Goal: Task Accomplishment & Management: Manage account settings

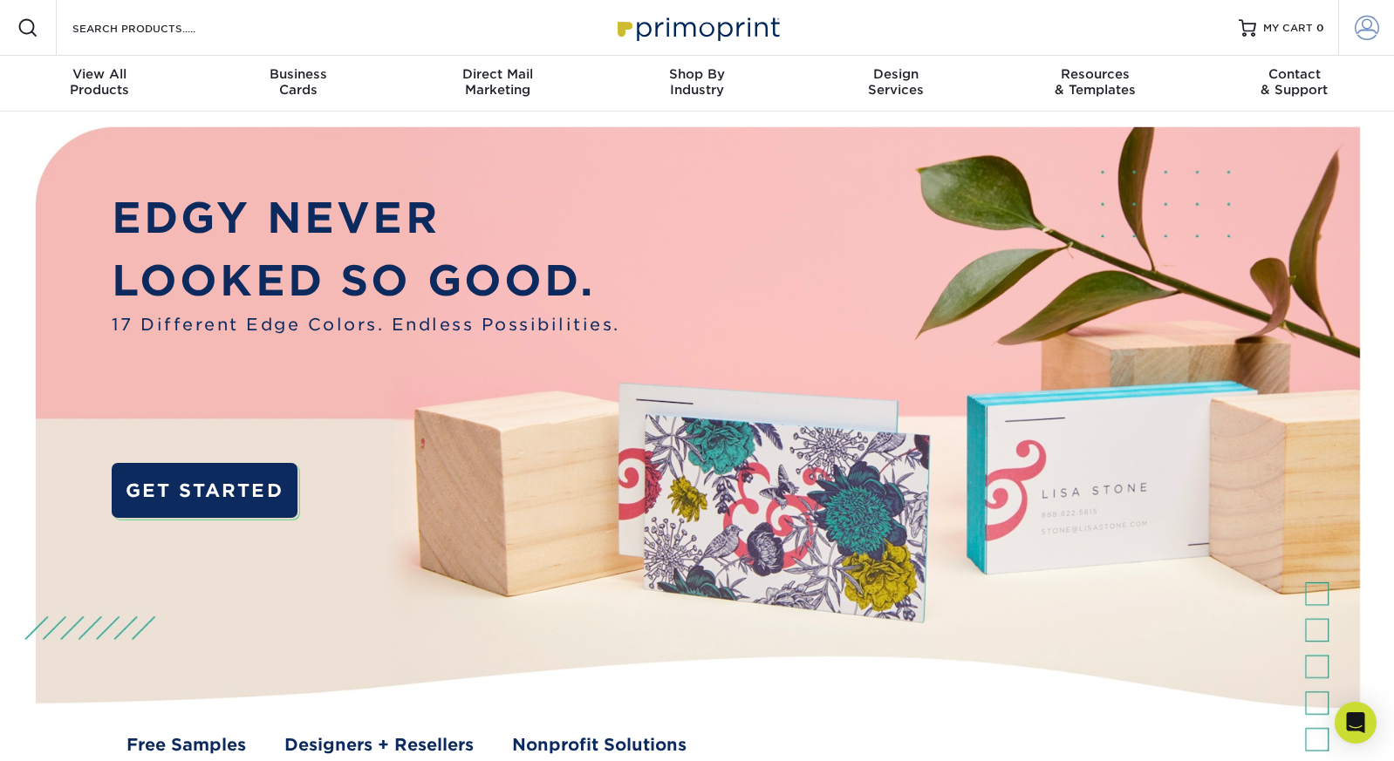
click at [1374, 25] on span at bounding box center [1366, 28] width 24 height 24
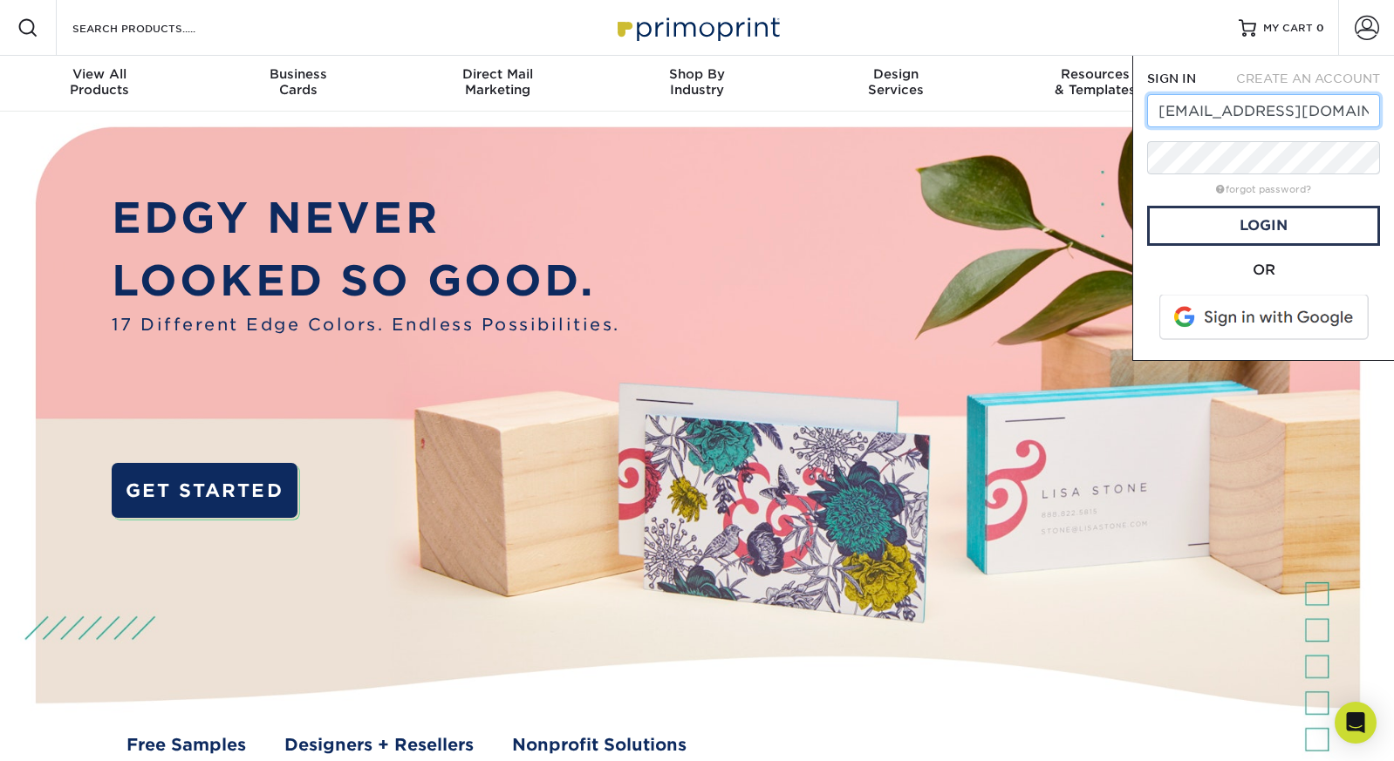
type input "[EMAIL_ADDRESS][DOMAIN_NAME]"
click at [1301, 215] on link "Login" at bounding box center [1263, 226] width 233 height 40
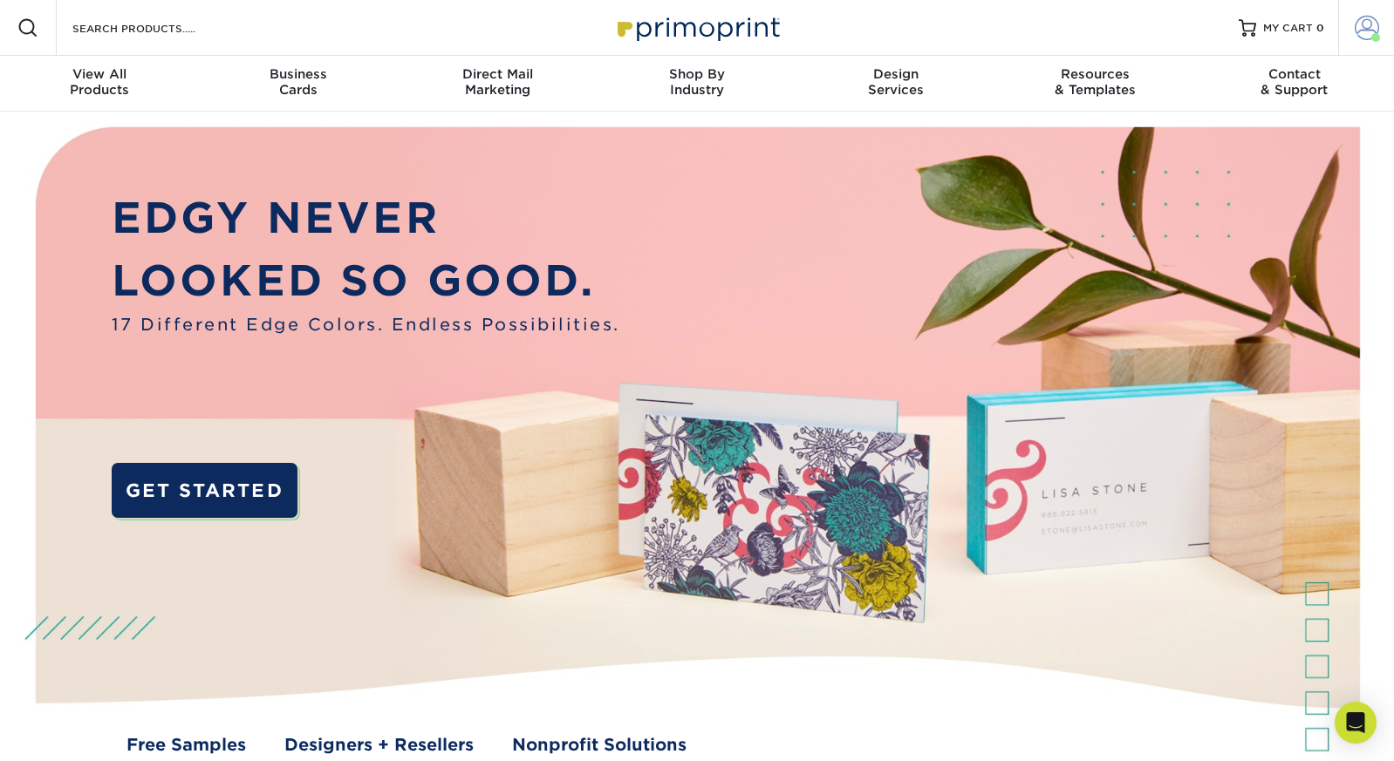
click at [1365, 28] on span at bounding box center [1366, 28] width 24 height 24
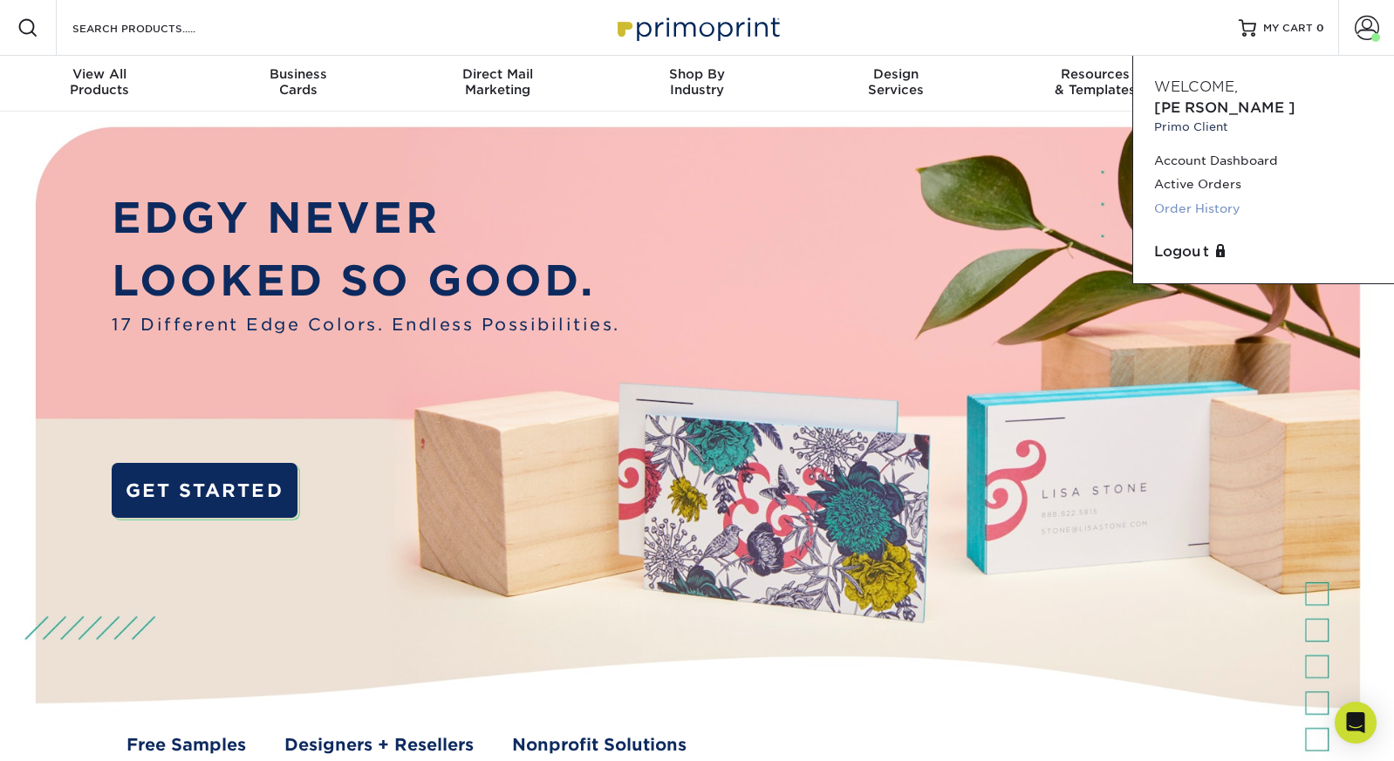
click at [1227, 197] on link "Order History" at bounding box center [1263, 209] width 219 height 24
click at [1204, 197] on link "Order History" at bounding box center [1263, 209] width 219 height 24
click at [1195, 197] on link "Order History" at bounding box center [1263, 209] width 219 height 24
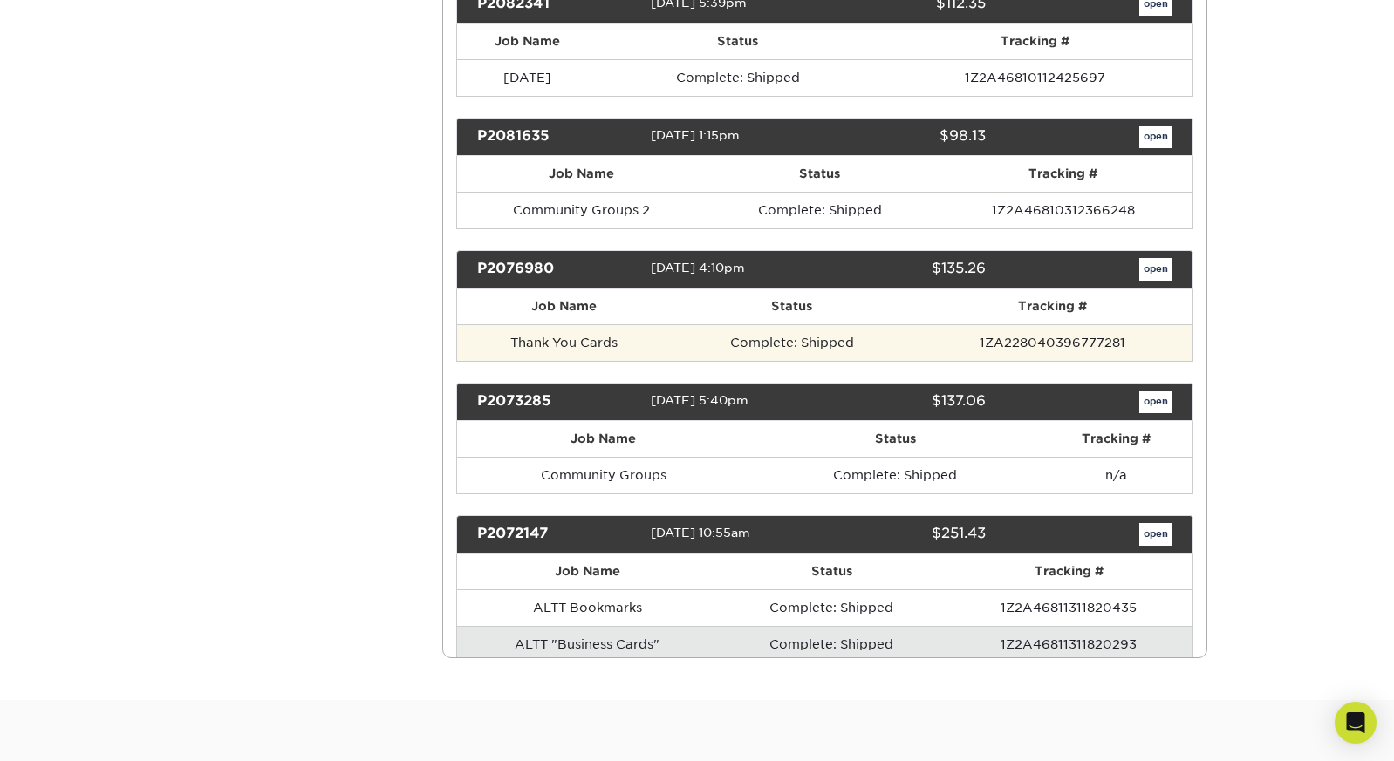
scroll to position [7604, 0]
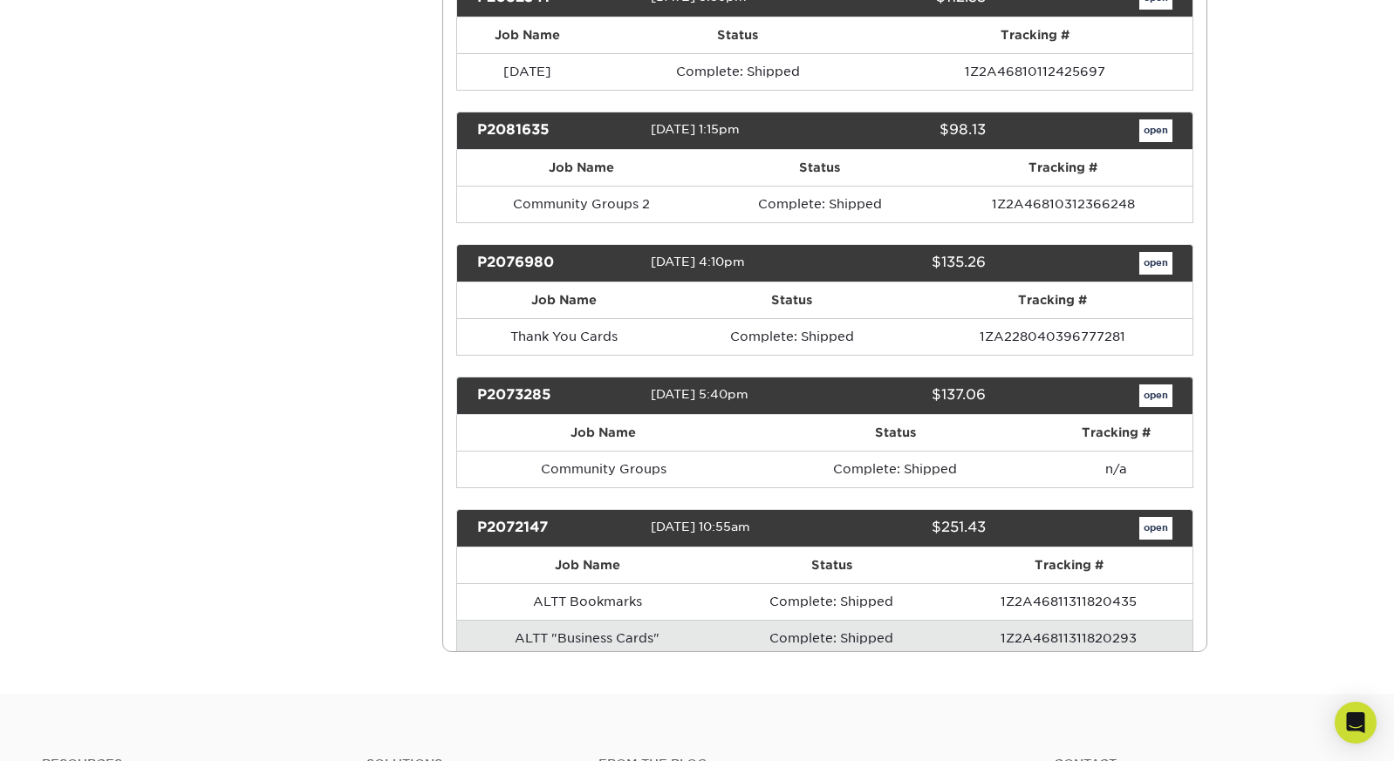
click at [1154, 517] on link "open" at bounding box center [1155, 528] width 33 height 23
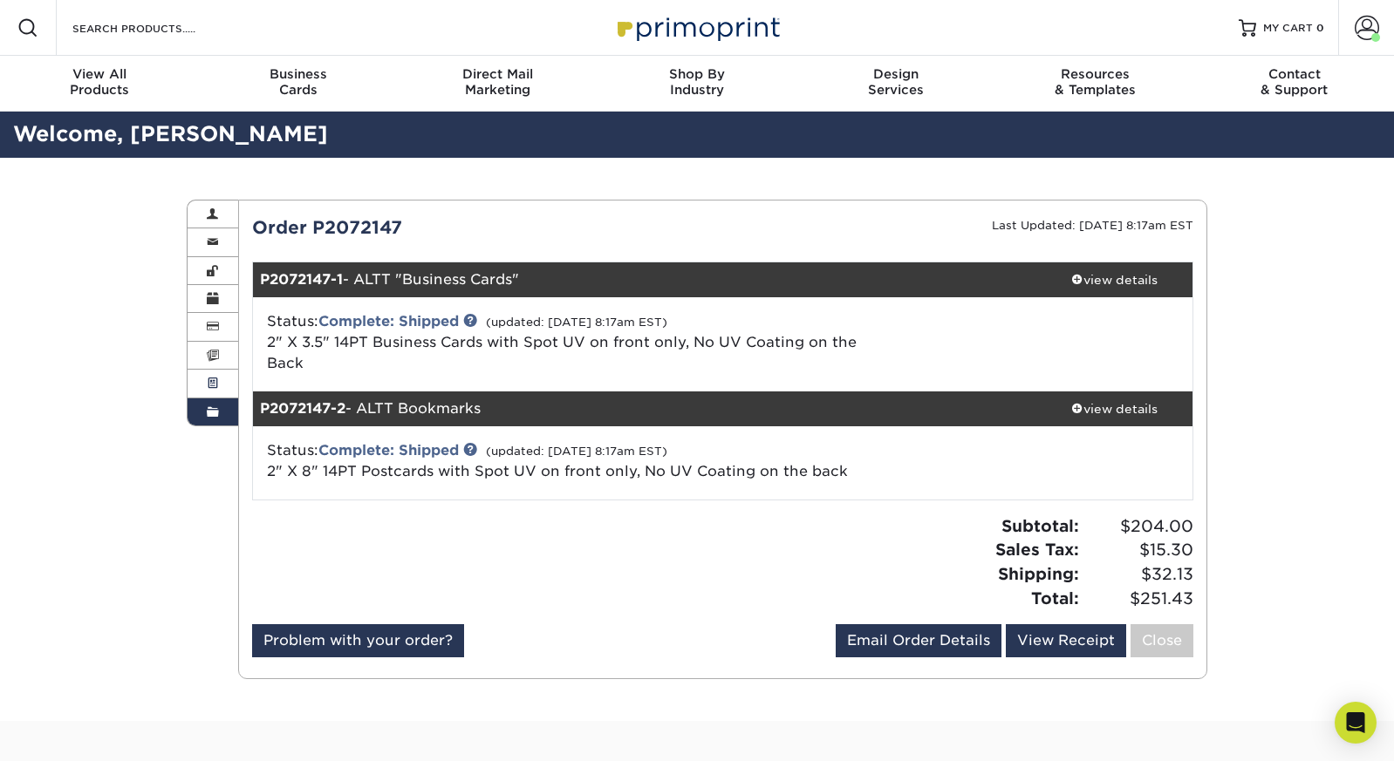
click at [215, 378] on span at bounding box center [213, 384] width 12 height 14
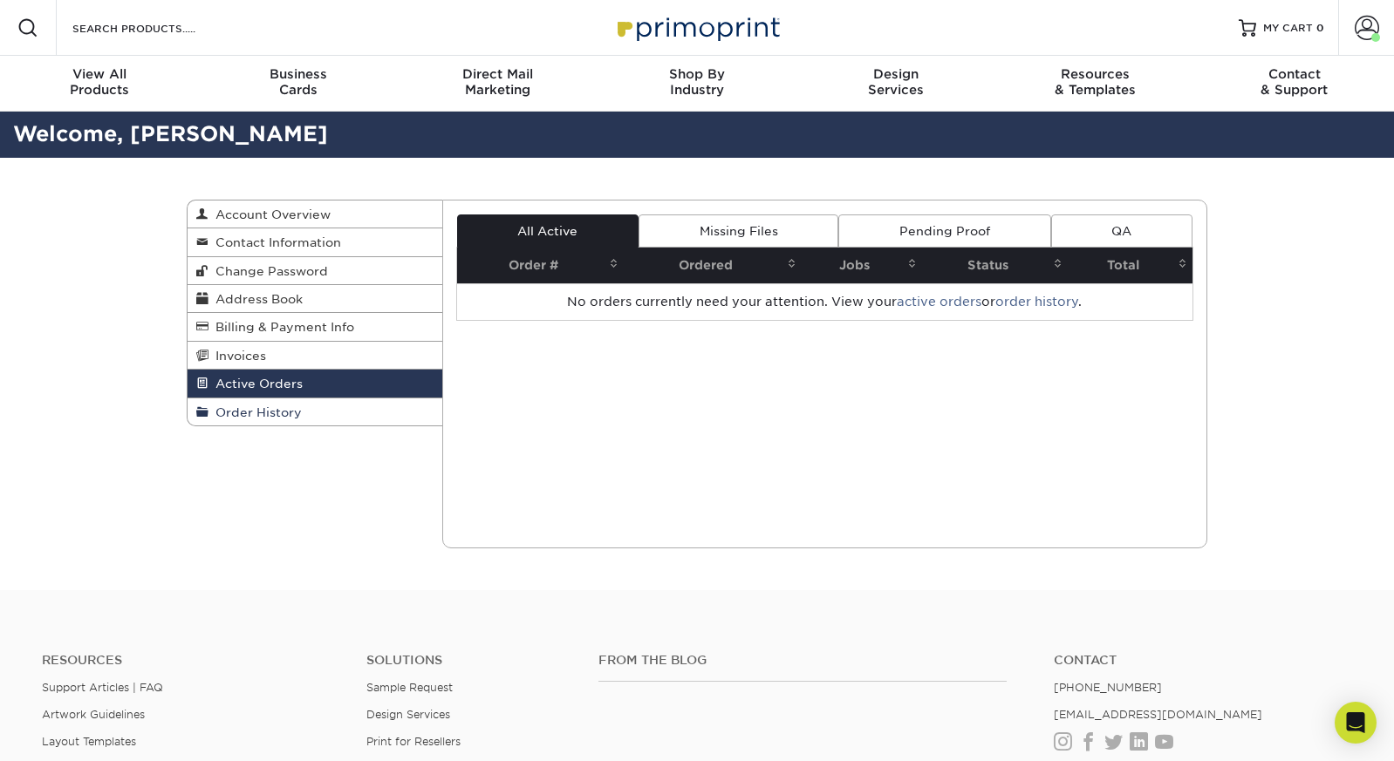
click at [279, 408] on span "Order History" at bounding box center [254, 413] width 93 height 14
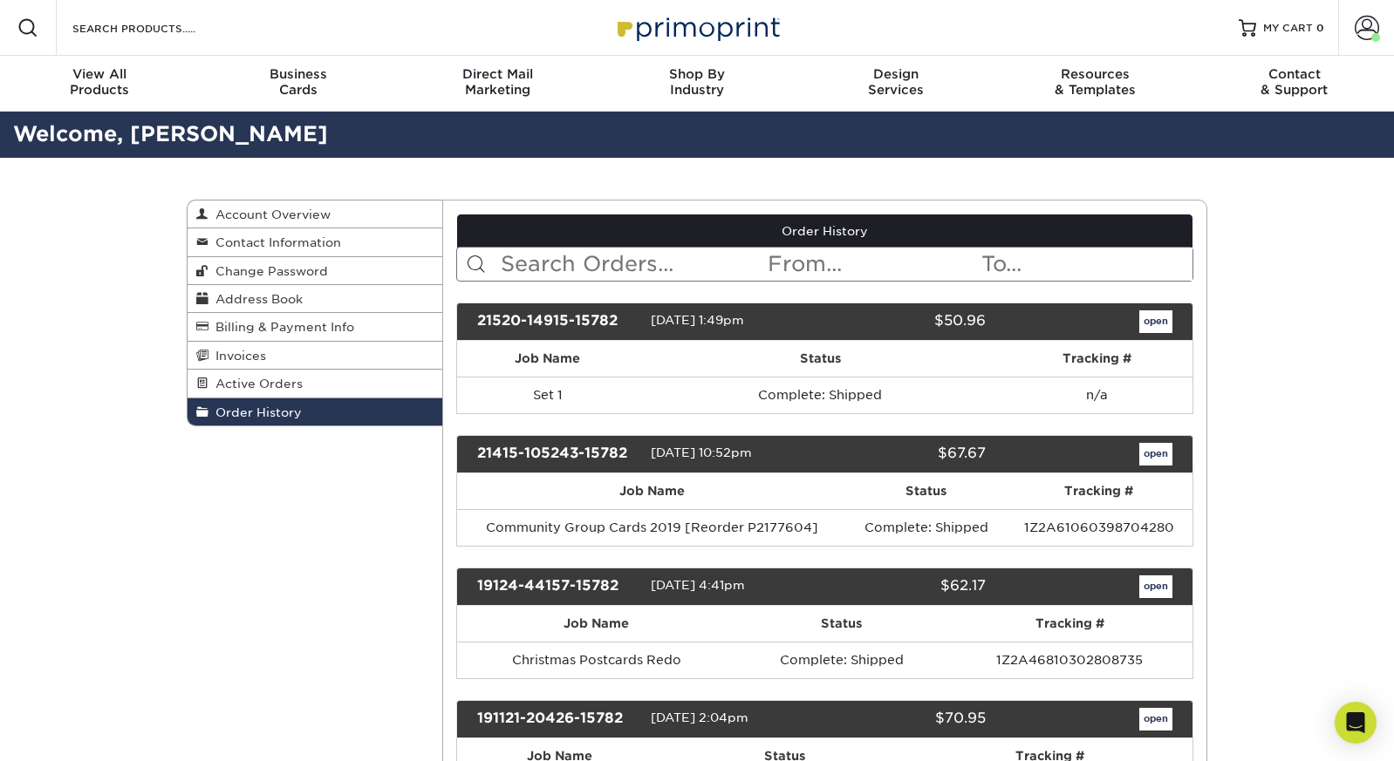
click at [1164, 313] on link "open" at bounding box center [1155, 321] width 33 height 23
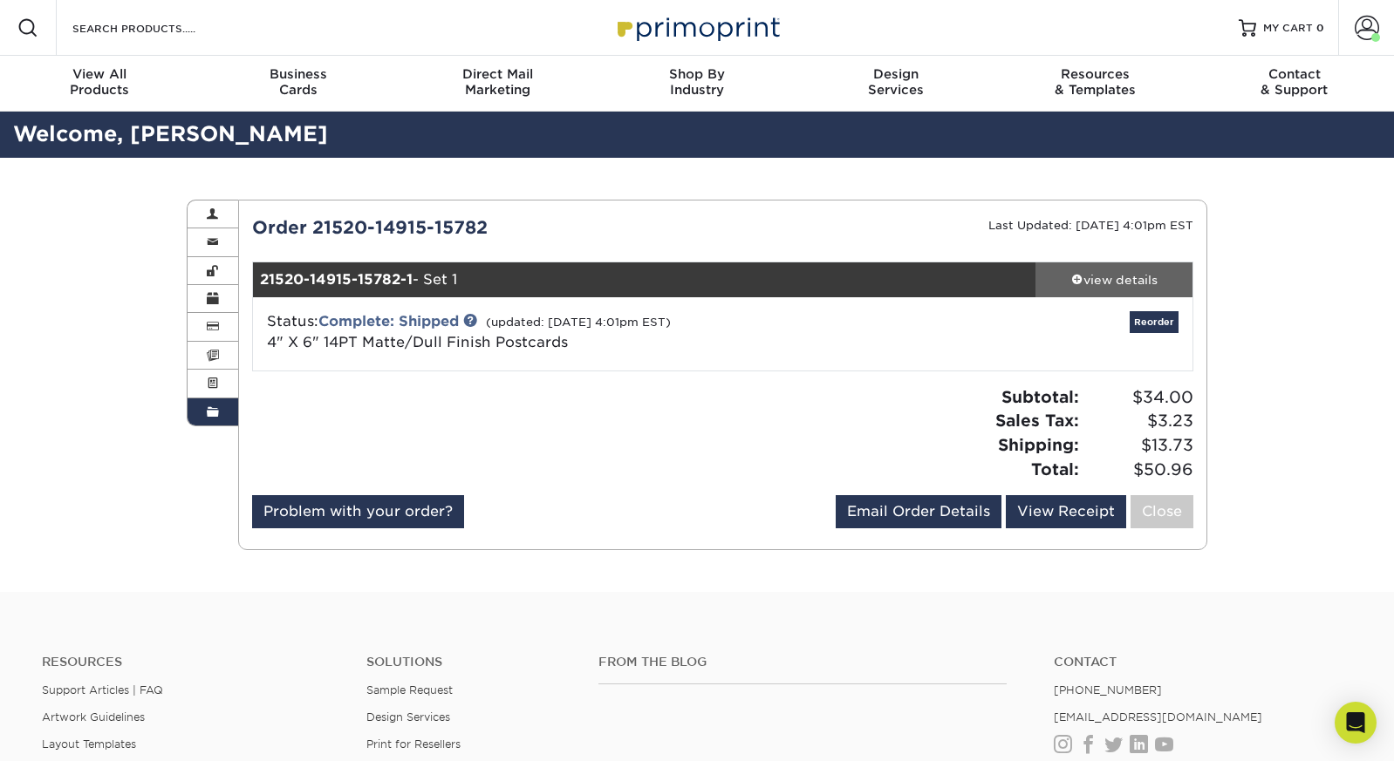
click at [1081, 280] on div "view details" at bounding box center [1113, 279] width 157 height 17
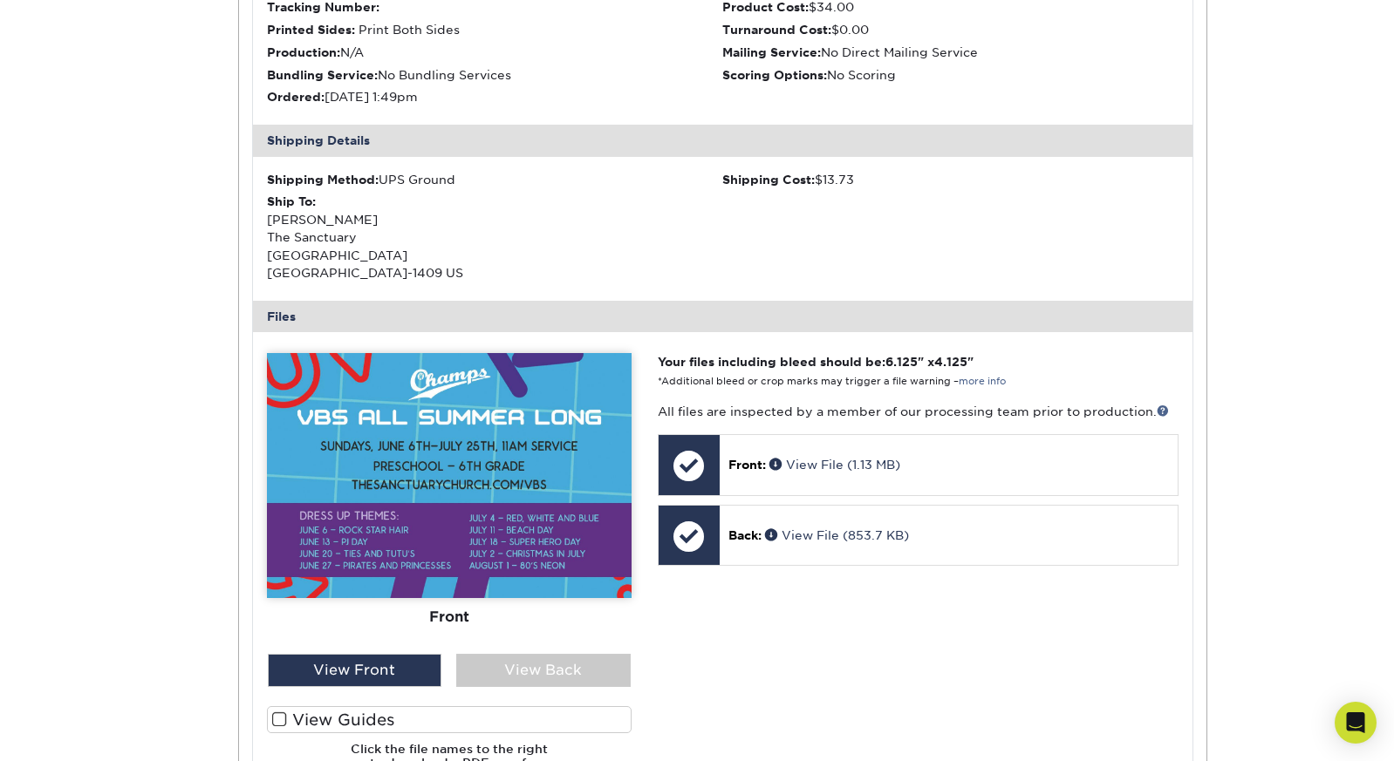
scroll to position [583, 0]
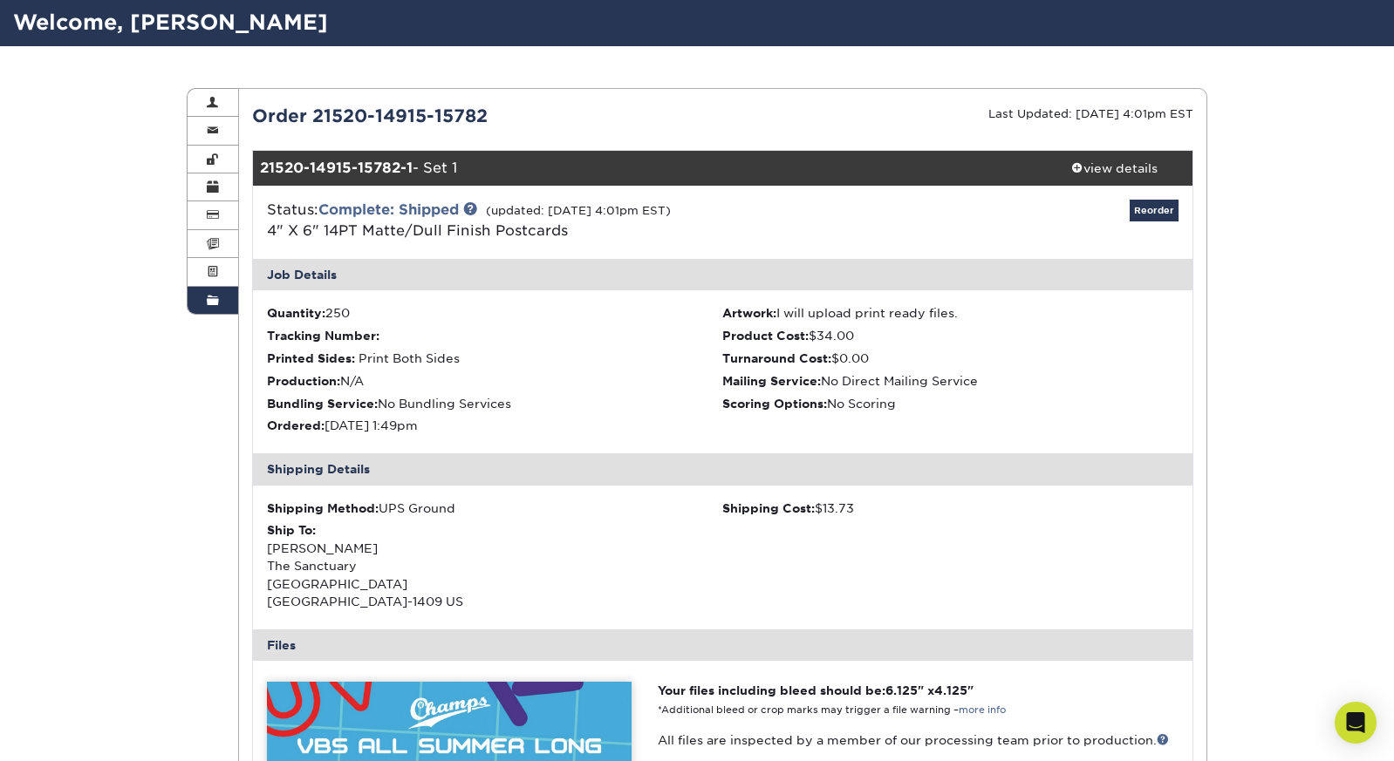
scroll to position [51, 0]
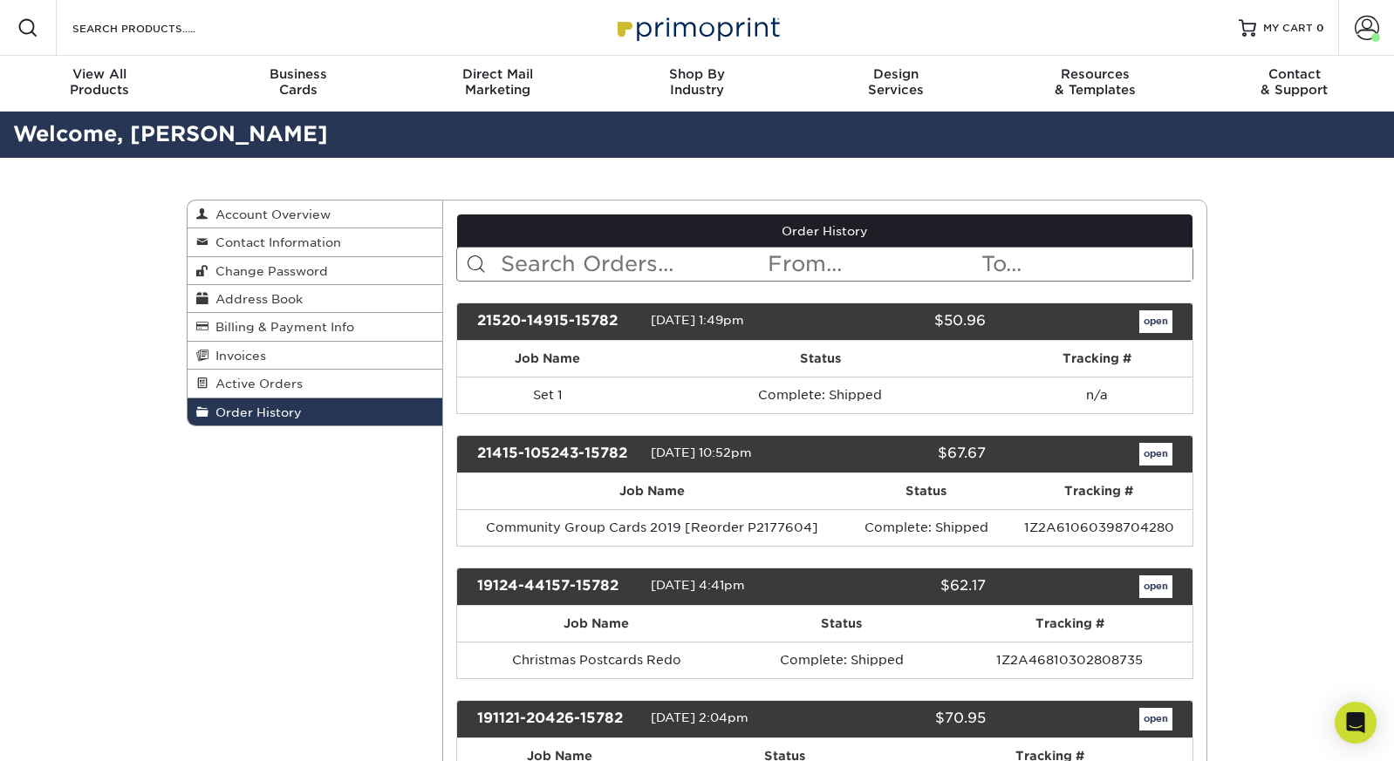
click at [1160, 457] on link "open" at bounding box center [1155, 454] width 33 height 23
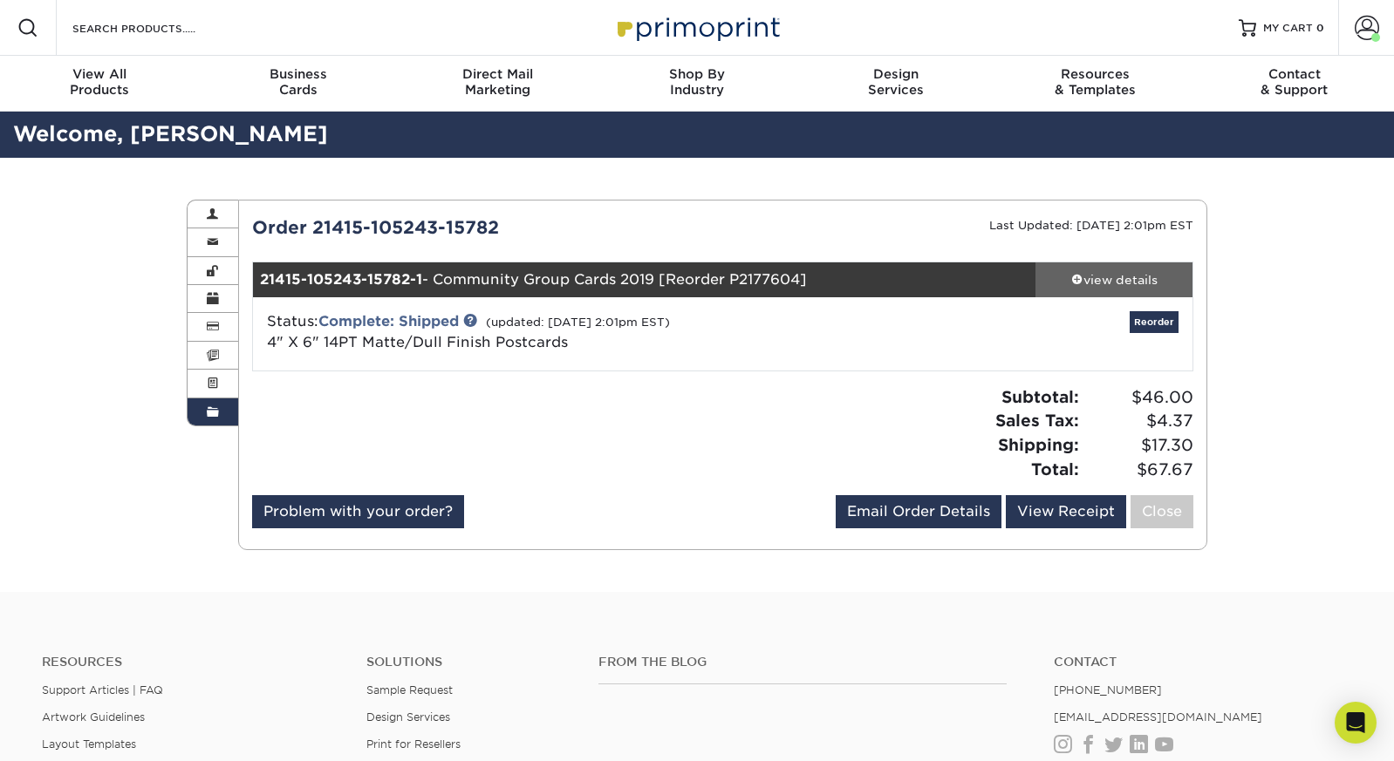
click at [1128, 271] on div "view details" at bounding box center [1113, 279] width 157 height 17
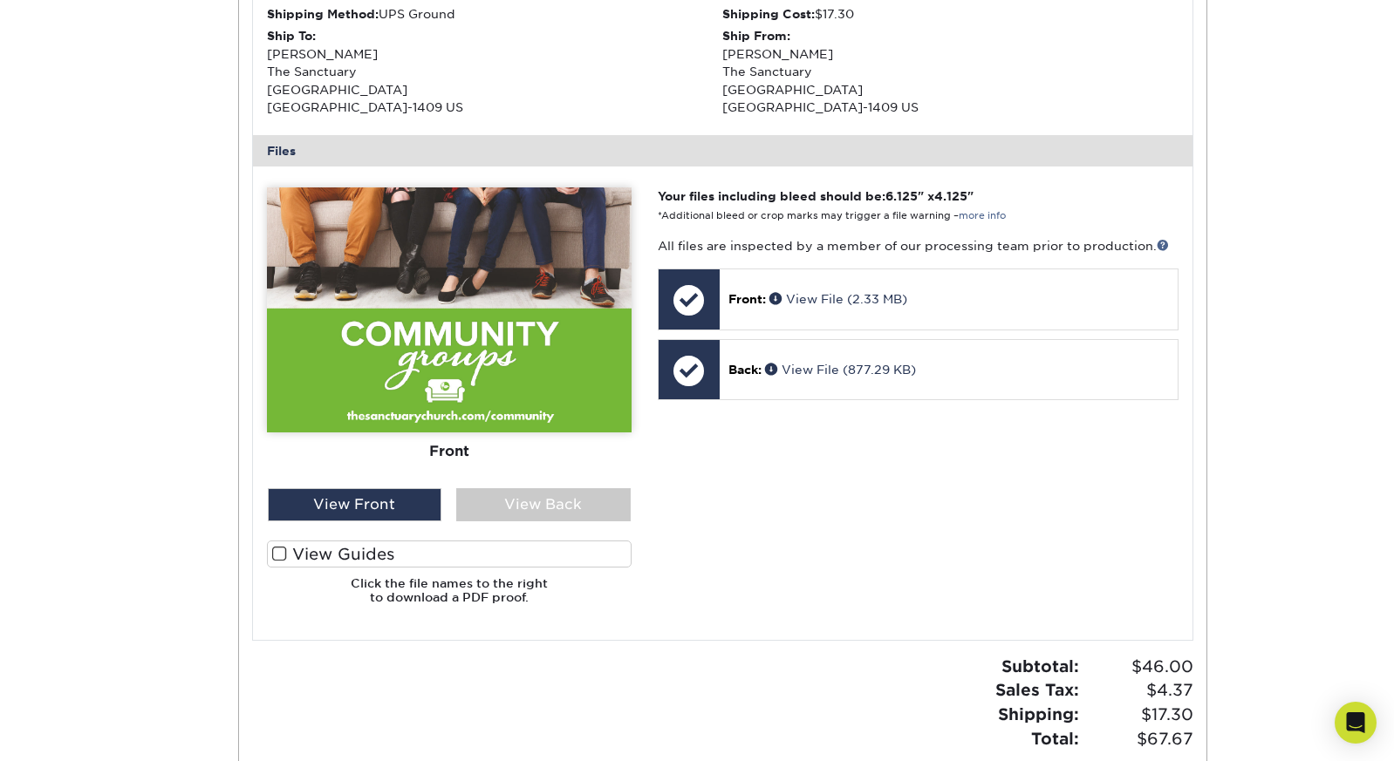
scroll to position [601, 0]
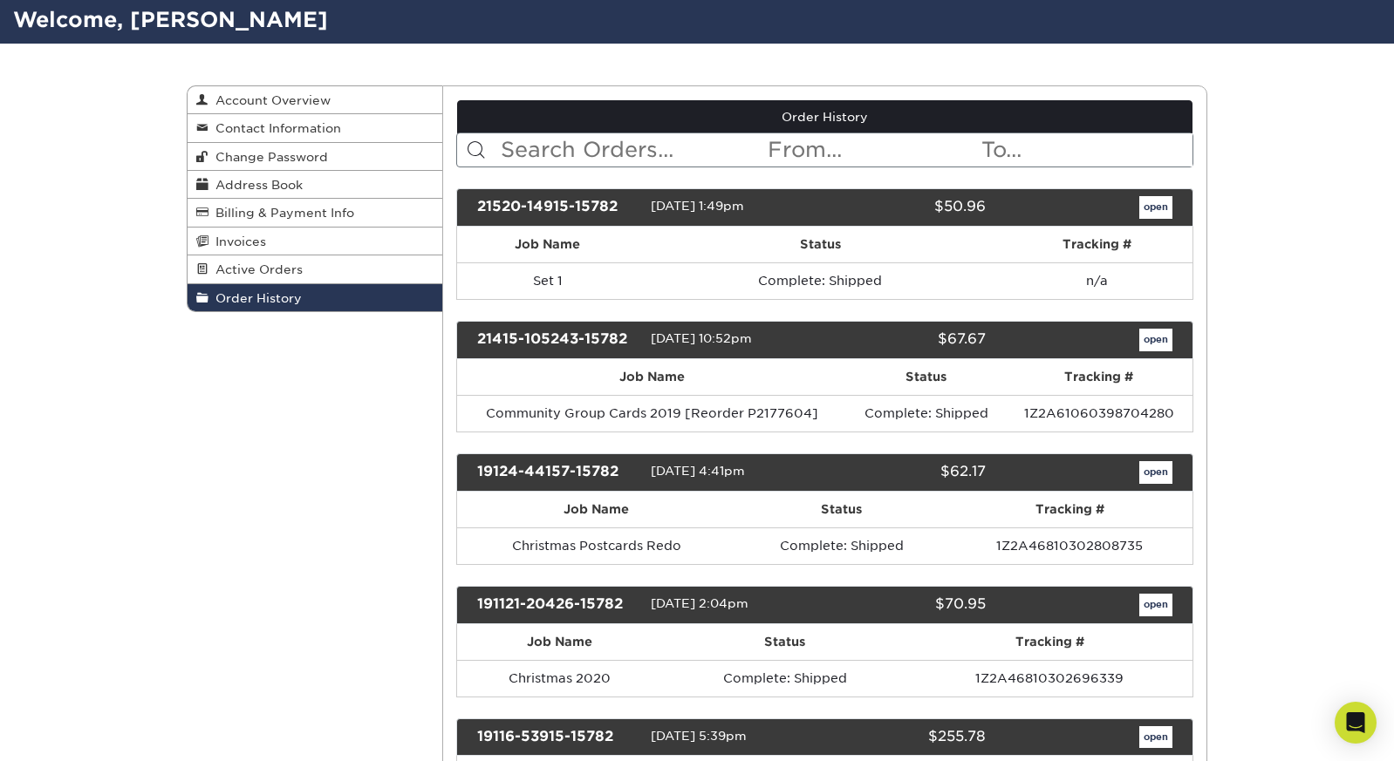
scroll to position [154, 0]
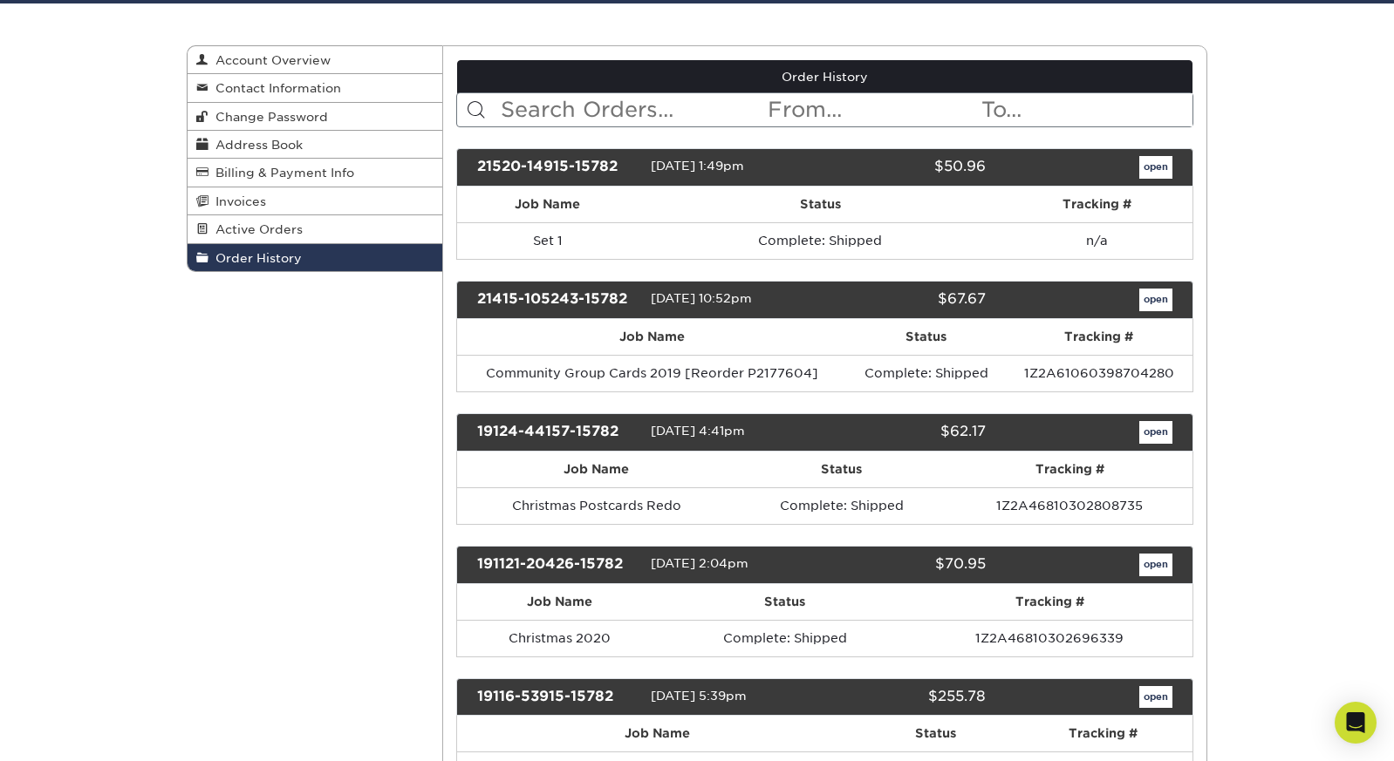
click at [1153, 425] on link "open" at bounding box center [1155, 432] width 33 height 23
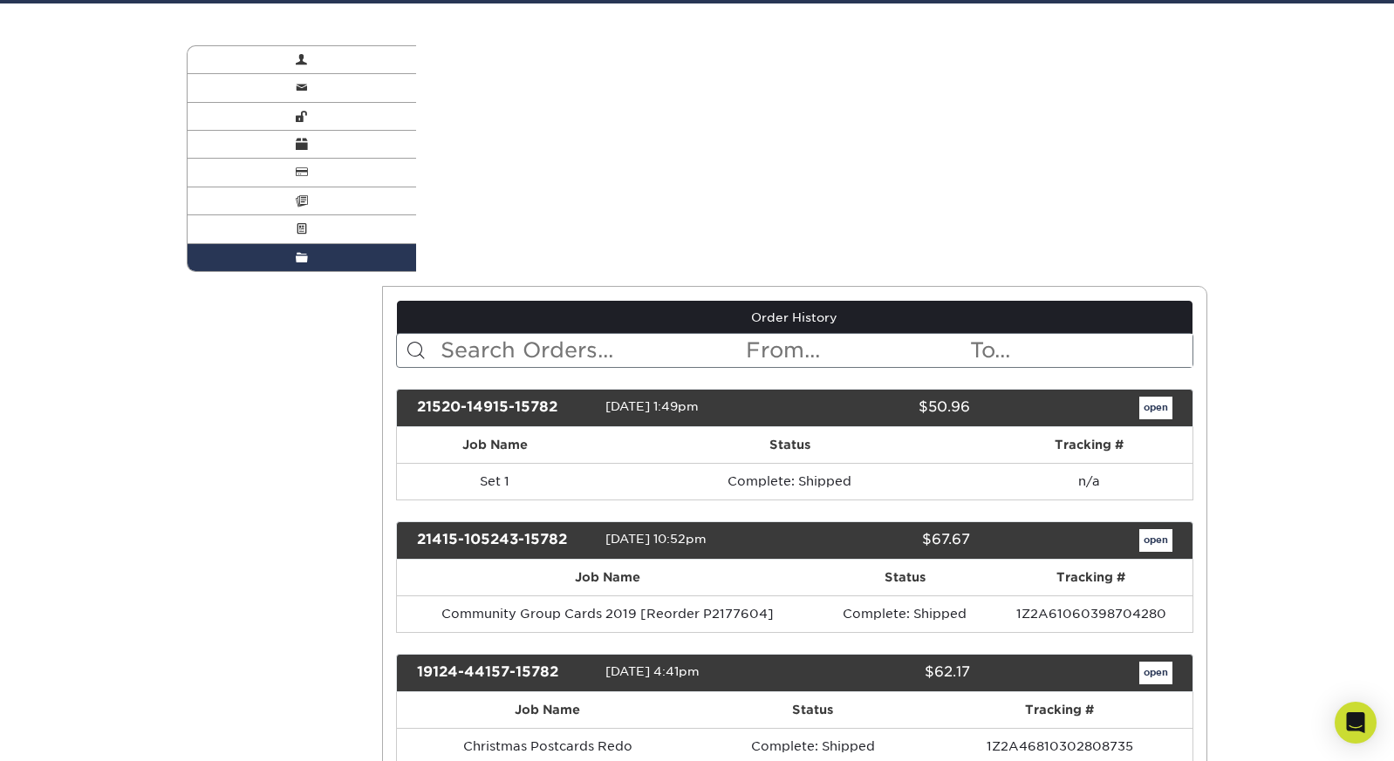
scroll to position [0, 0]
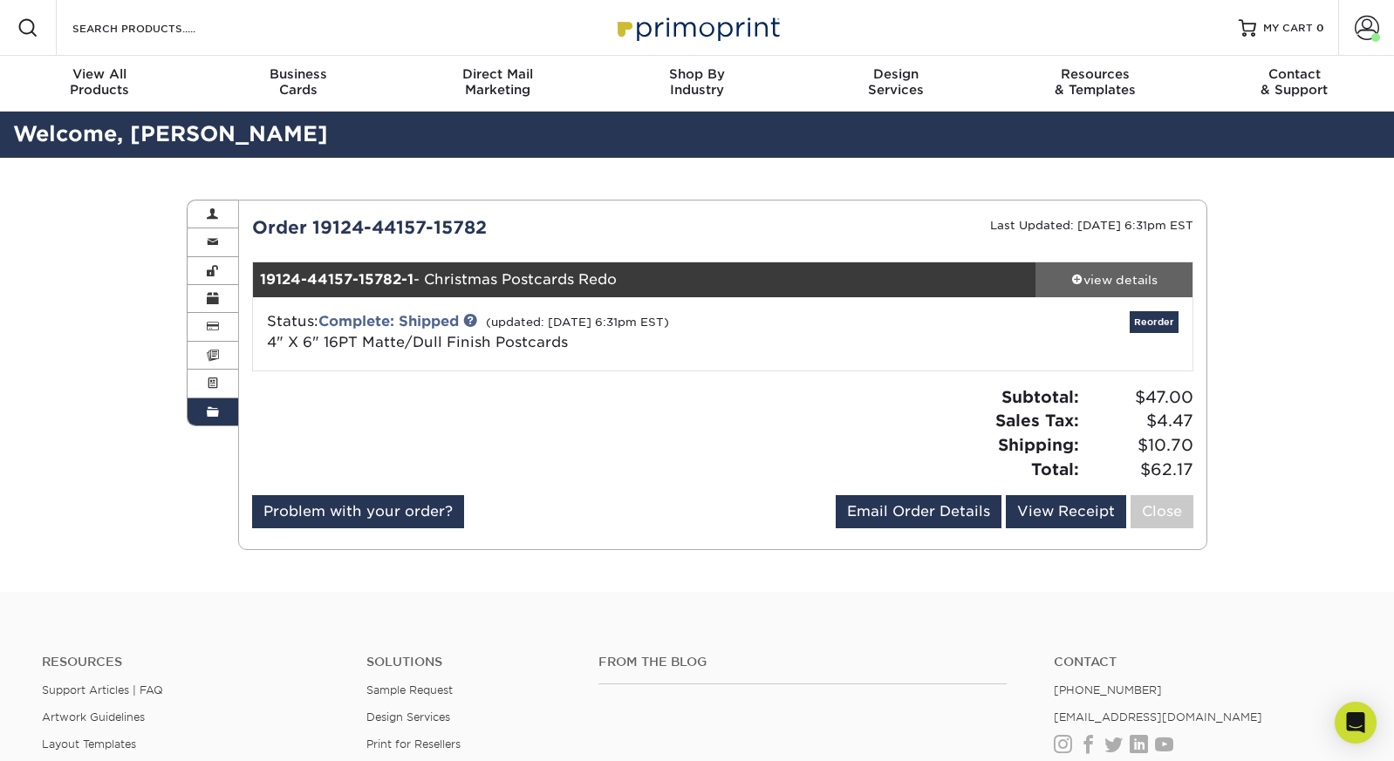
click at [1128, 276] on div "view details" at bounding box center [1113, 279] width 157 height 17
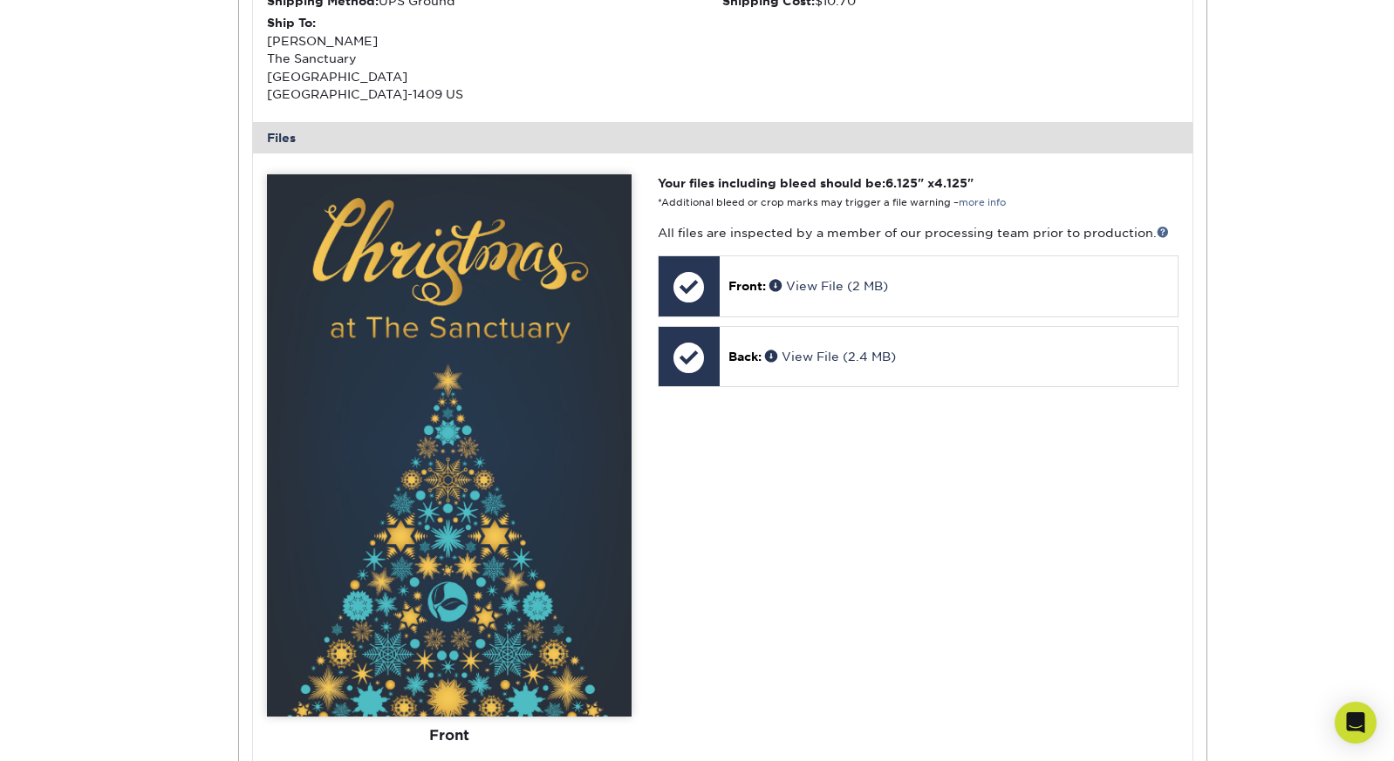
scroll to position [631, 0]
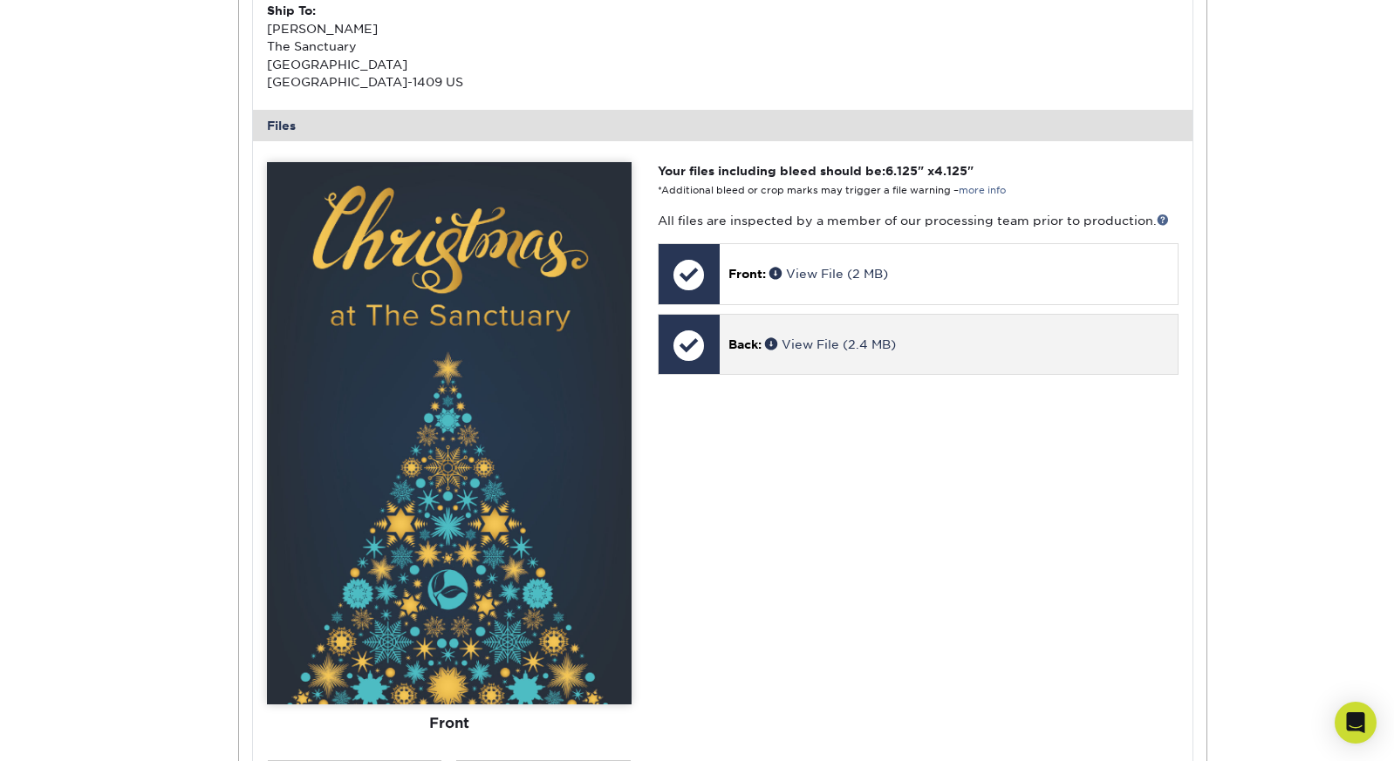
click at [892, 324] on div "Back: View File (2.4 MB)" at bounding box center [948, 344] width 458 height 59
click at [828, 337] on link "View File (2.4 MB)" at bounding box center [830, 344] width 131 height 14
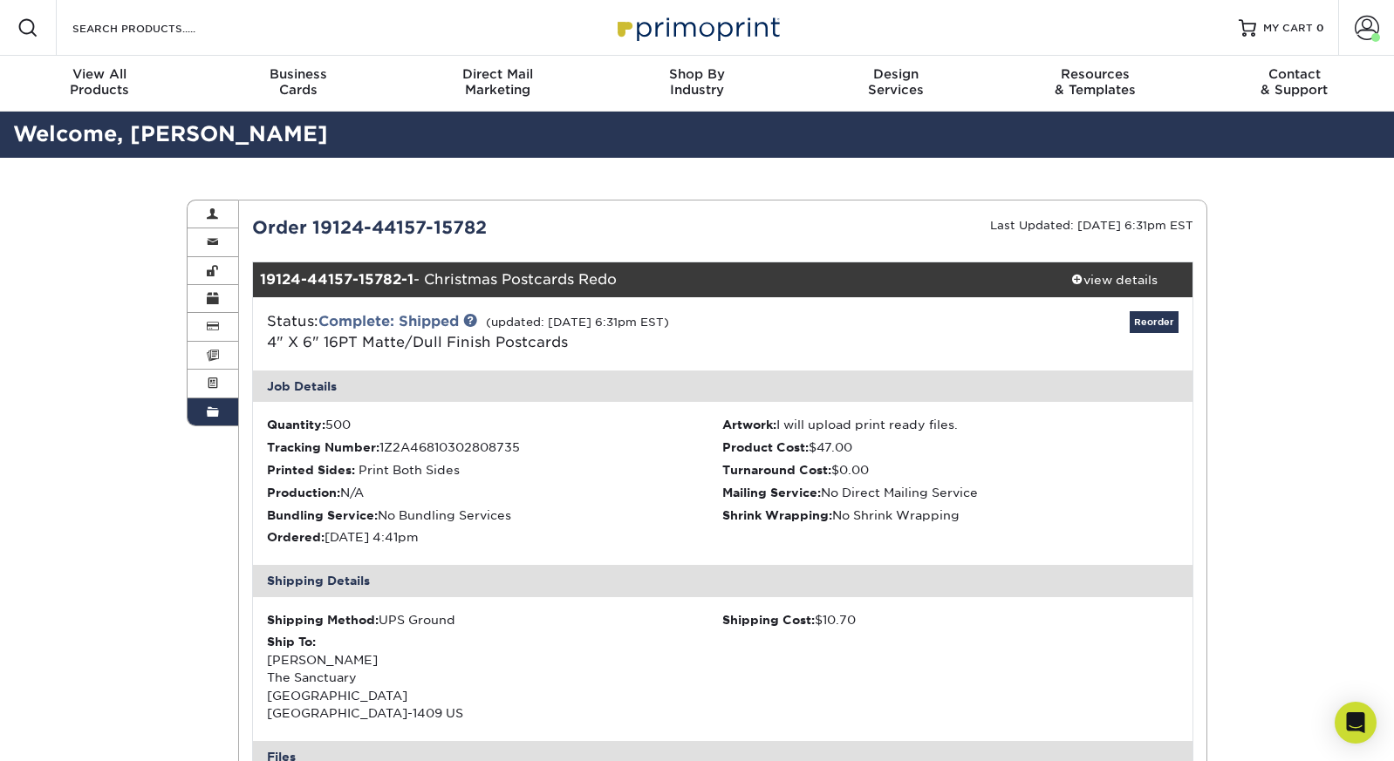
scroll to position [0, 0]
click at [216, 406] on span at bounding box center [213, 413] width 12 height 14
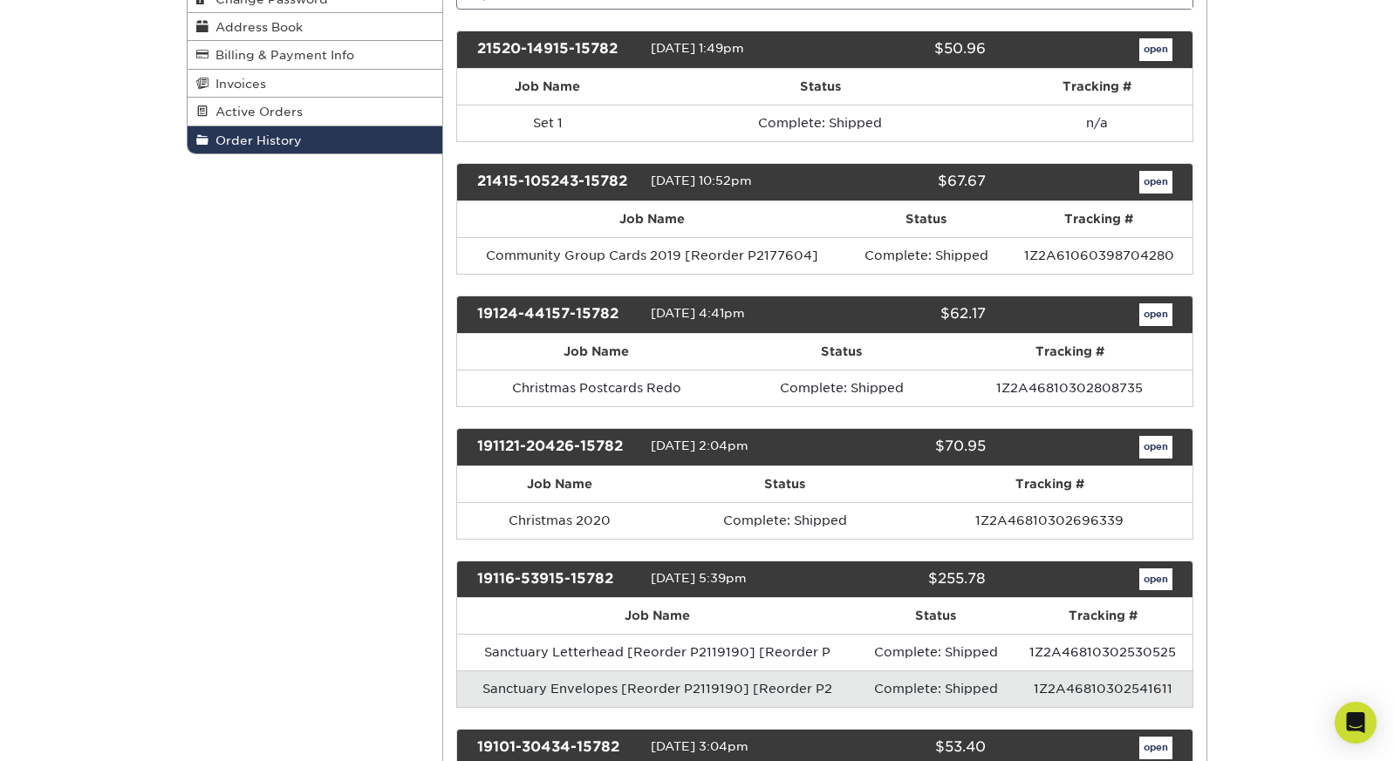
scroll to position [271, 0]
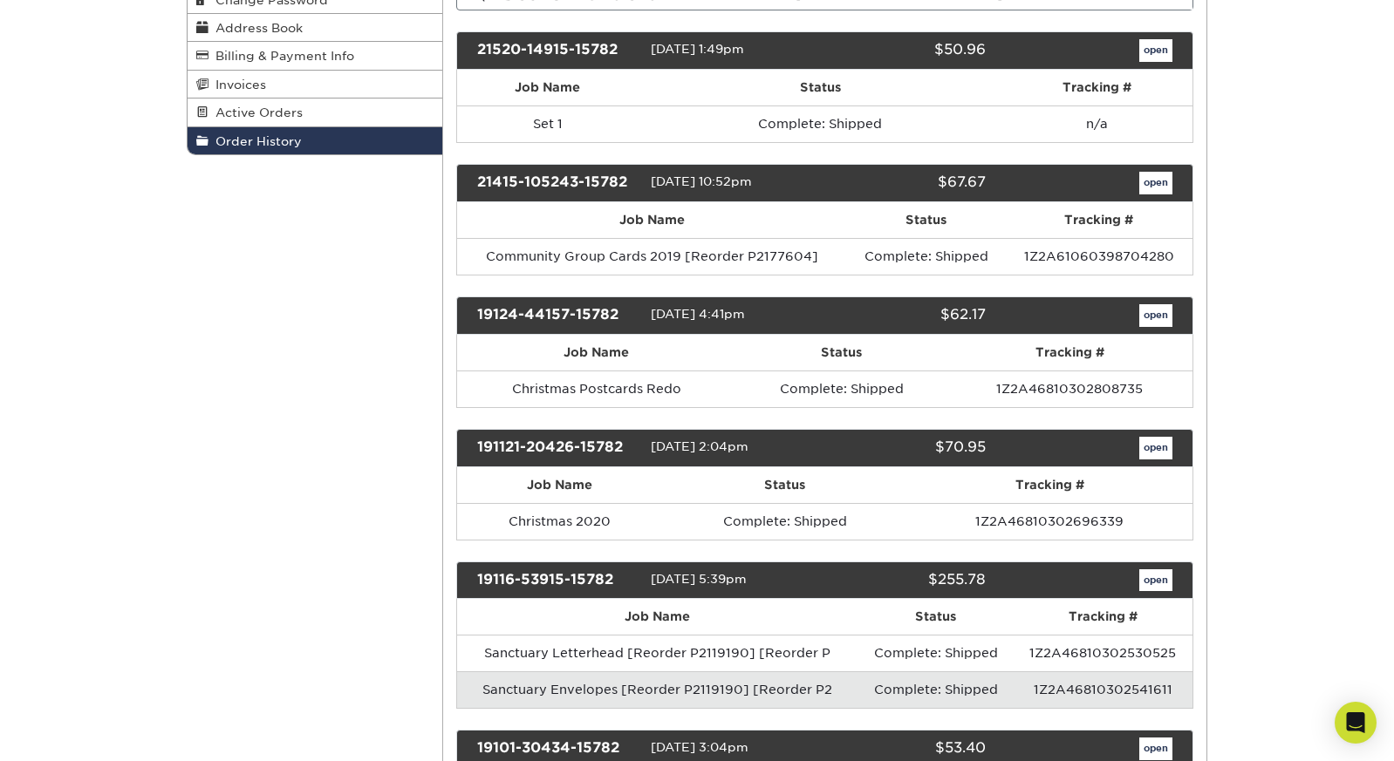
click at [1162, 444] on link "open" at bounding box center [1155, 448] width 33 height 23
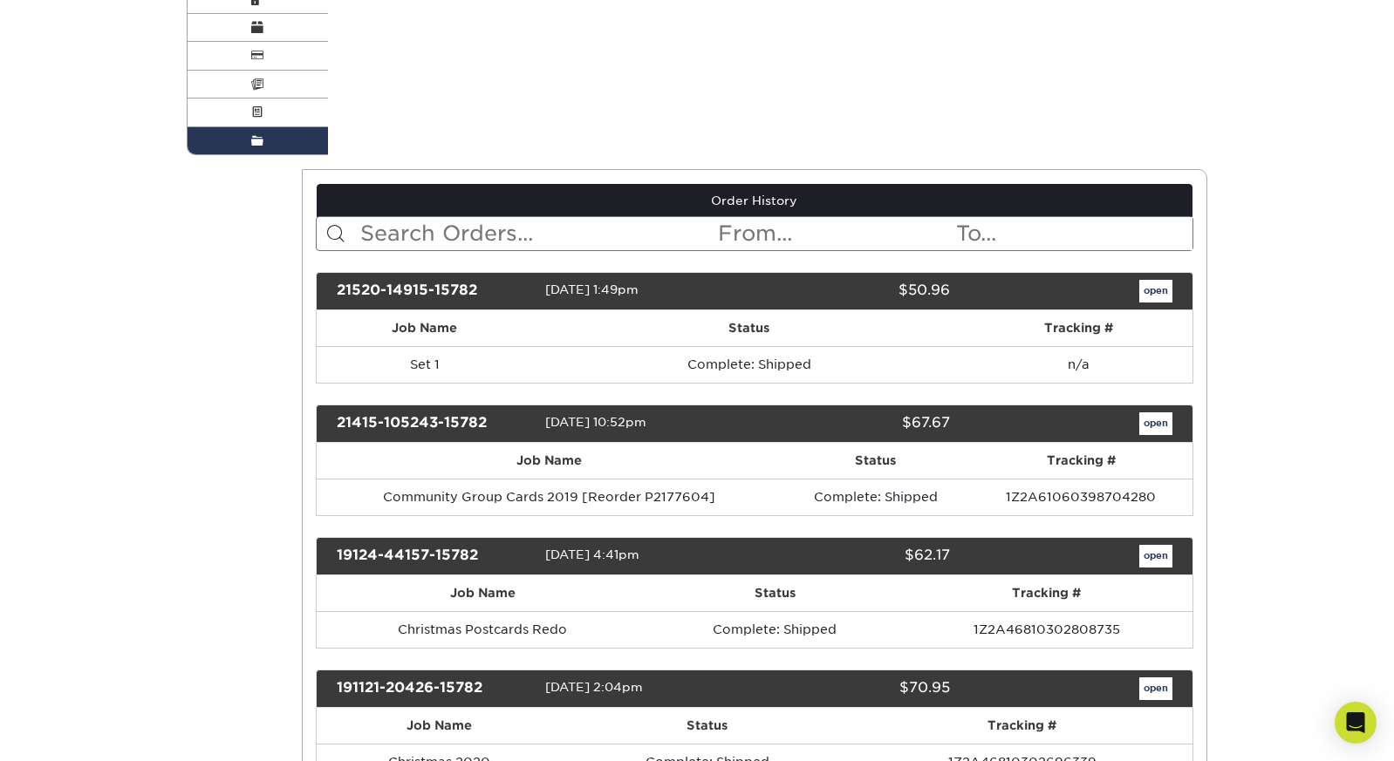
scroll to position [0, 0]
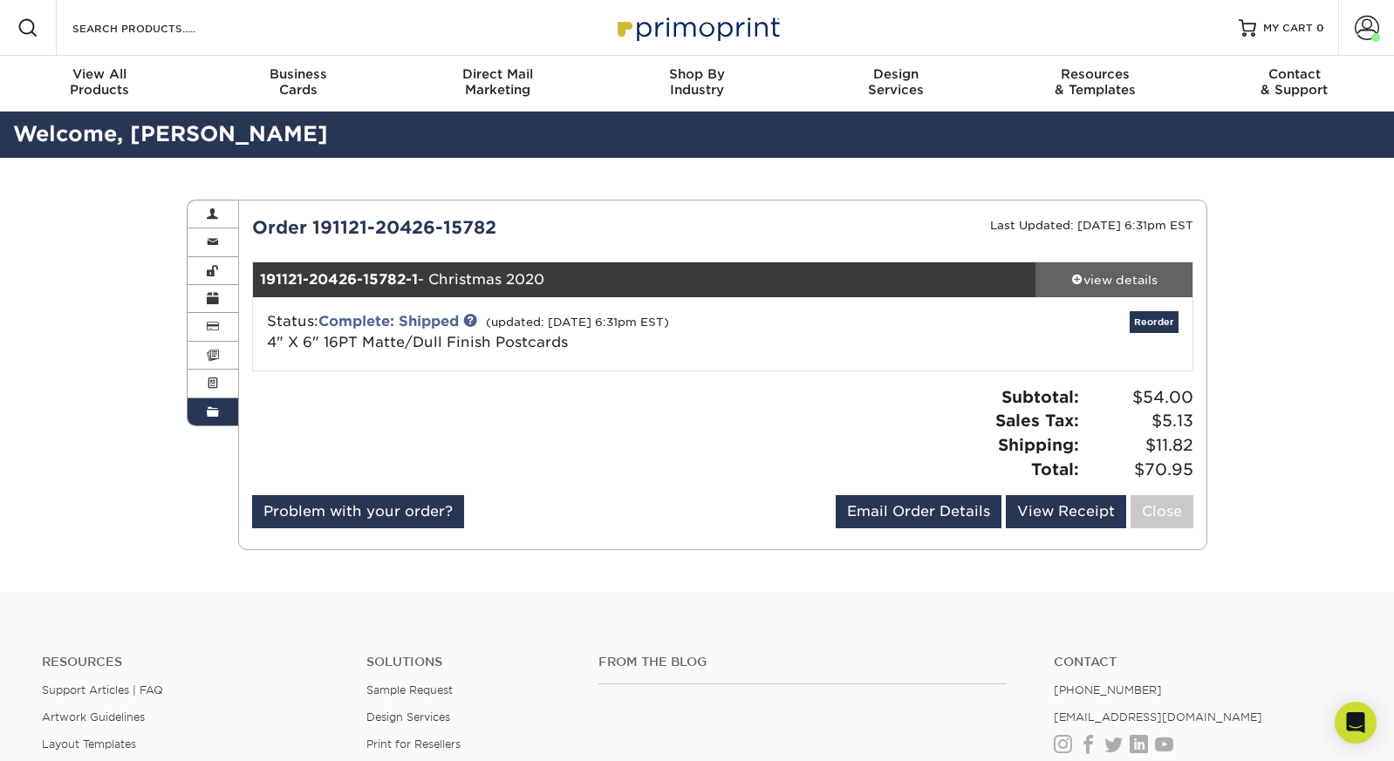
click at [1133, 276] on div "view details" at bounding box center [1113, 279] width 157 height 17
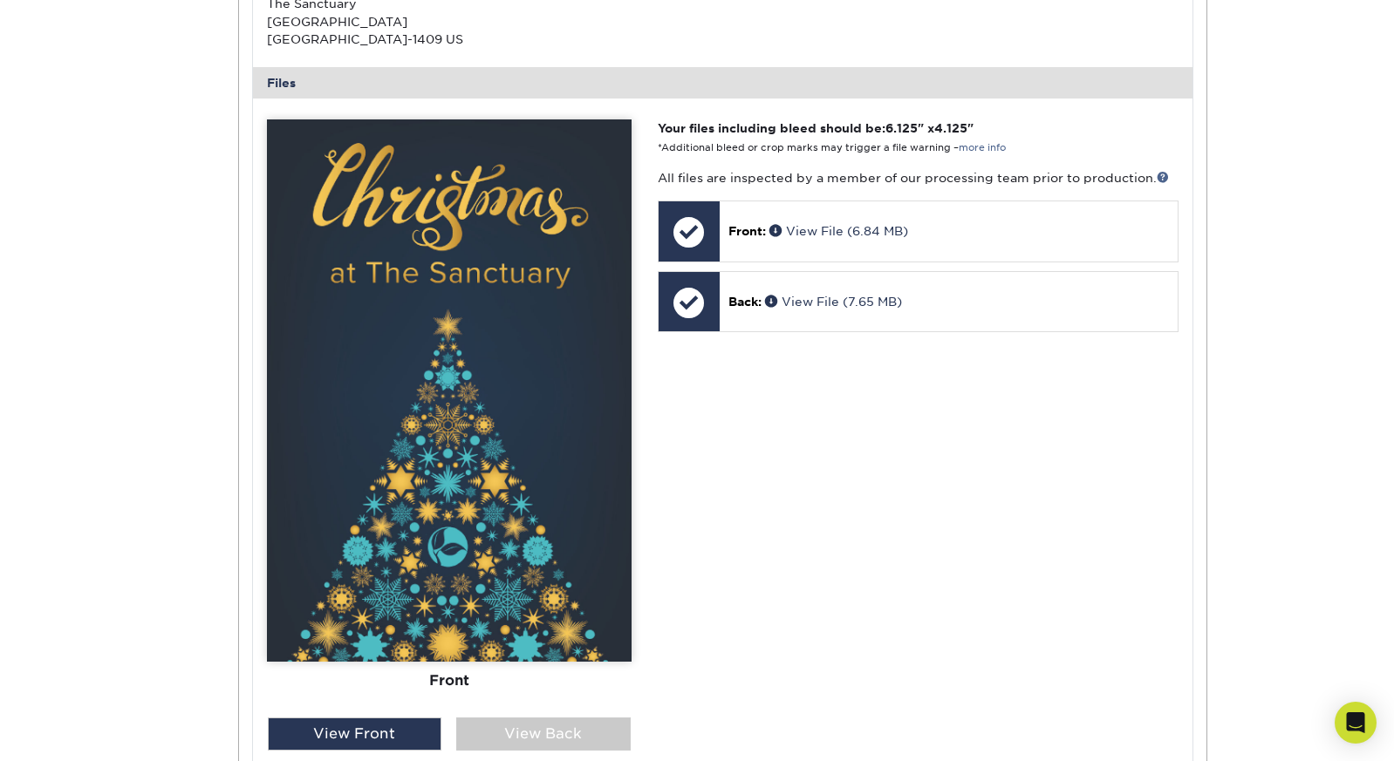
scroll to position [754, 0]
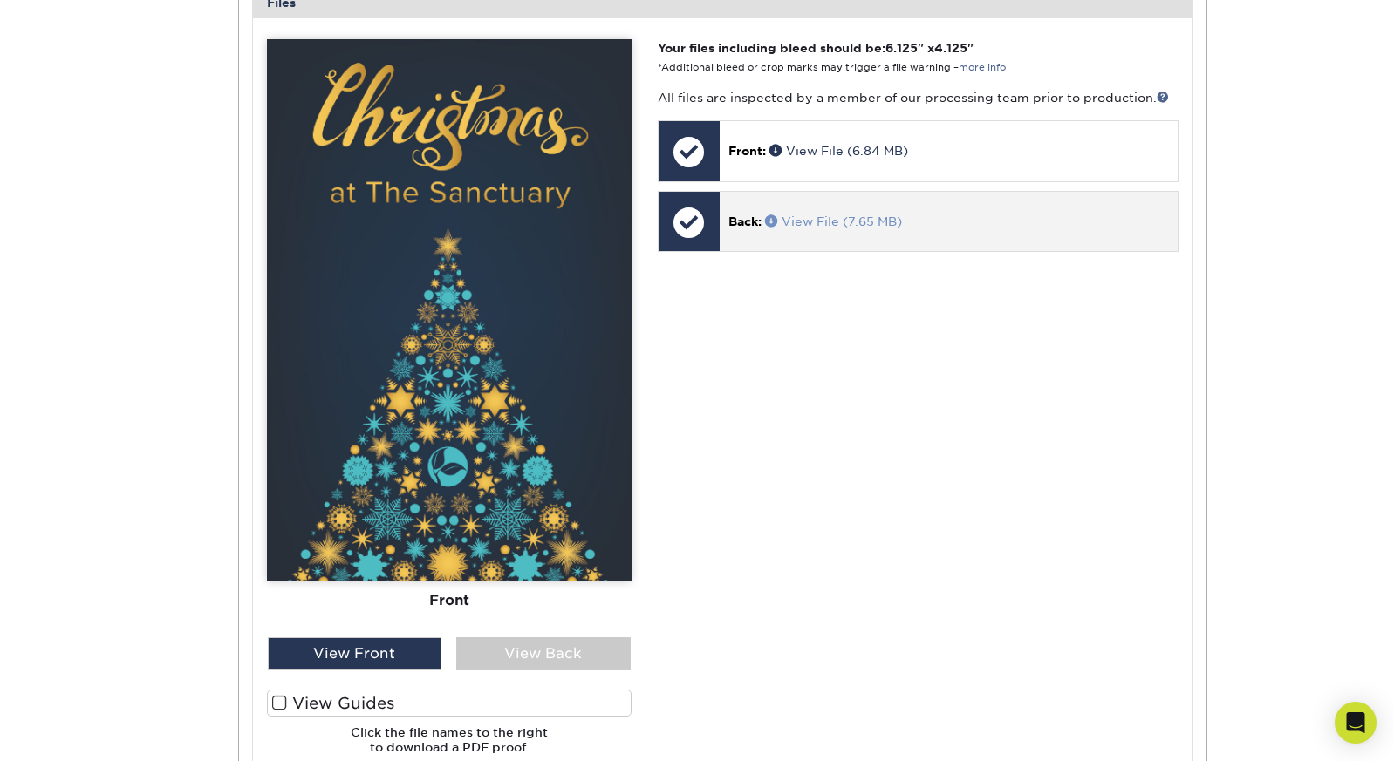
click at [805, 215] on link "View File (7.65 MB)" at bounding box center [833, 222] width 137 height 14
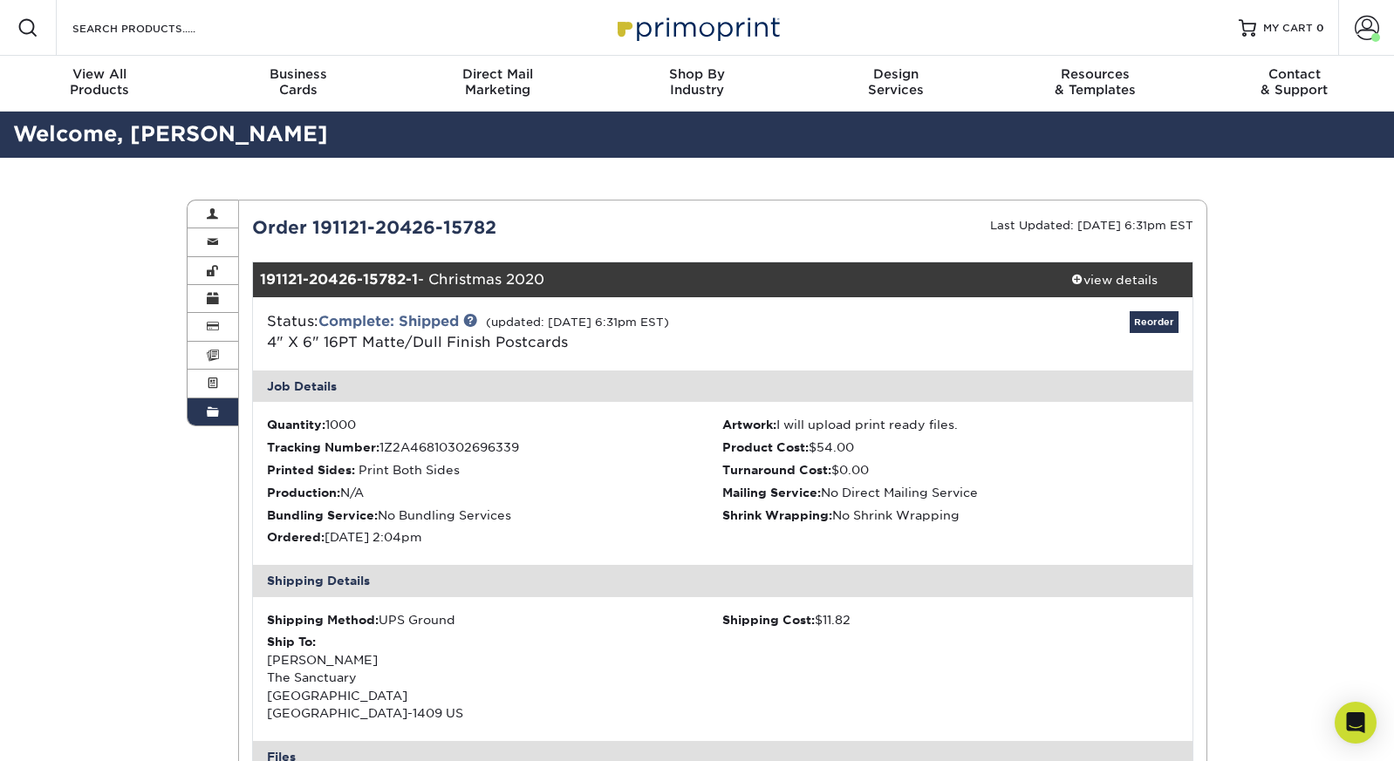
scroll to position [0, 0]
click at [215, 406] on span at bounding box center [213, 413] width 12 height 14
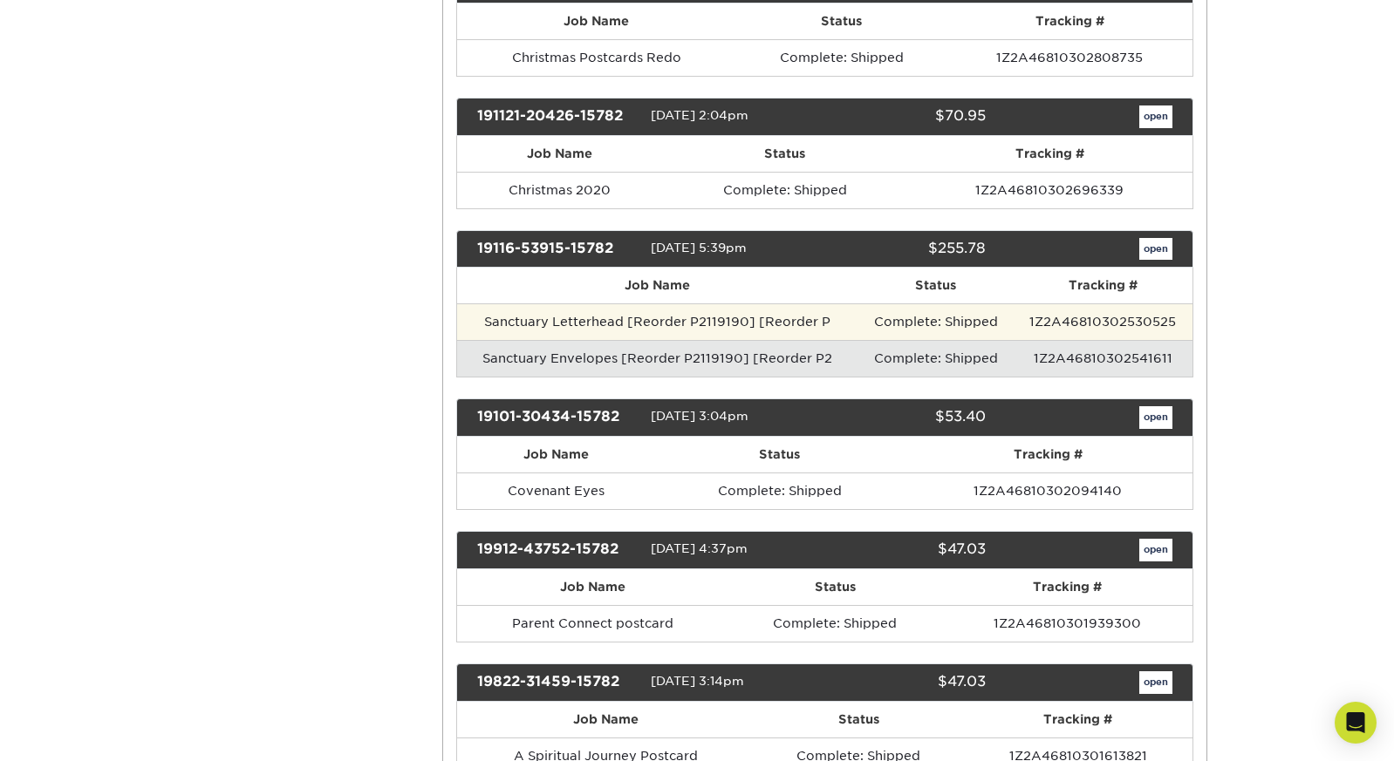
scroll to position [609, 0]
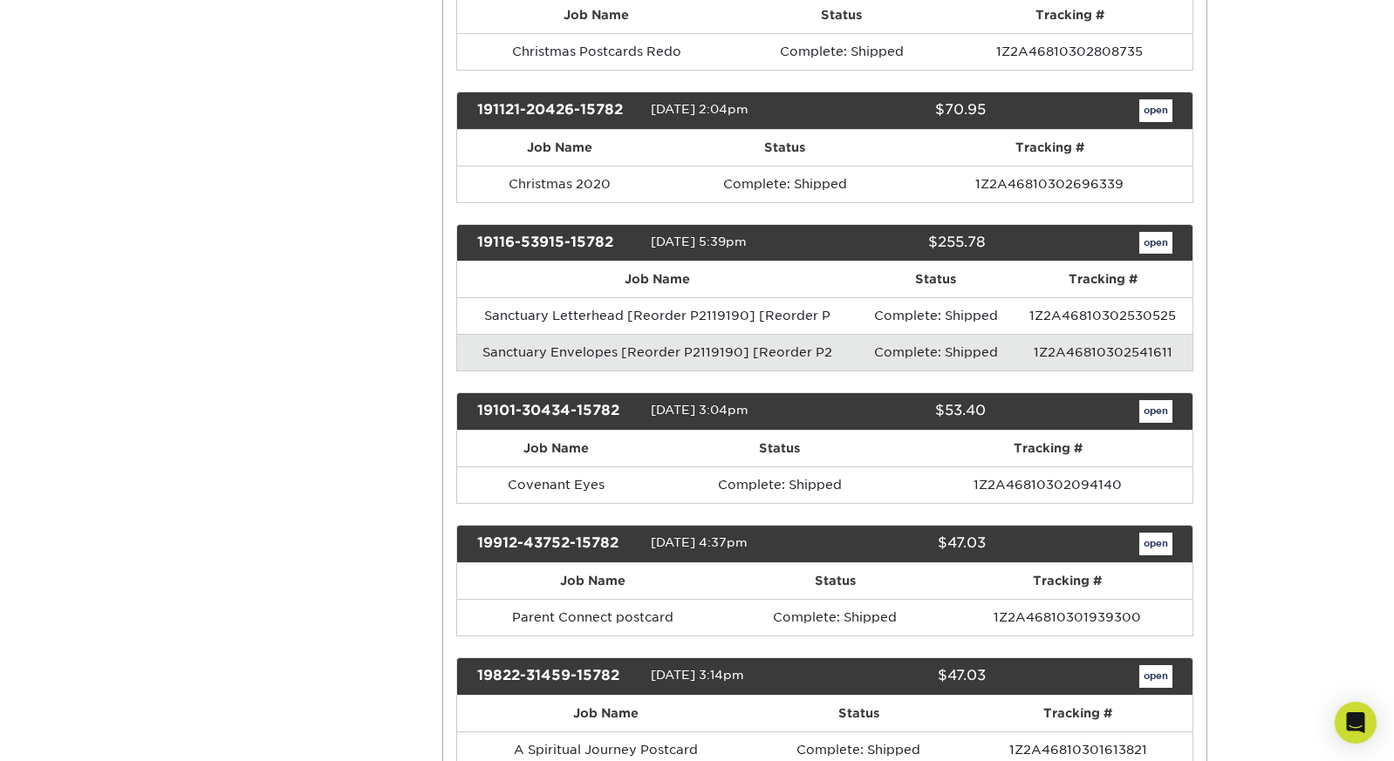
click at [1144, 237] on link "open" at bounding box center [1155, 243] width 33 height 23
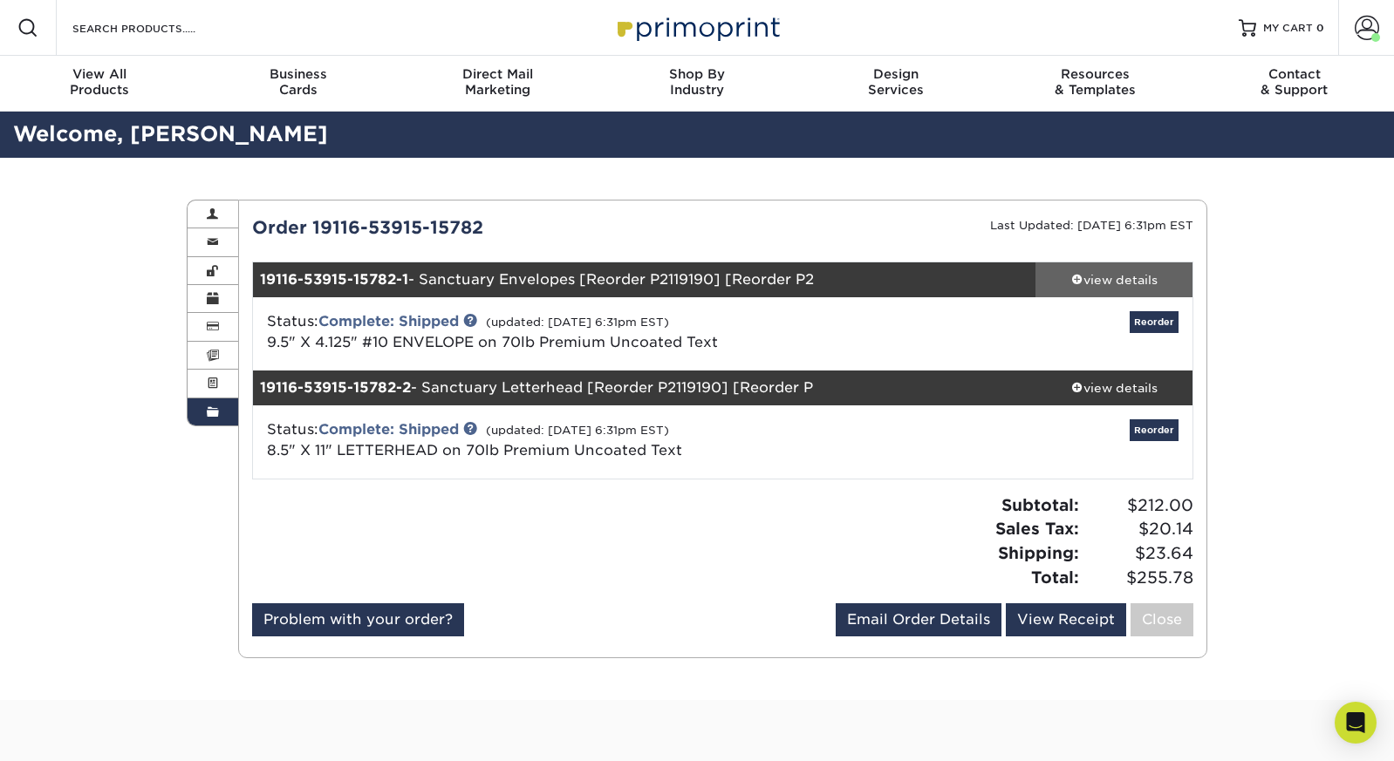
click at [1116, 277] on div "view details" at bounding box center [1113, 279] width 157 height 17
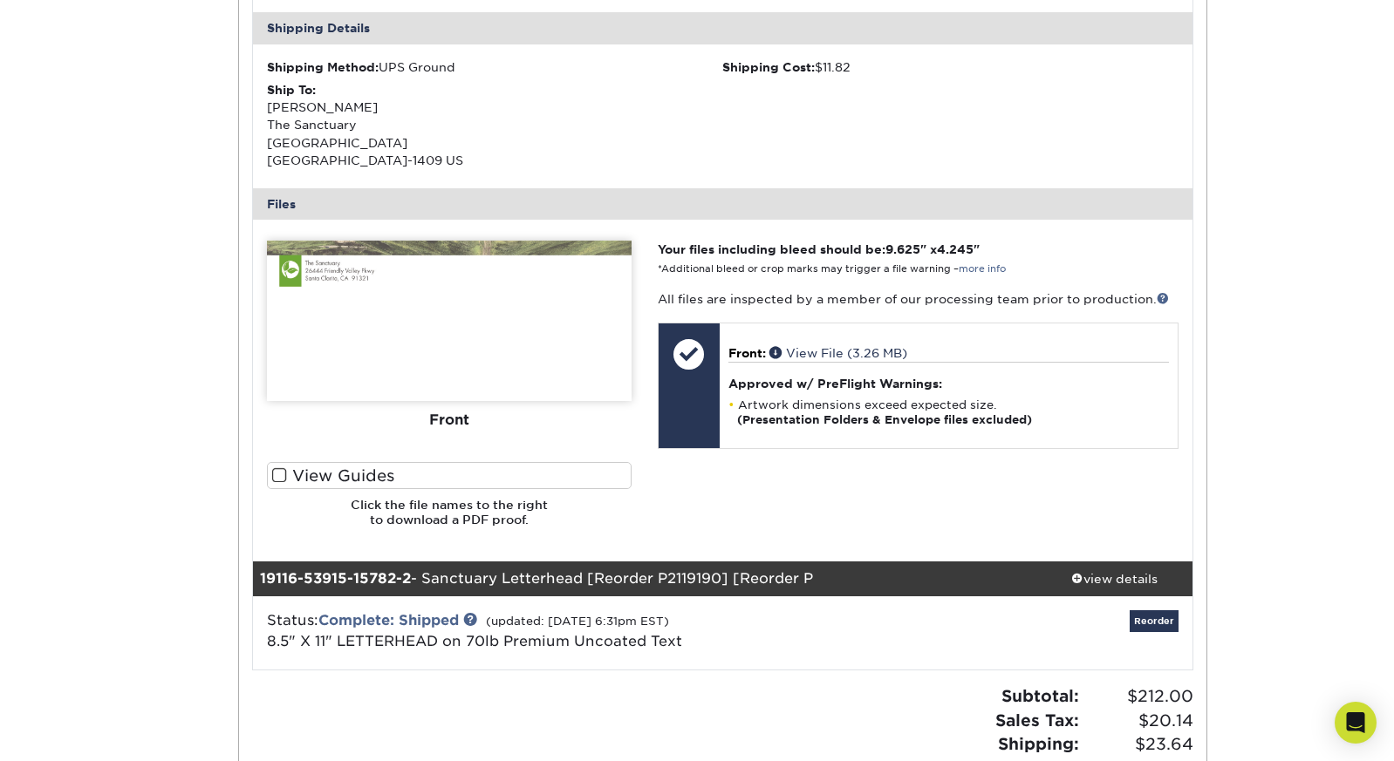
scroll to position [532, 0]
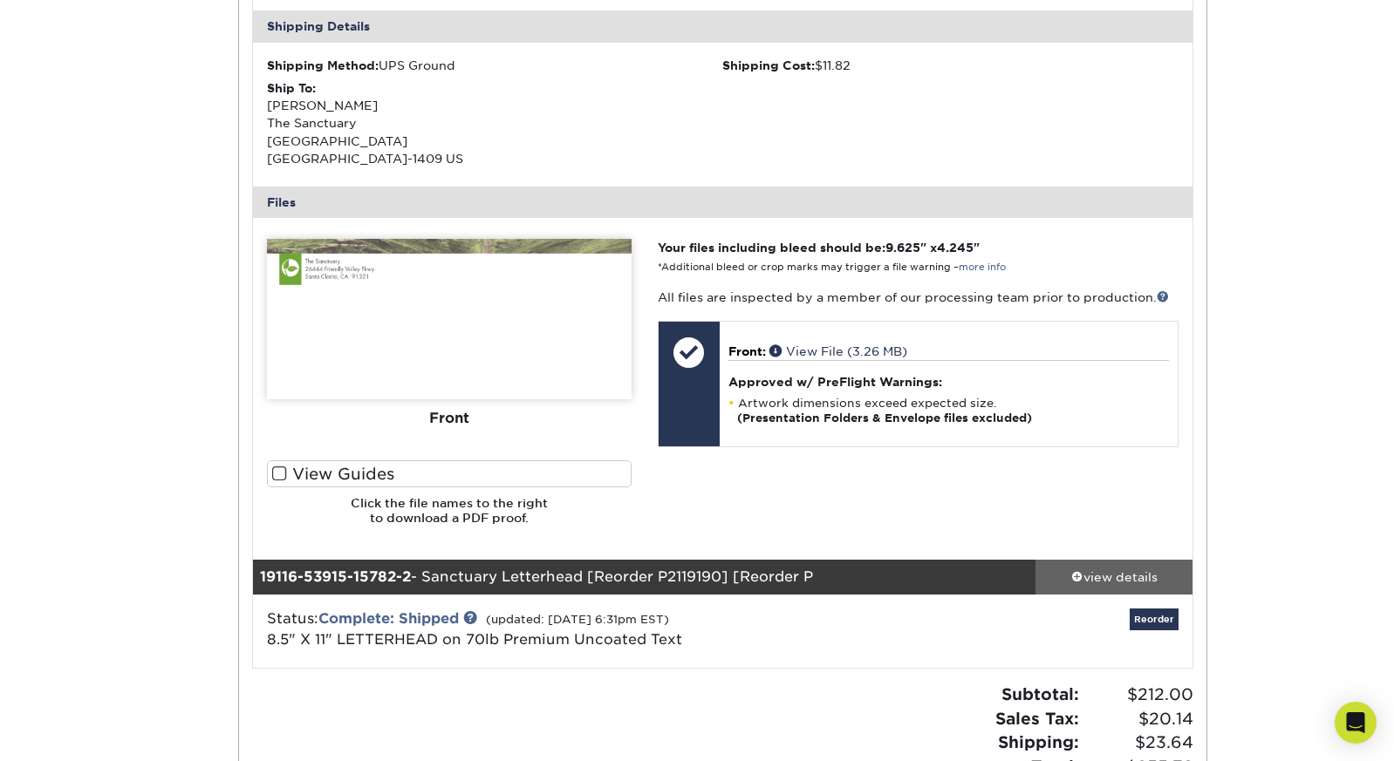
click at [1125, 569] on div "view details" at bounding box center [1113, 577] width 157 height 17
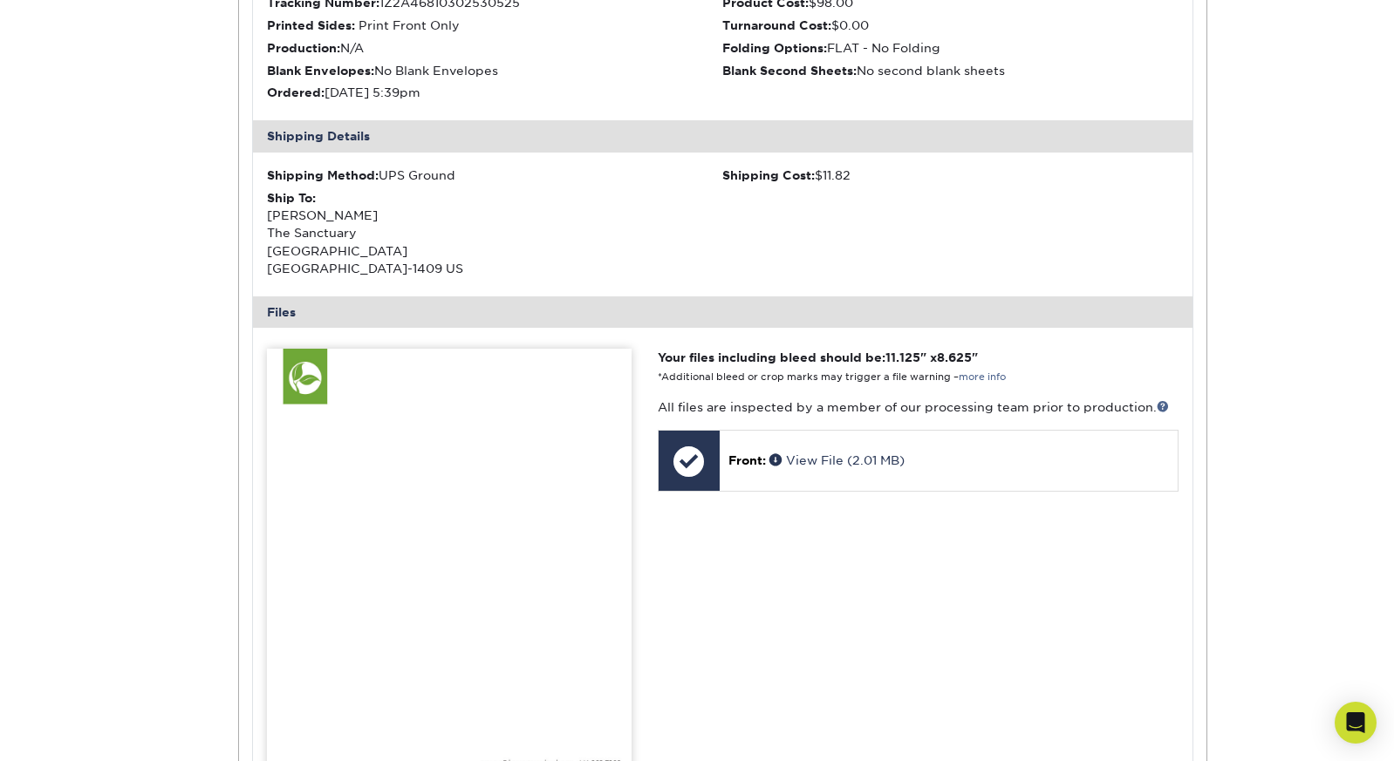
scroll to position [1270, 0]
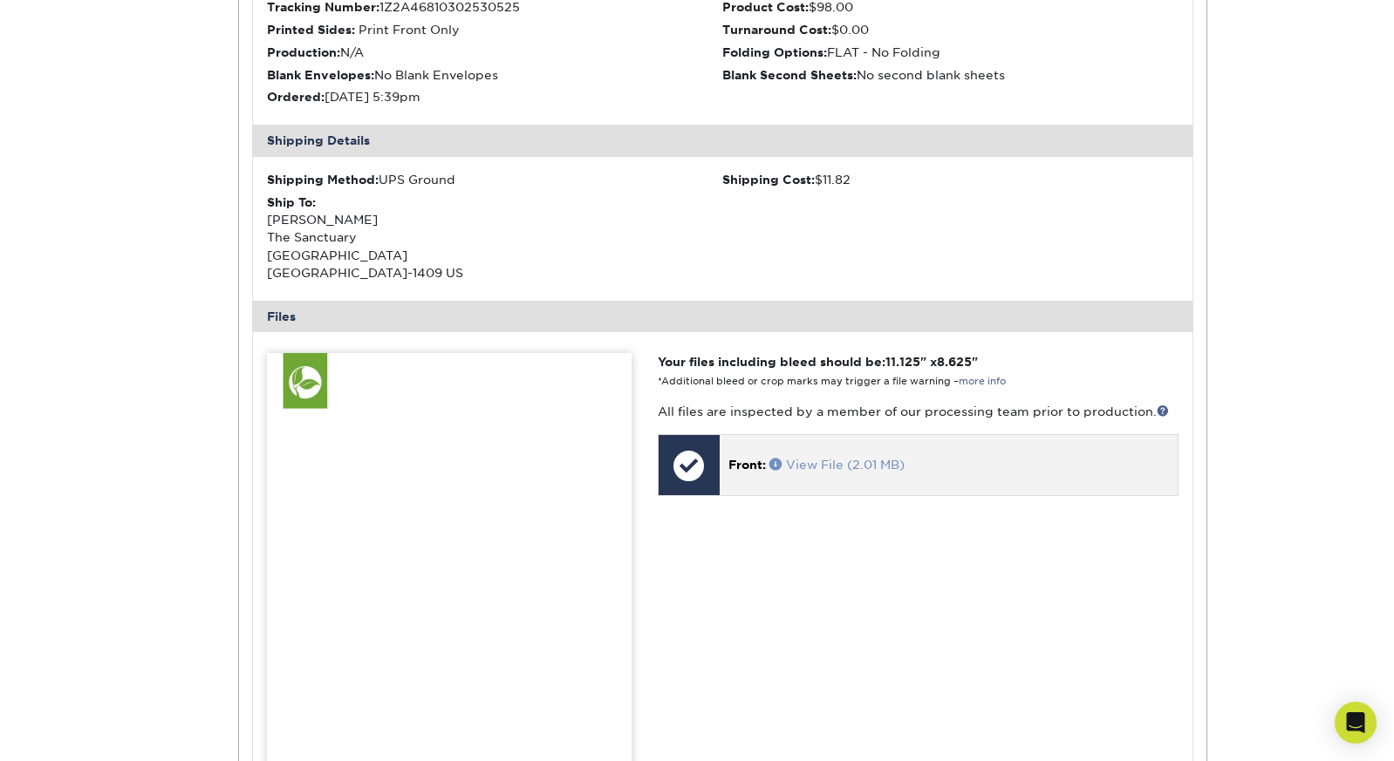
click at [835, 458] on link "View File (2.01 MB)" at bounding box center [836, 465] width 135 height 14
click at [780, 458] on span at bounding box center [777, 464] width 17 height 12
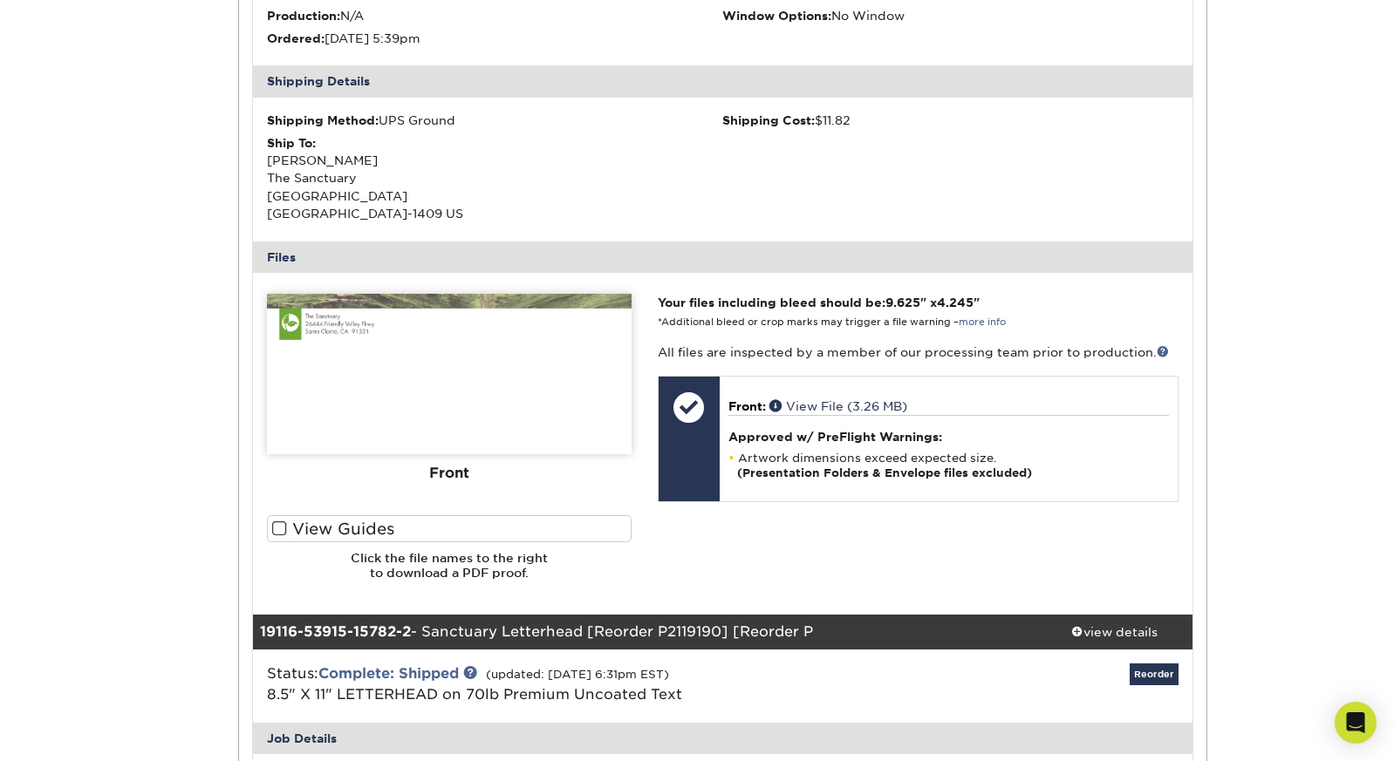
scroll to position [481, 0]
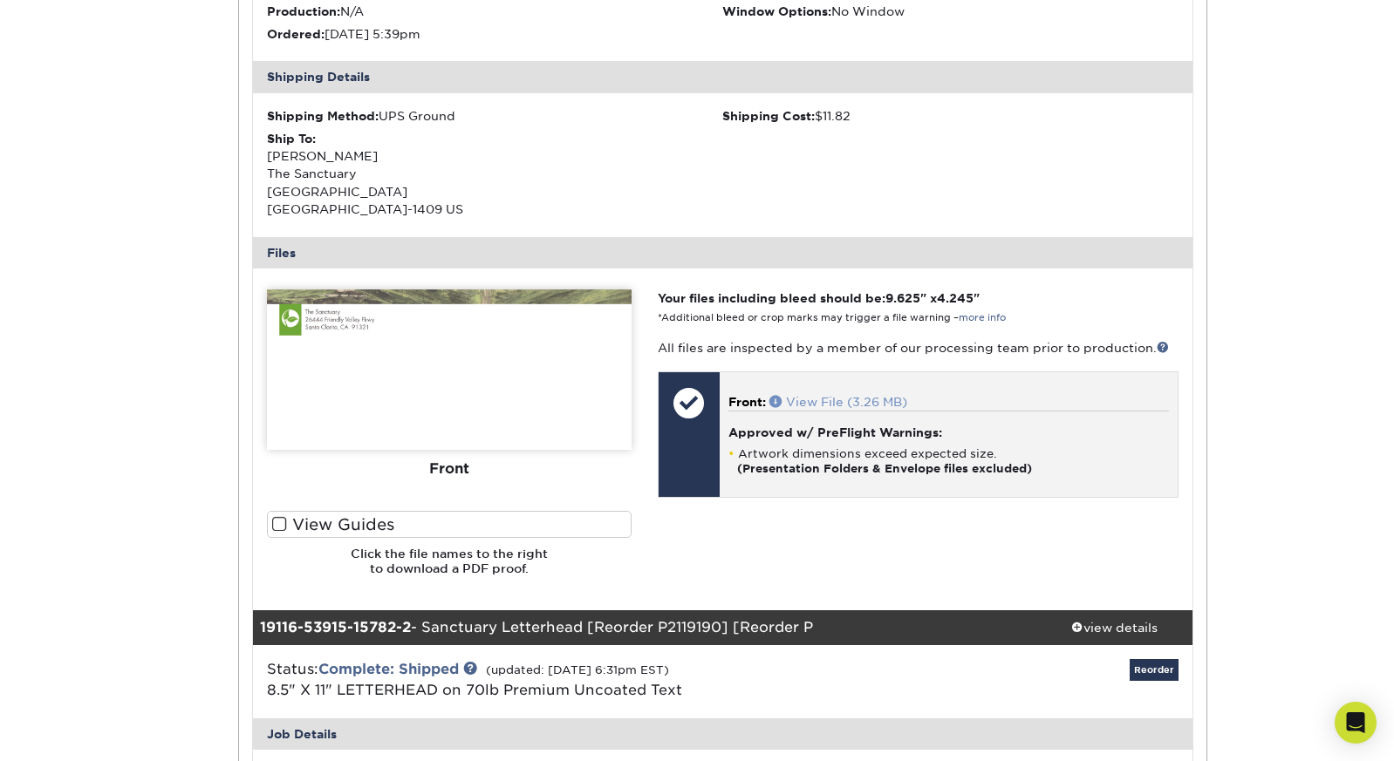
click at [810, 395] on link "View File (3.26 MB)" at bounding box center [838, 402] width 138 height 14
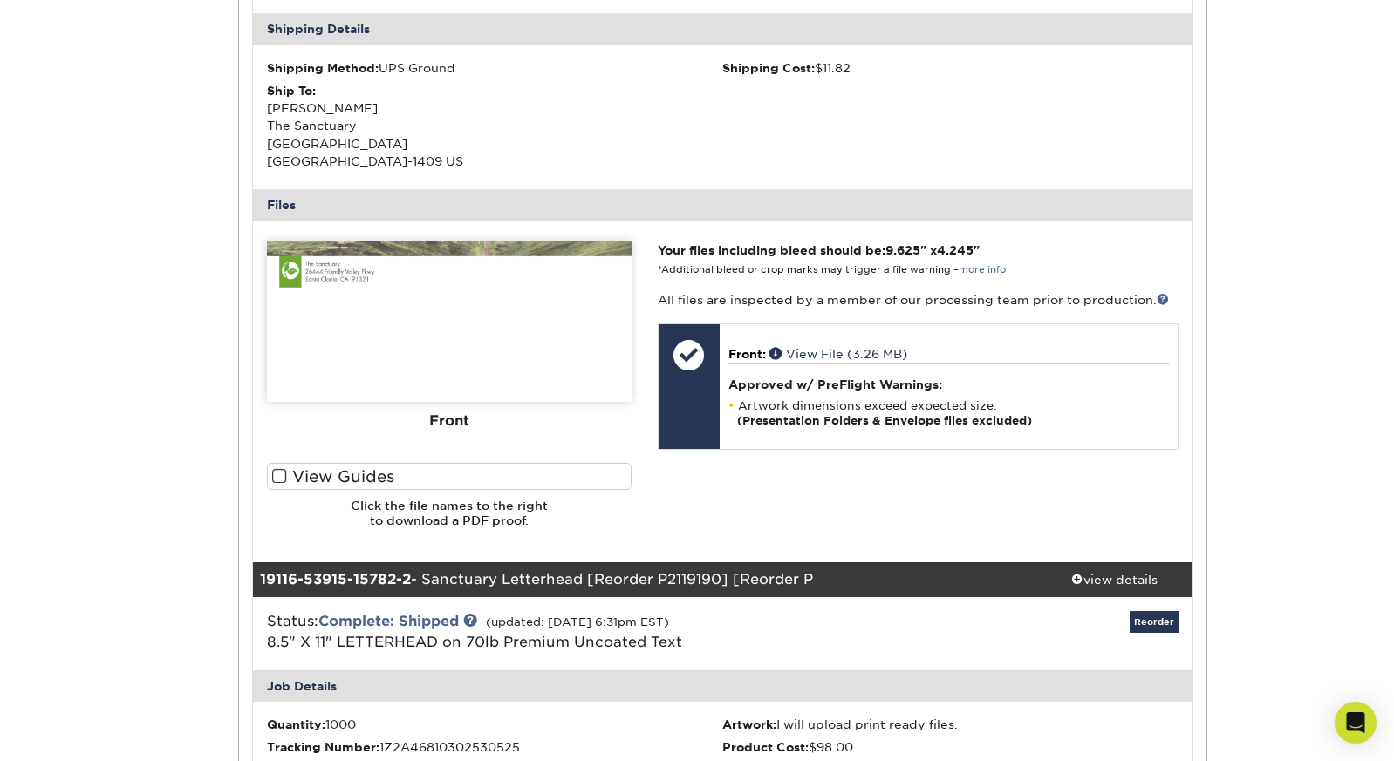
scroll to position [534, 0]
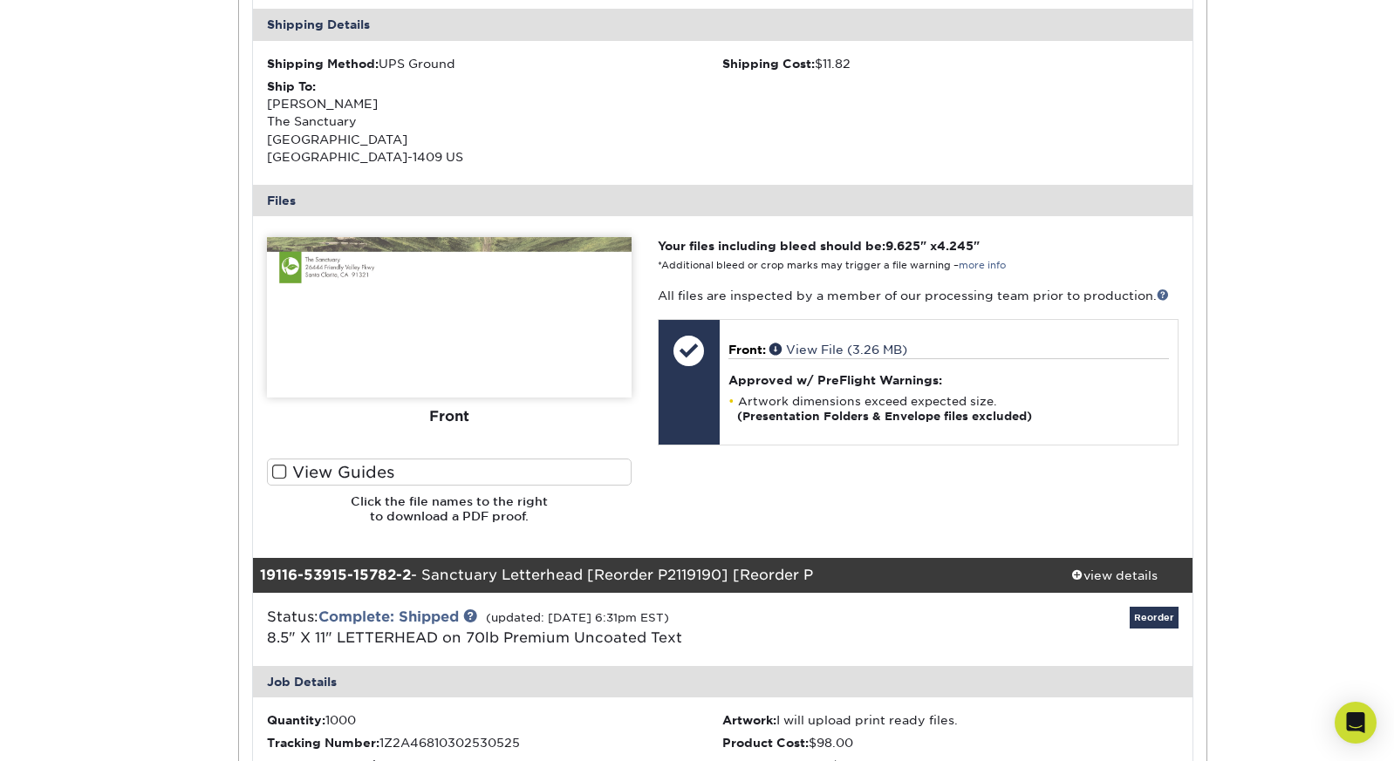
click at [533, 282] on img at bounding box center [449, 317] width 365 height 160
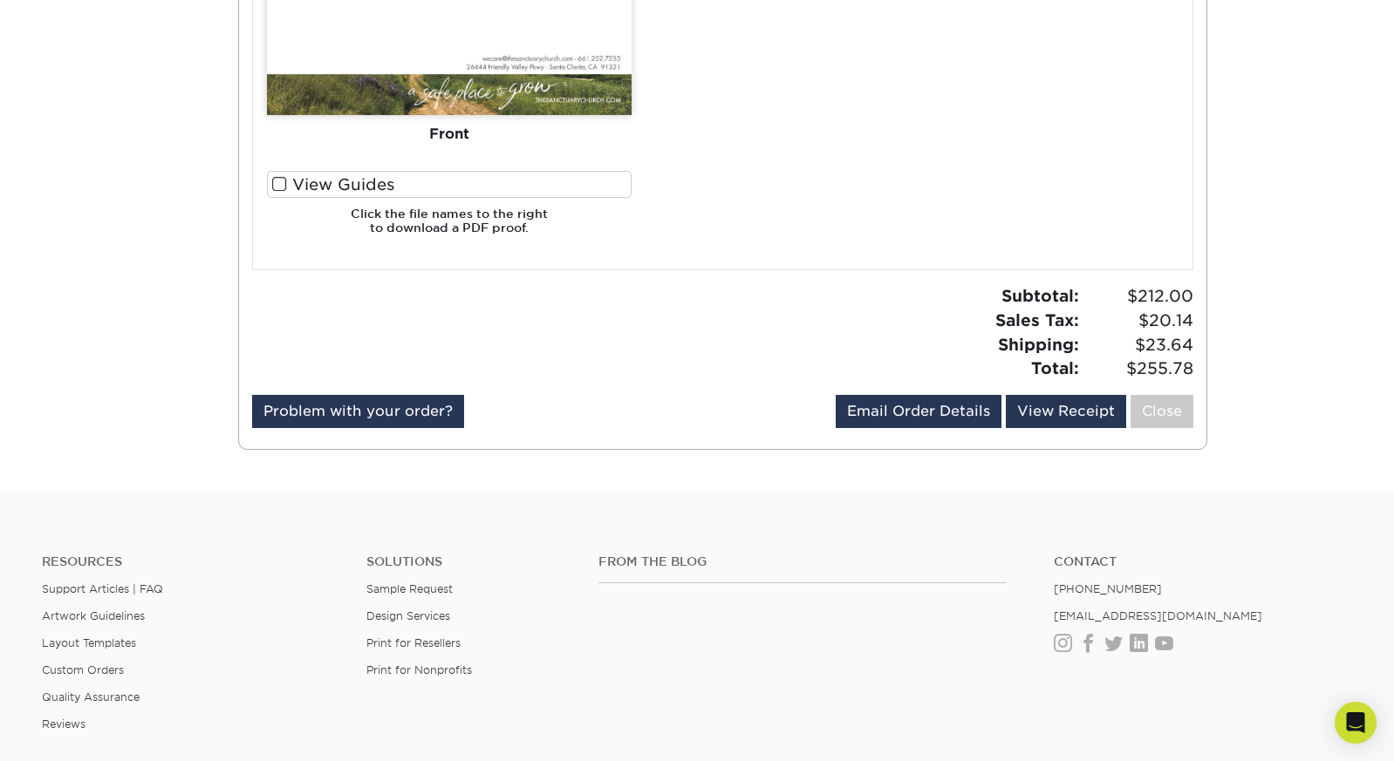
scroll to position [1974, 0]
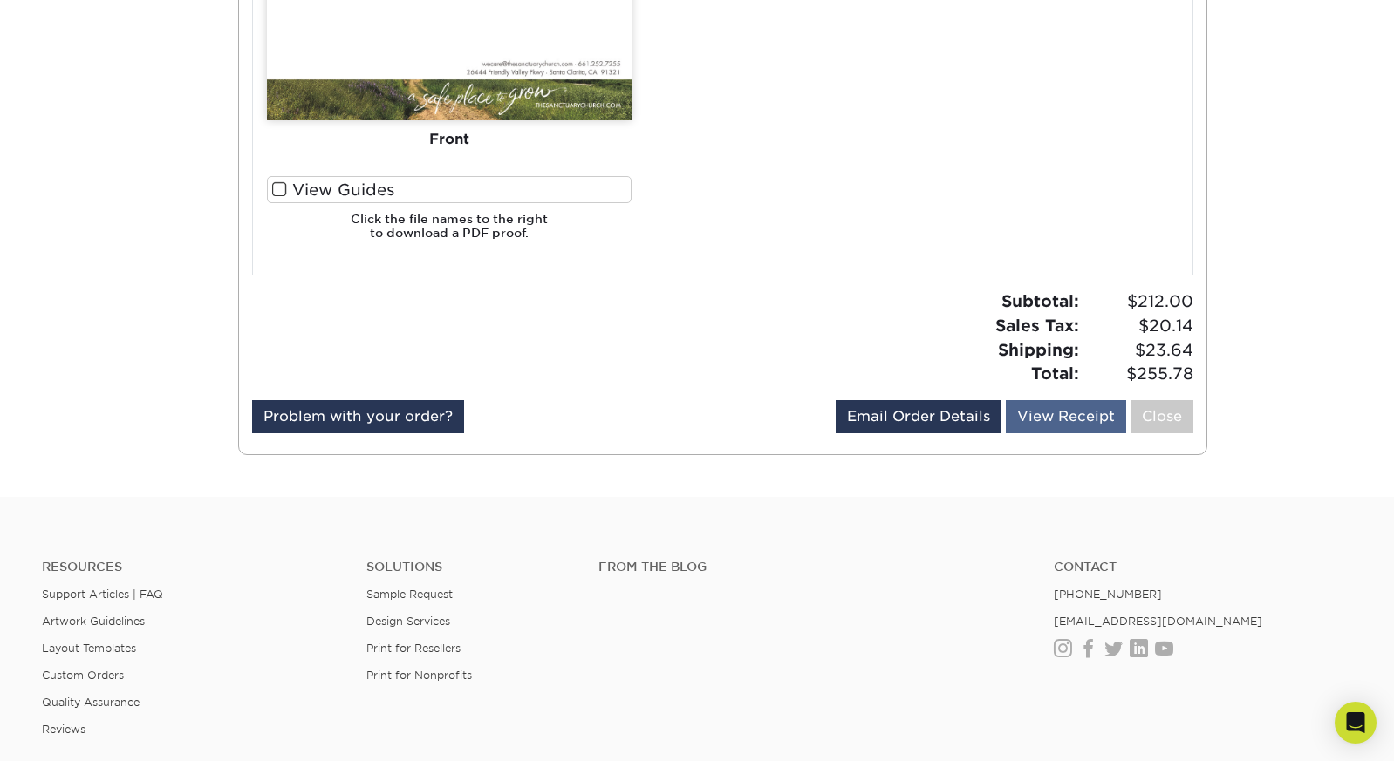
click at [1065, 400] on link "View Receipt" at bounding box center [1066, 416] width 120 height 33
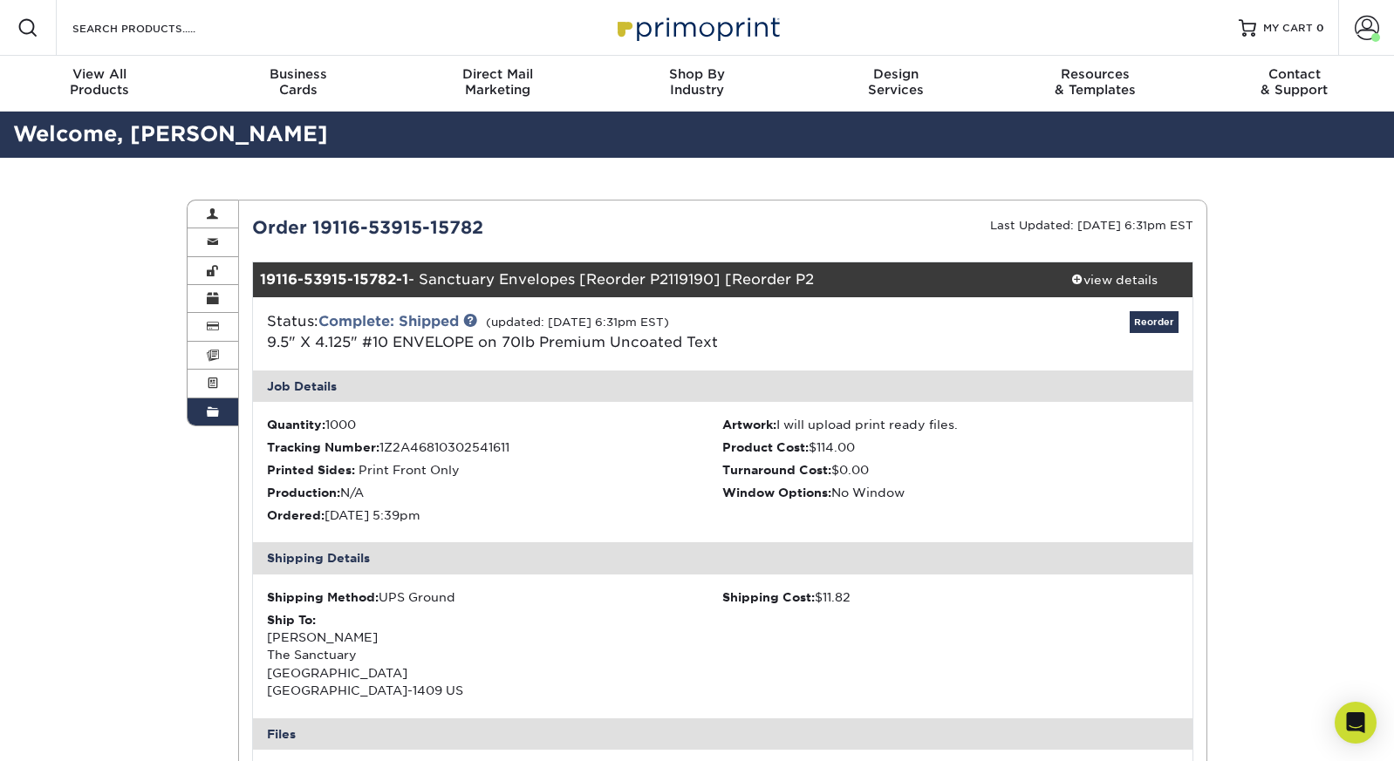
scroll to position [0, 0]
click at [217, 411] on span at bounding box center [213, 413] width 12 height 14
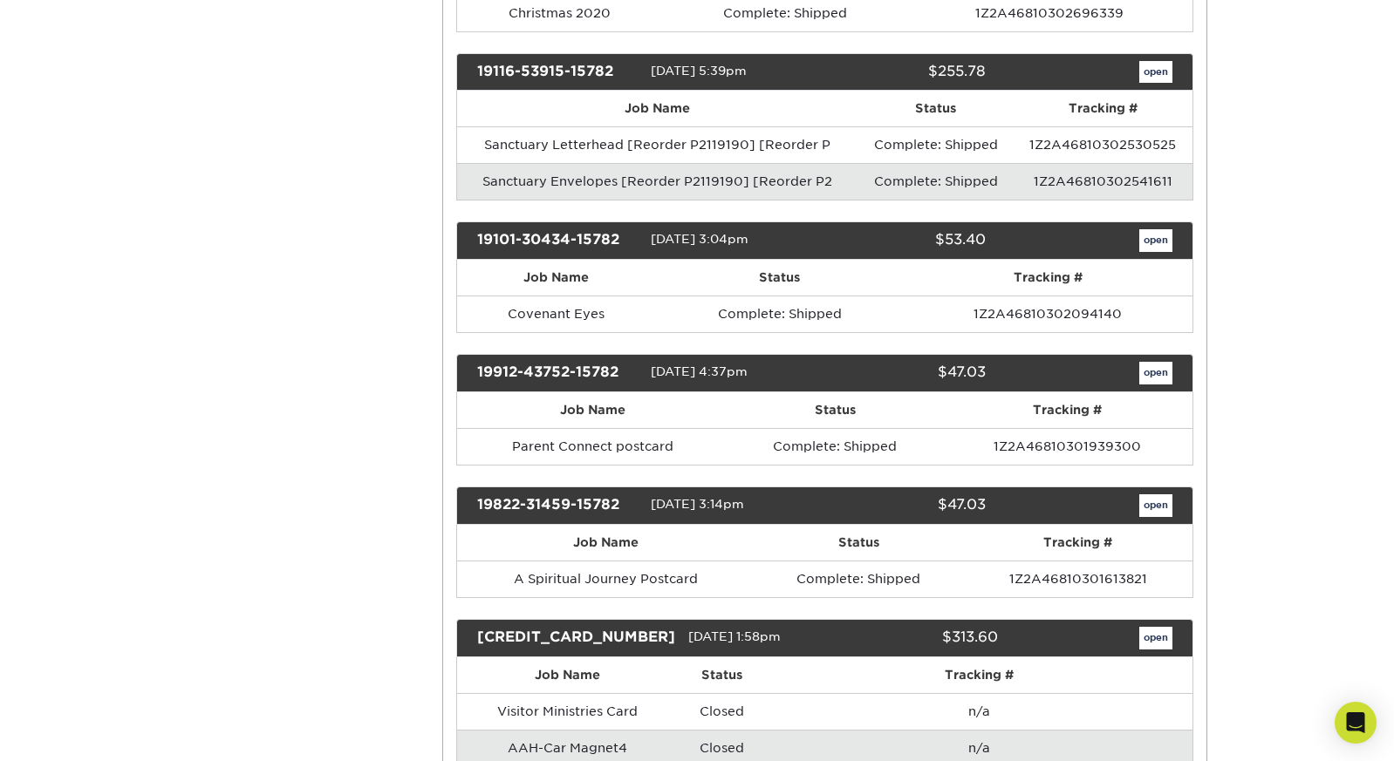
scroll to position [782, 0]
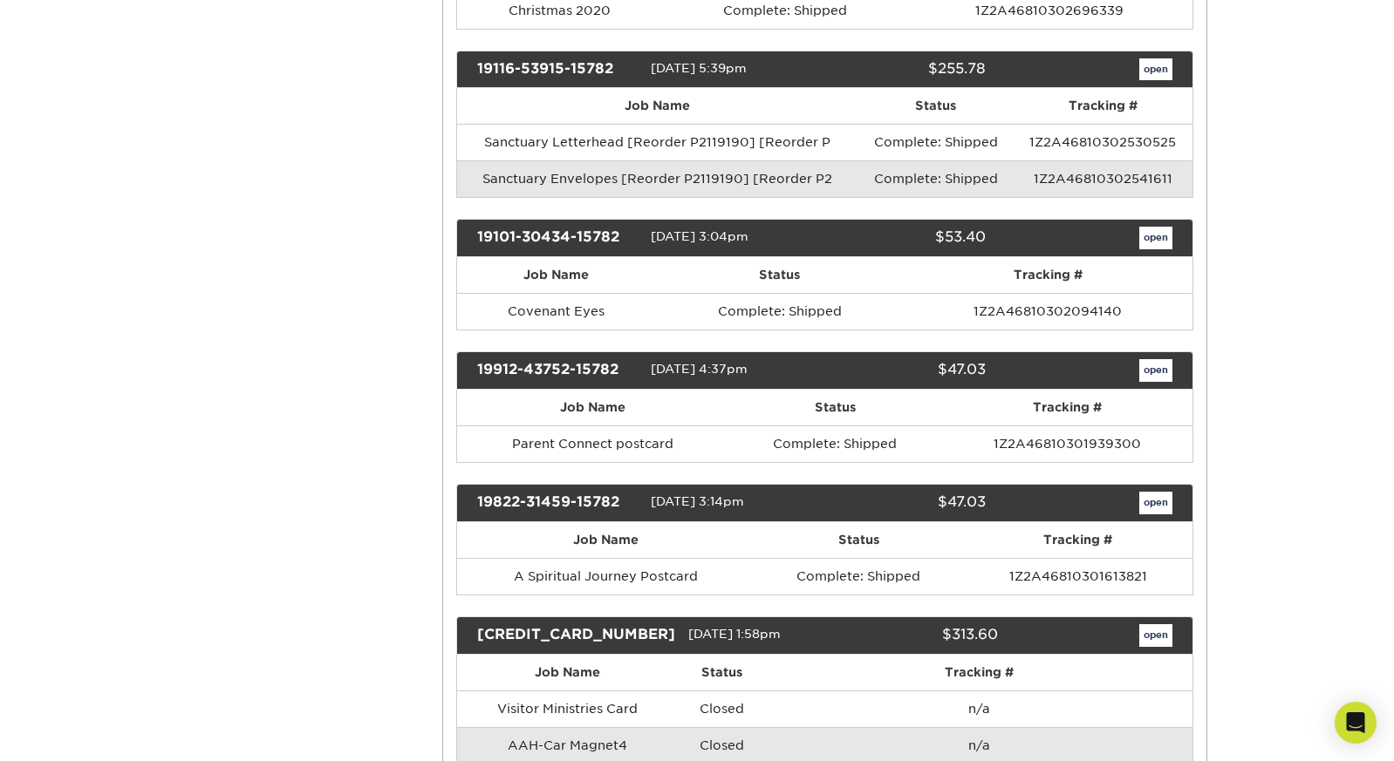
click at [1145, 227] on link "open" at bounding box center [1155, 238] width 33 height 23
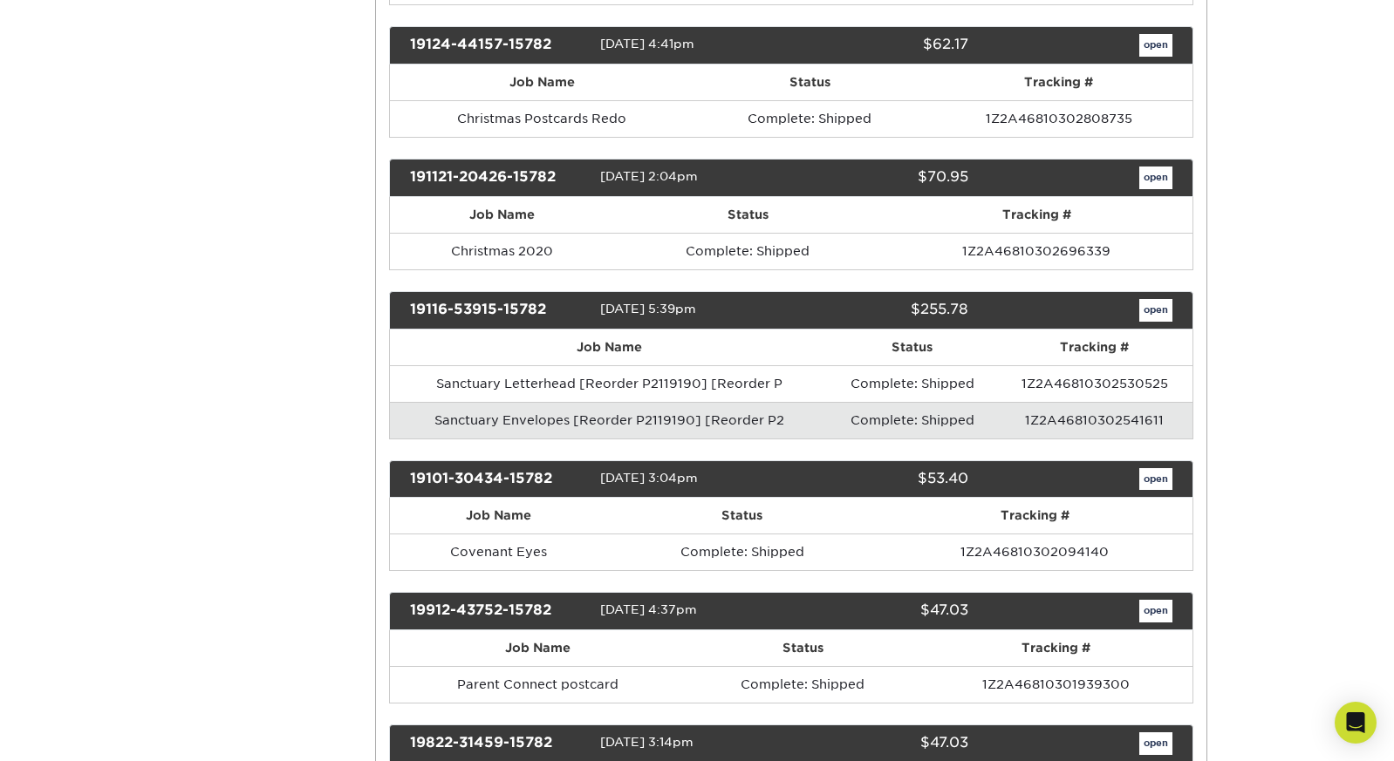
scroll to position [0, 0]
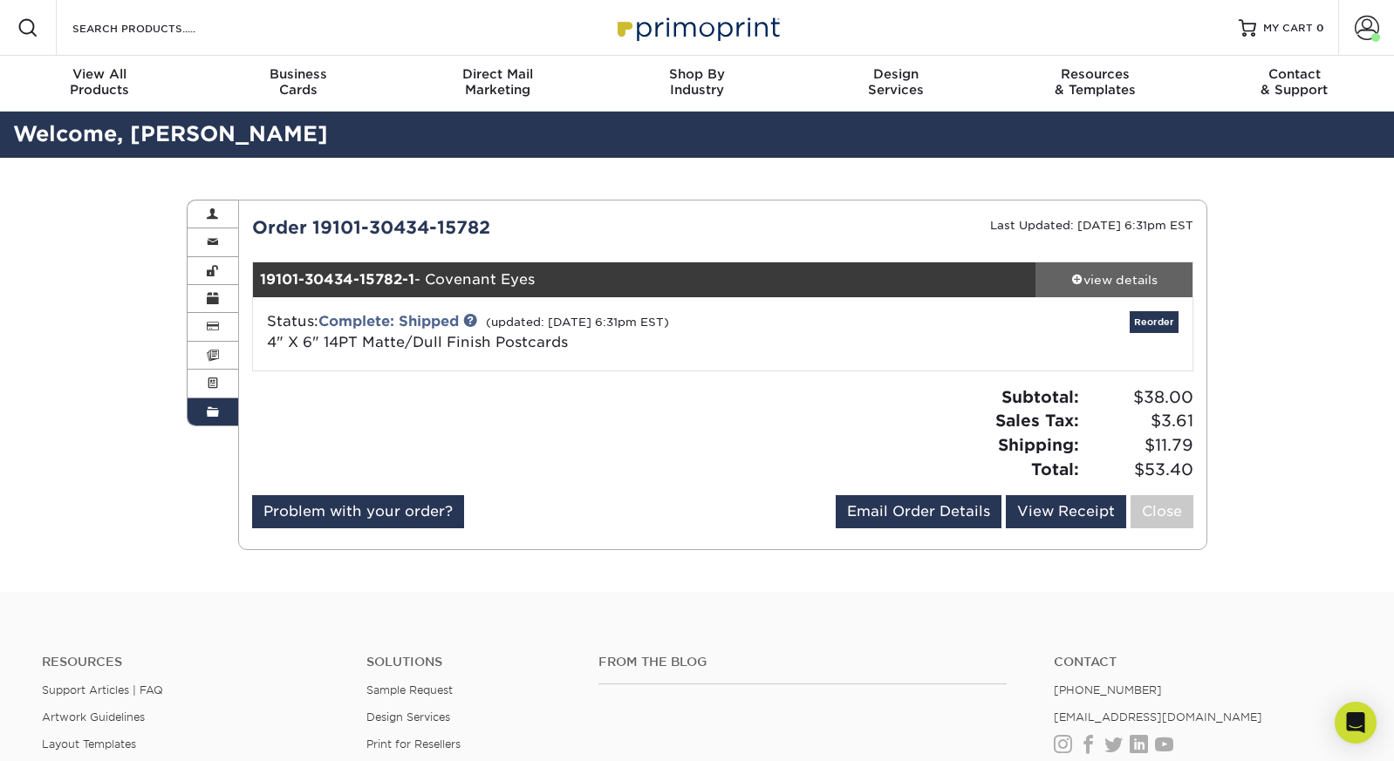
click at [1124, 272] on div "view details" at bounding box center [1113, 279] width 157 height 17
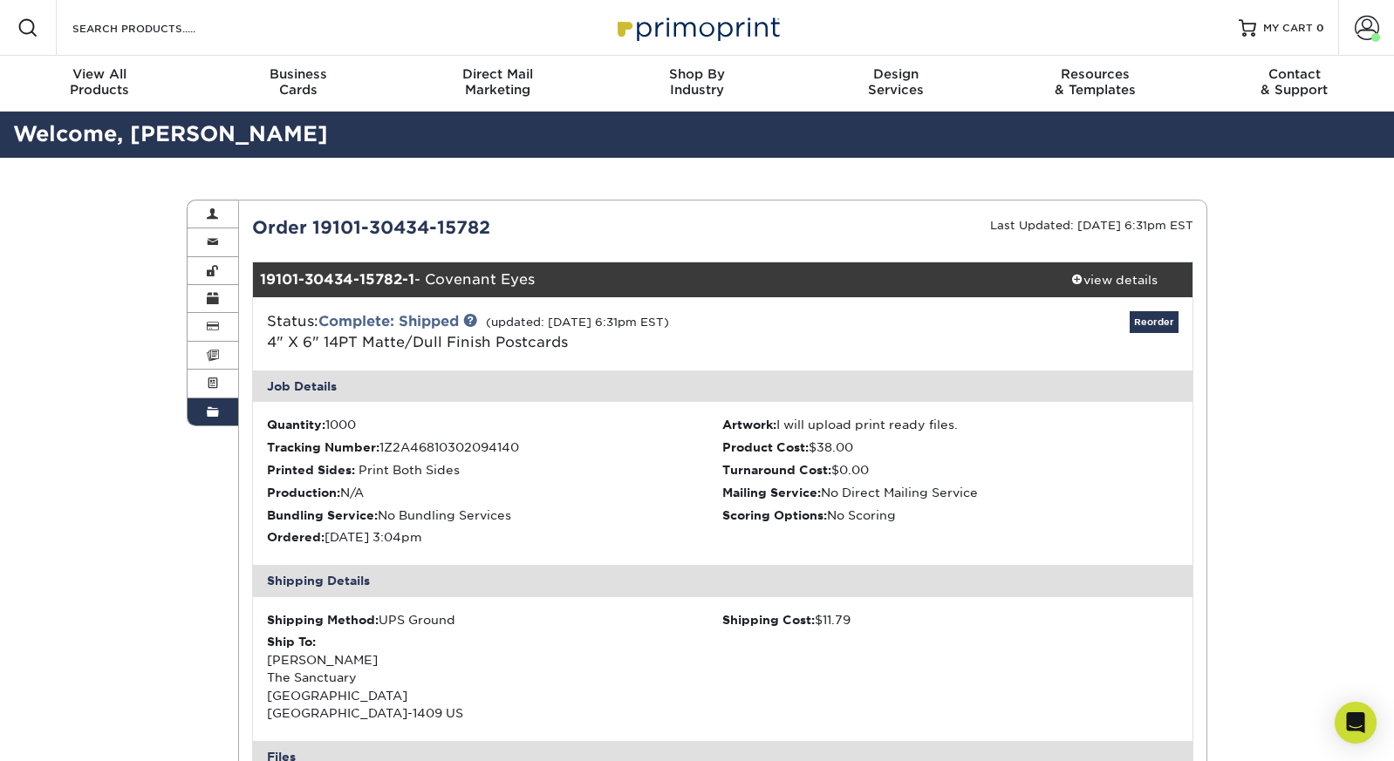
click at [229, 410] on link "Order History" at bounding box center [212, 412] width 51 height 27
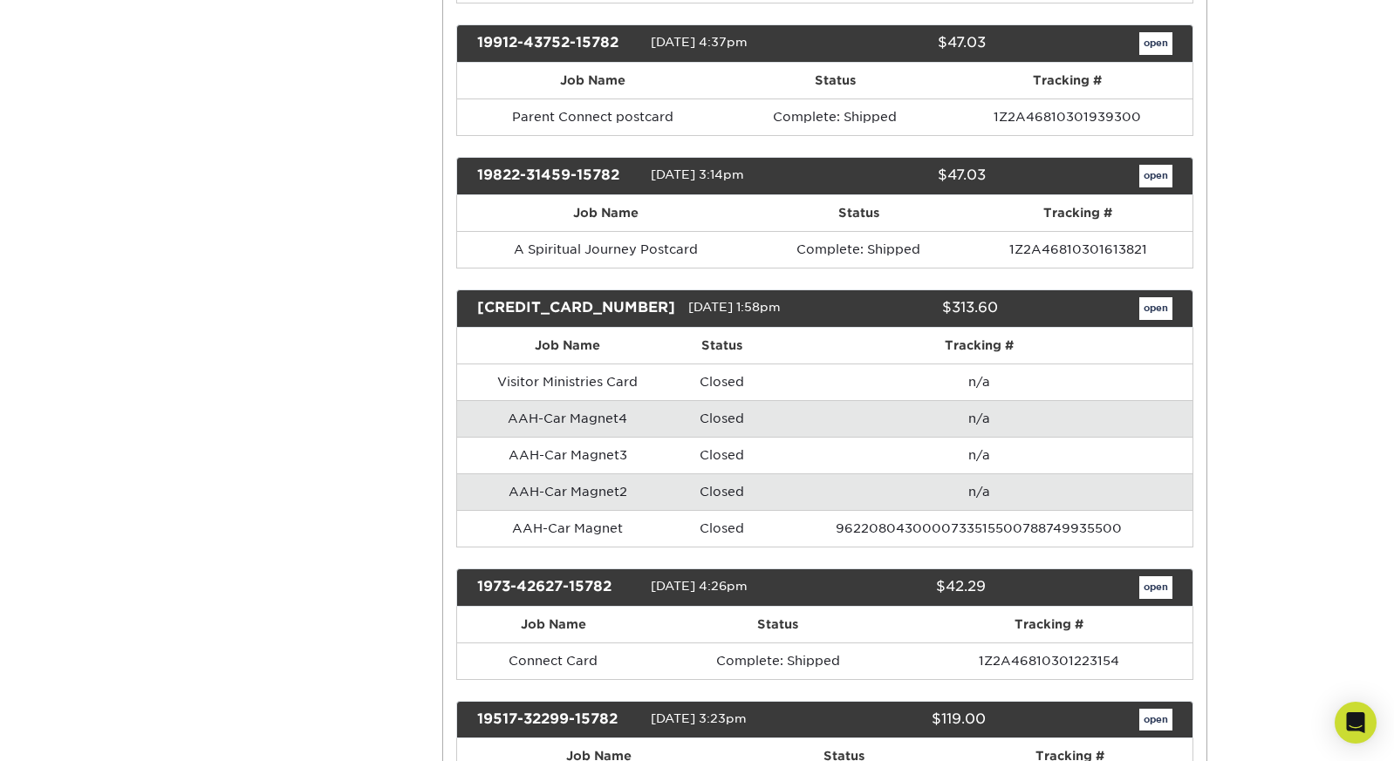
scroll to position [1110, 0]
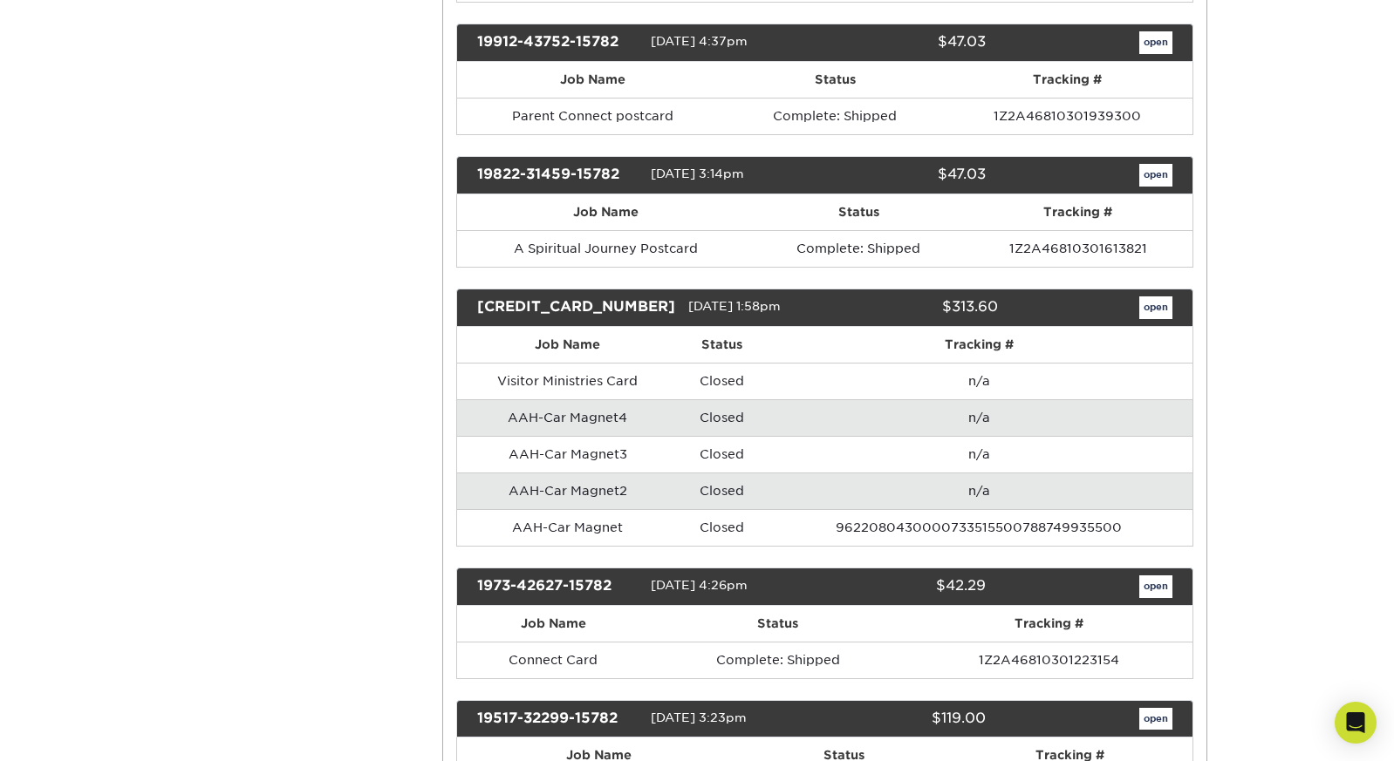
click at [1162, 169] on link "open" at bounding box center [1155, 175] width 33 height 23
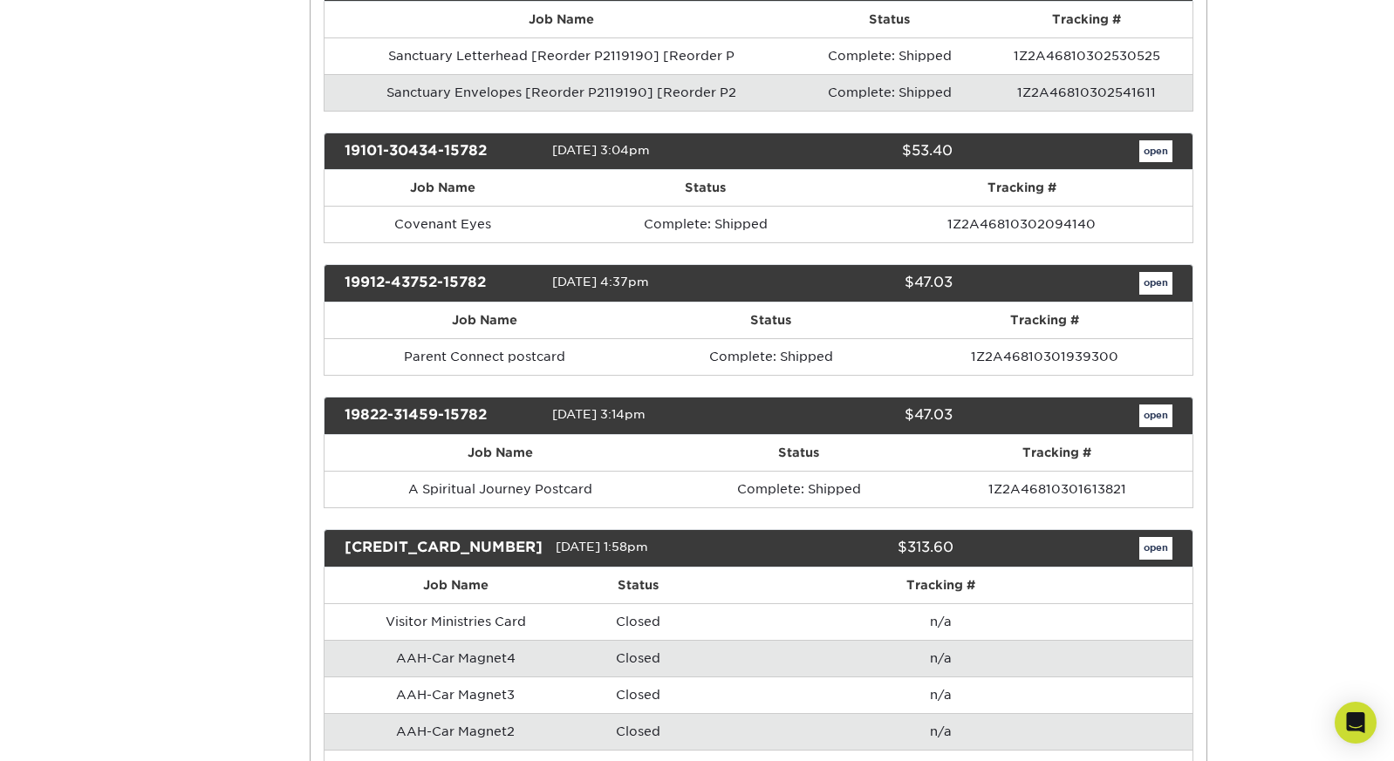
scroll to position [0, 0]
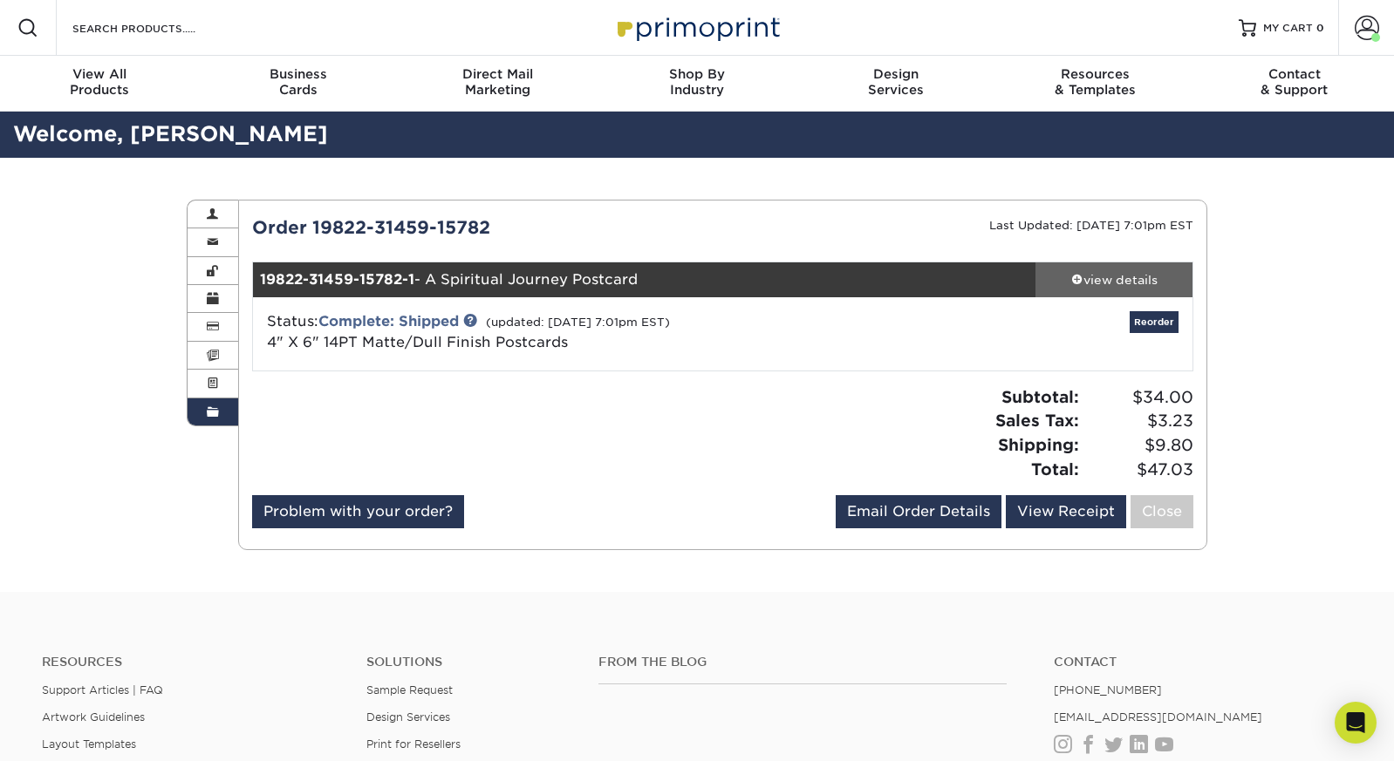
click at [1115, 283] on div "view details" at bounding box center [1113, 279] width 157 height 17
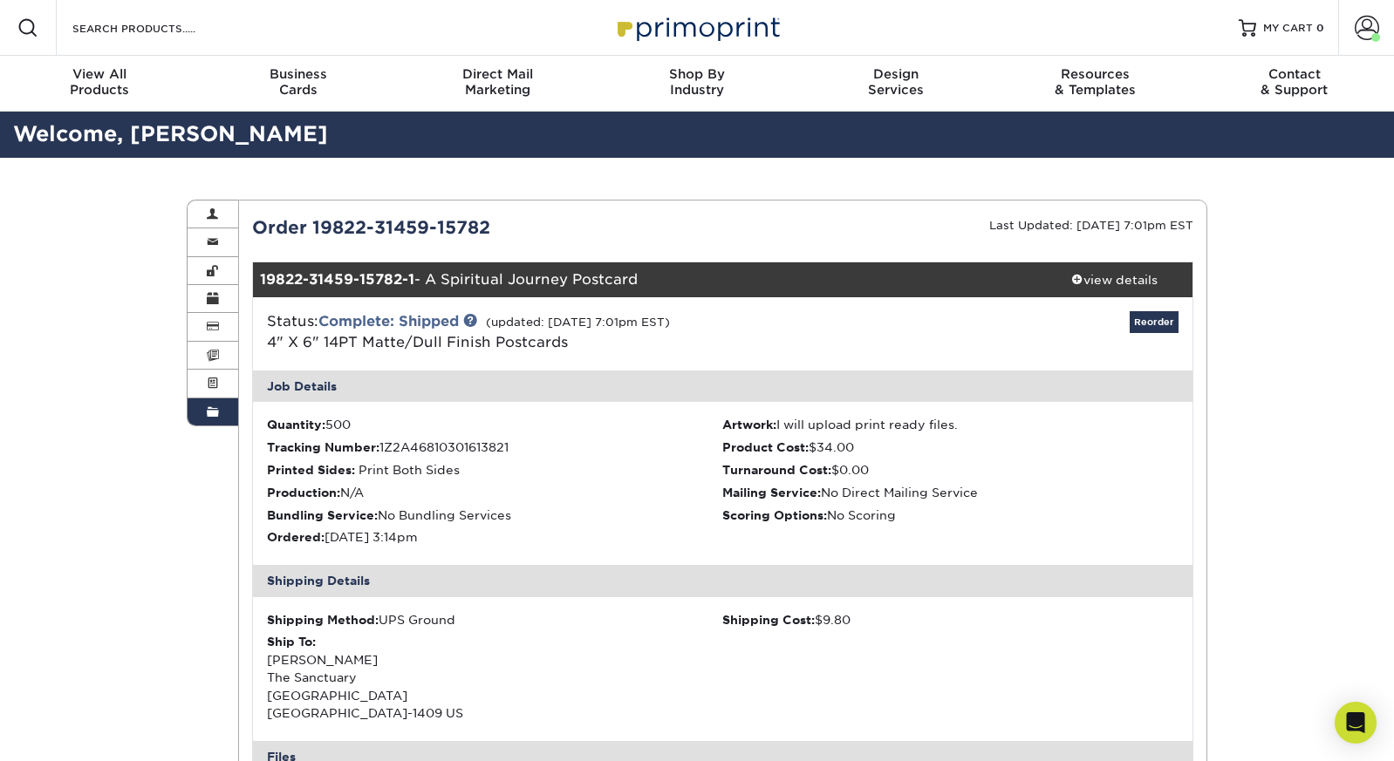
click at [220, 407] on link "Order History" at bounding box center [212, 412] width 51 height 27
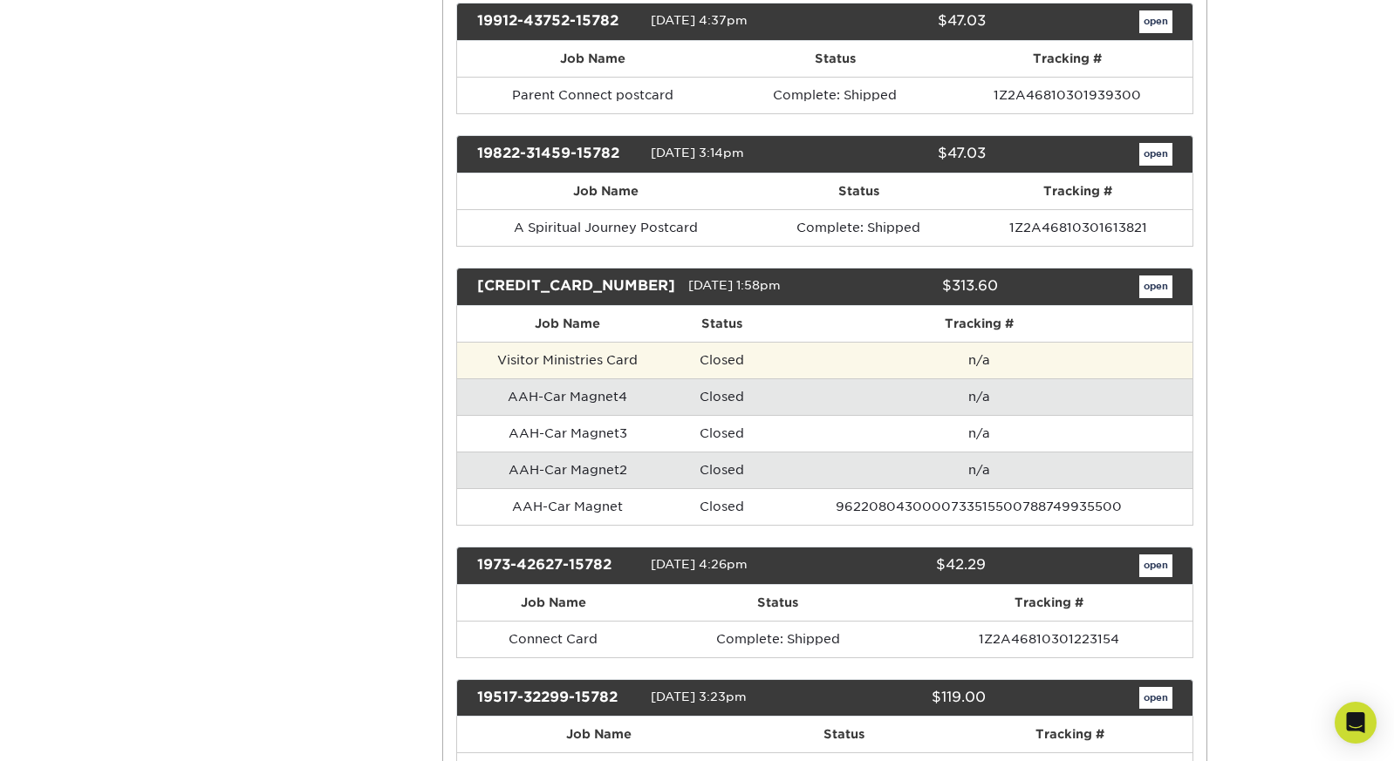
scroll to position [1139, 0]
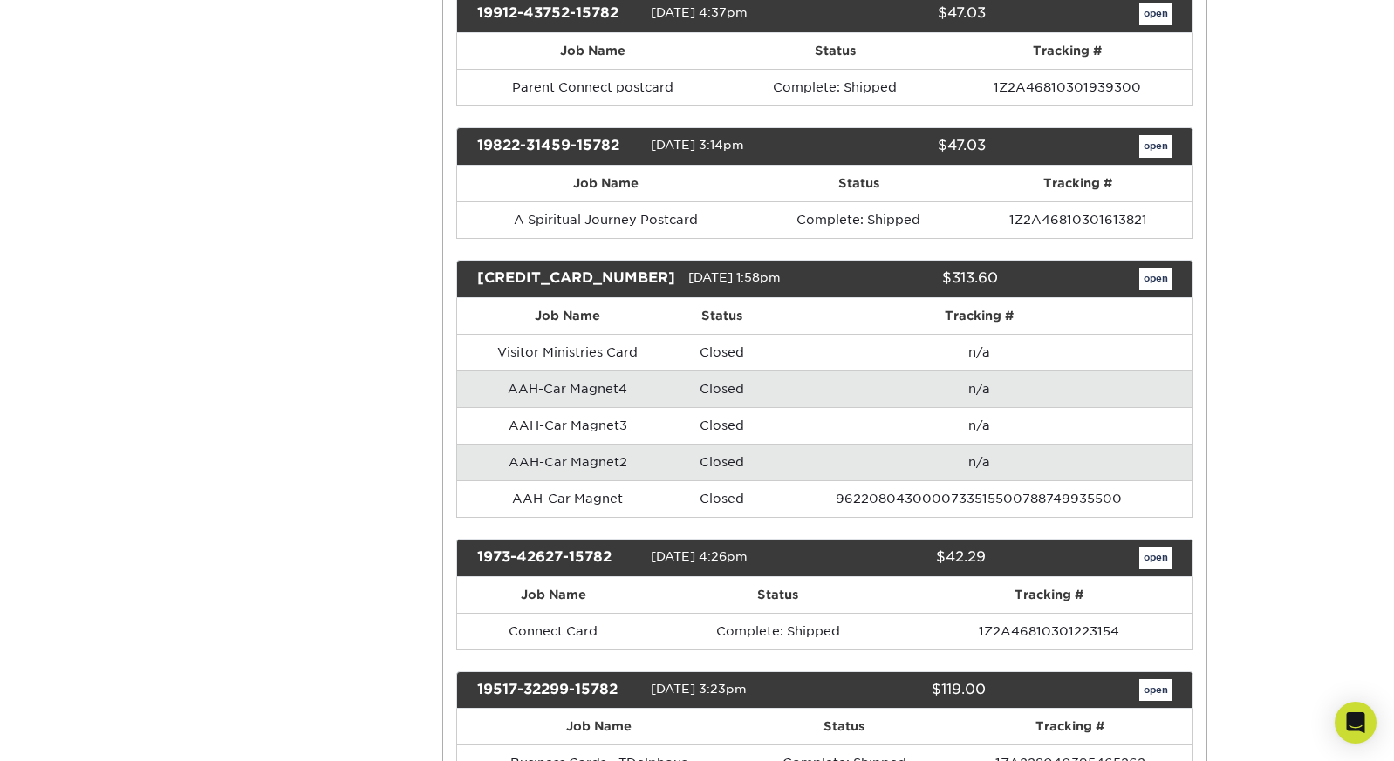
click at [1155, 269] on link "open" at bounding box center [1155, 279] width 33 height 23
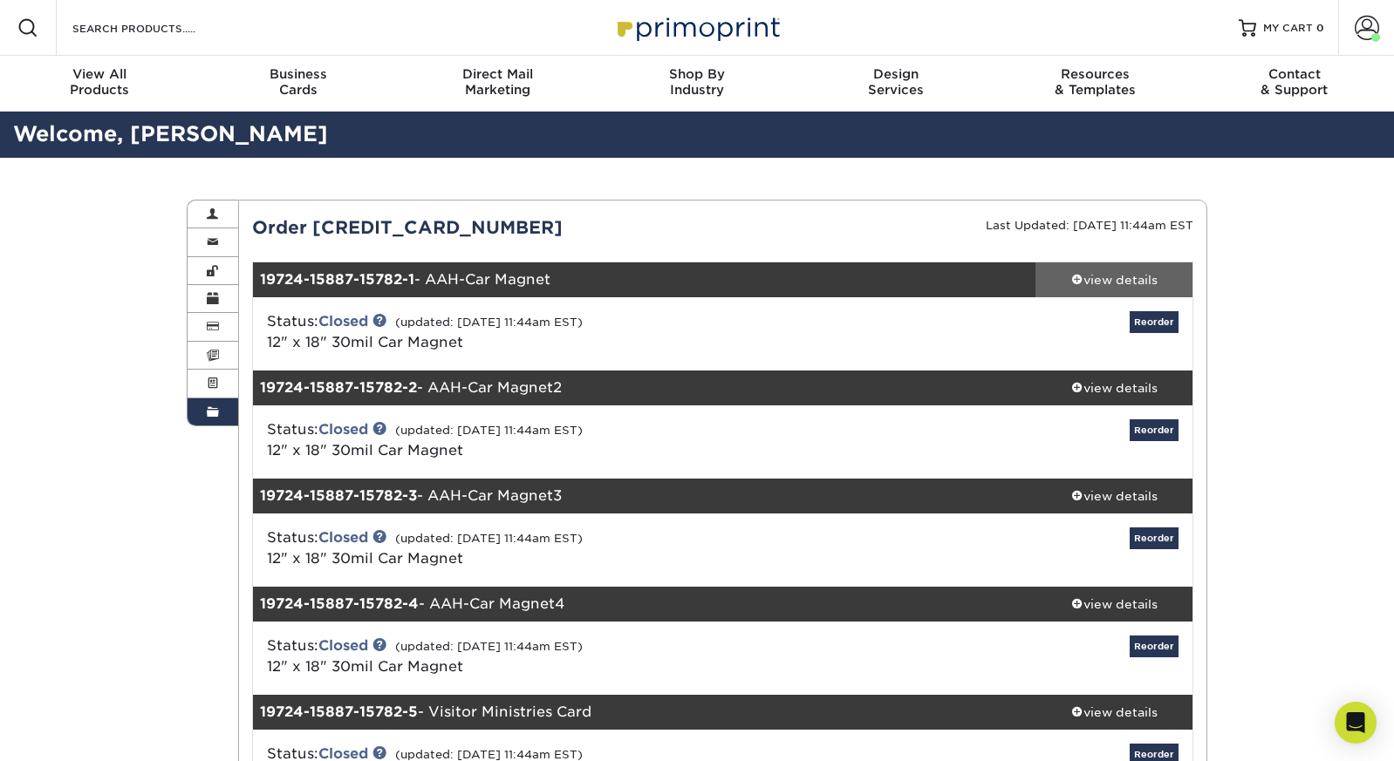
click at [1125, 282] on div "view details" at bounding box center [1113, 279] width 157 height 17
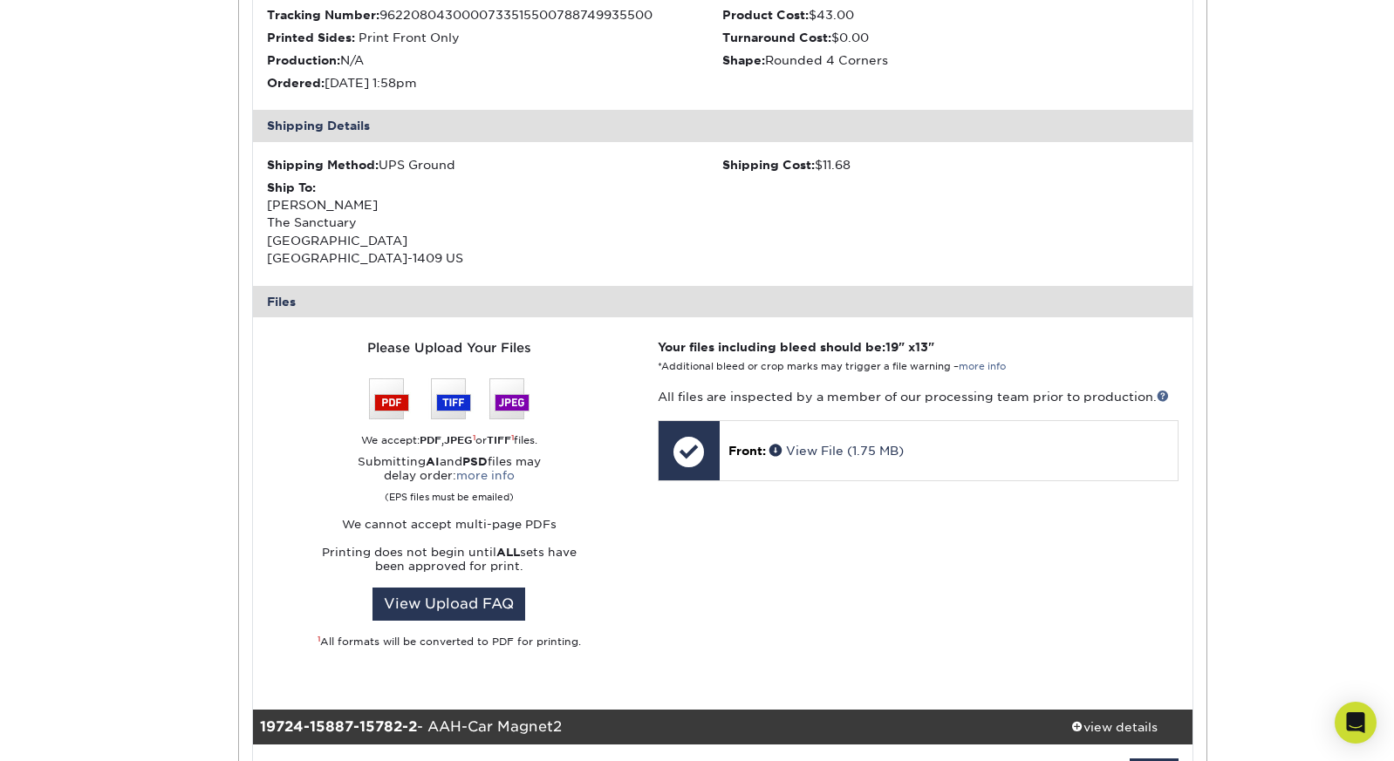
scroll to position [447, 0]
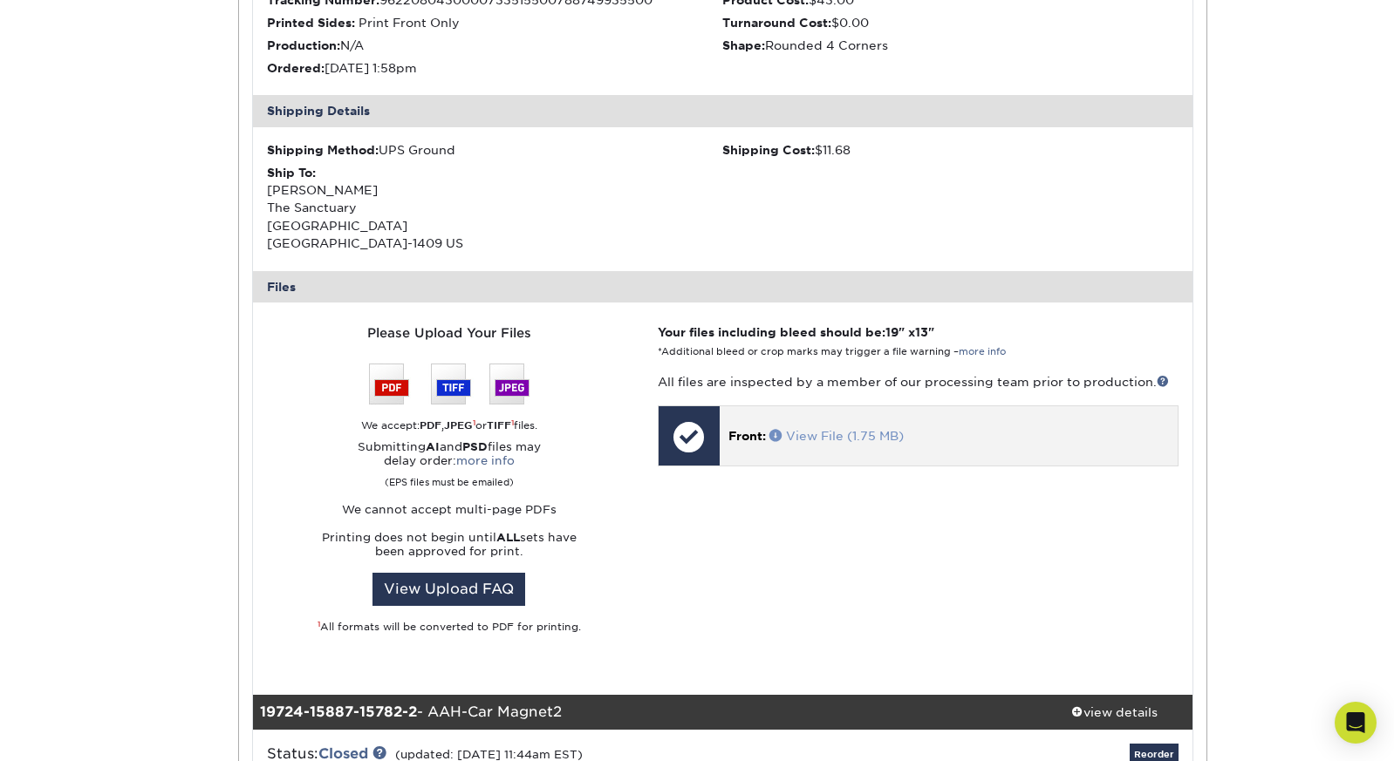
click at [834, 429] on link "View File (1.75 MB)" at bounding box center [836, 436] width 134 height 14
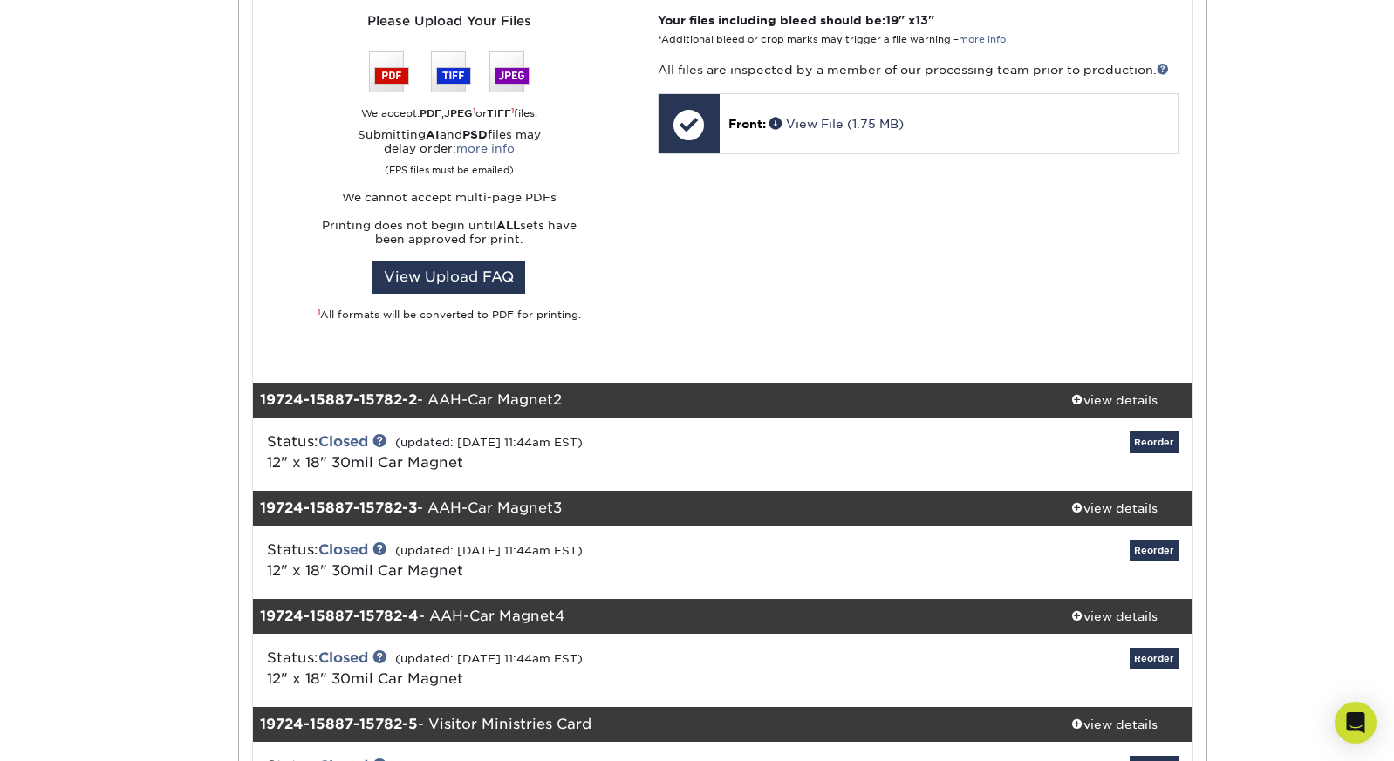
scroll to position [779, 0]
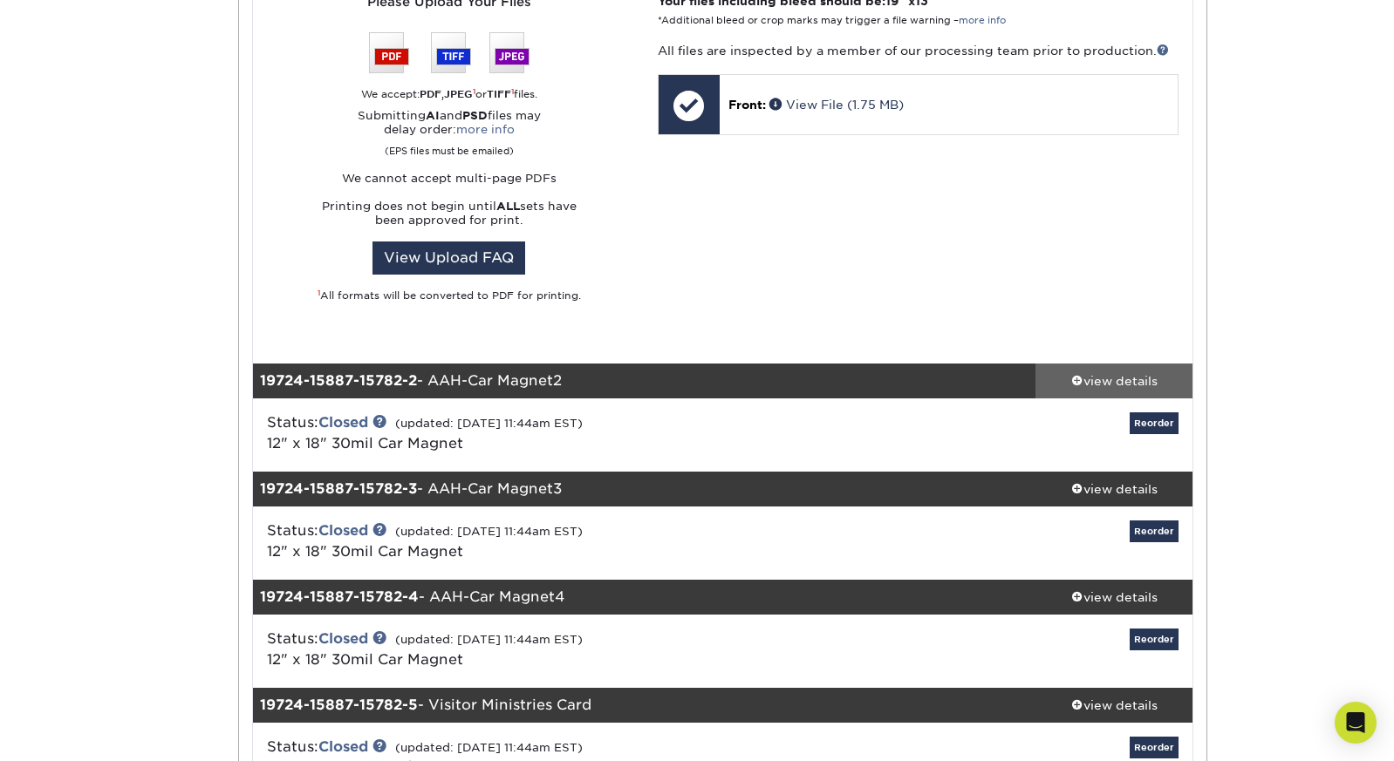
click at [1120, 376] on div "view details" at bounding box center [1113, 380] width 157 height 17
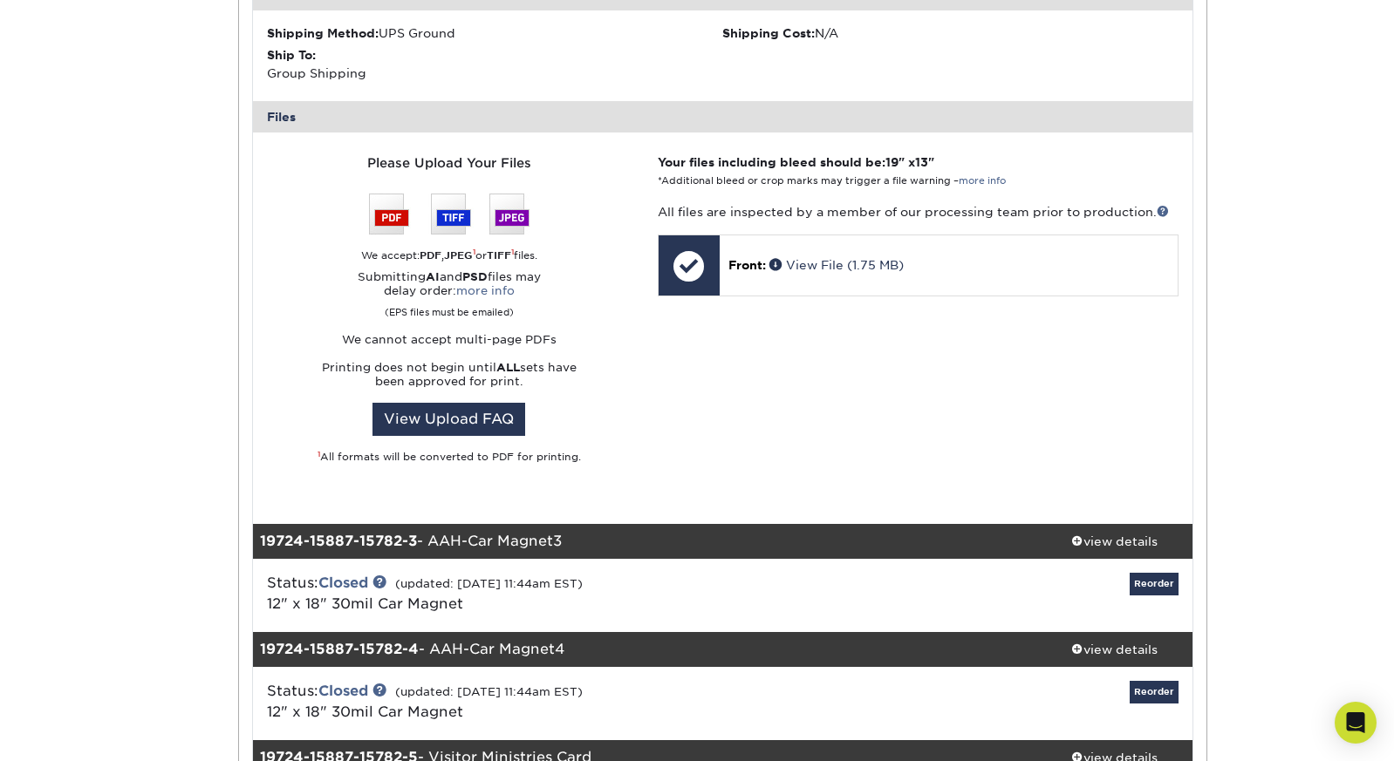
scroll to position [1445, 0]
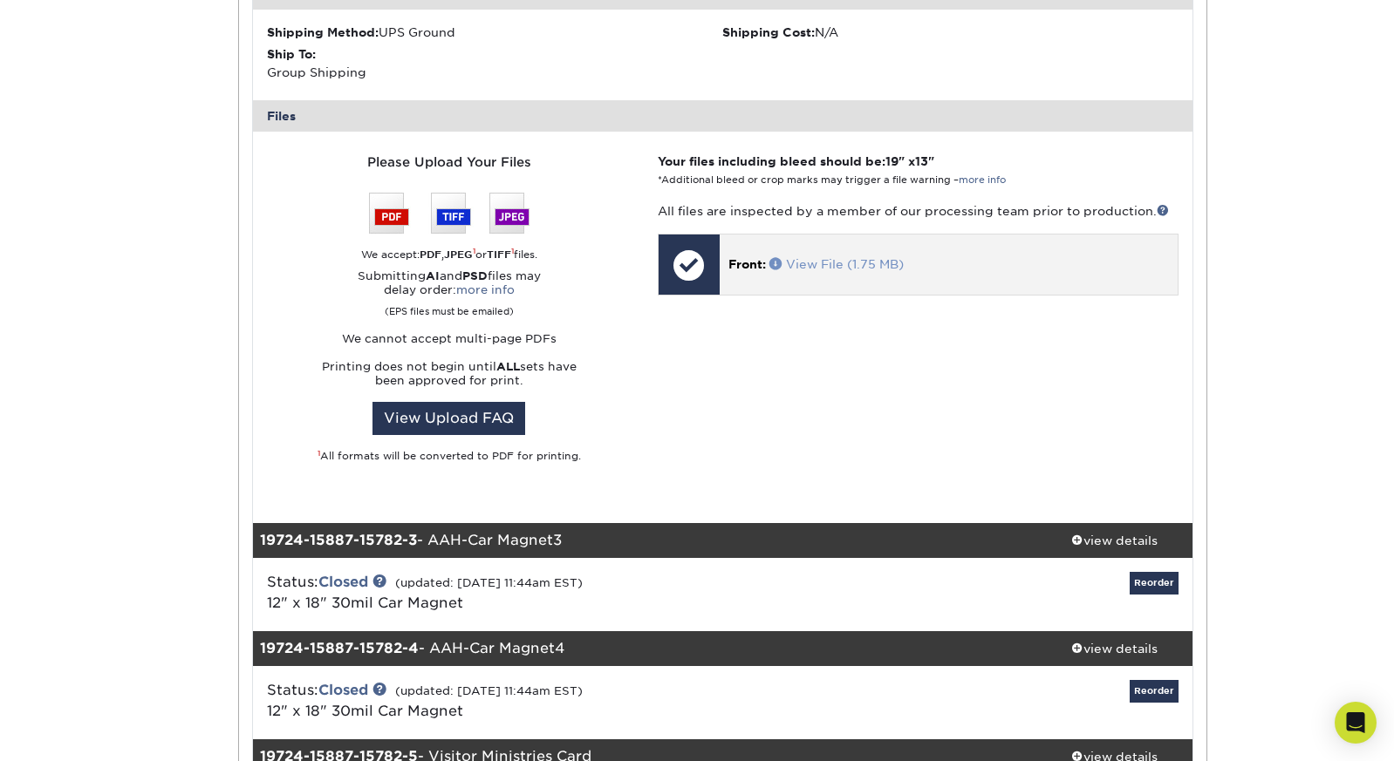
click at [824, 257] on link "View File (1.75 MB)" at bounding box center [836, 264] width 134 height 14
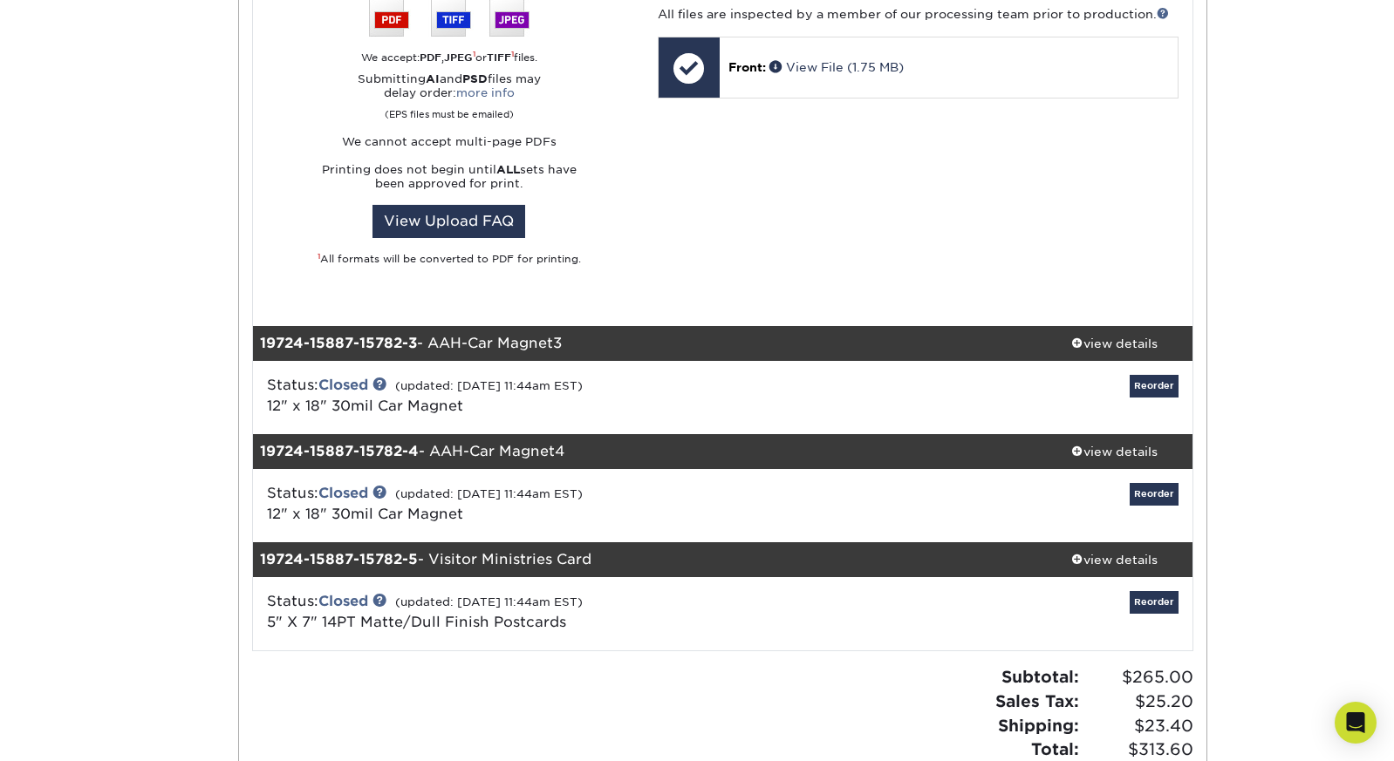
scroll to position [1647, 0]
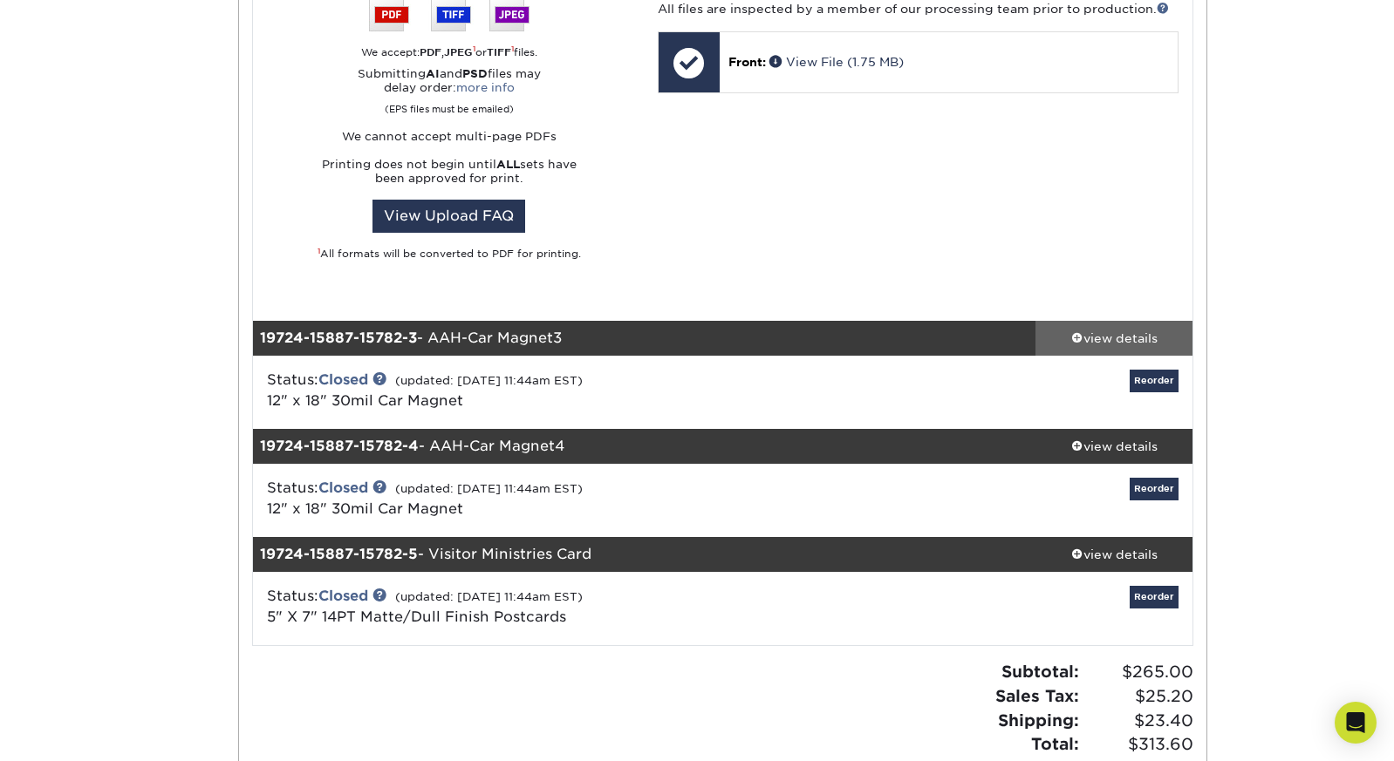
click at [1149, 330] on div "view details" at bounding box center [1113, 338] width 157 height 17
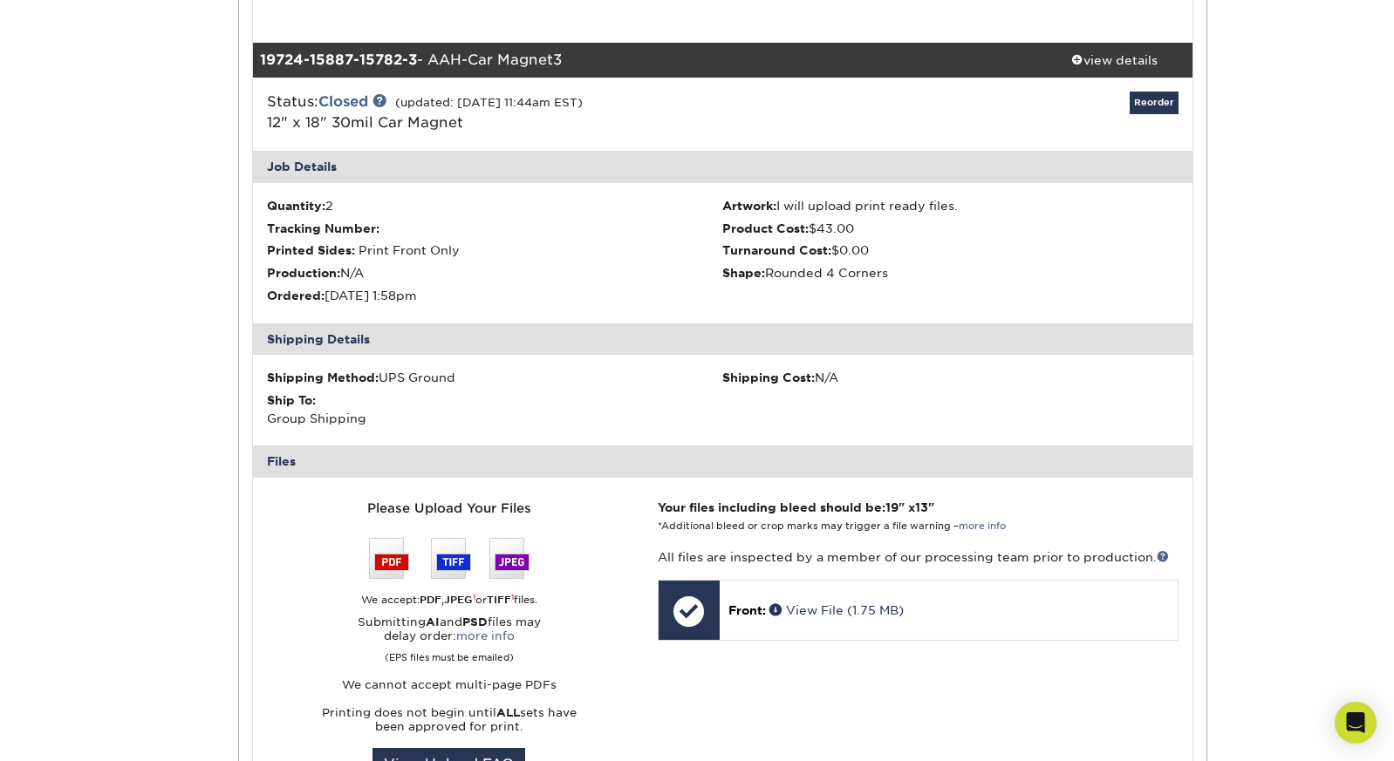
scroll to position [1942, 0]
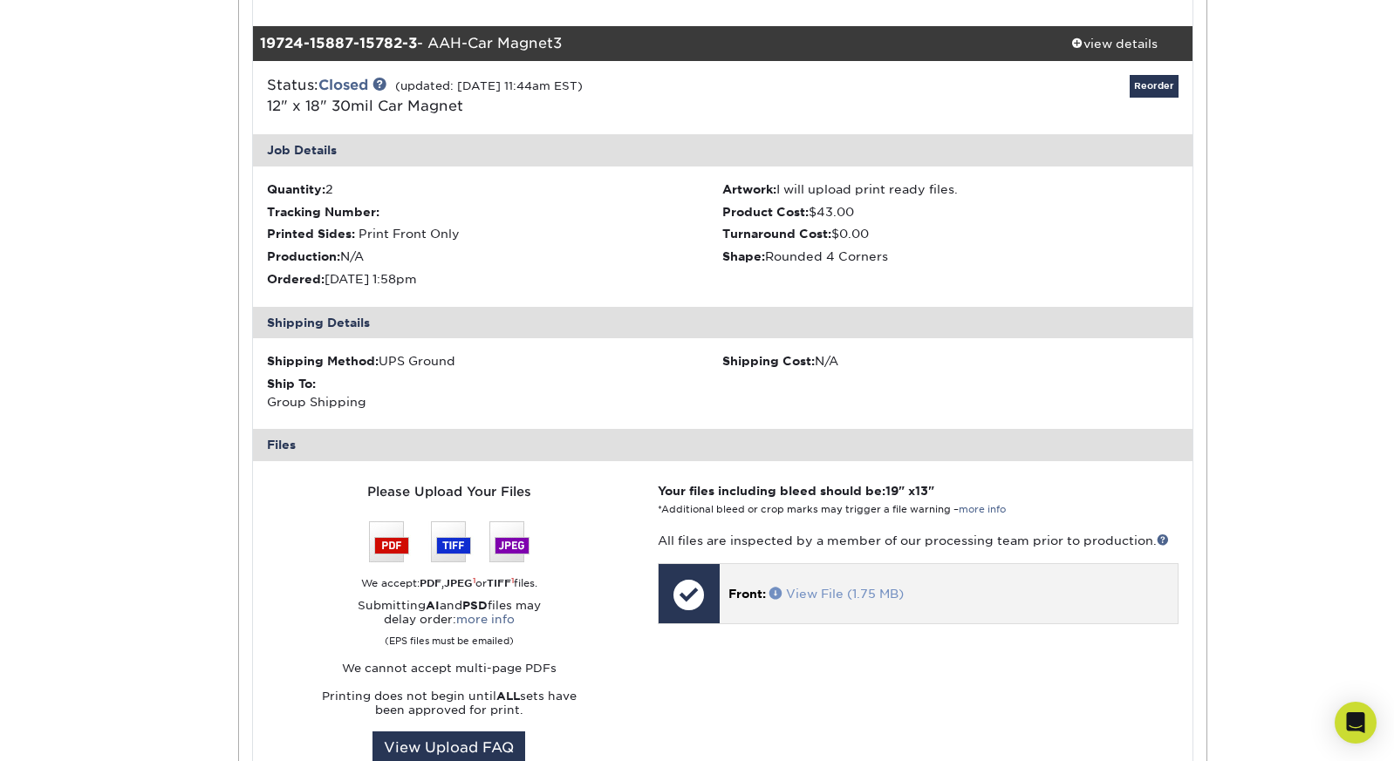
click at [808, 587] on link "View File (1.75 MB)" at bounding box center [836, 594] width 134 height 14
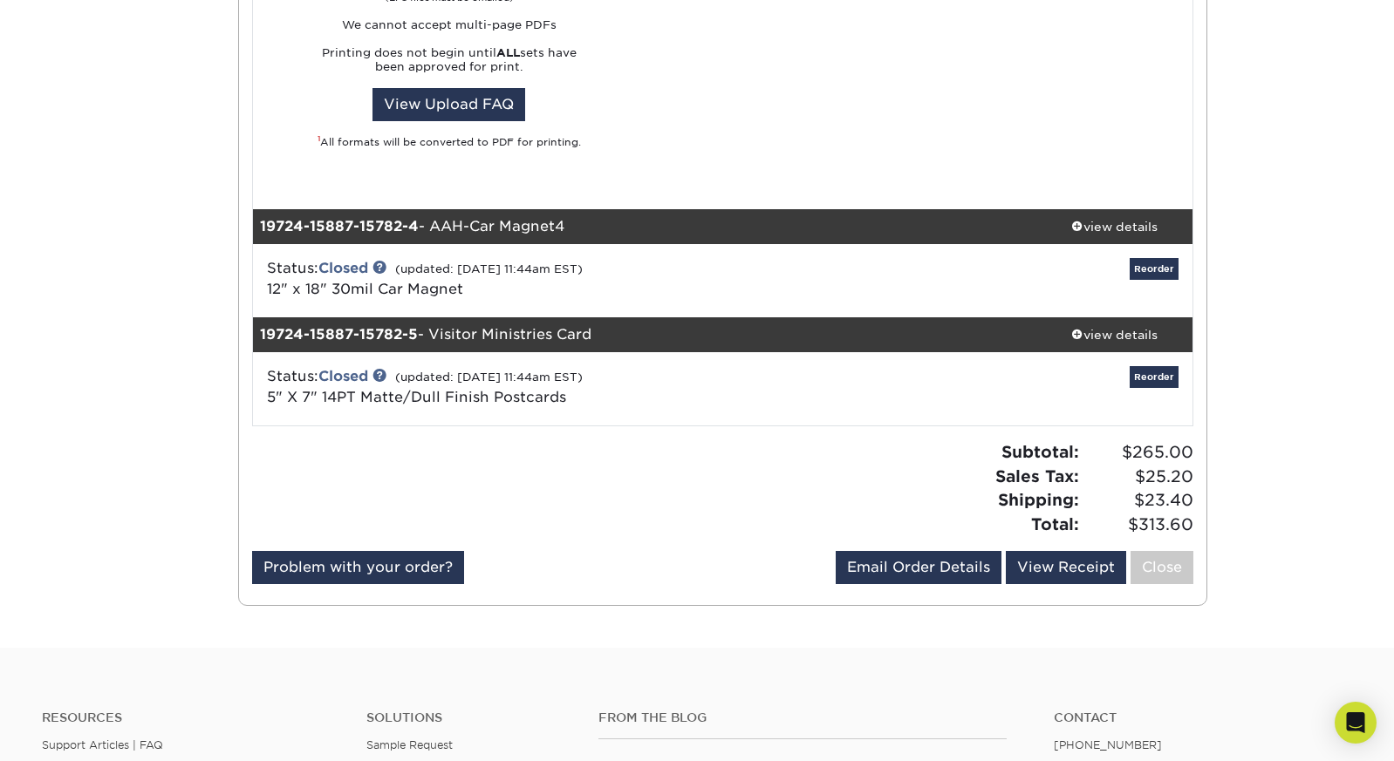
scroll to position [2603, 0]
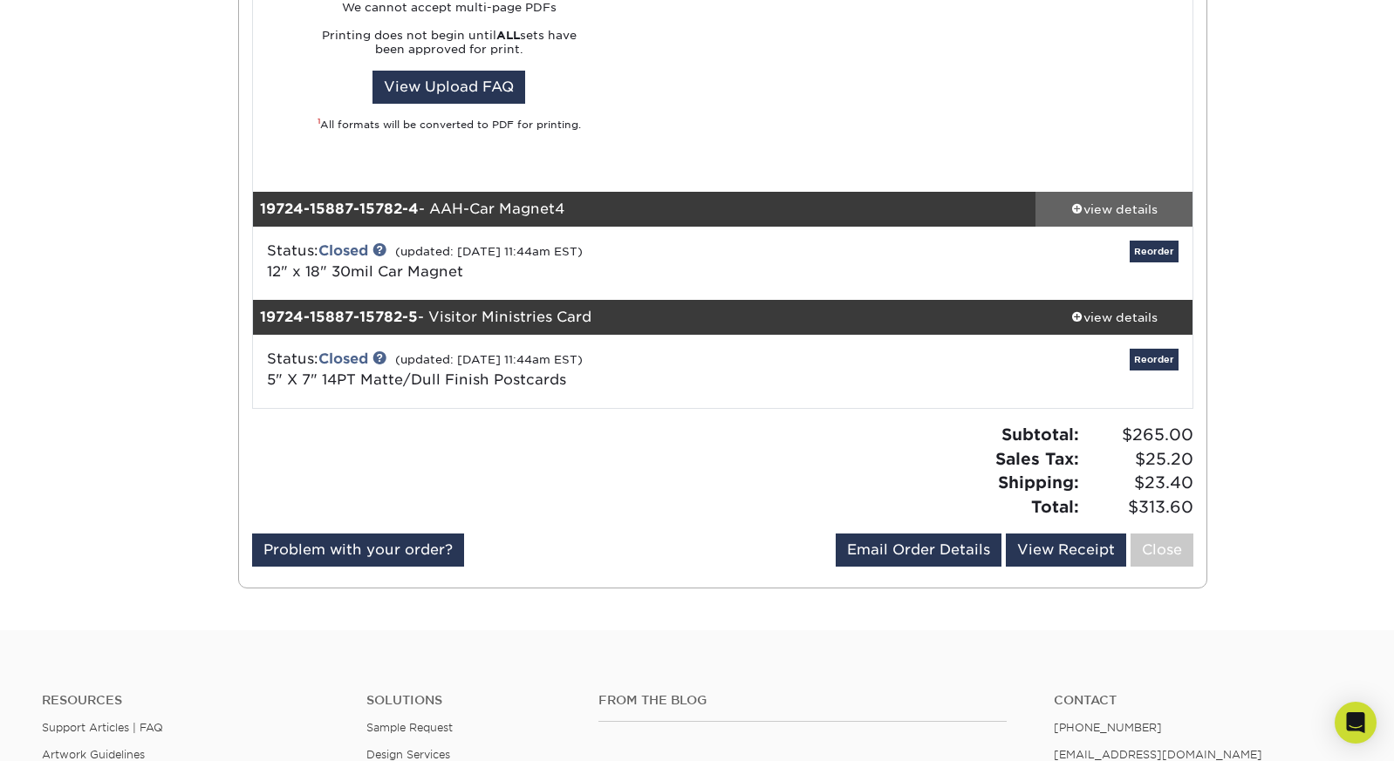
click at [1126, 201] on div "view details" at bounding box center [1113, 209] width 157 height 17
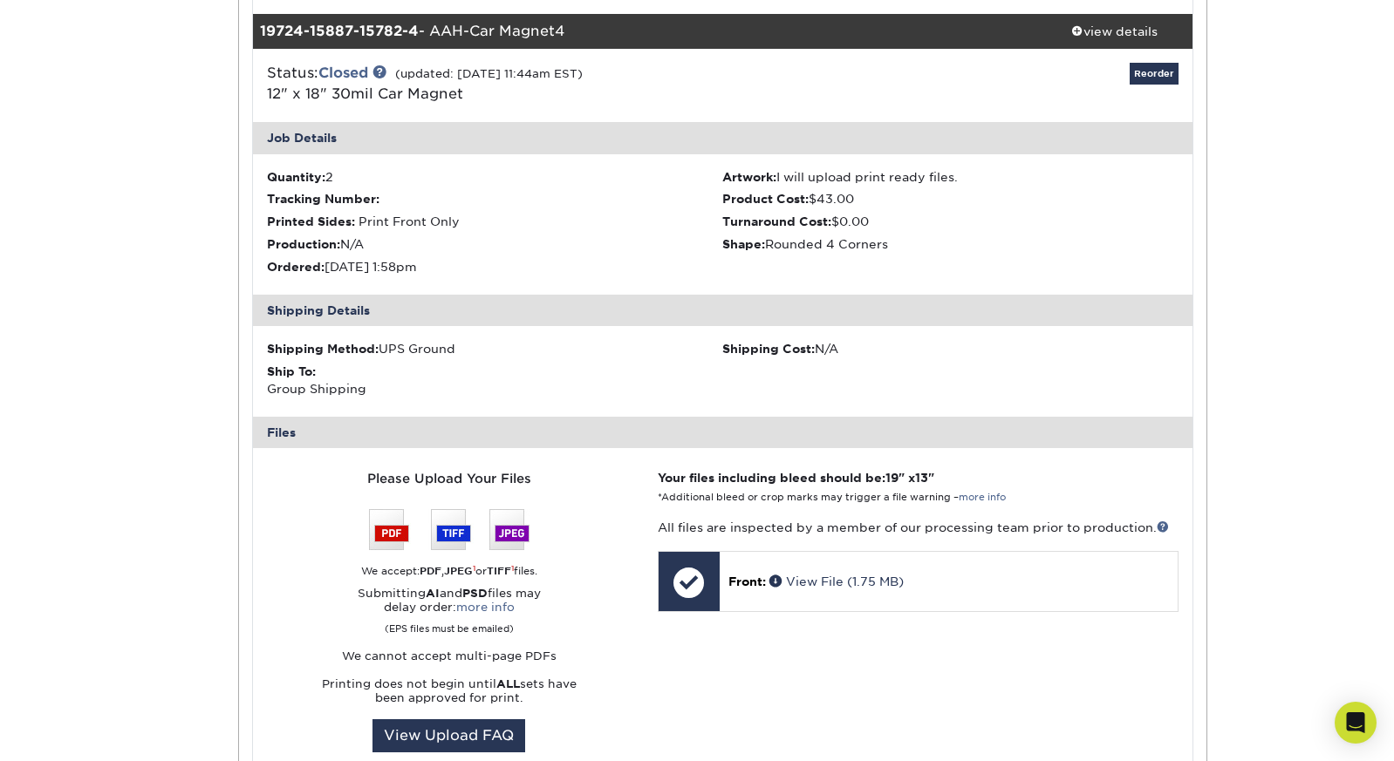
scroll to position [2788, 0]
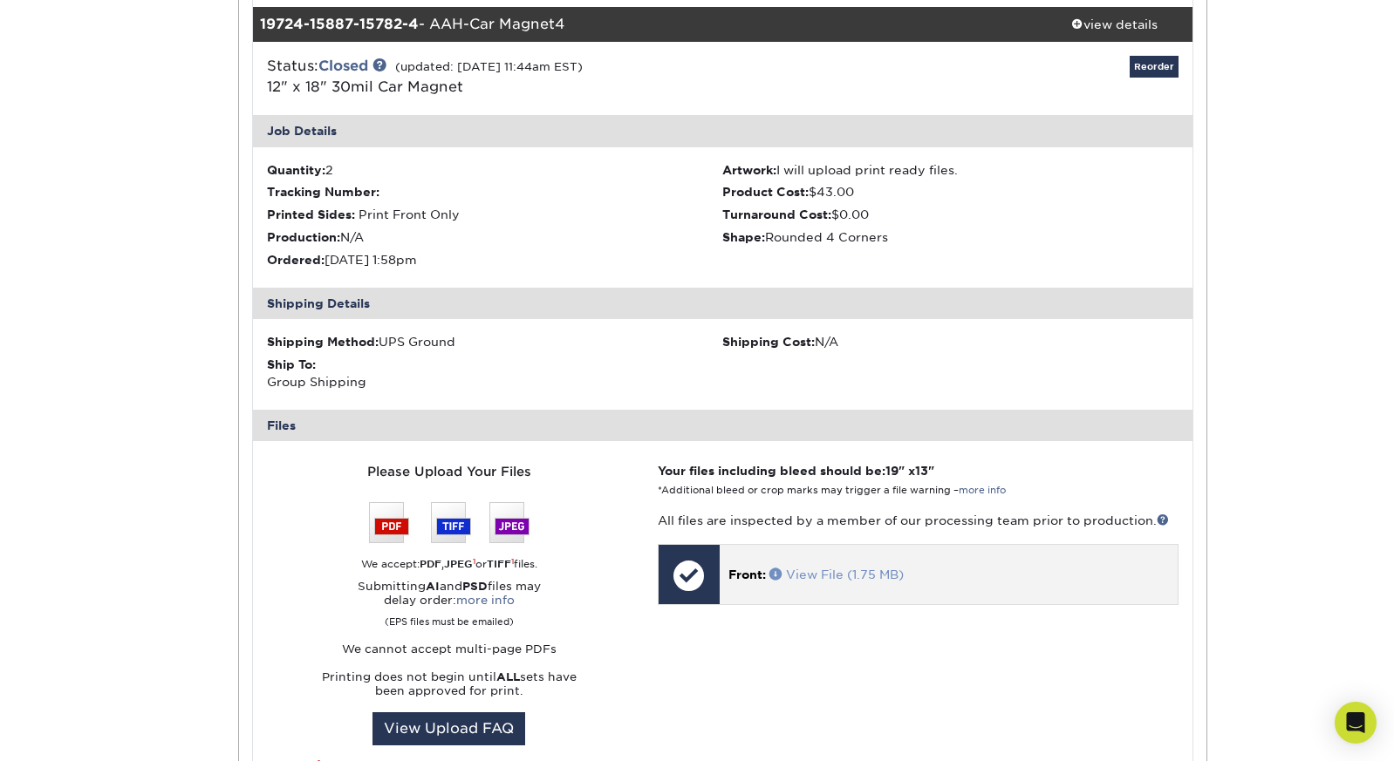
click at [834, 568] on link "View File (1.75 MB)" at bounding box center [836, 575] width 134 height 14
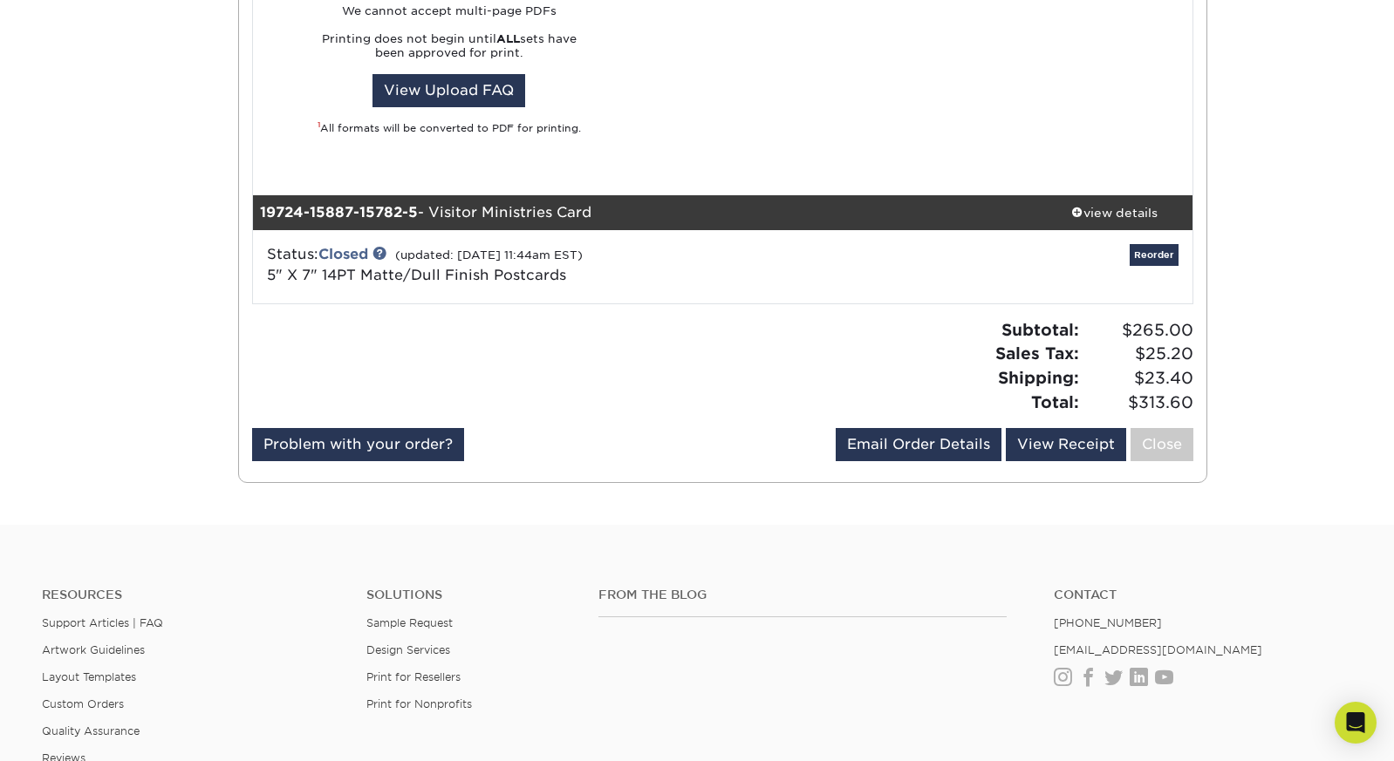
scroll to position [3429, 0]
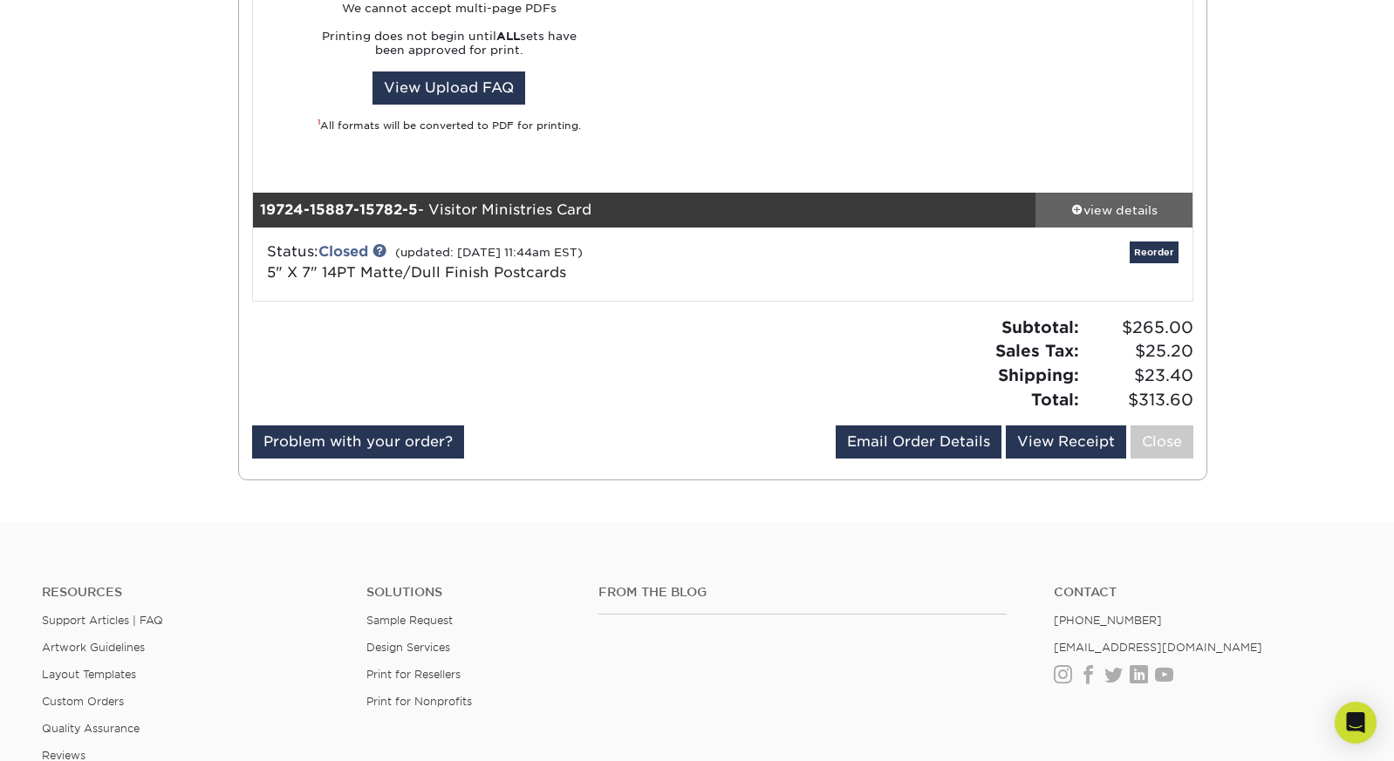
drag, startPoint x: 1090, startPoint y: 180, endPoint x: 1076, endPoint y: 184, distance: 14.6
click at [1090, 201] on div "view details" at bounding box center [1113, 209] width 157 height 17
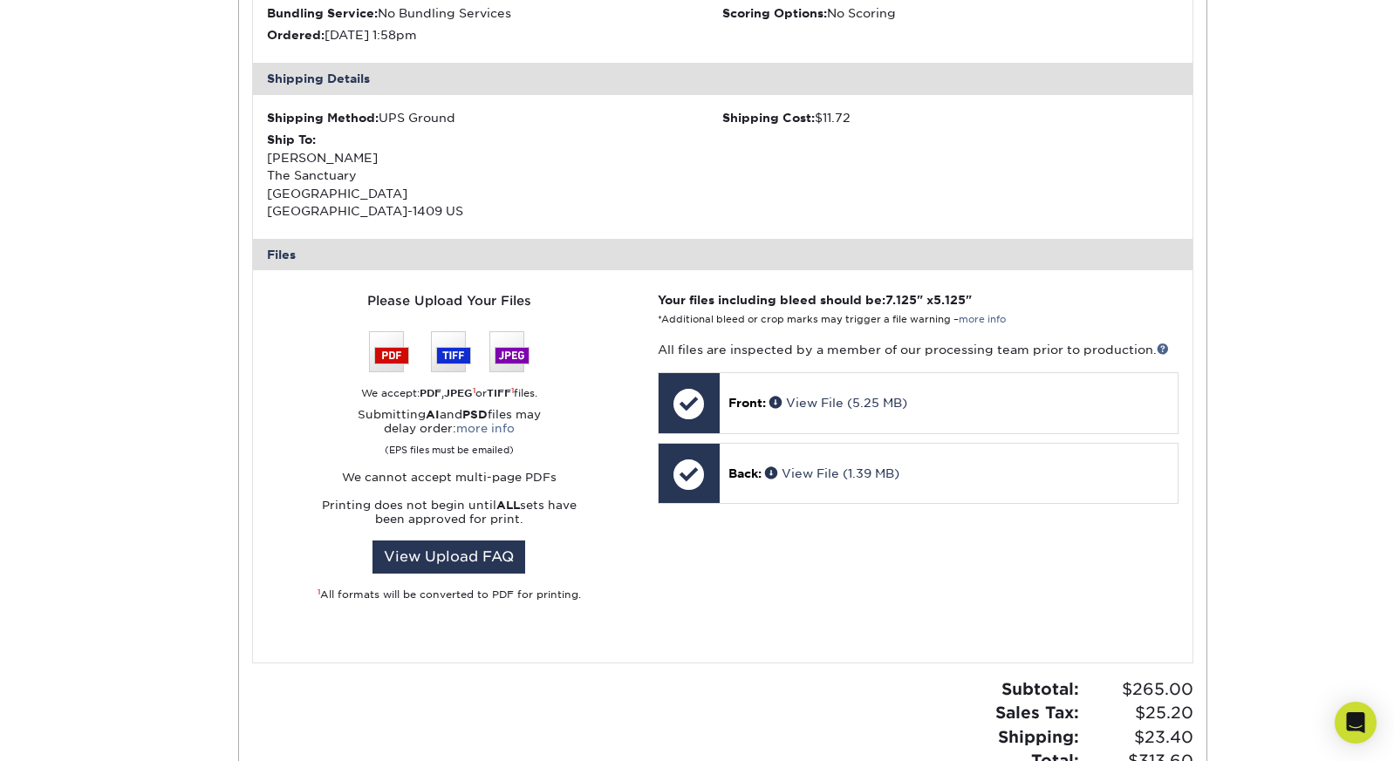
scroll to position [3867, 0]
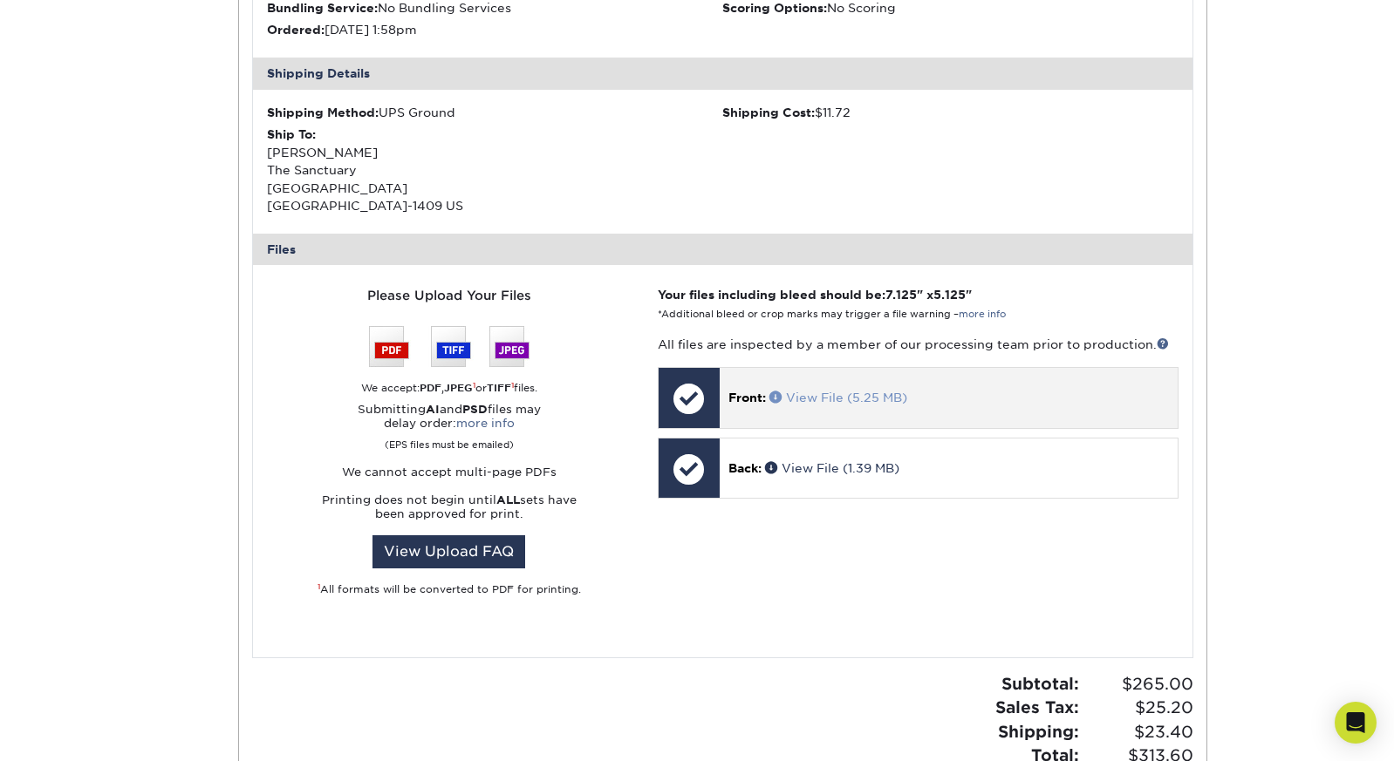
click at [843, 391] on link "View File (5.25 MB)" at bounding box center [838, 398] width 138 height 14
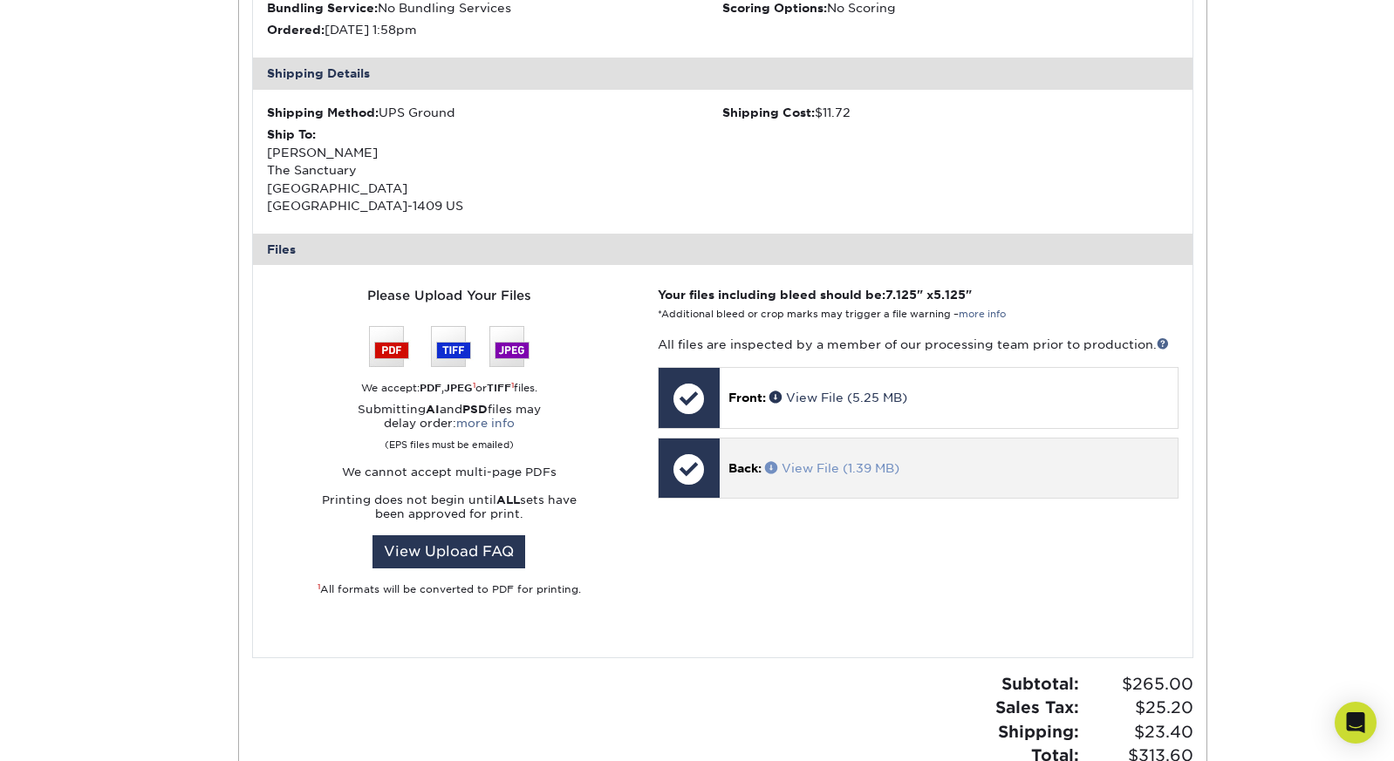
click at [823, 461] on link "View File (1.39 MB)" at bounding box center [832, 468] width 134 height 14
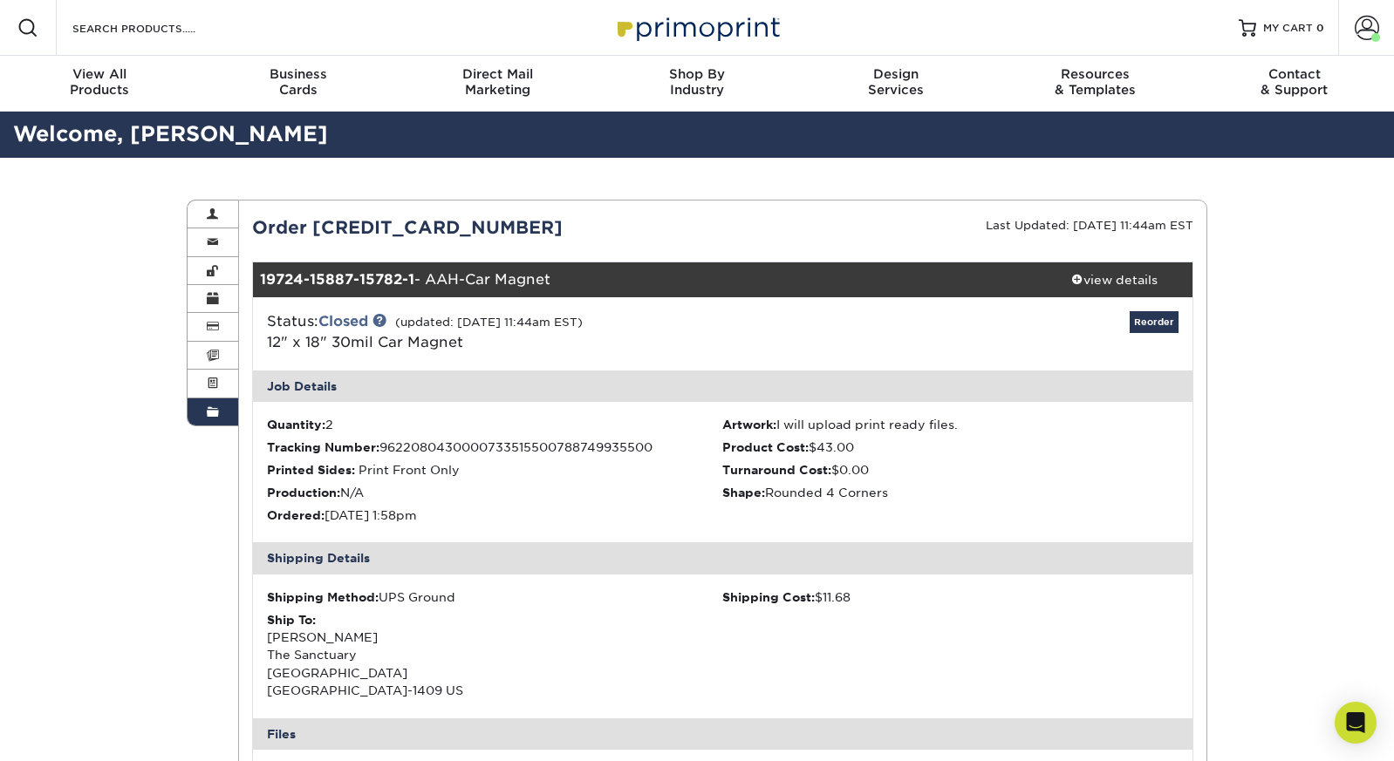
scroll to position [0, 0]
click at [207, 409] on span at bounding box center [213, 413] width 12 height 14
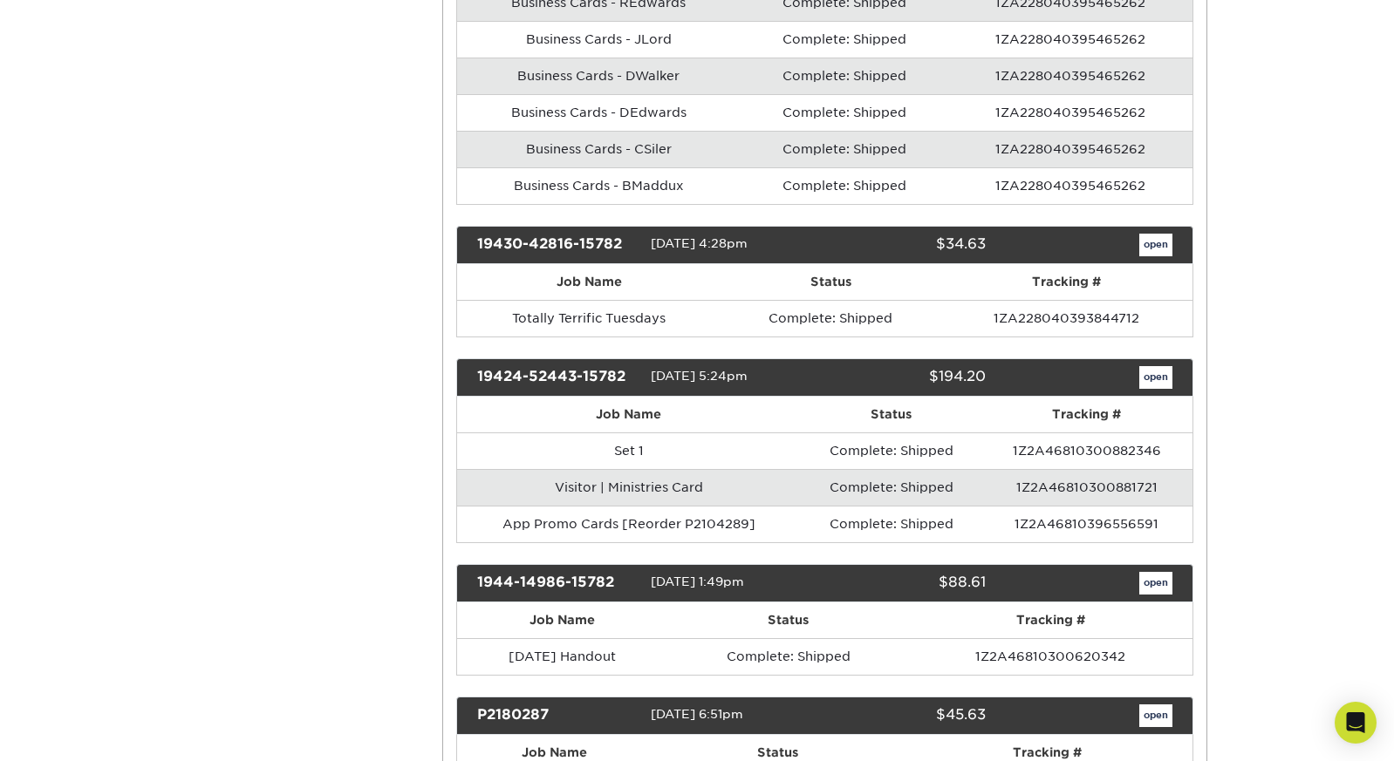
scroll to position [1950, 0]
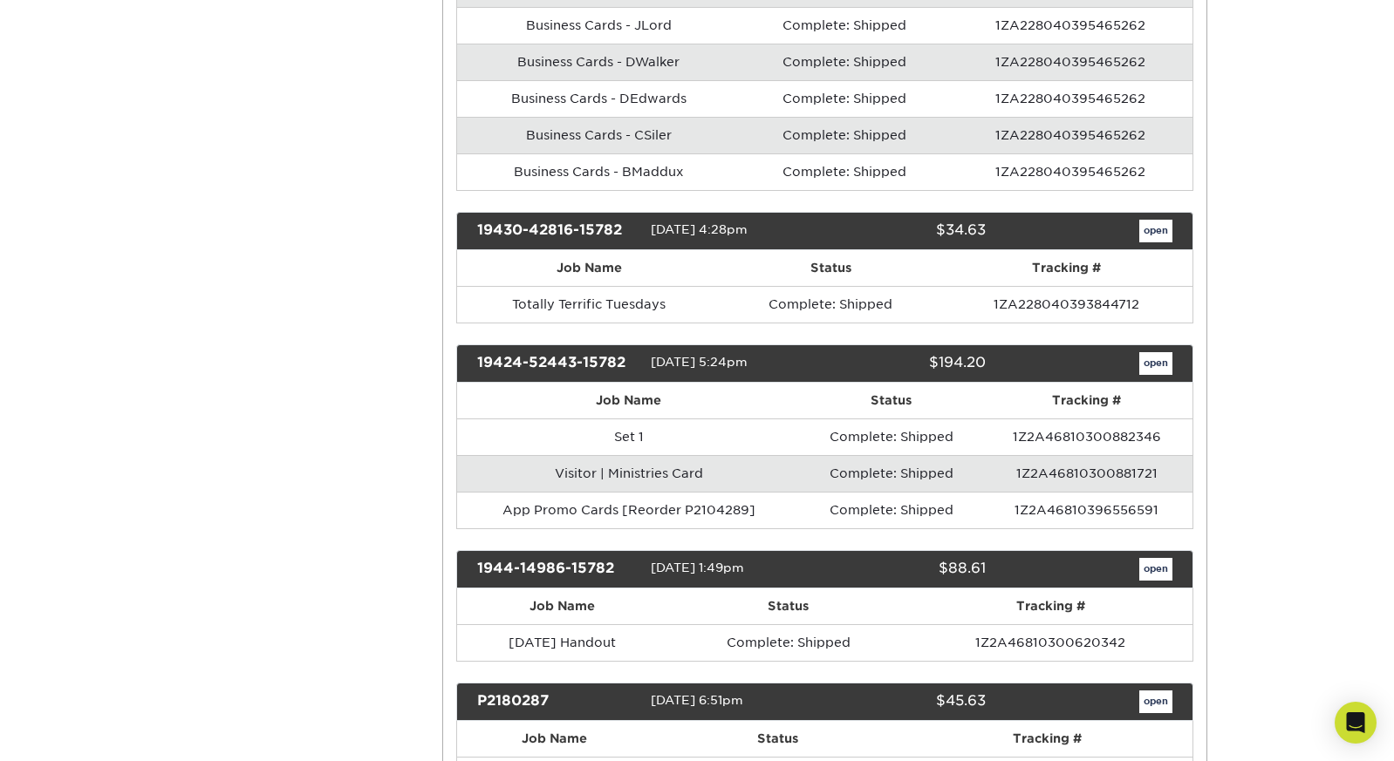
click at [1146, 355] on link "open" at bounding box center [1155, 363] width 33 height 23
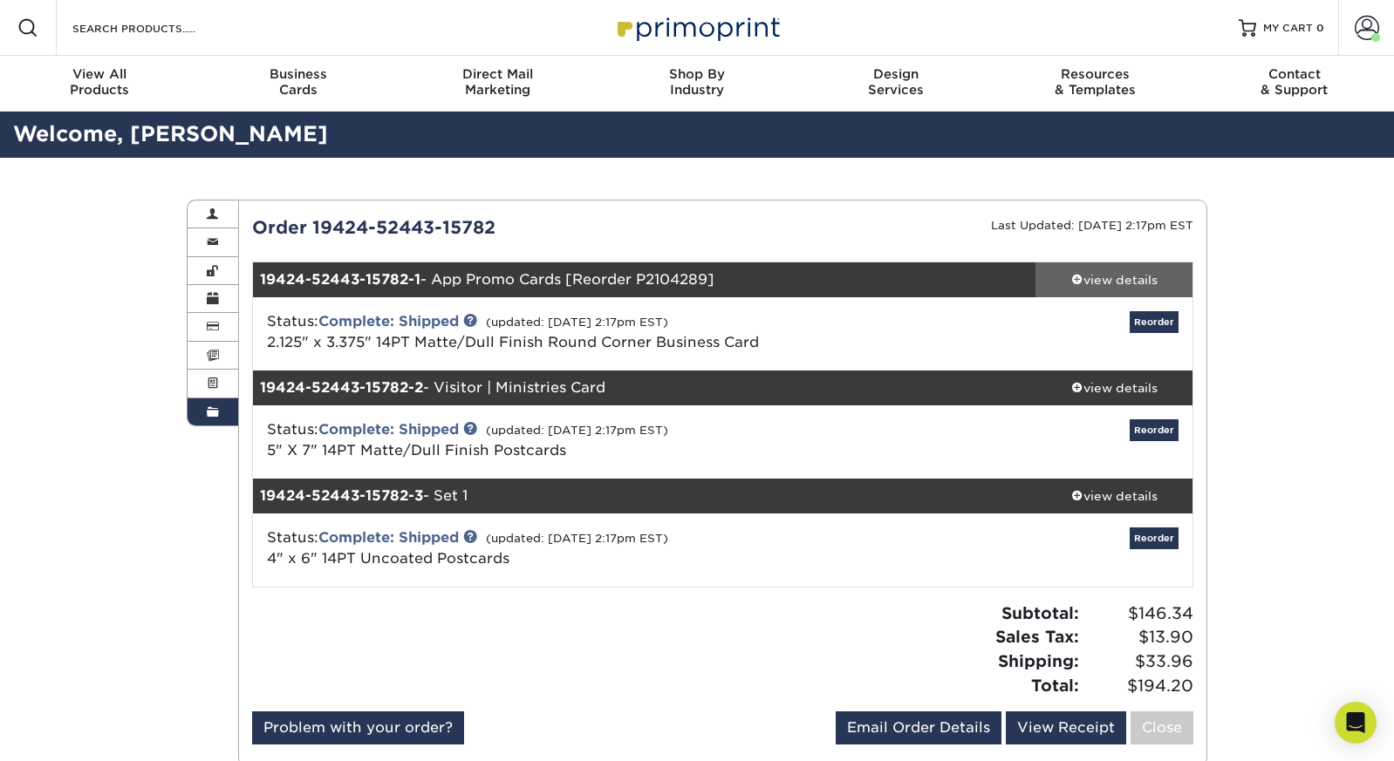
click at [1126, 272] on div "view details" at bounding box center [1113, 279] width 157 height 17
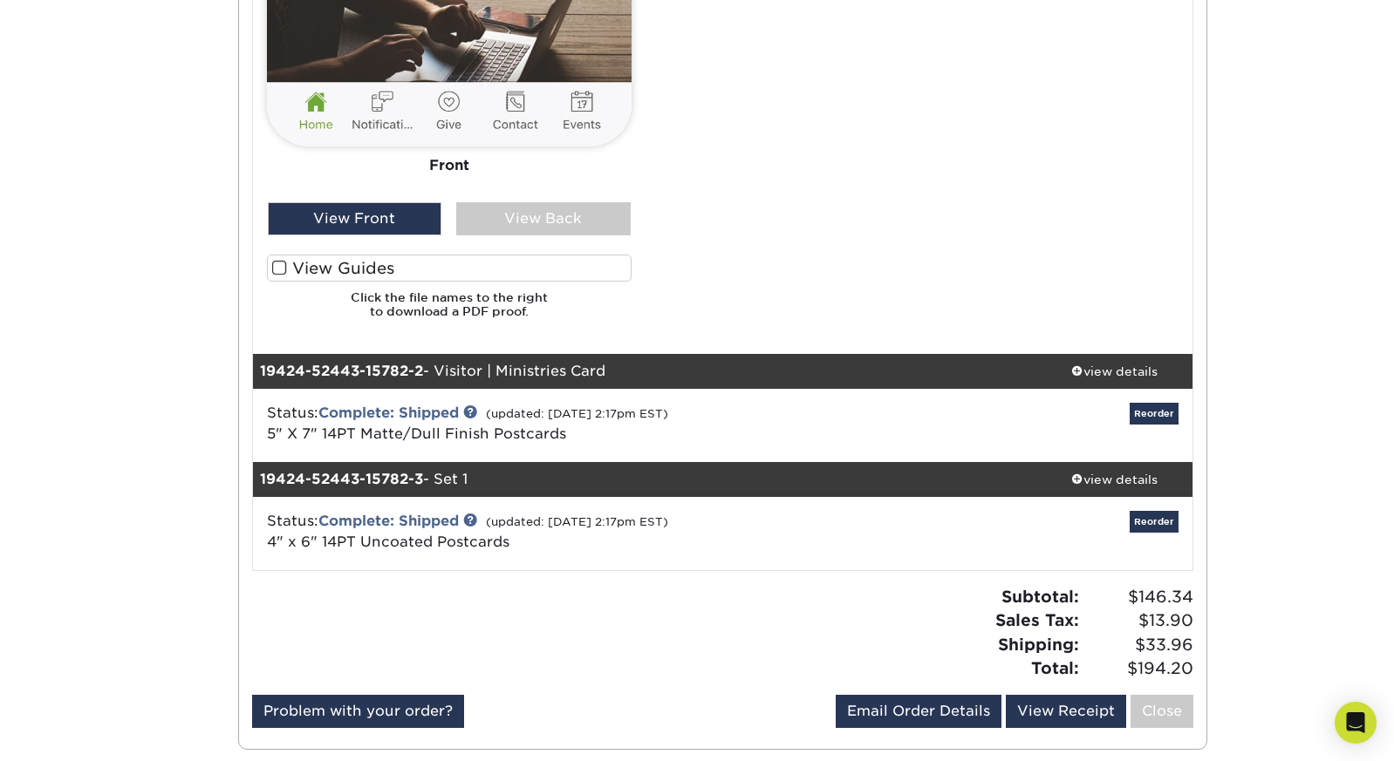
scroll to position [1214, 0]
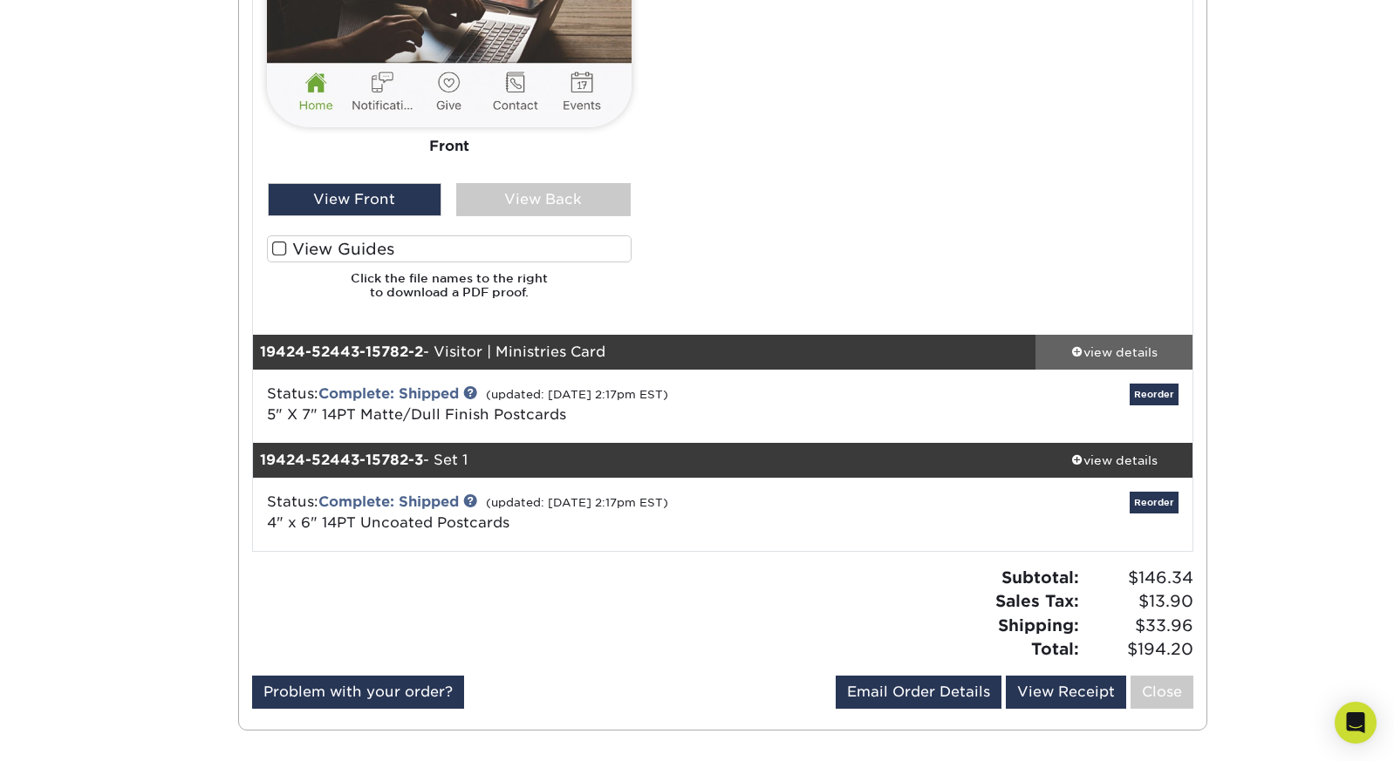
click at [1093, 335] on link "view details" at bounding box center [1113, 352] width 157 height 35
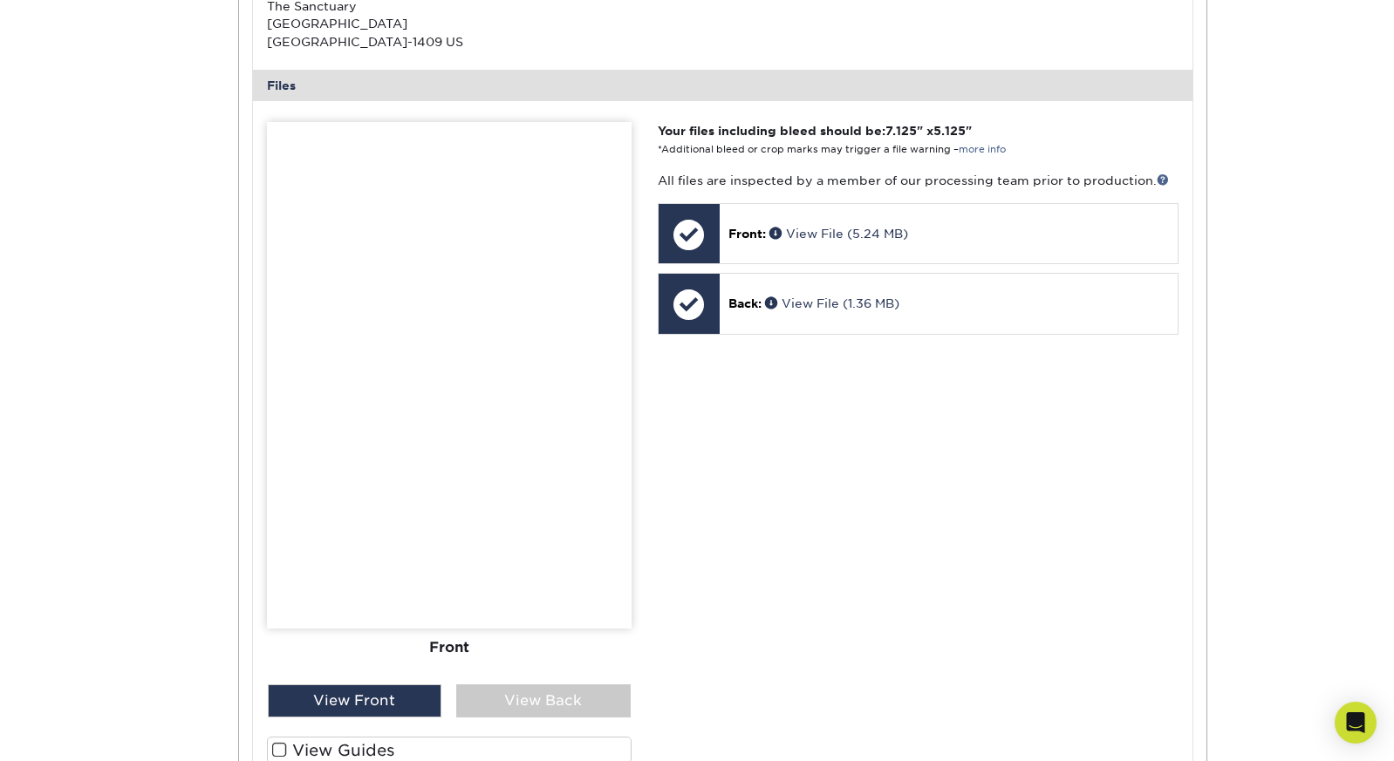
scroll to position [1967, 0]
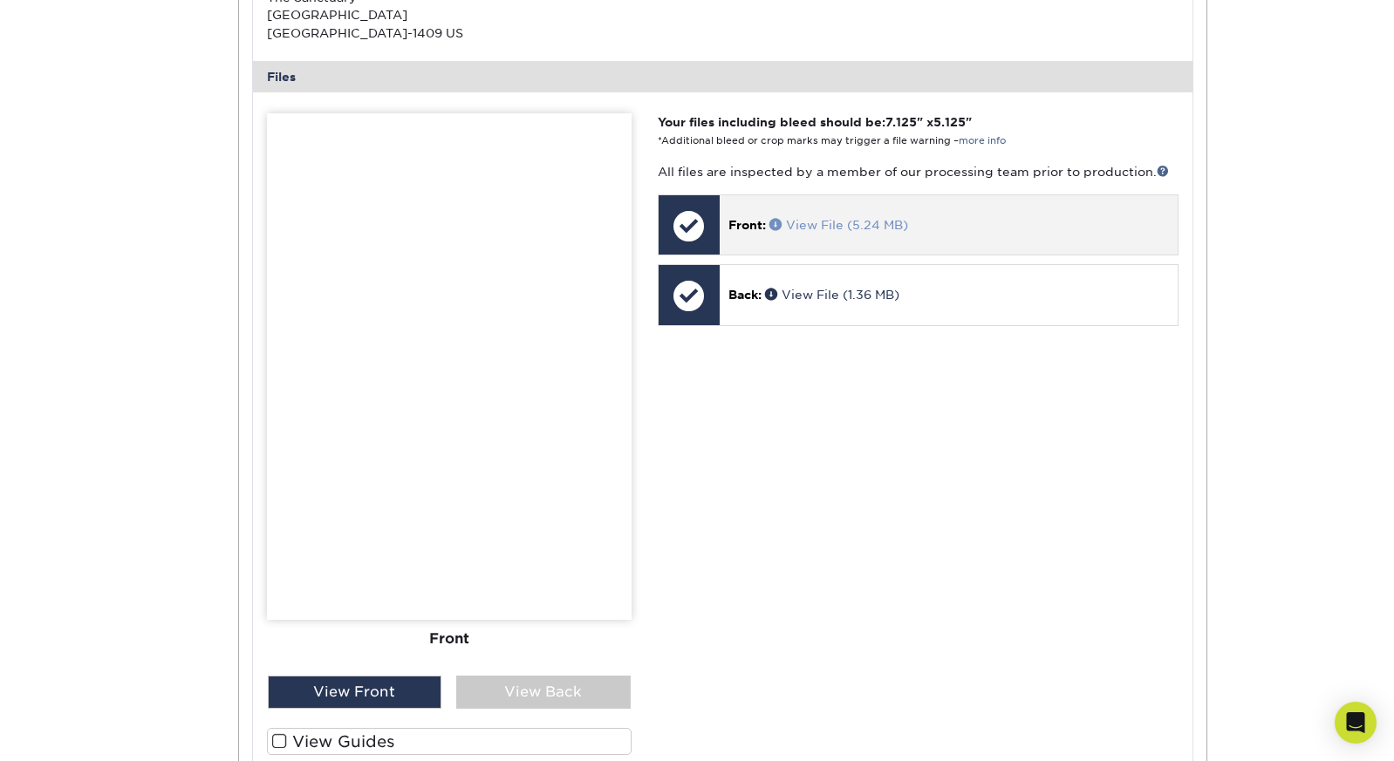
click at [833, 218] on link "View File (5.24 MB)" at bounding box center [838, 225] width 139 height 14
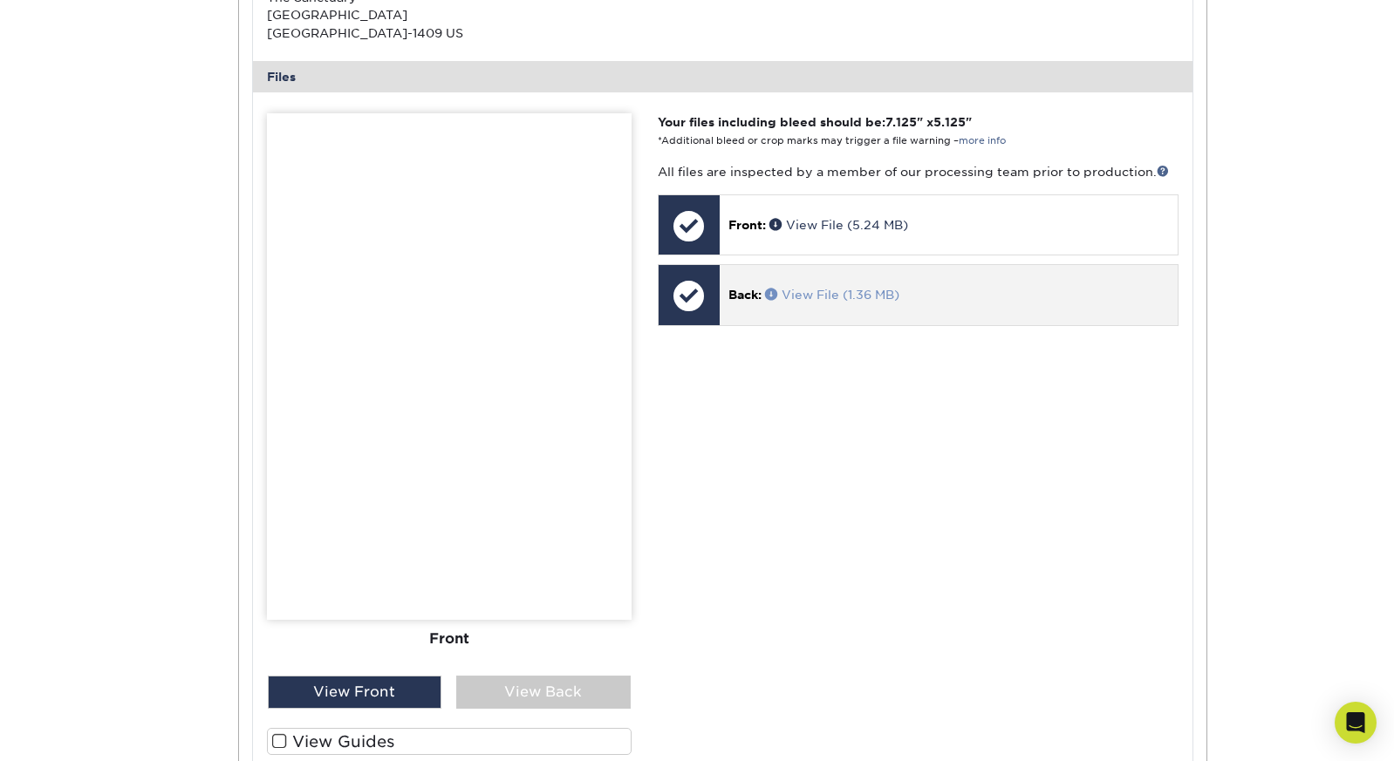
click at [849, 288] on link "View File (1.36 MB)" at bounding box center [832, 295] width 134 height 14
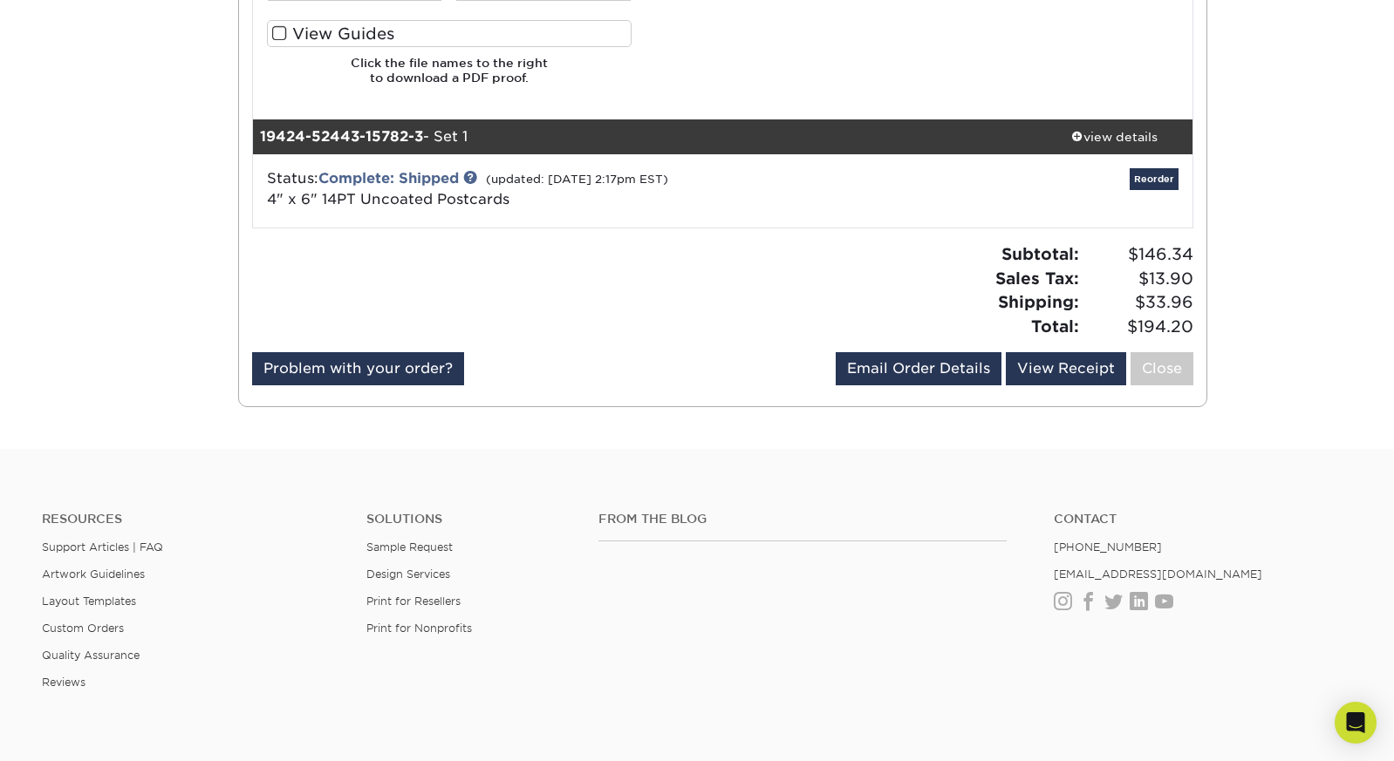
scroll to position [2601, 0]
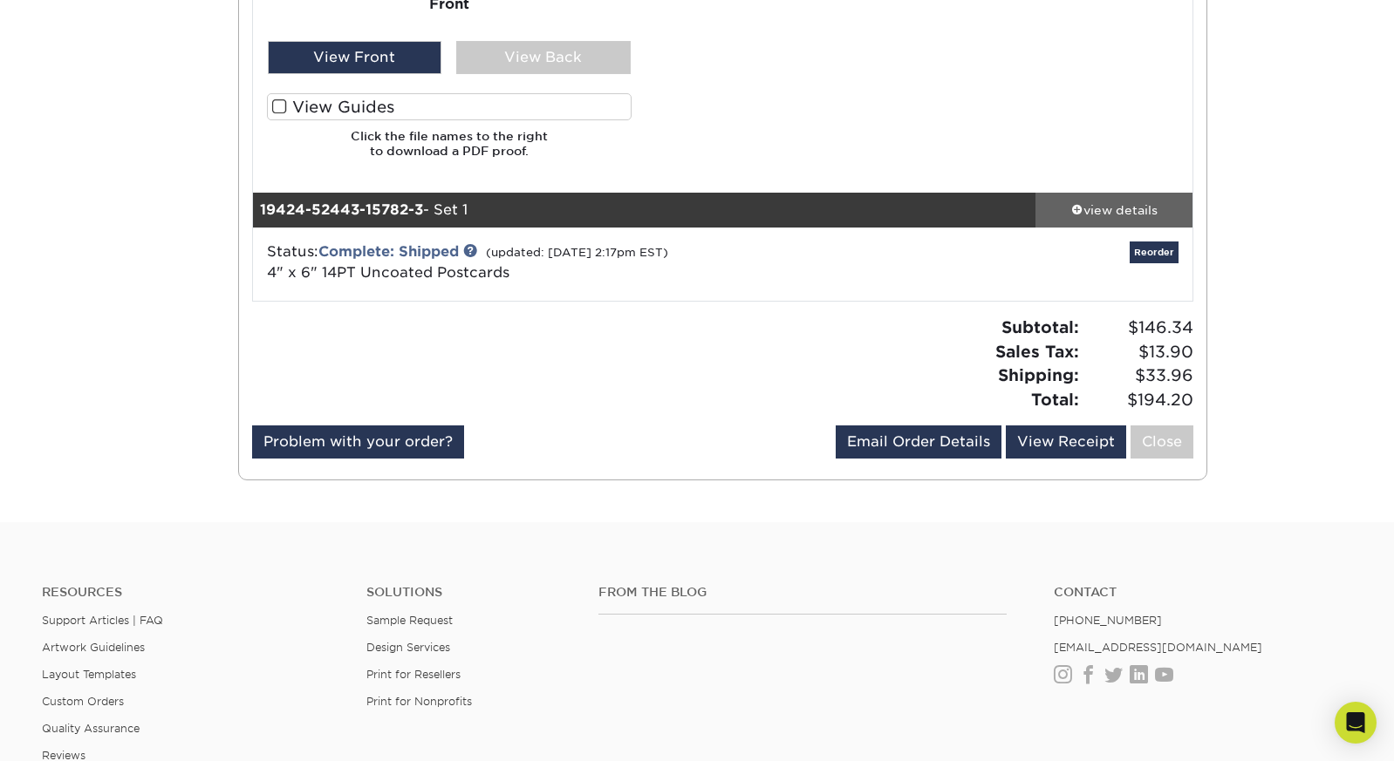
click at [1118, 201] on div "view details" at bounding box center [1113, 209] width 157 height 17
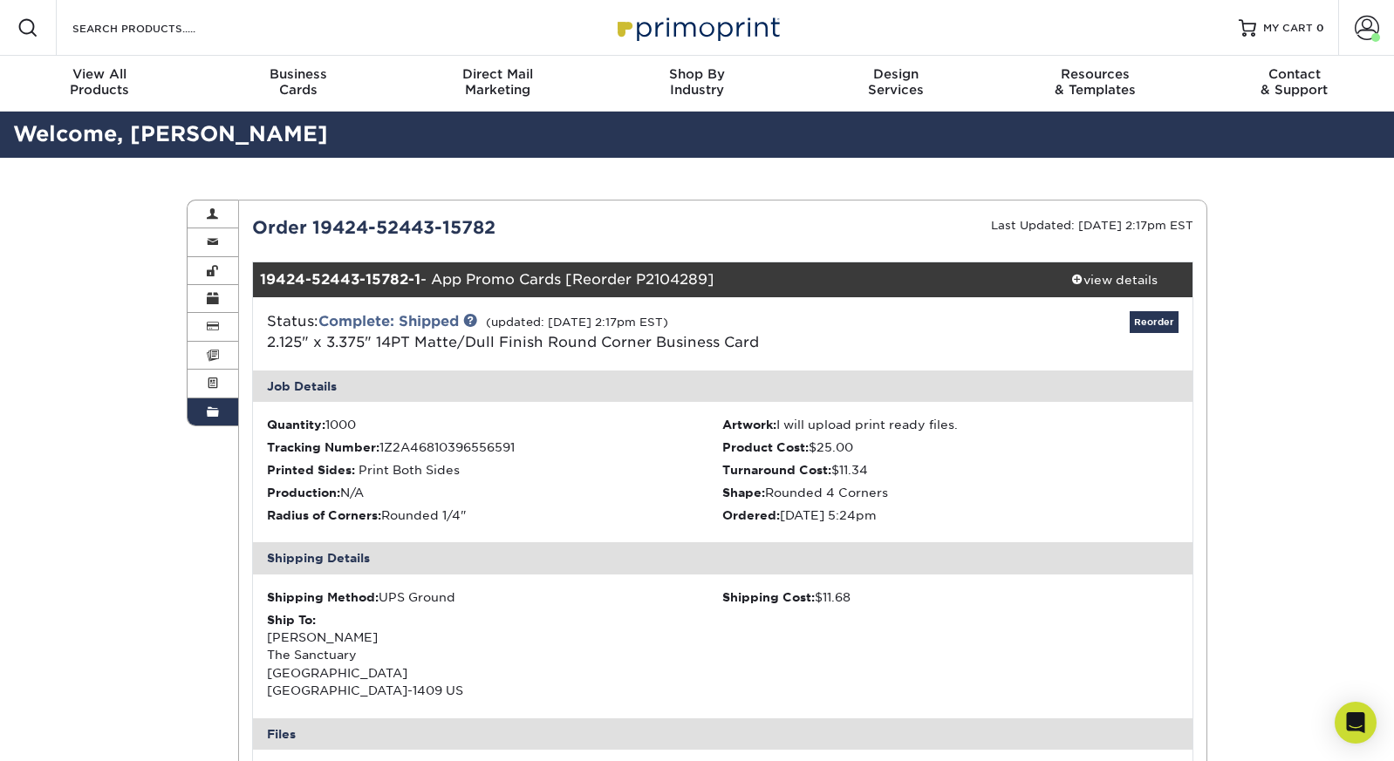
scroll to position [0, 0]
click at [216, 406] on span at bounding box center [213, 413] width 12 height 14
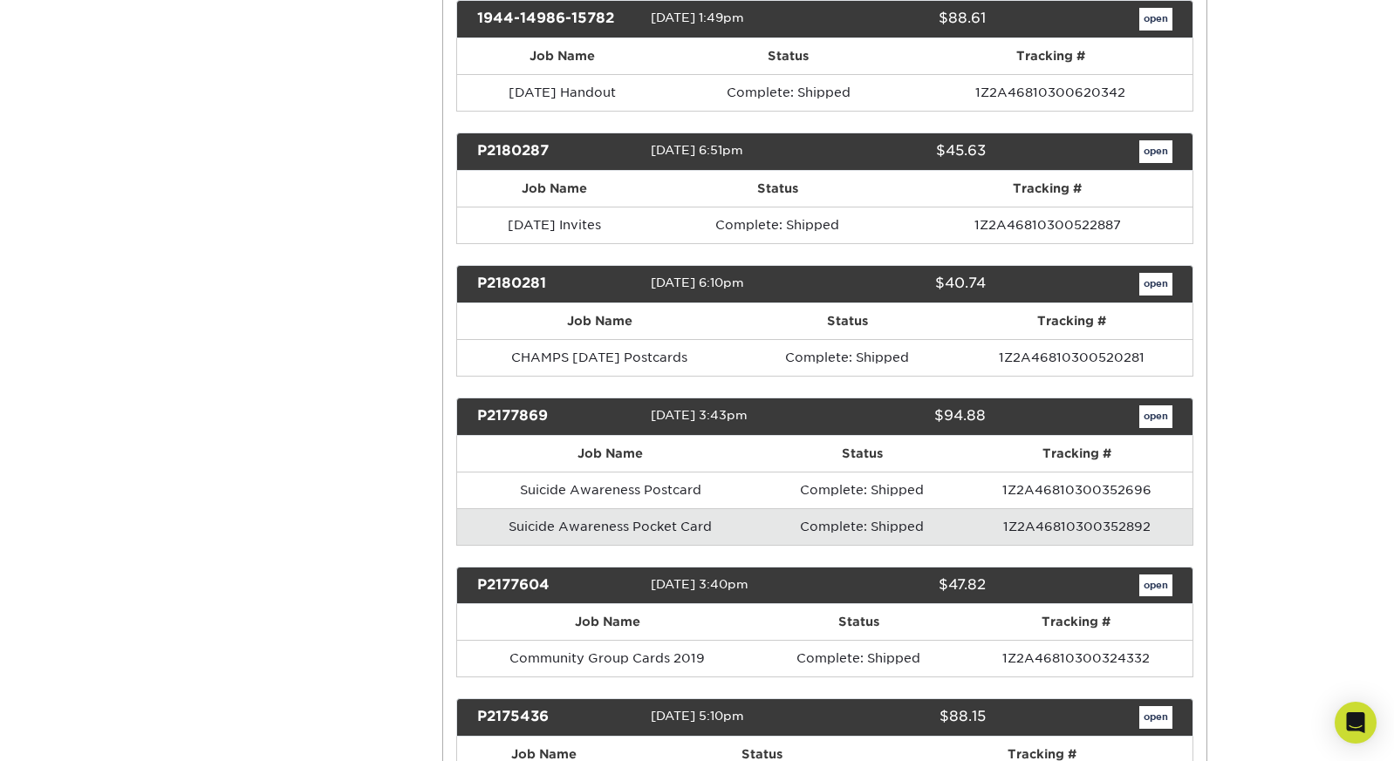
scroll to position [2502, 0]
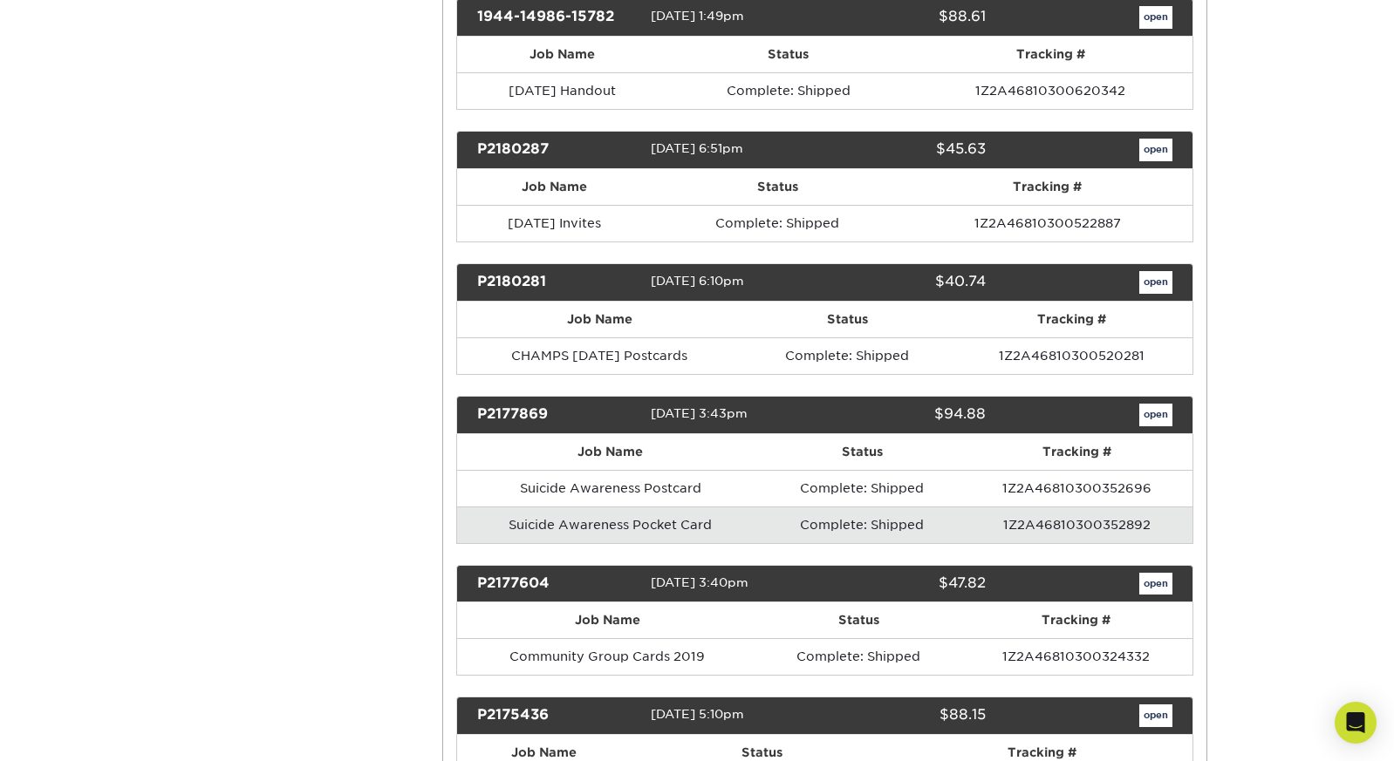
click at [1149, 139] on link "open" at bounding box center [1155, 150] width 33 height 23
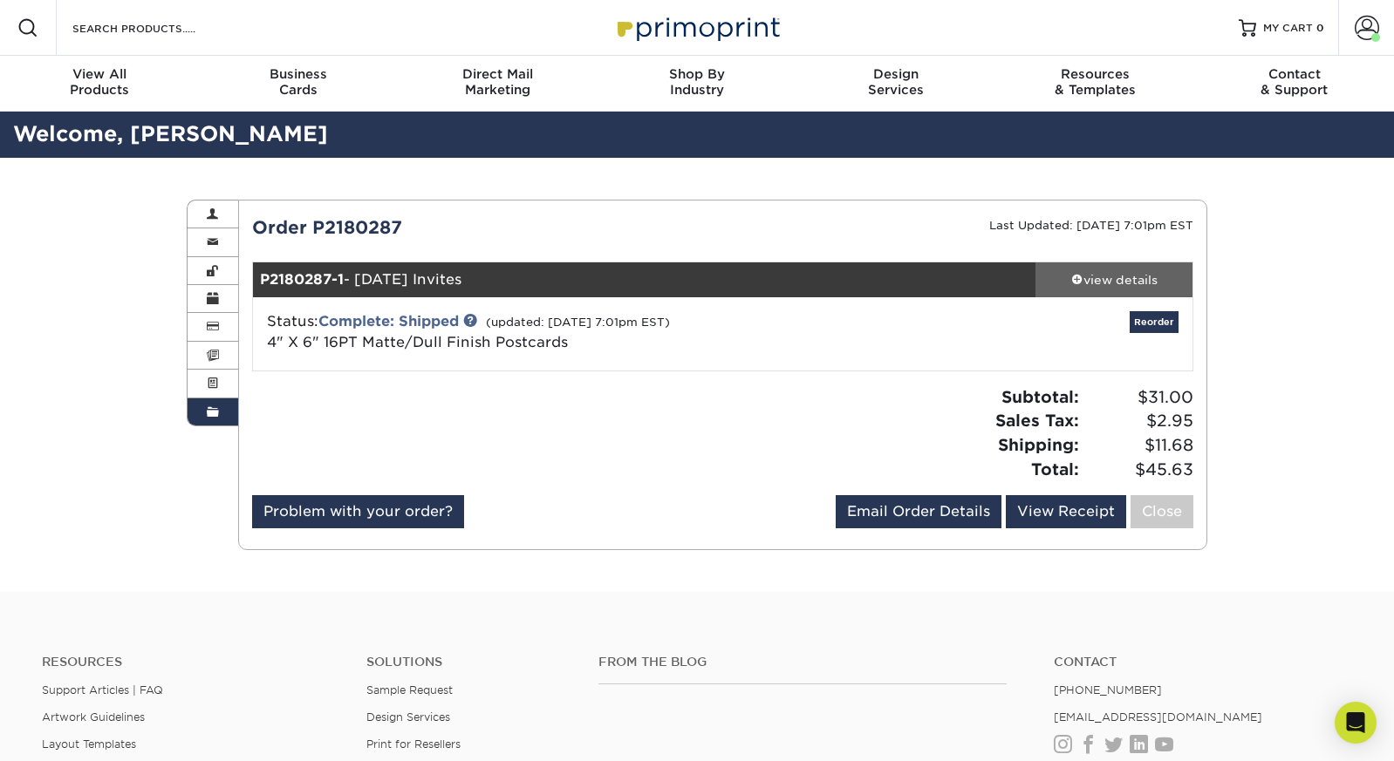
click at [1142, 284] on div "view details" at bounding box center [1113, 279] width 157 height 17
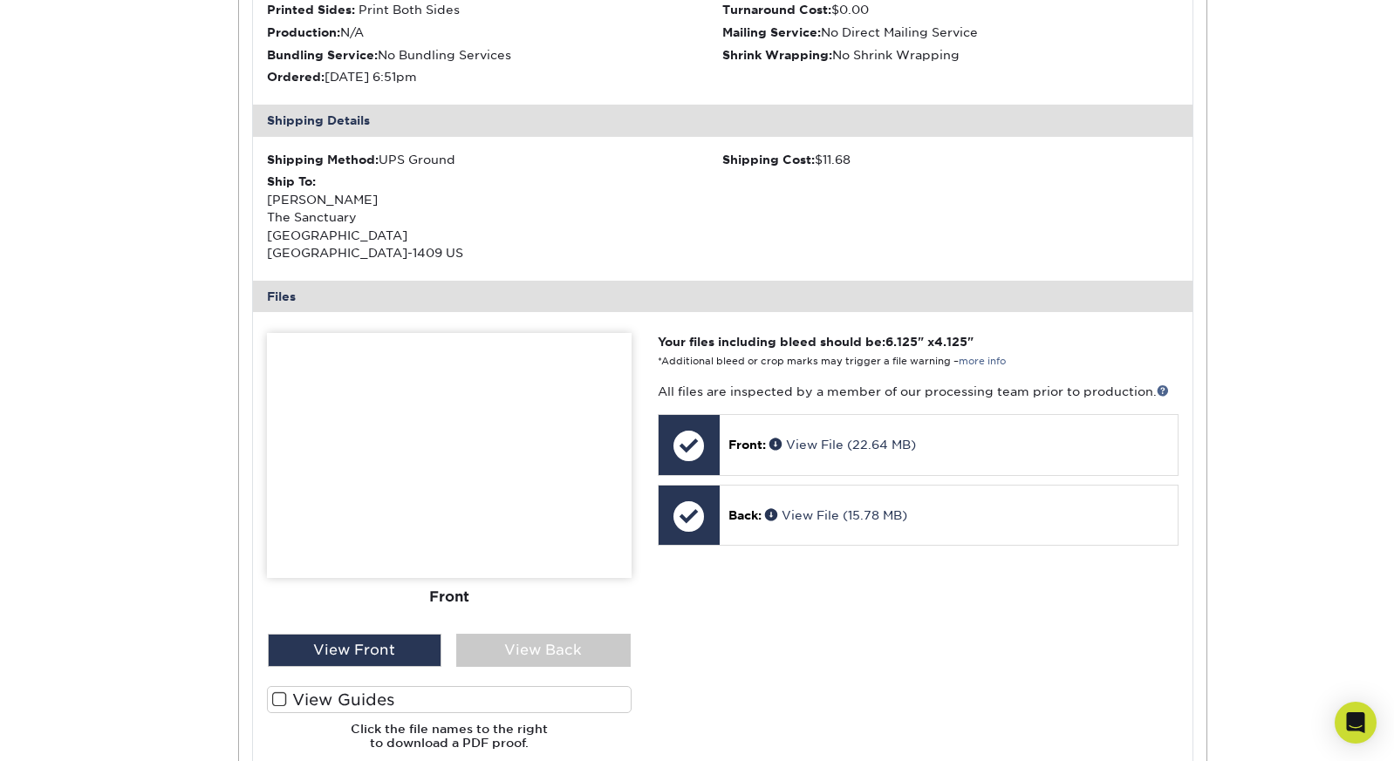
scroll to position [472, 0]
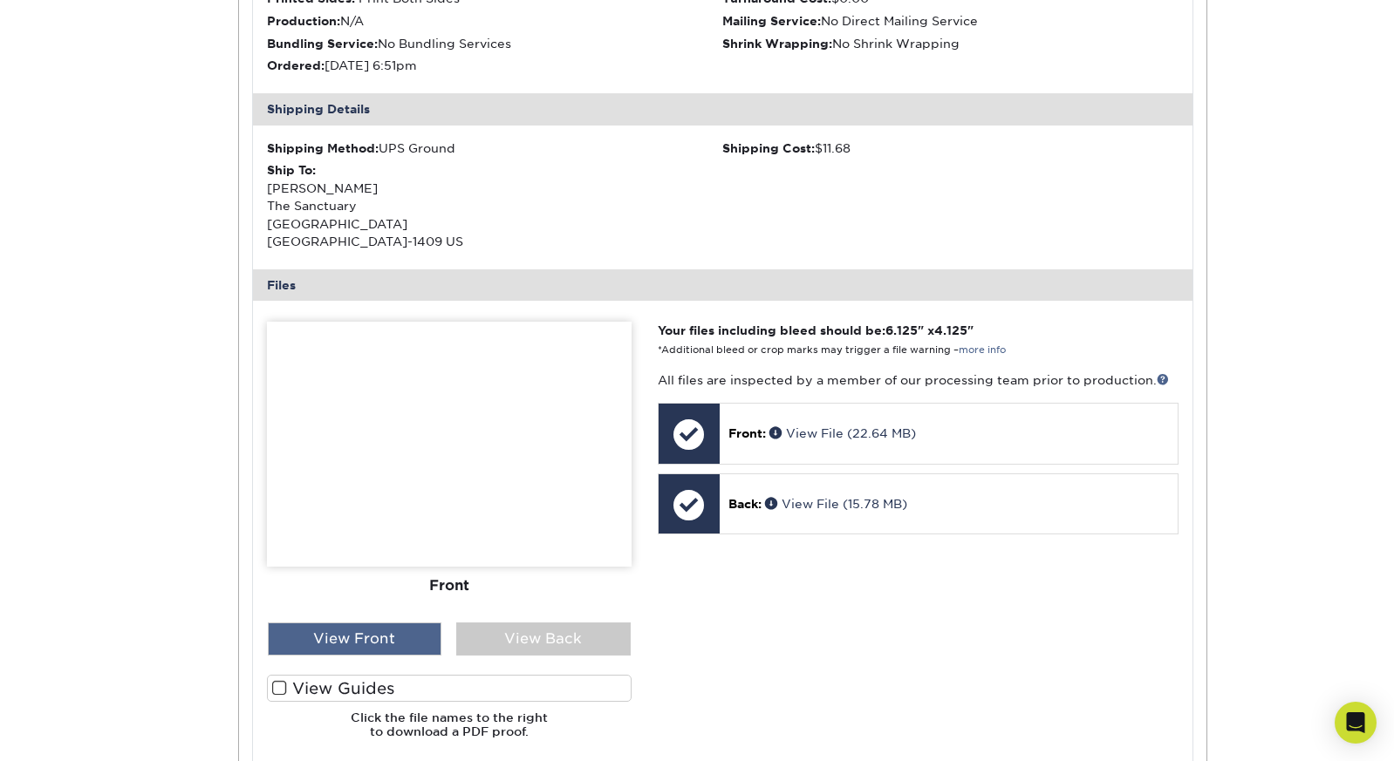
click at [392, 629] on div "View Front" at bounding box center [355, 639] width 174 height 33
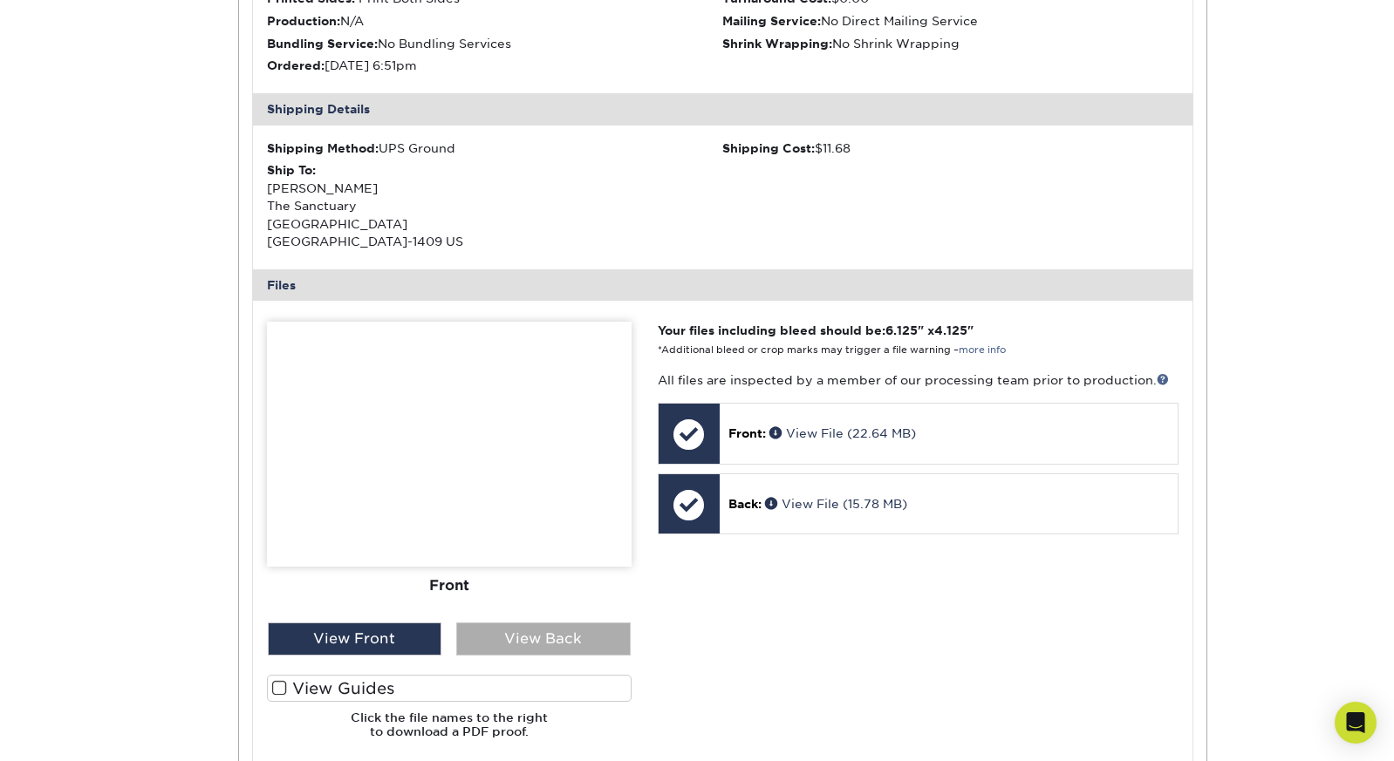
click at [563, 630] on div "View Back" at bounding box center [543, 639] width 174 height 33
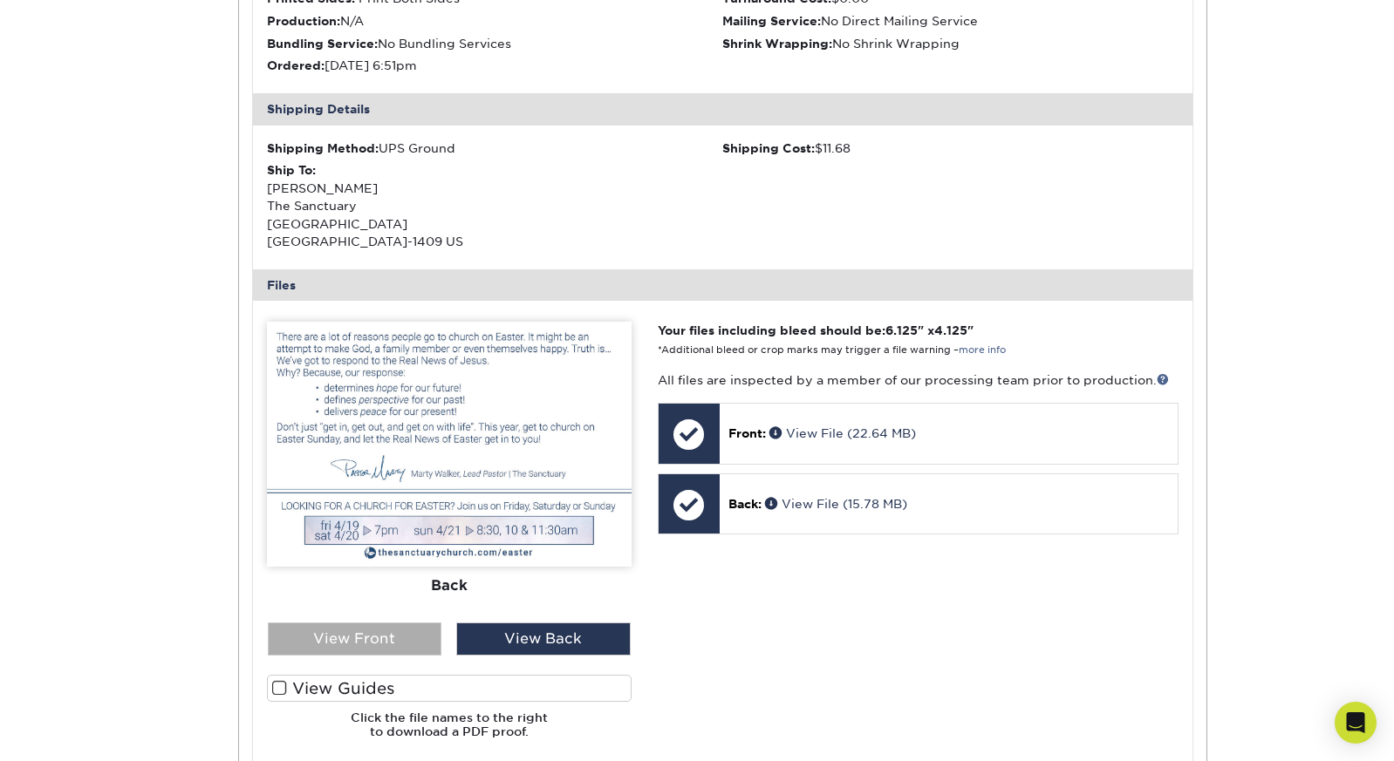
click at [386, 625] on div "View Front" at bounding box center [355, 639] width 174 height 33
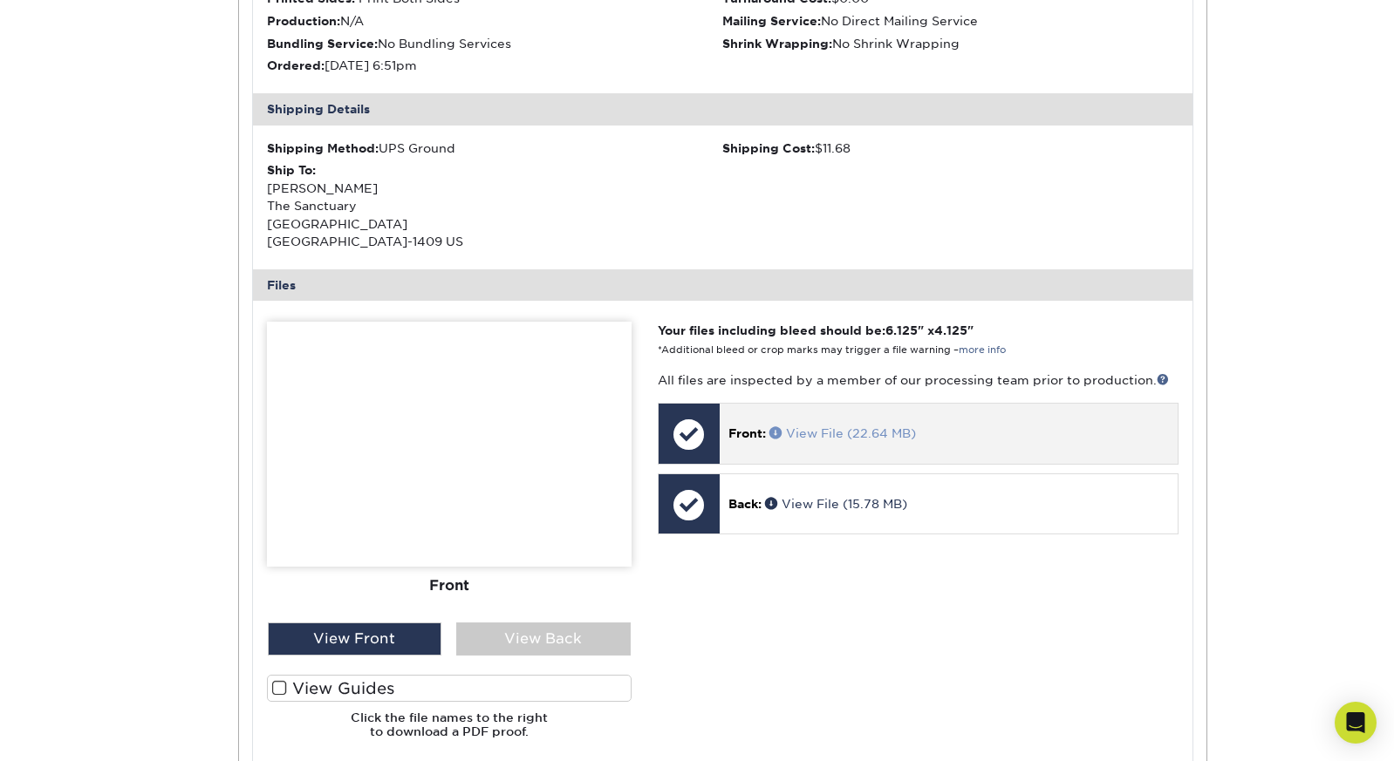
click at [834, 426] on link "View File (22.64 MB)" at bounding box center [842, 433] width 147 height 14
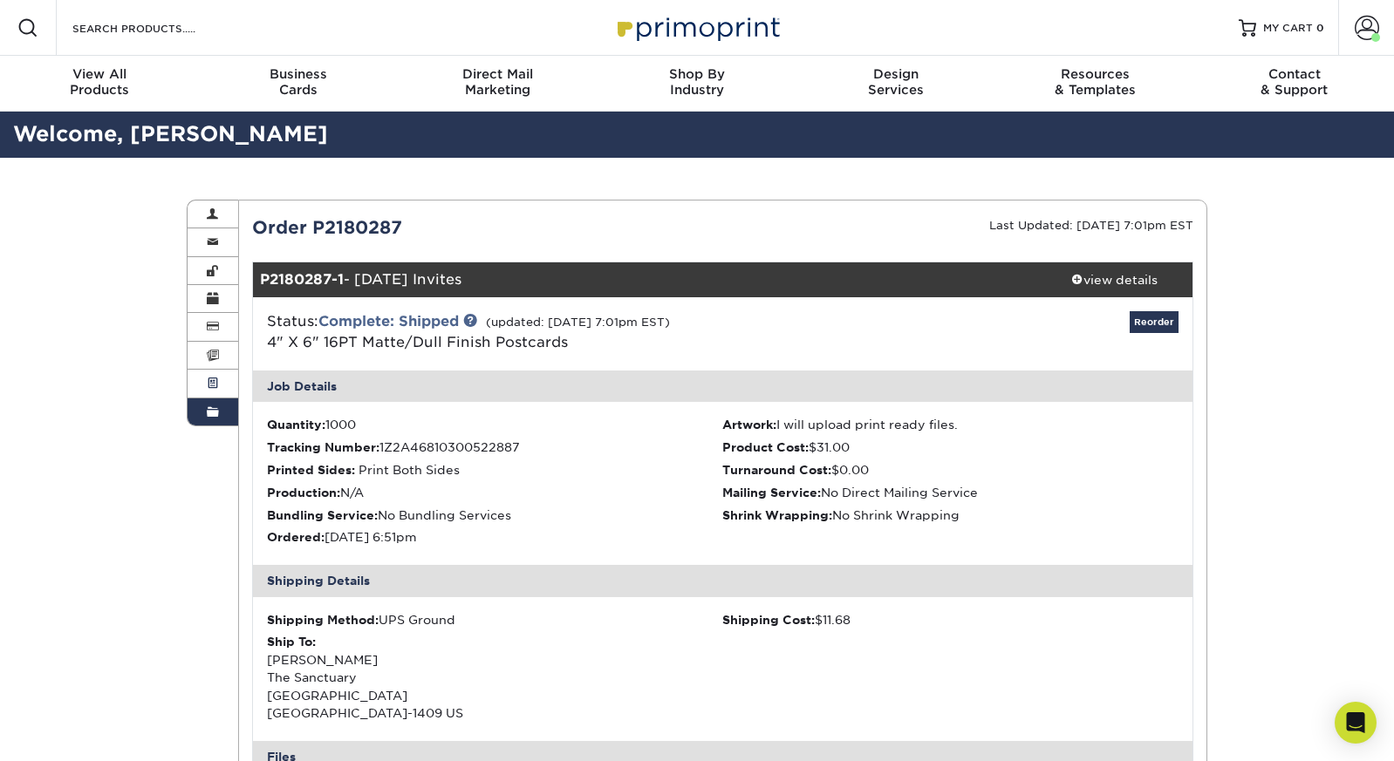
scroll to position [0, 0]
click at [203, 413] on link "Order History" at bounding box center [212, 412] width 51 height 27
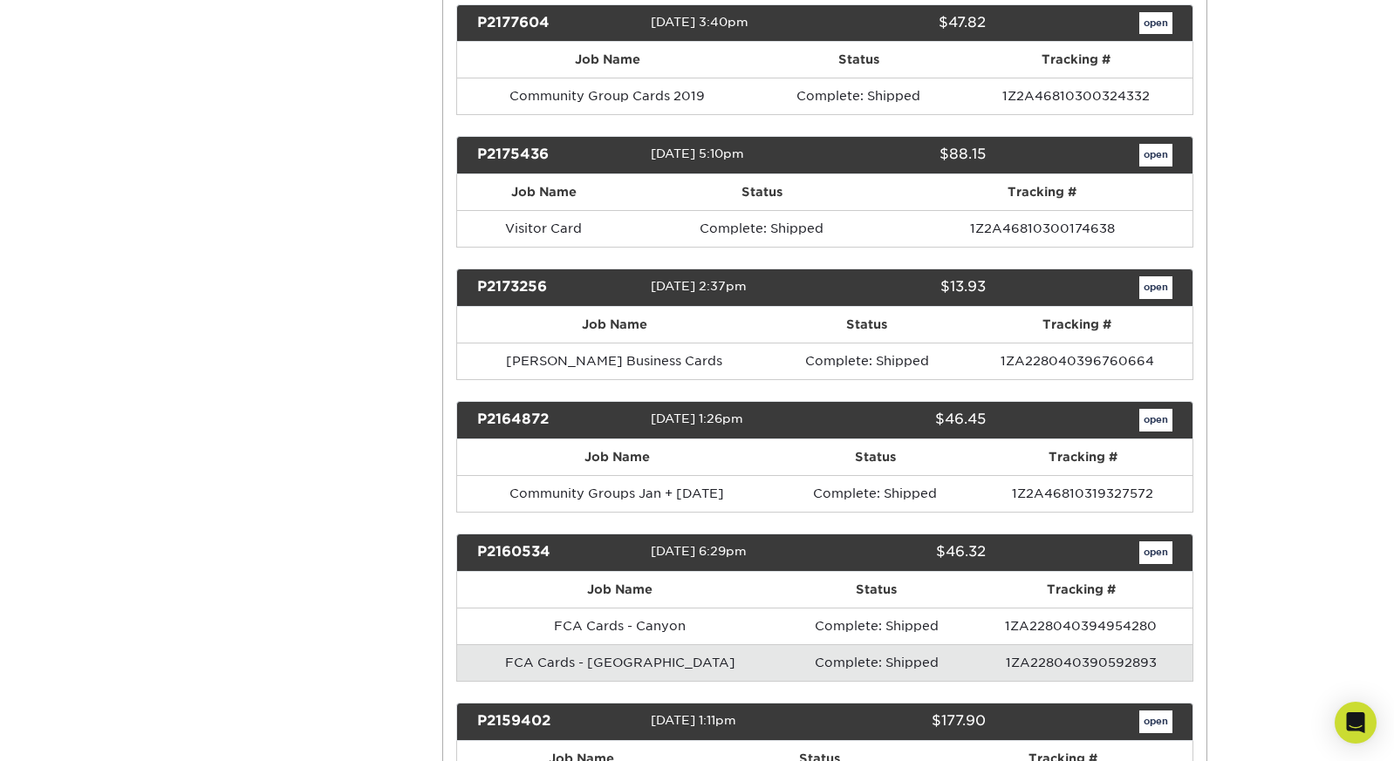
scroll to position [3073, 0]
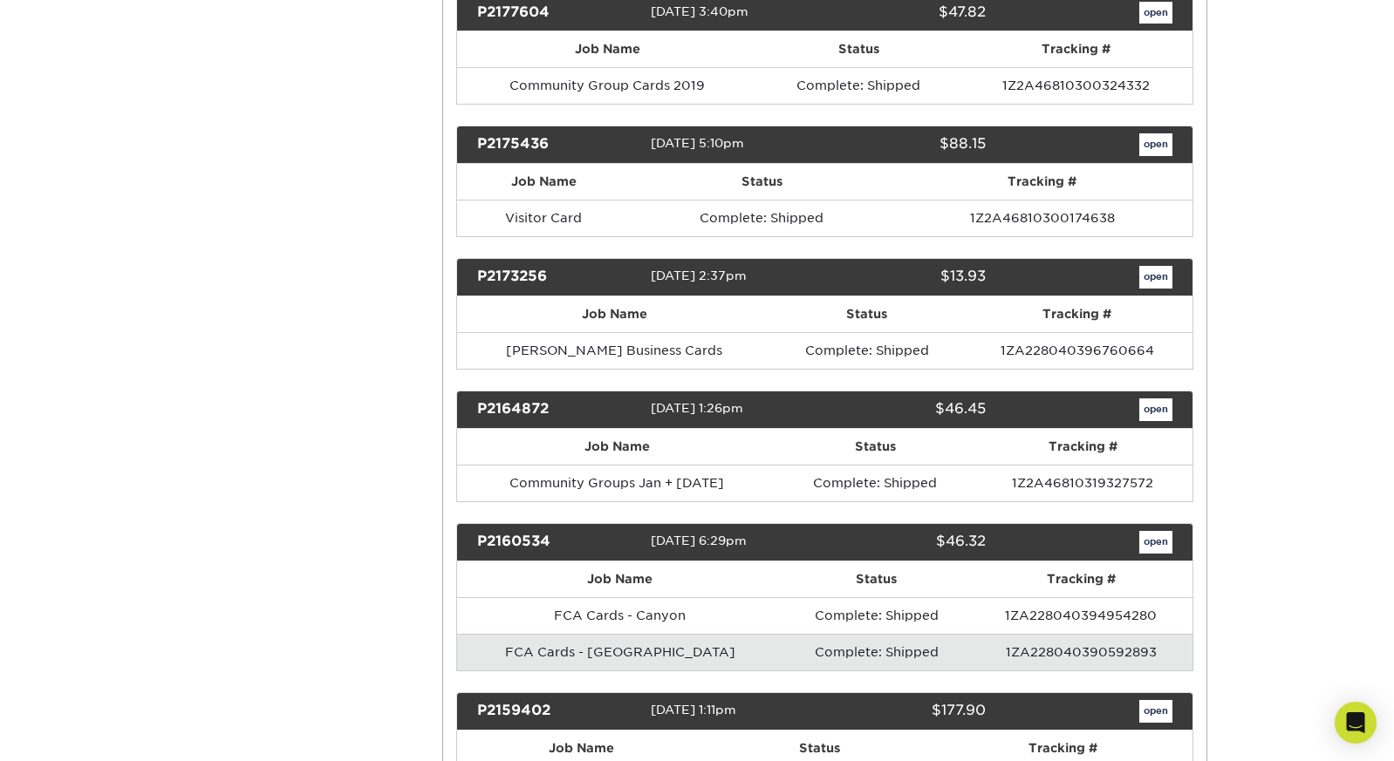
click at [1167, 133] on link "open" at bounding box center [1155, 144] width 33 height 23
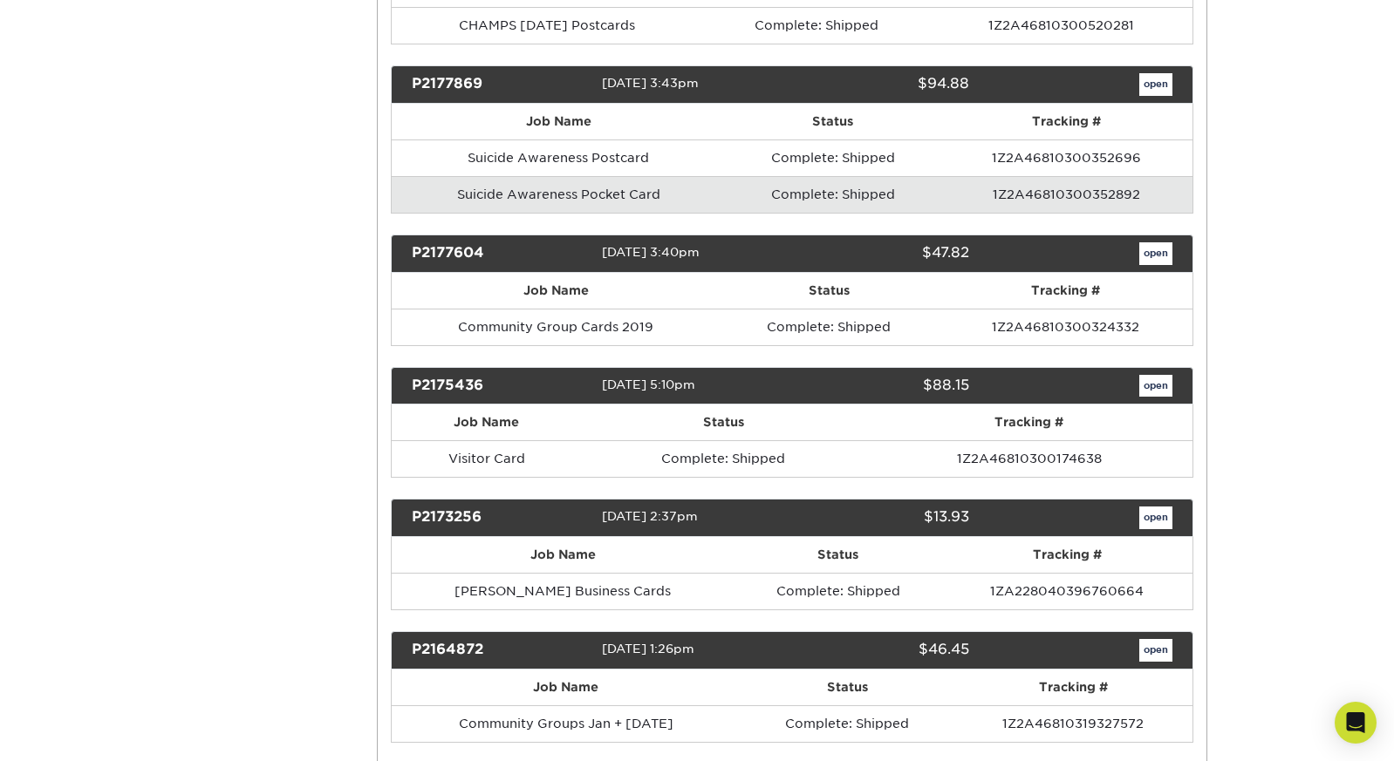
scroll to position [0, 0]
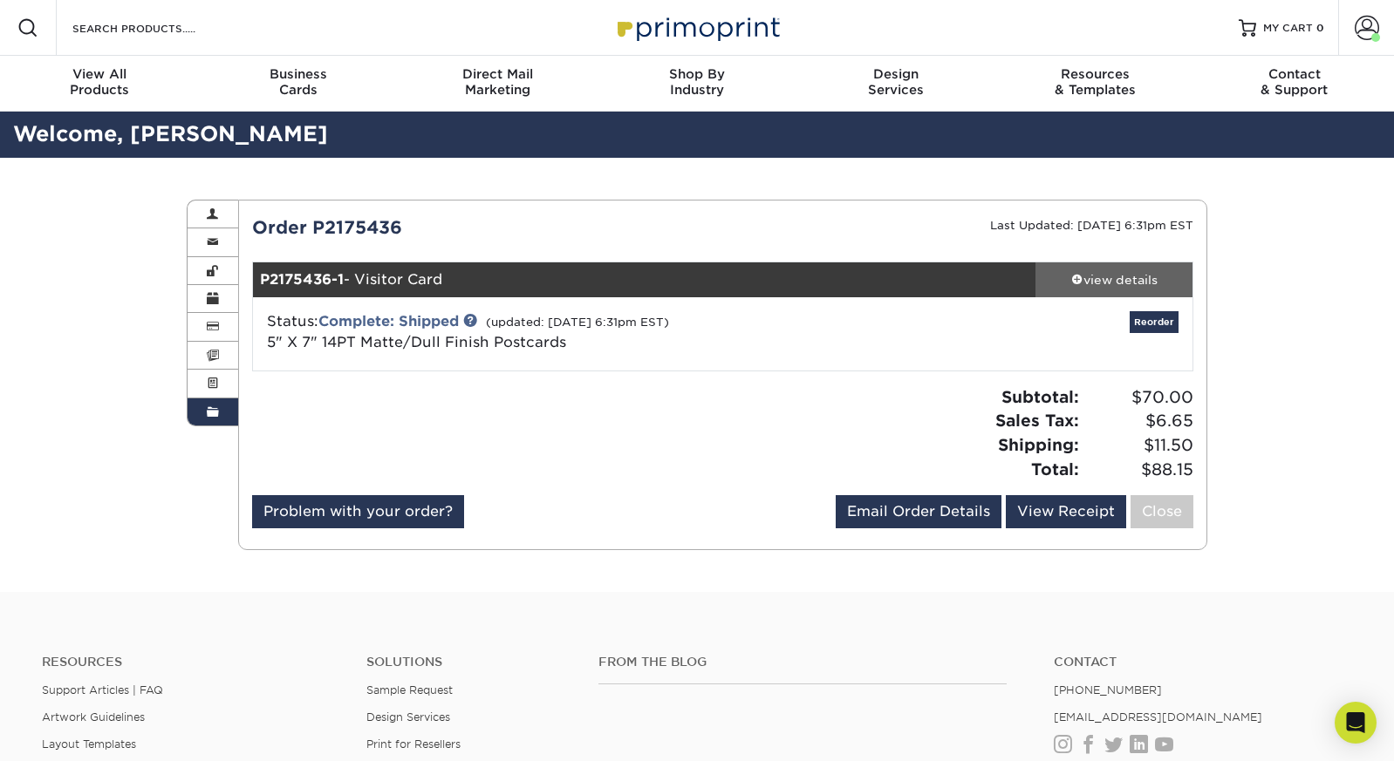
click at [1108, 273] on div "view details" at bounding box center [1113, 279] width 157 height 17
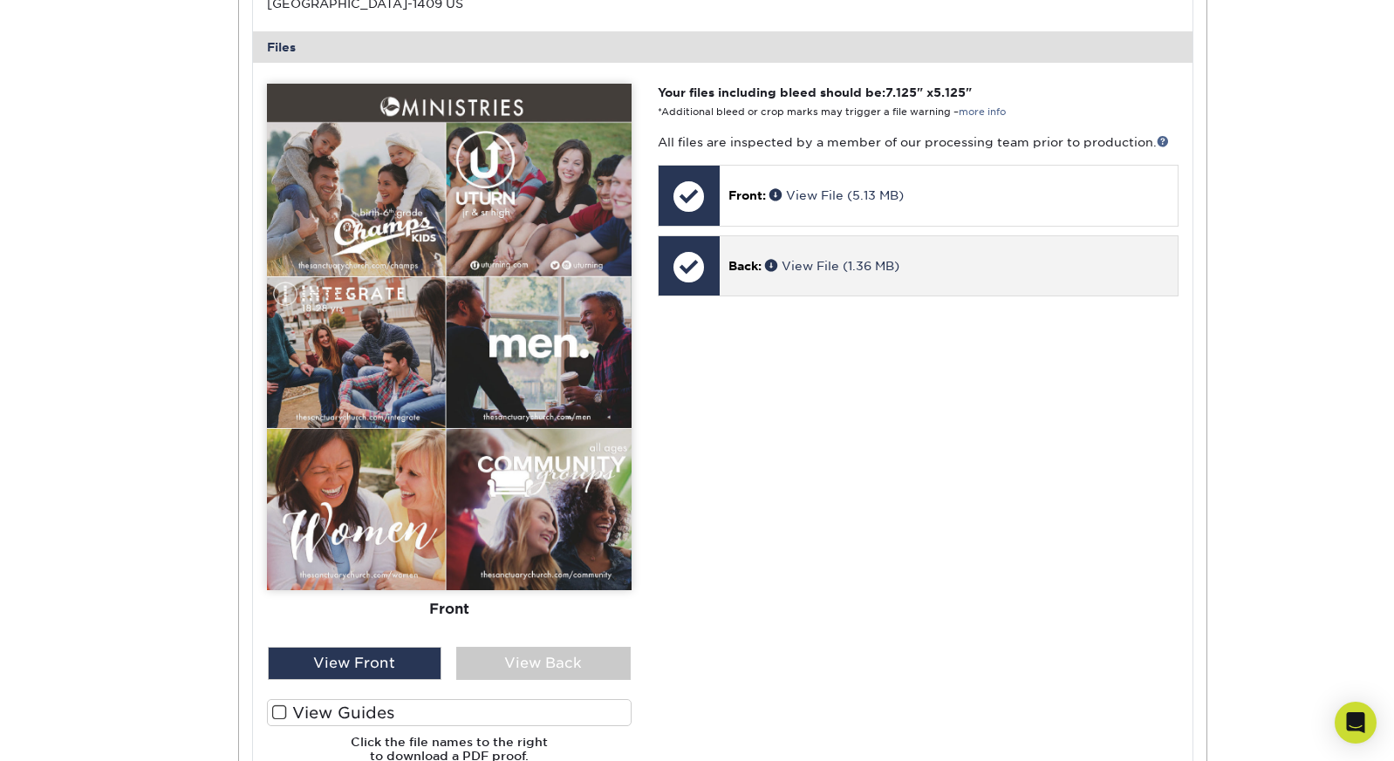
scroll to position [713, 0]
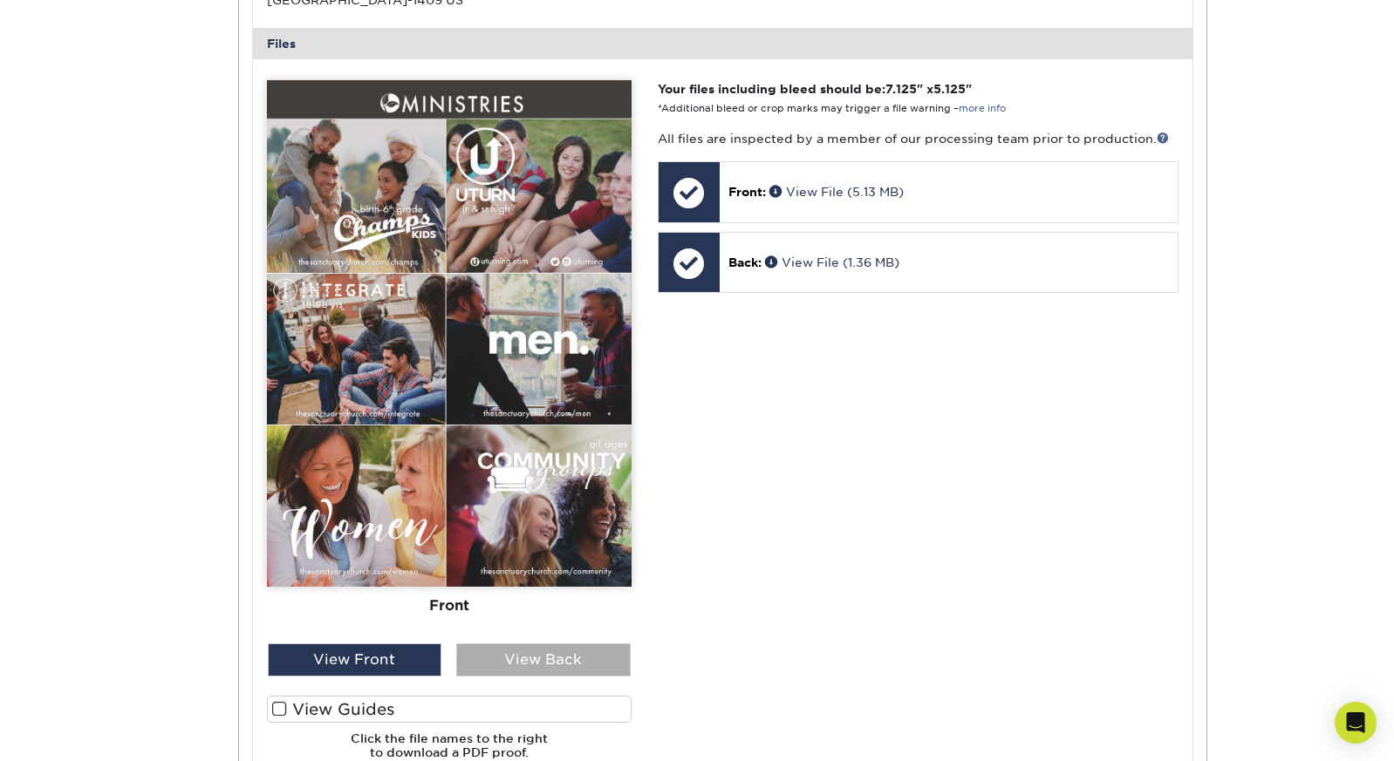
click at [508, 644] on div "View Back" at bounding box center [543, 660] width 174 height 33
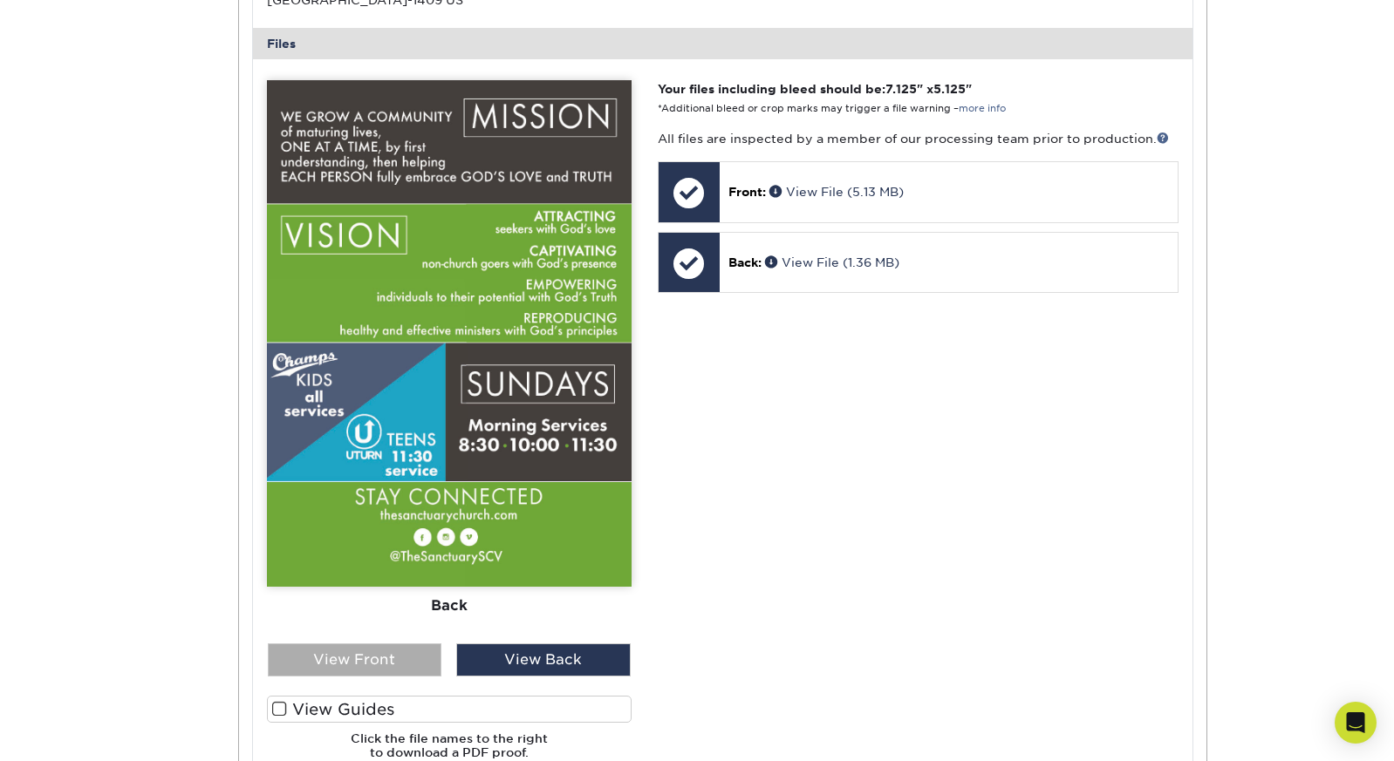
click at [416, 655] on div "View Front" at bounding box center [355, 660] width 174 height 33
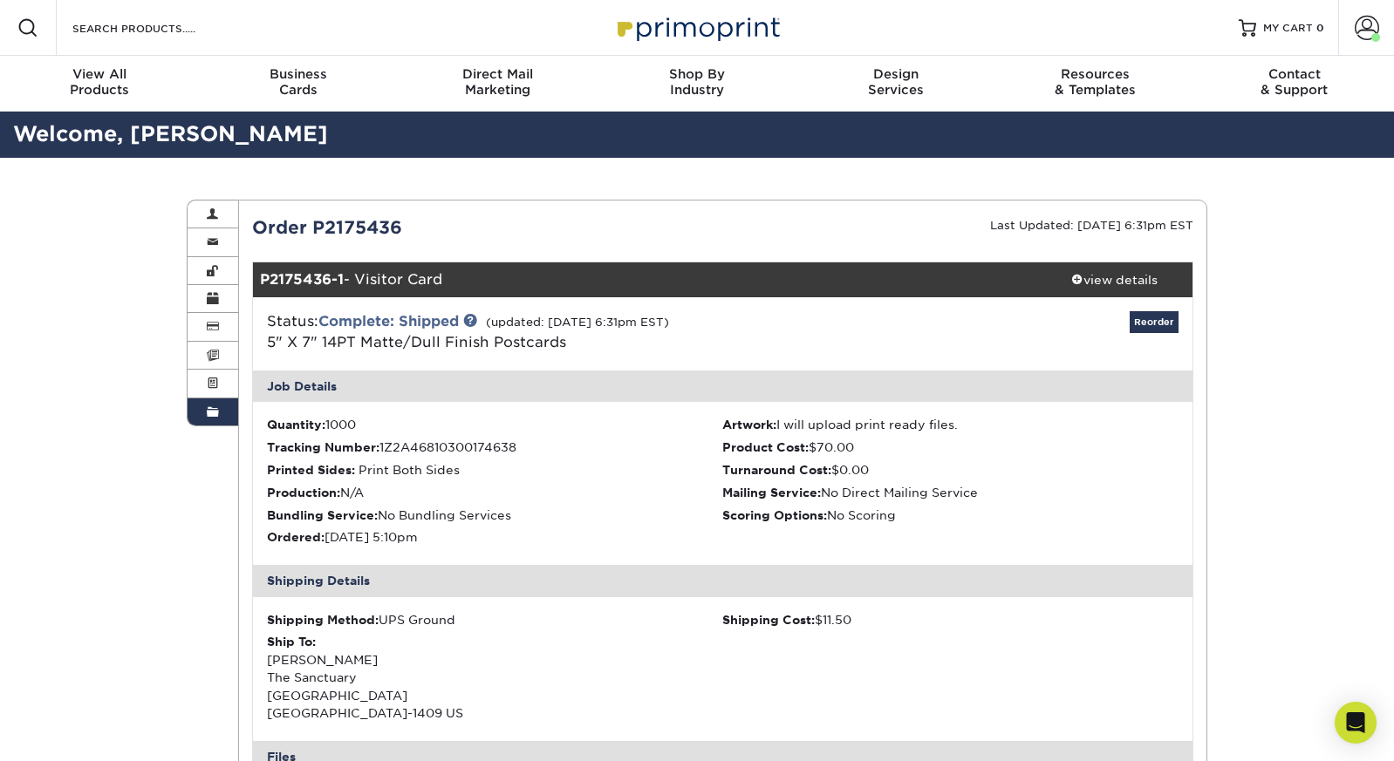
scroll to position [0, 0]
click at [218, 414] on span at bounding box center [213, 413] width 12 height 14
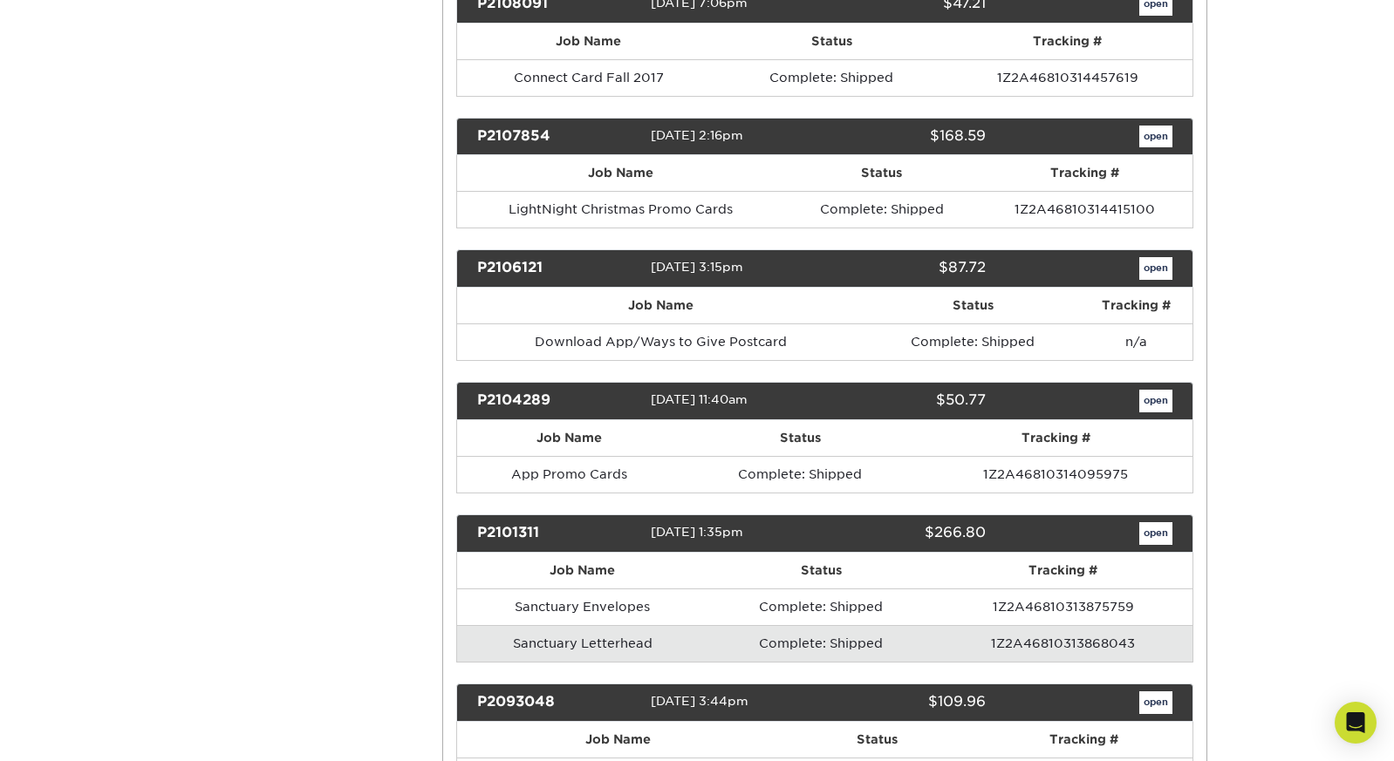
scroll to position [6371, 0]
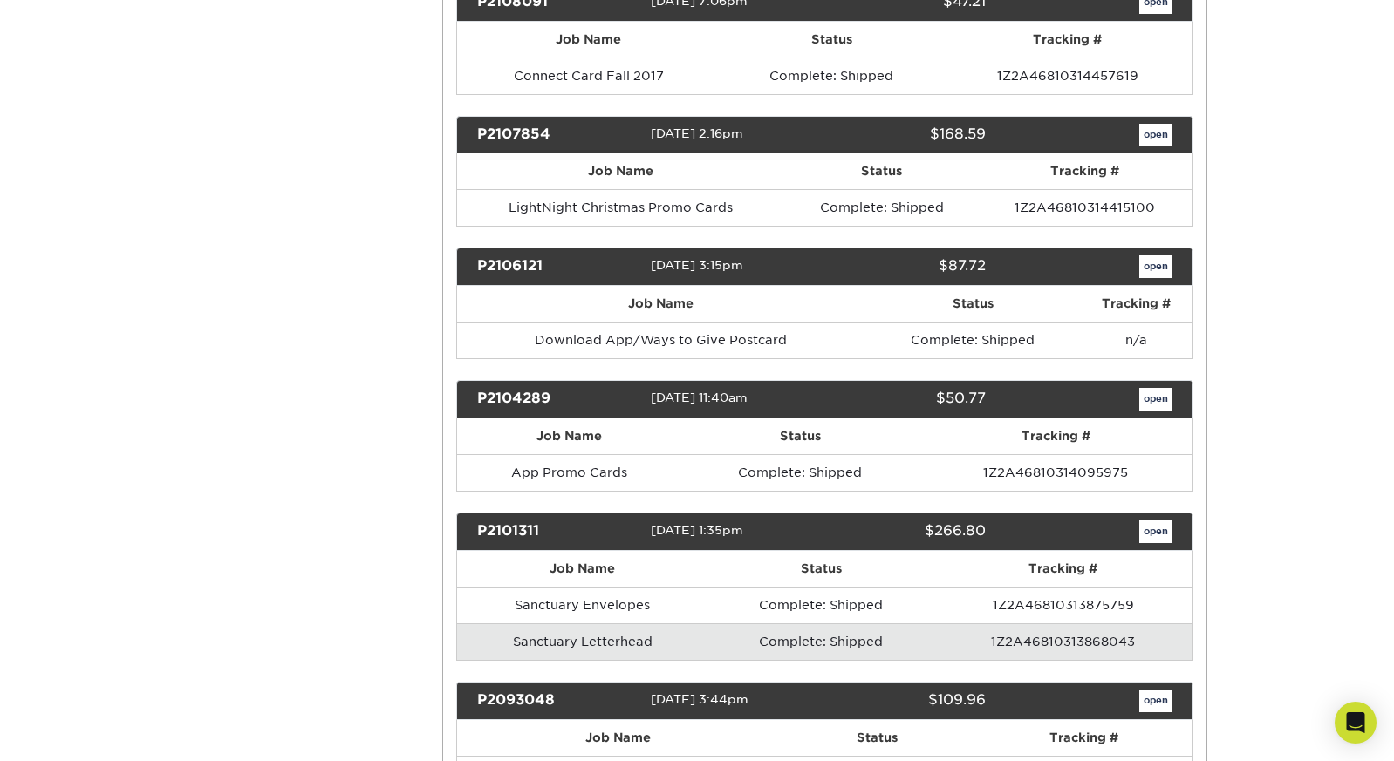
click at [1149, 124] on link "open" at bounding box center [1155, 135] width 33 height 23
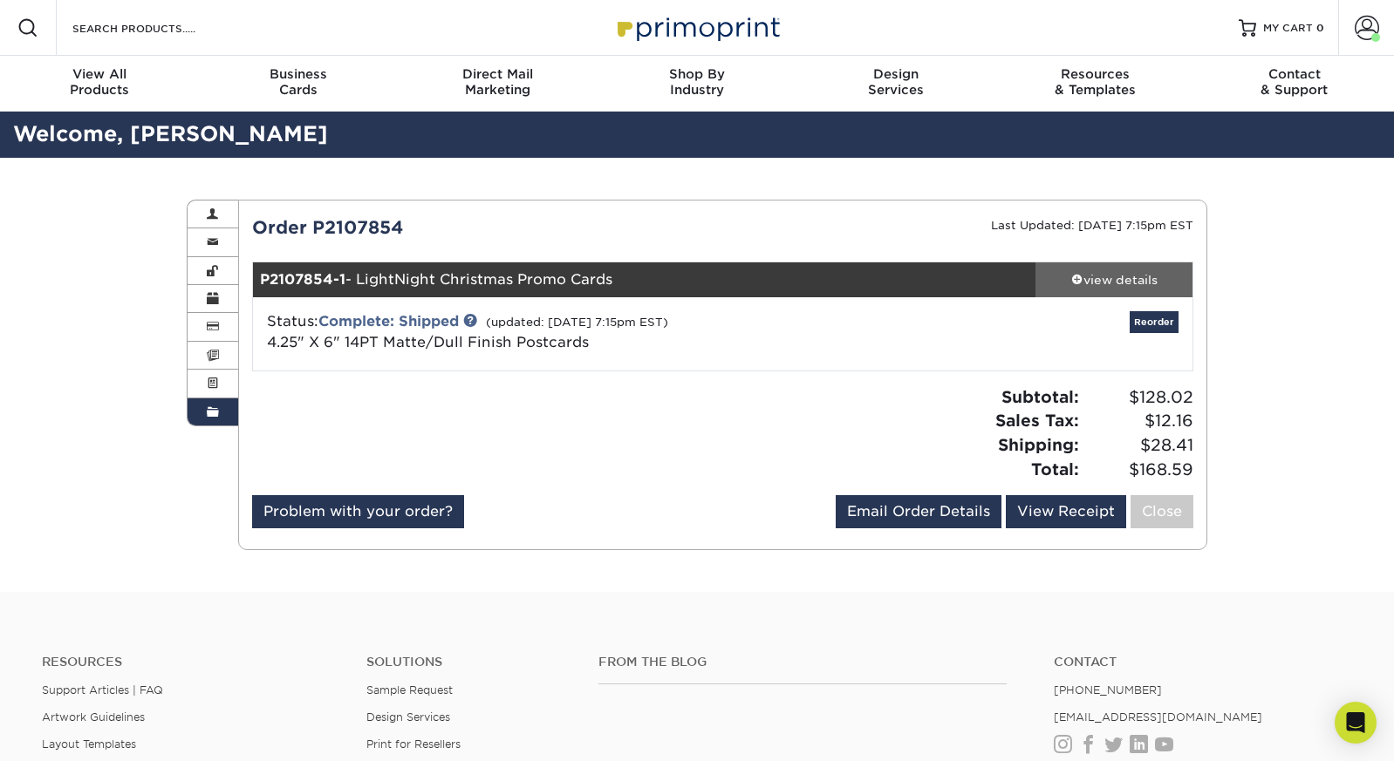
click at [1069, 284] on div "view details" at bounding box center [1113, 279] width 157 height 17
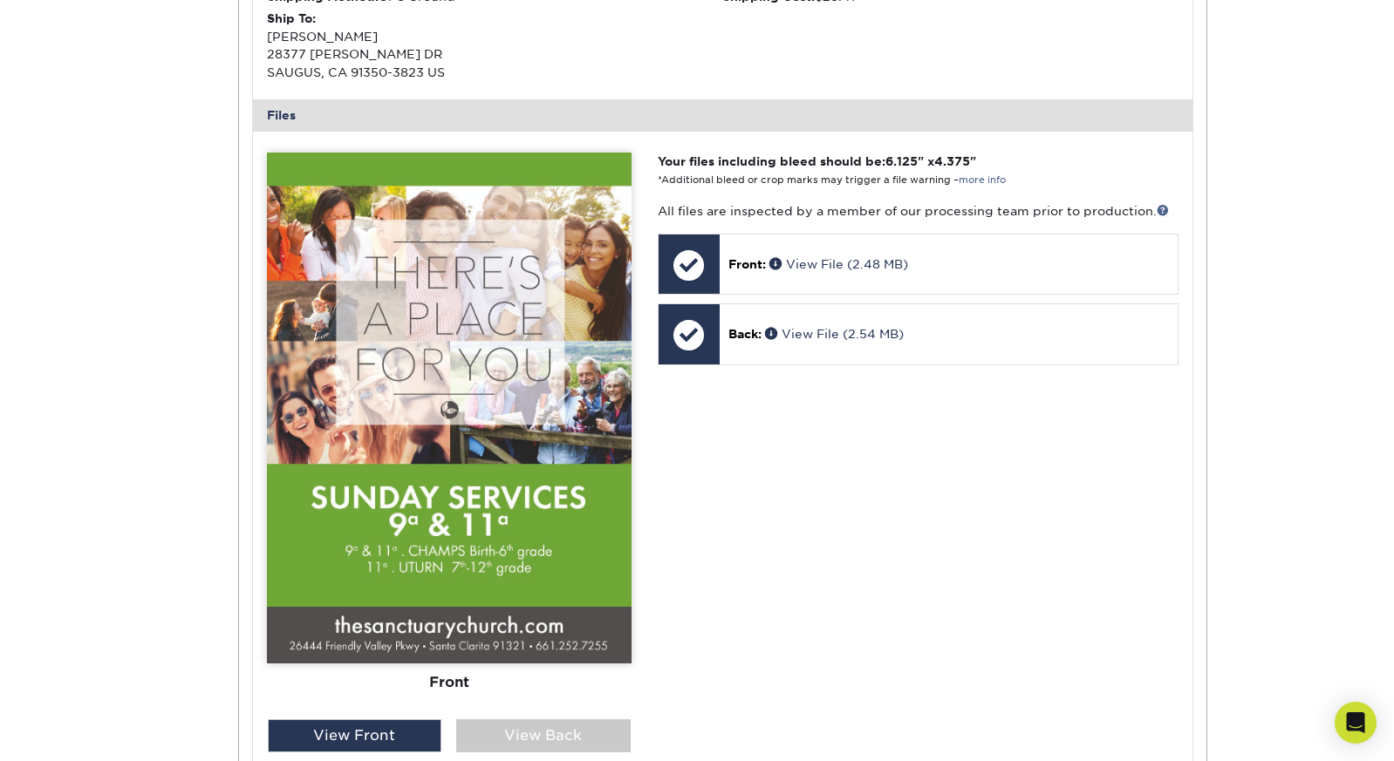
scroll to position [624, 0]
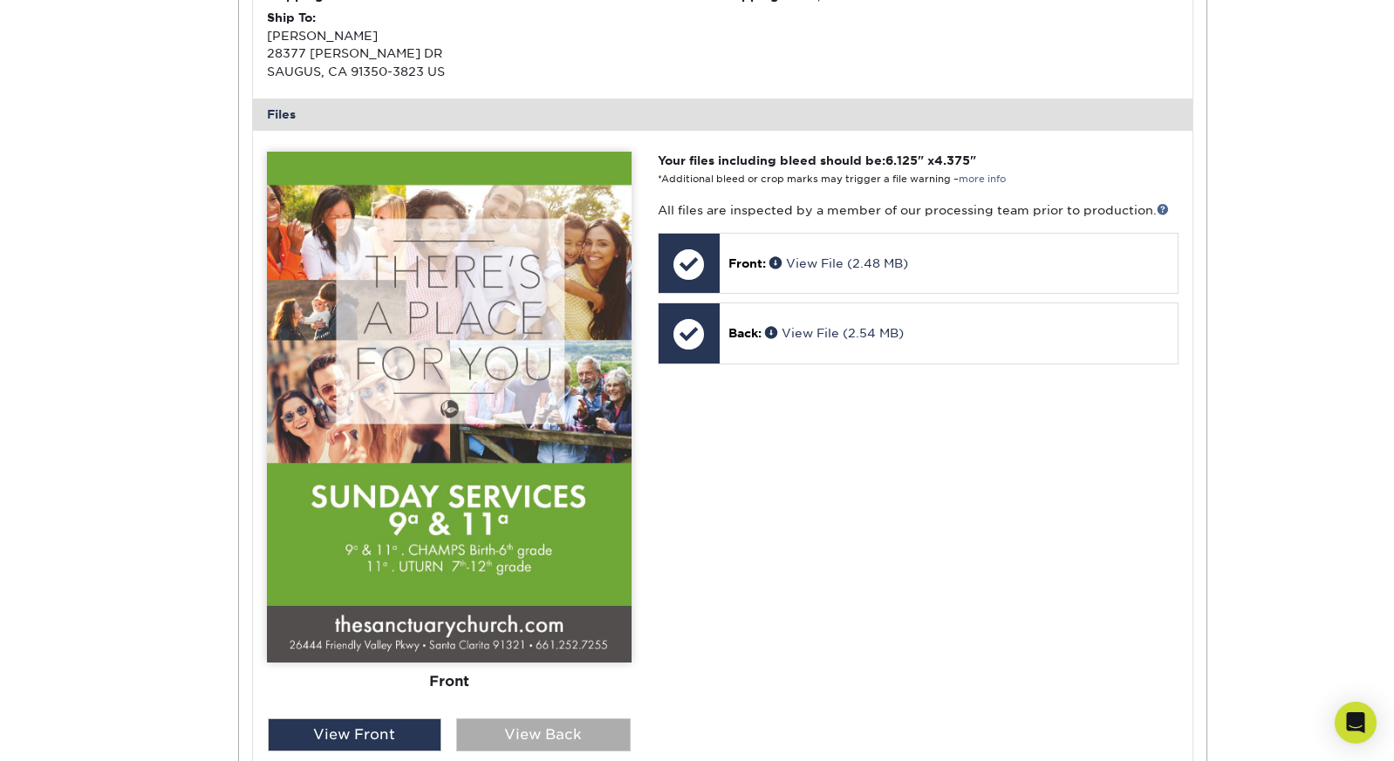
click at [548, 719] on div "View Back" at bounding box center [543, 735] width 174 height 33
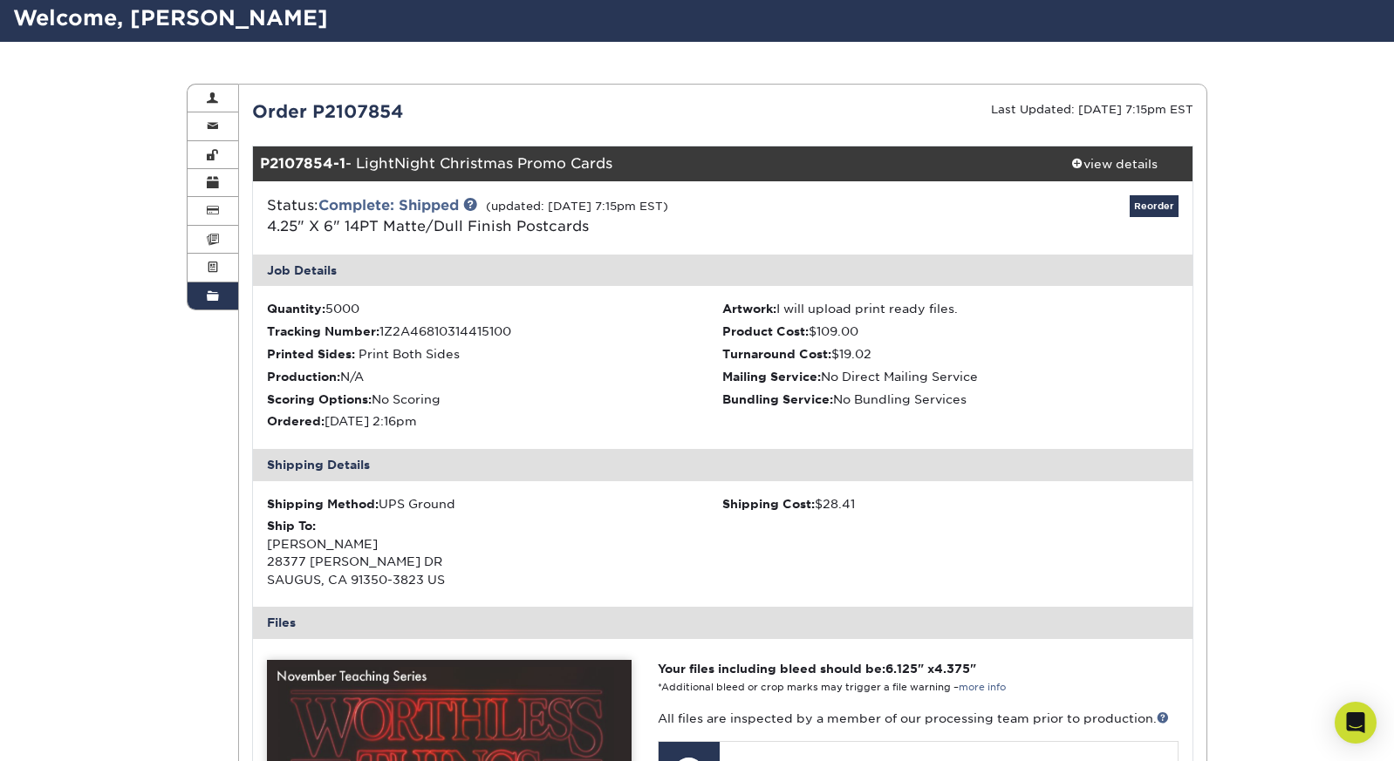
scroll to position [99, 0]
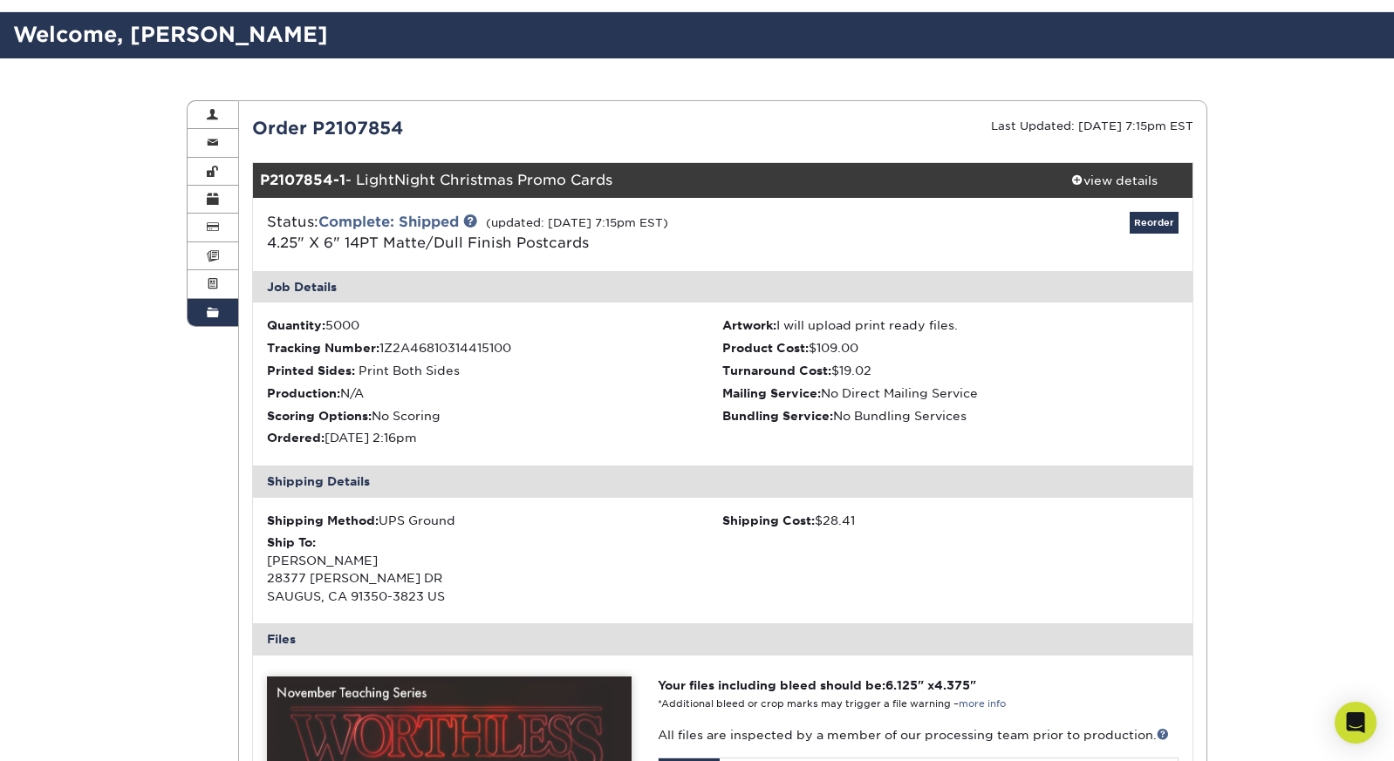
click at [214, 306] on span at bounding box center [213, 313] width 12 height 14
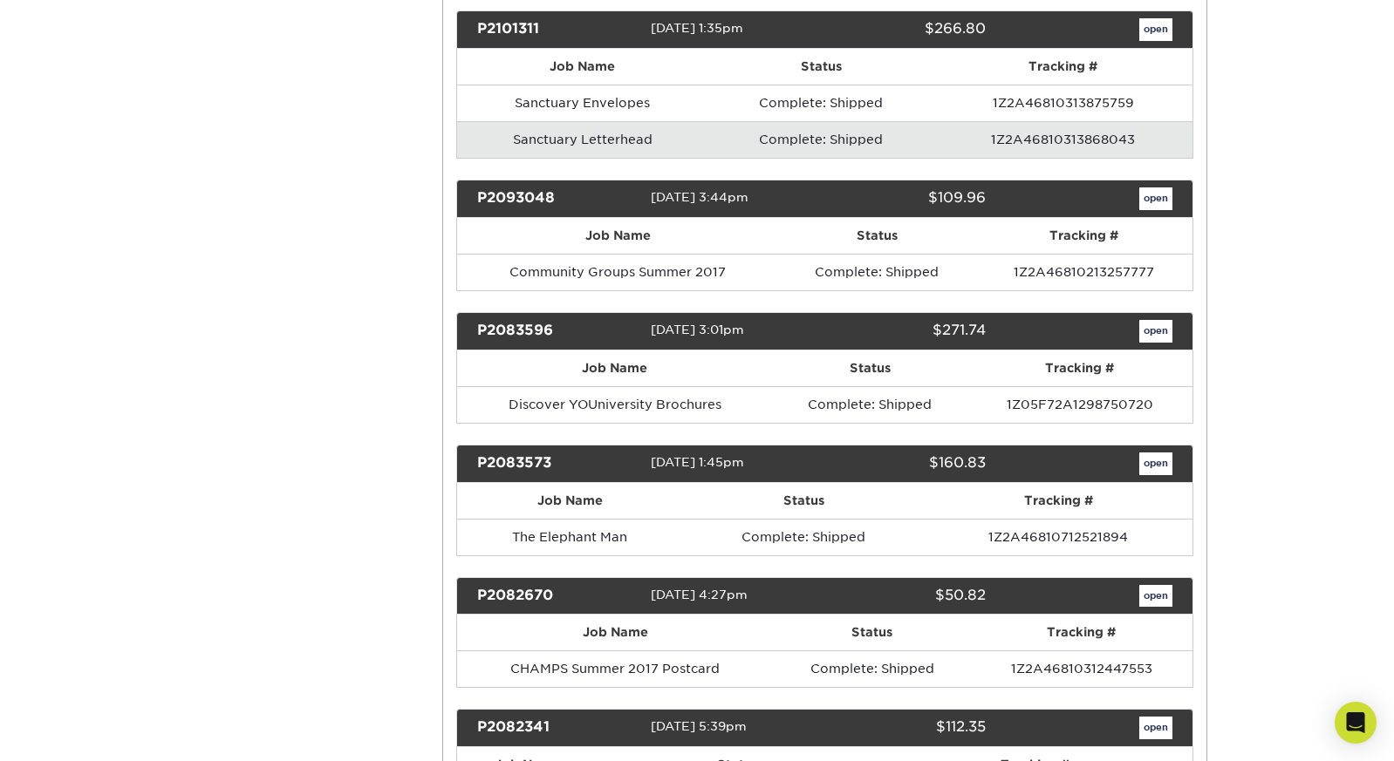
scroll to position [6868, 0]
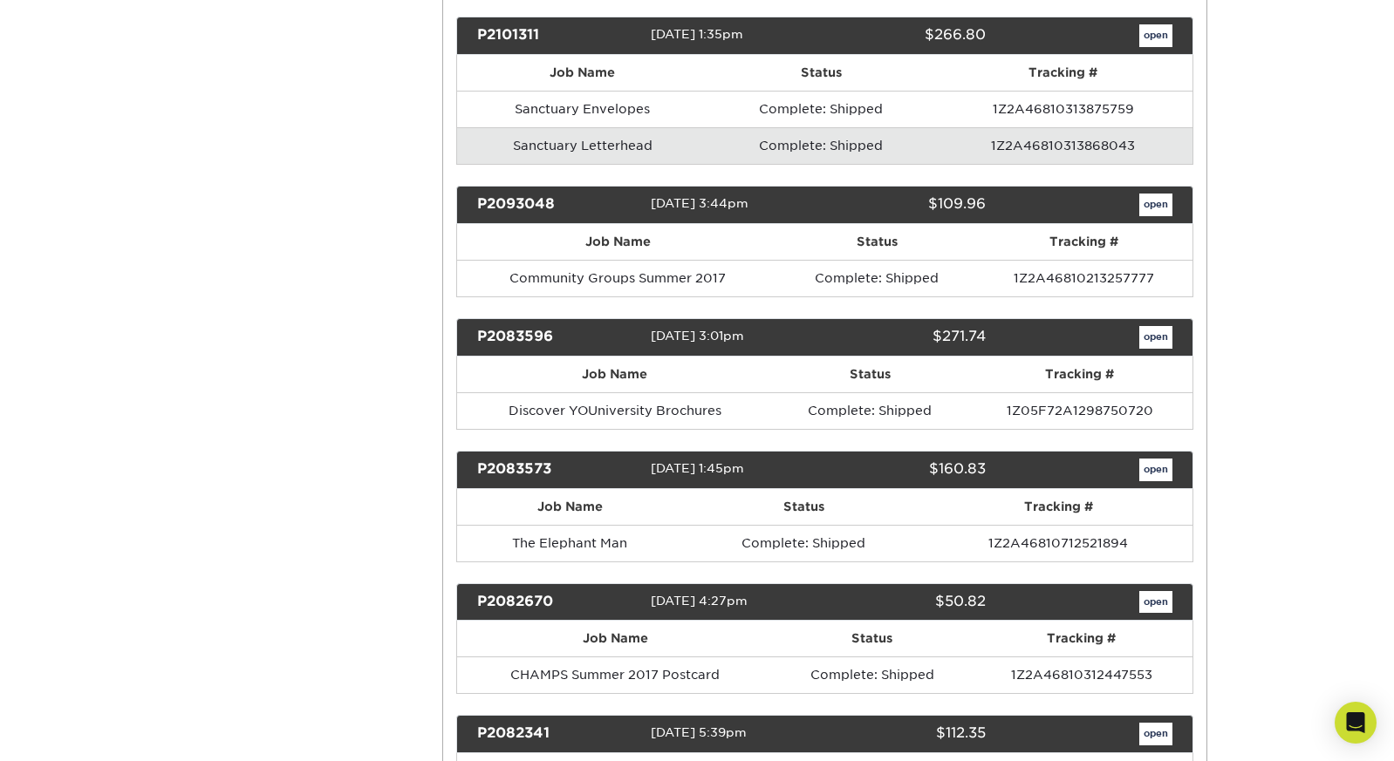
click at [1154, 326] on link "open" at bounding box center [1155, 337] width 33 height 23
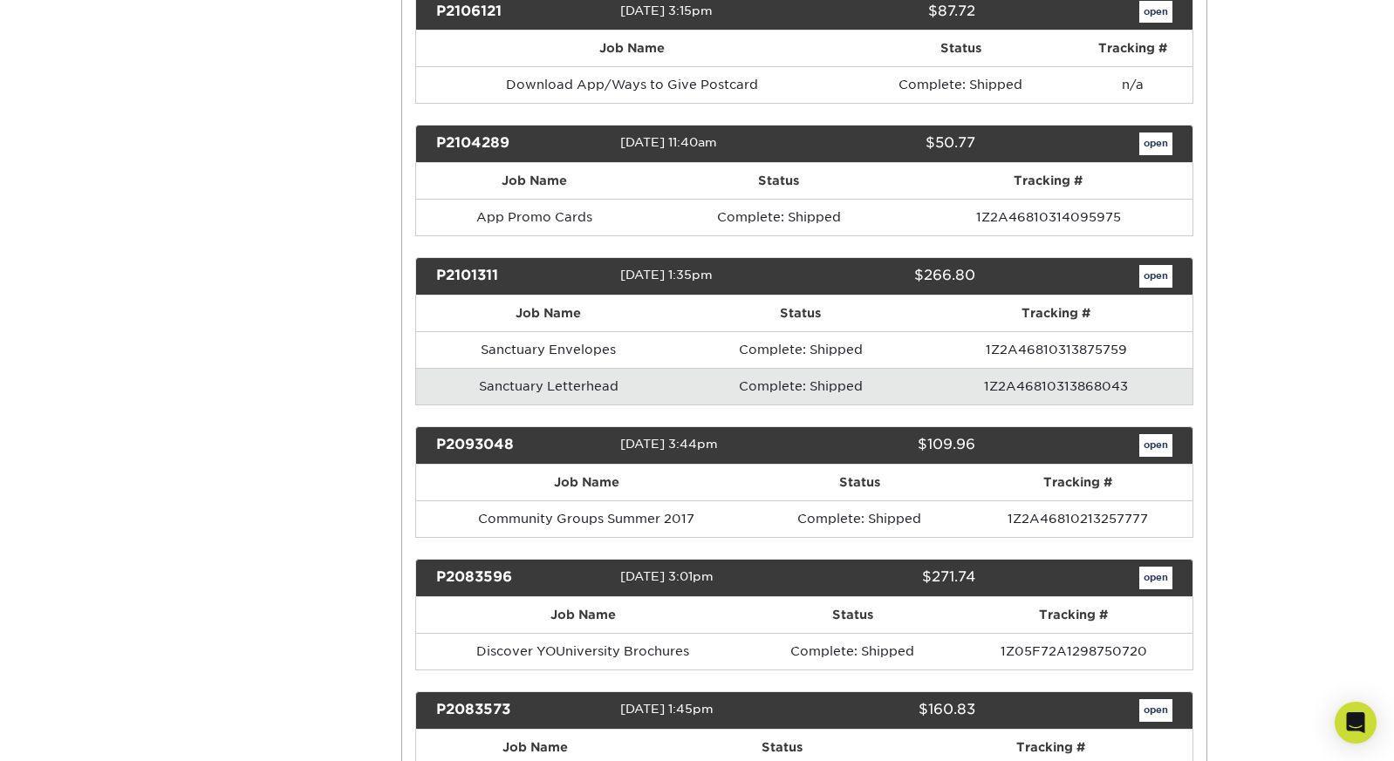
scroll to position [0, 0]
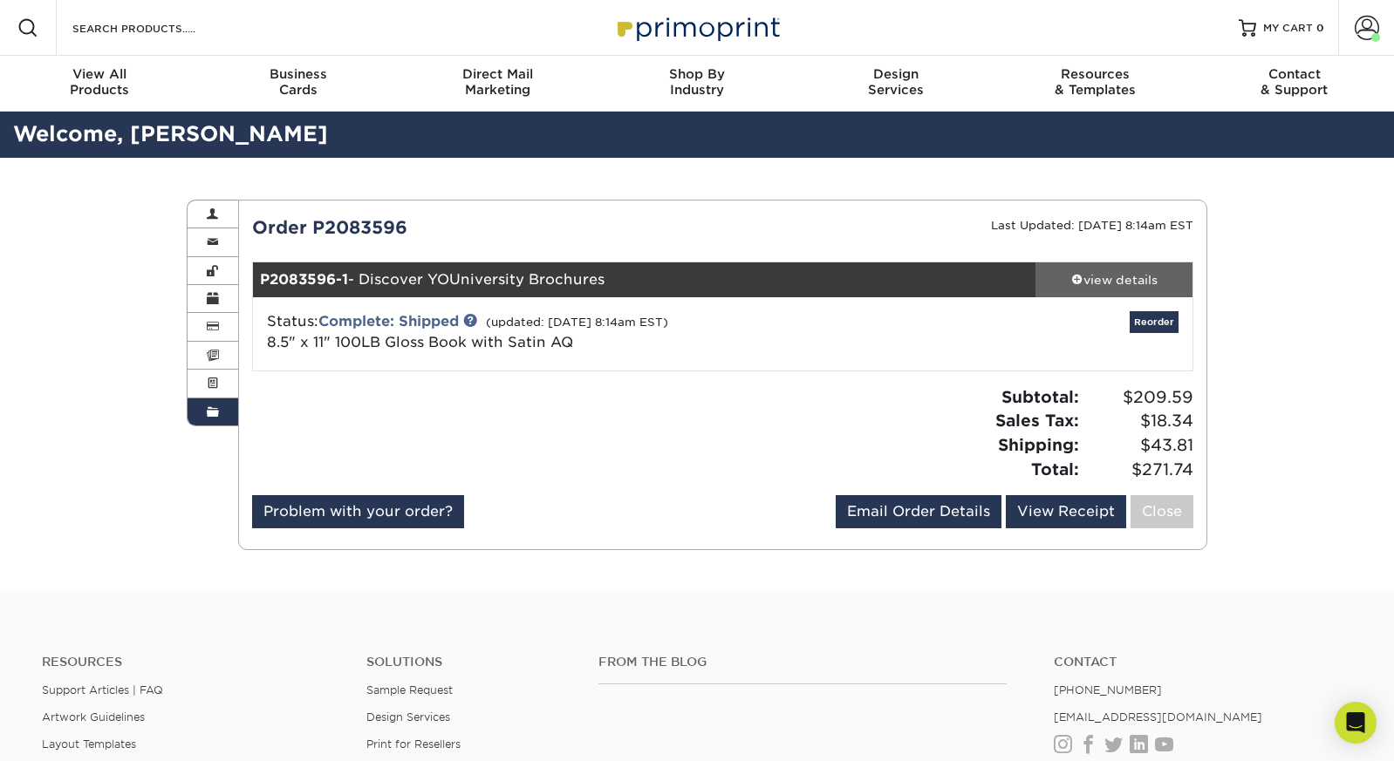
click at [1128, 285] on div "view details" at bounding box center [1113, 279] width 157 height 17
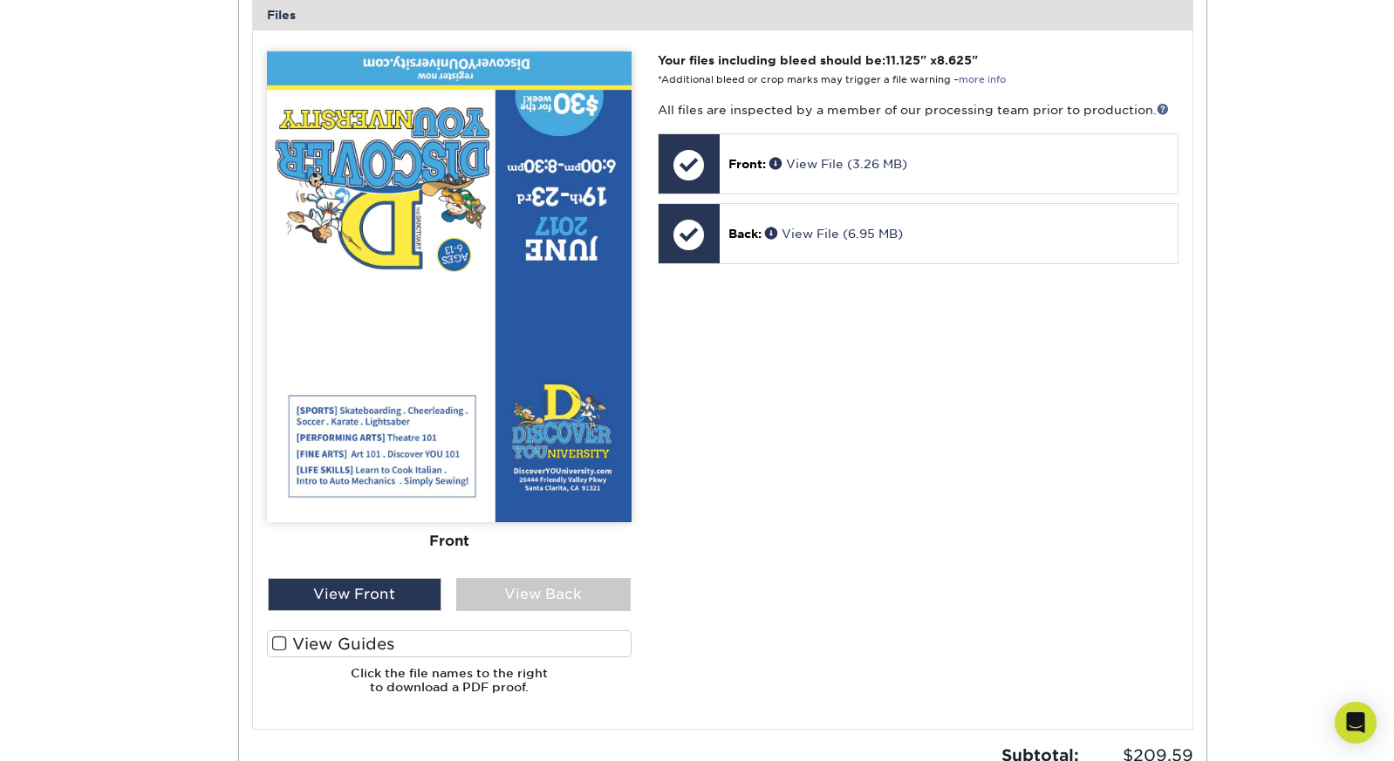
scroll to position [739, 0]
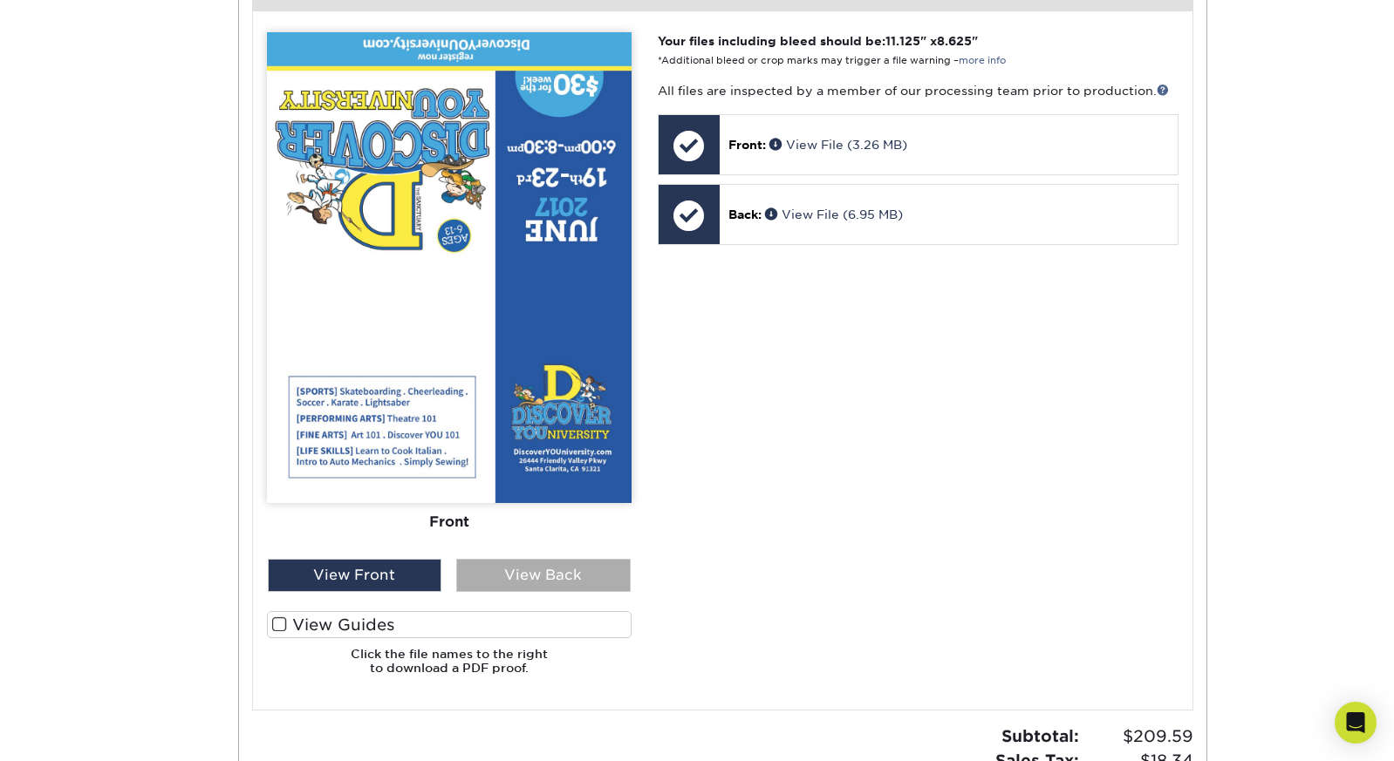
click at [552, 565] on div "View Back" at bounding box center [543, 575] width 174 height 33
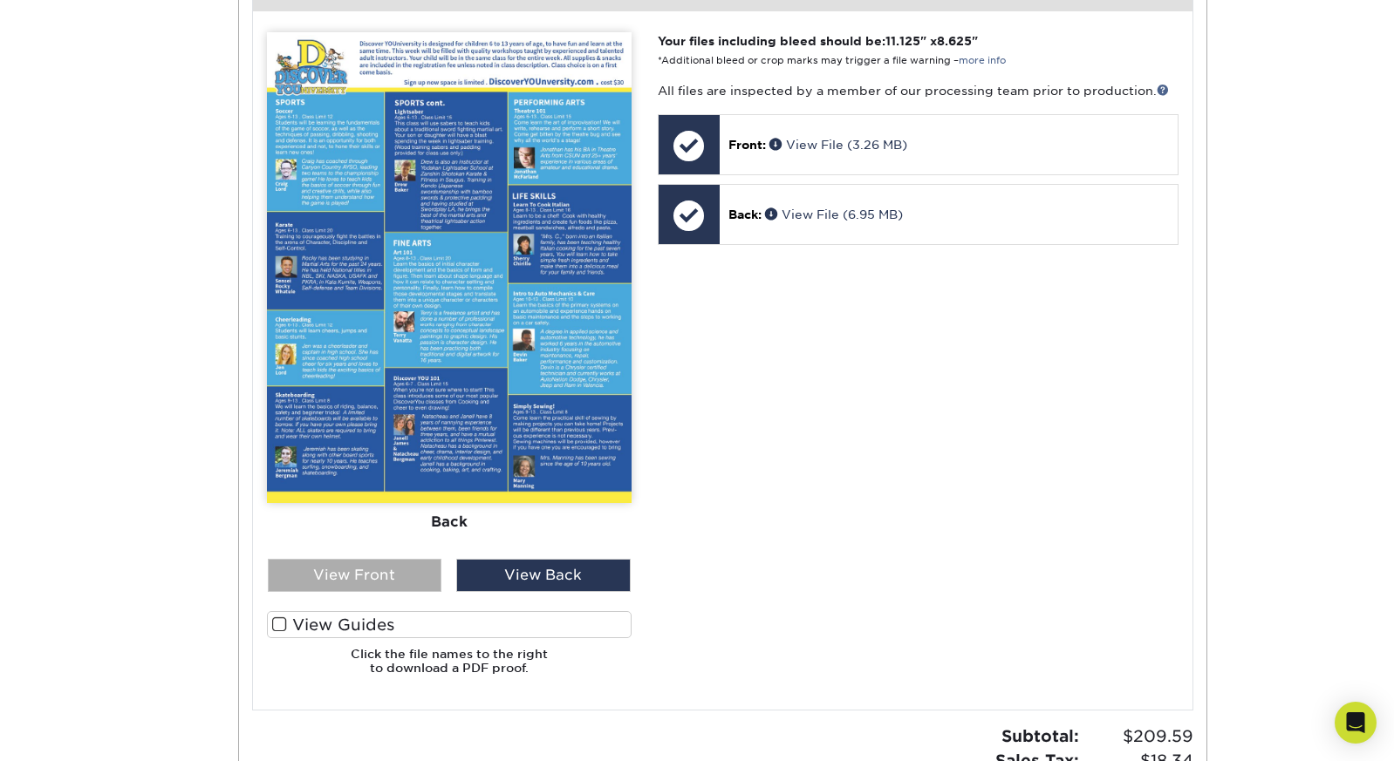
click at [388, 559] on div "View Front" at bounding box center [355, 575] width 174 height 33
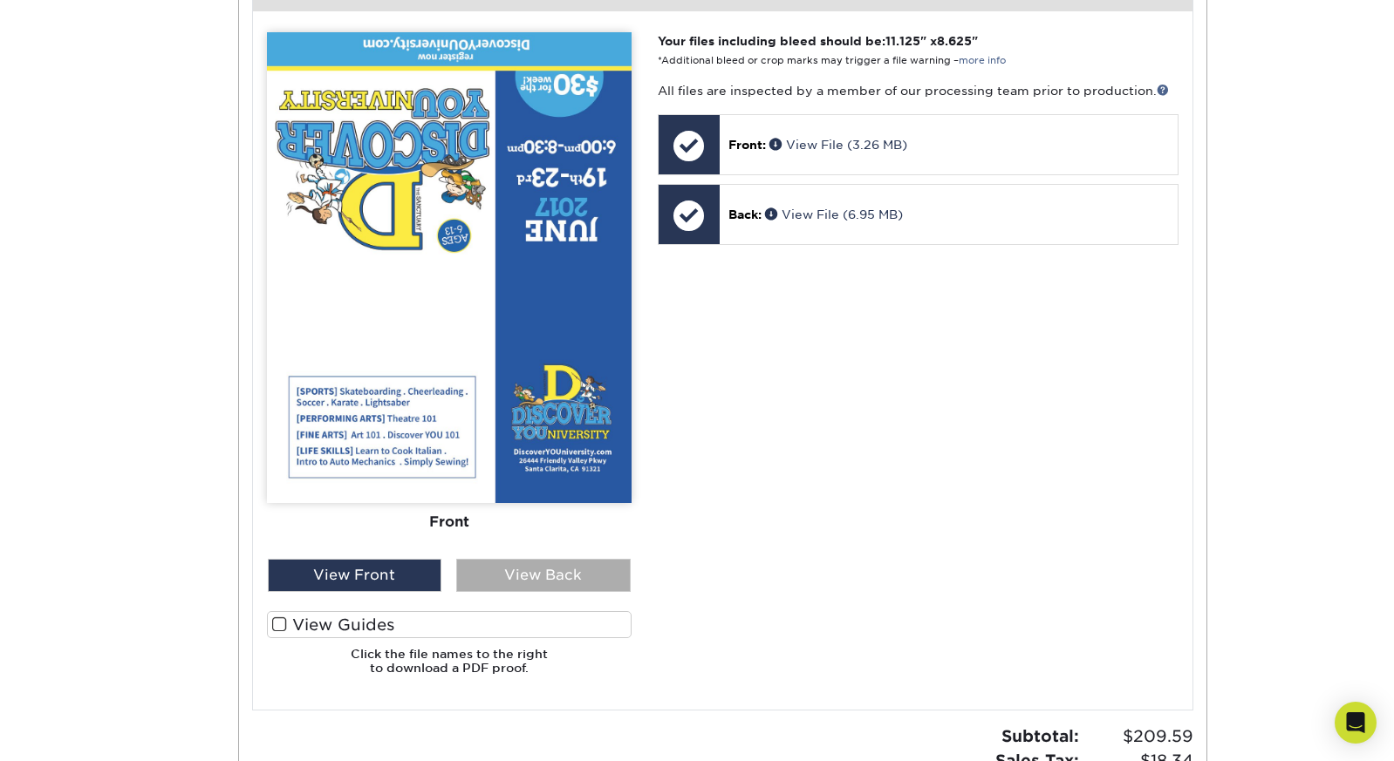
click at [505, 562] on div "View Back" at bounding box center [543, 575] width 174 height 33
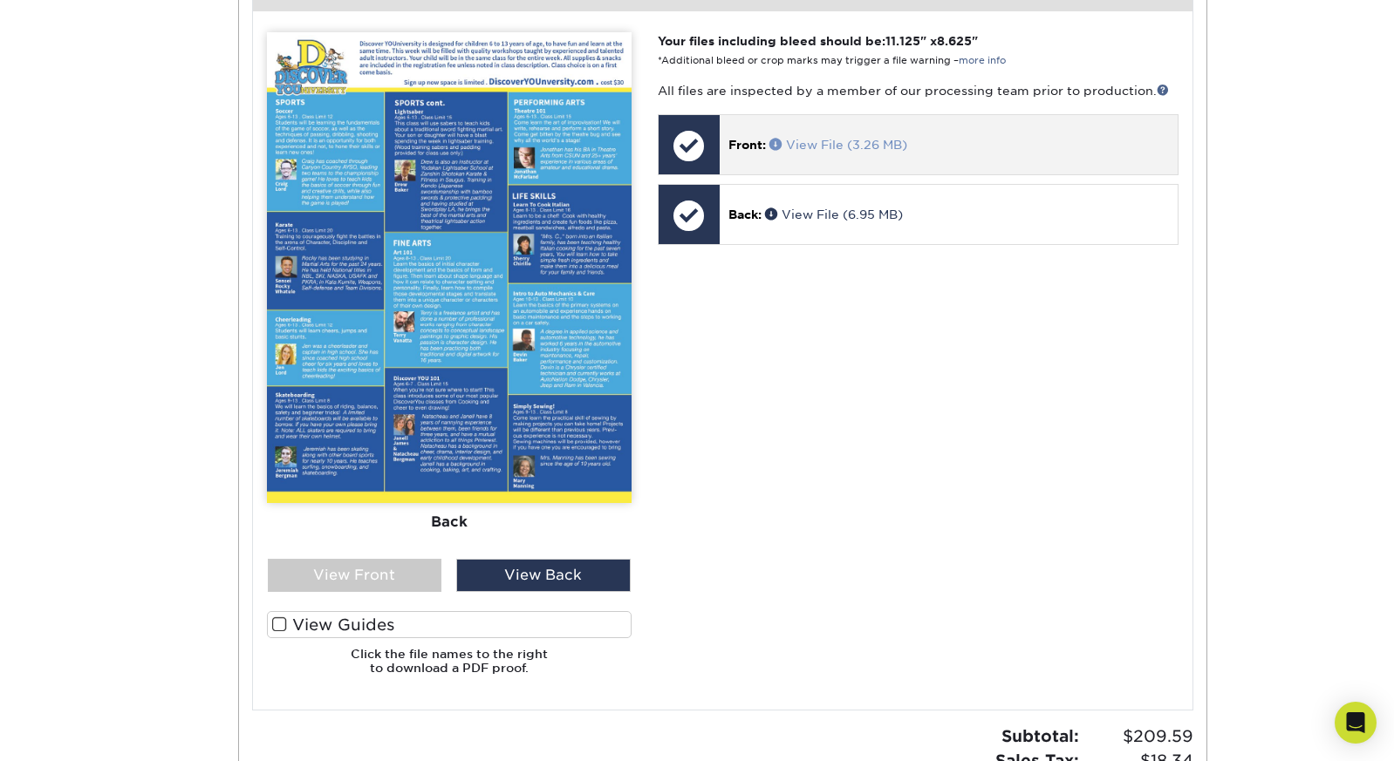
click at [802, 138] on link "View File (3.26 MB)" at bounding box center [838, 145] width 138 height 14
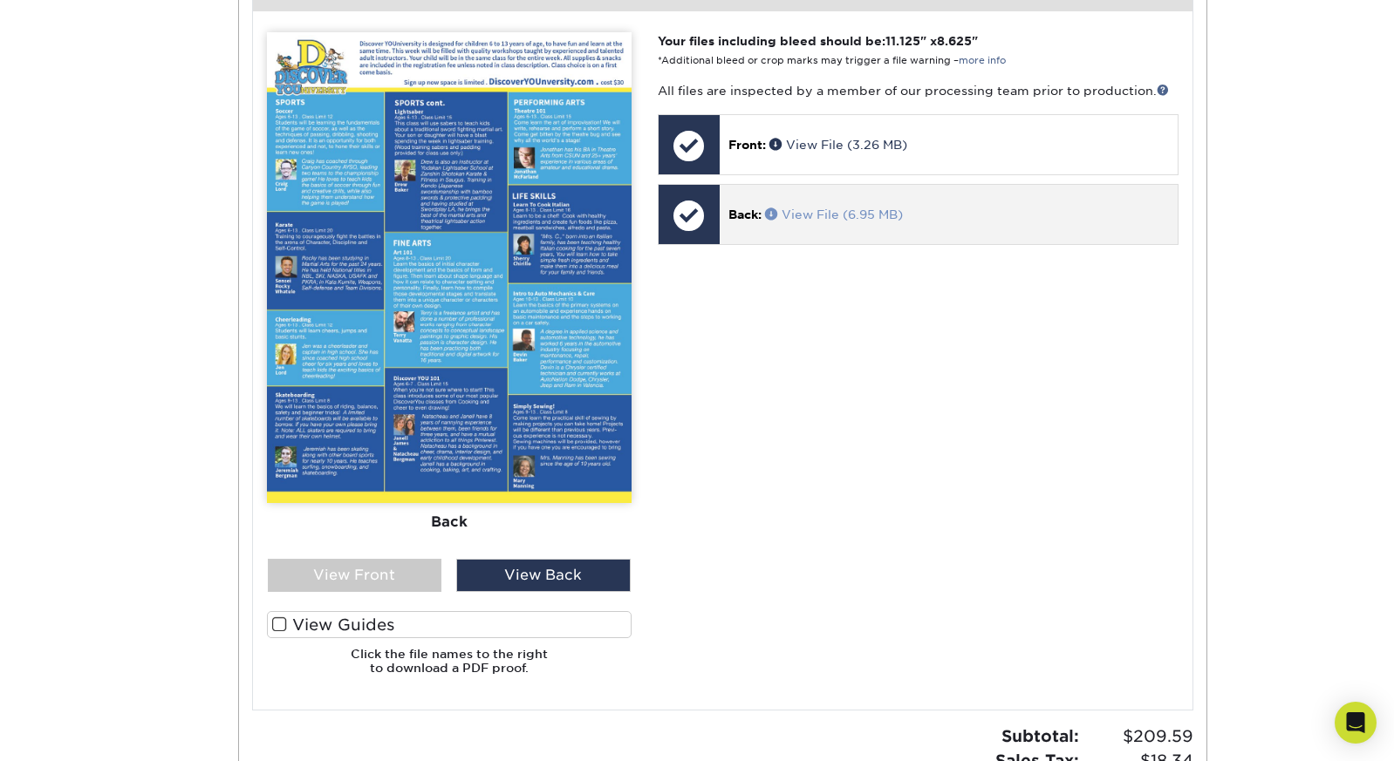
click at [826, 208] on link "View File (6.95 MB)" at bounding box center [834, 215] width 138 height 14
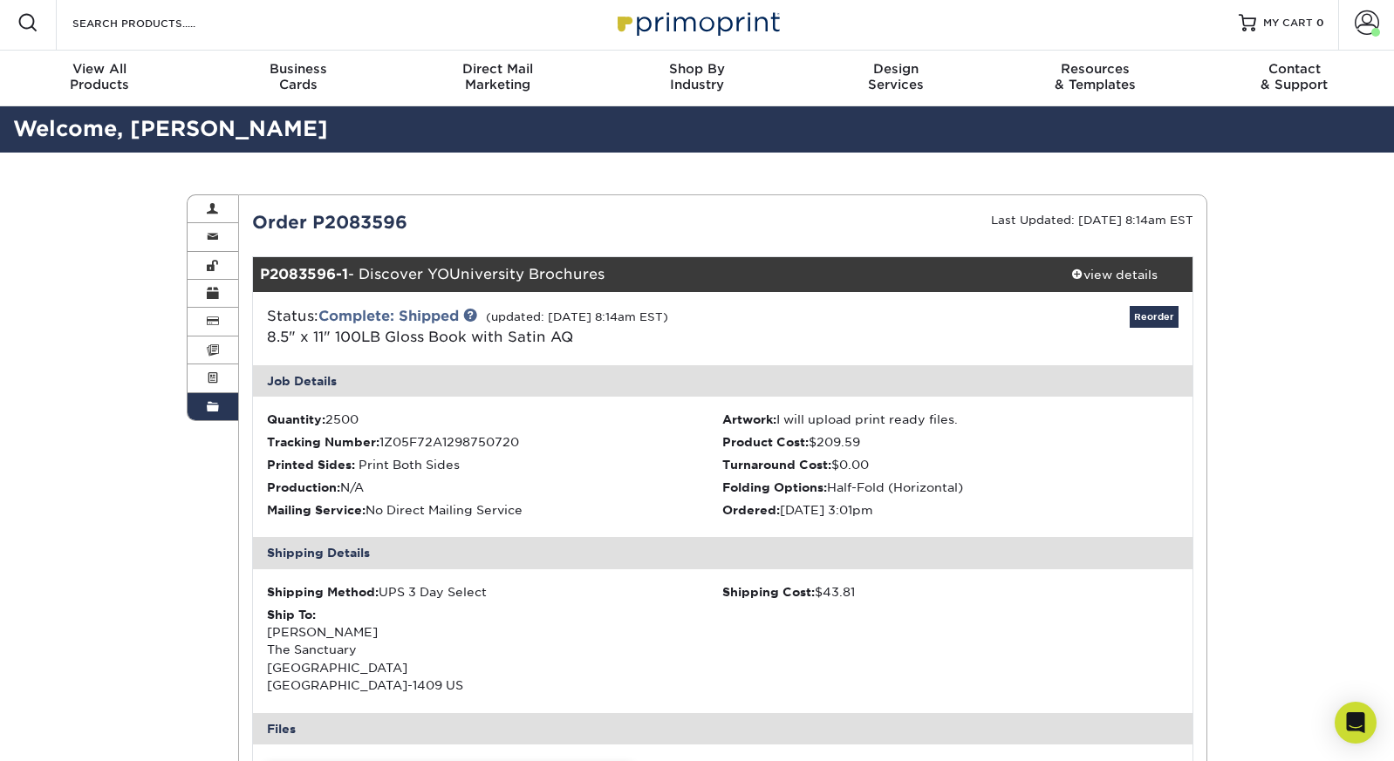
scroll to position [4, 0]
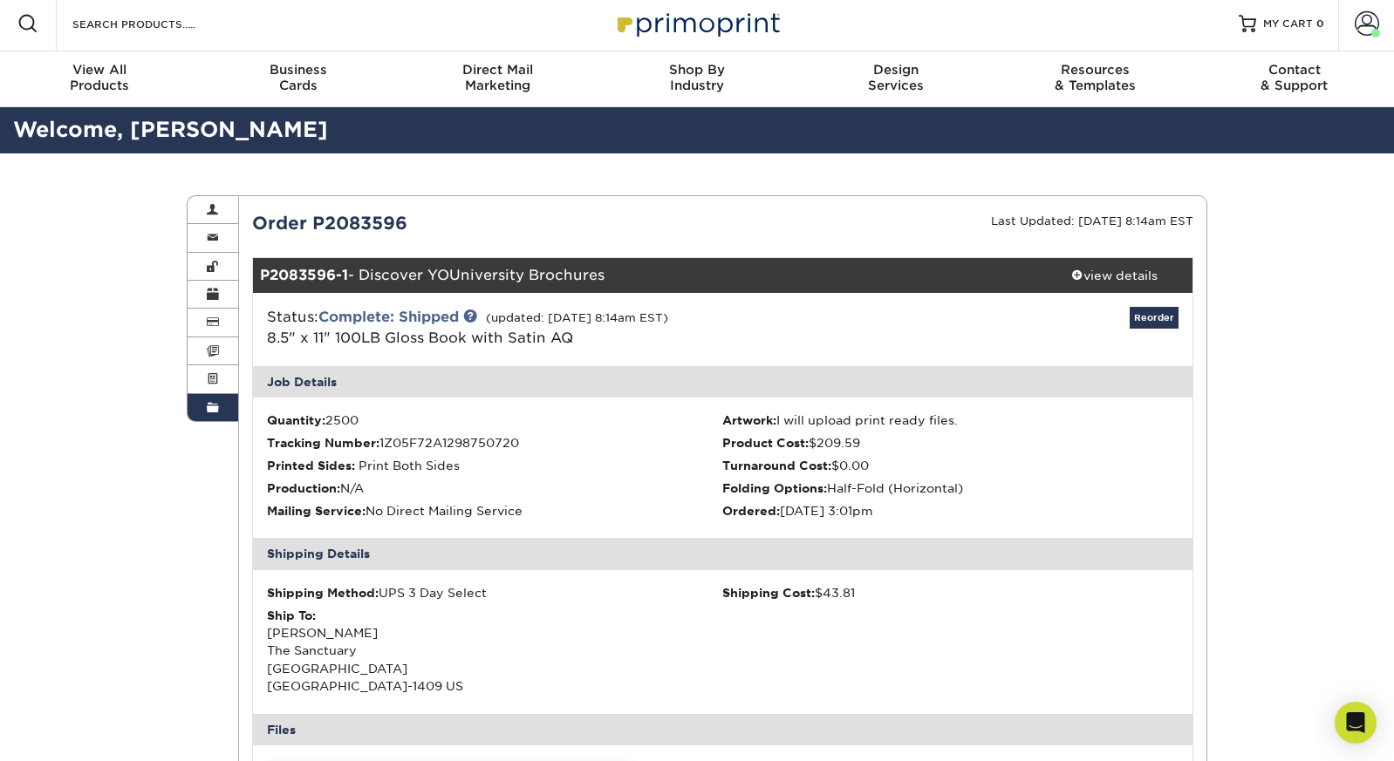
drag, startPoint x: 365, startPoint y: 273, endPoint x: 605, endPoint y: 269, distance: 239.8
click at [605, 269] on div "P2083596-1 - Discover YOUniversity Brochures" at bounding box center [644, 275] width 783 height 35
copy div "Discover YOUniversity Brochures"
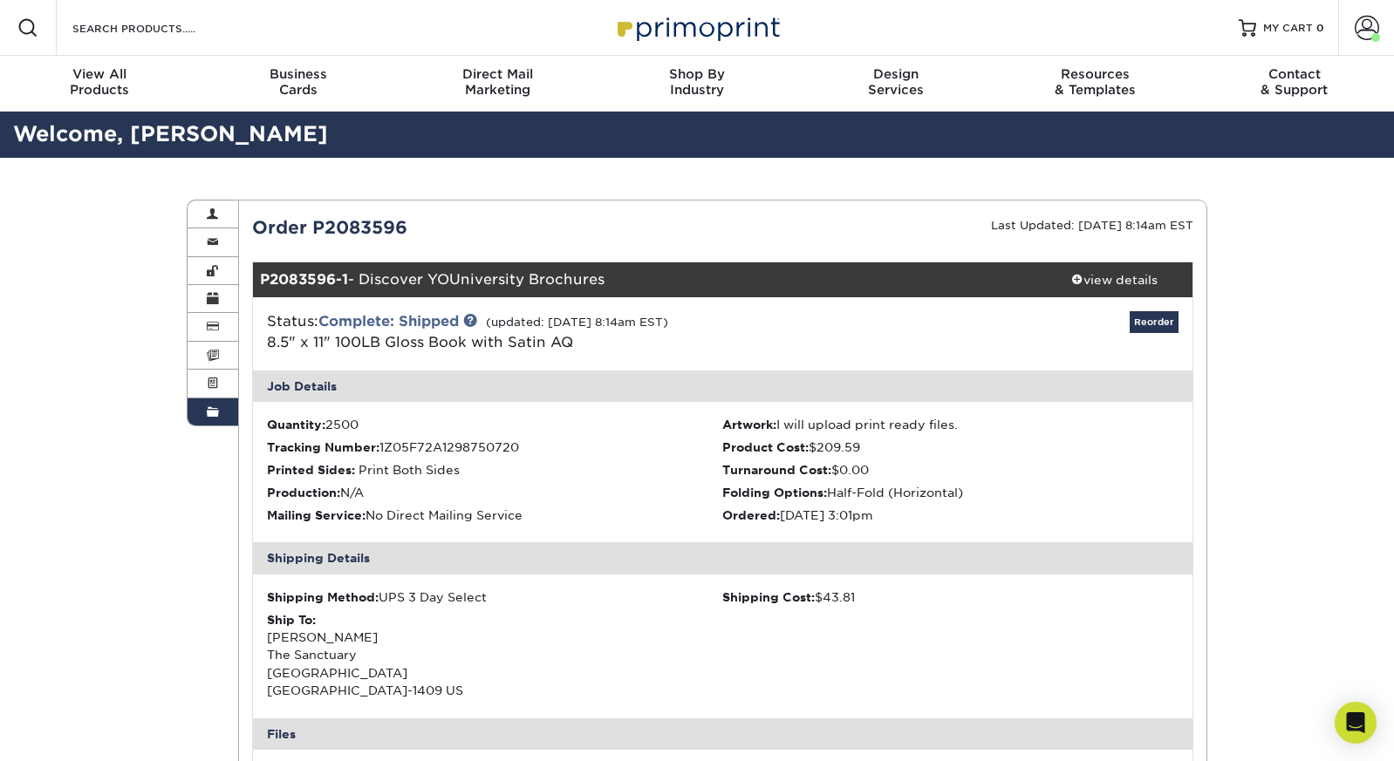
scroll to position [0, 0]
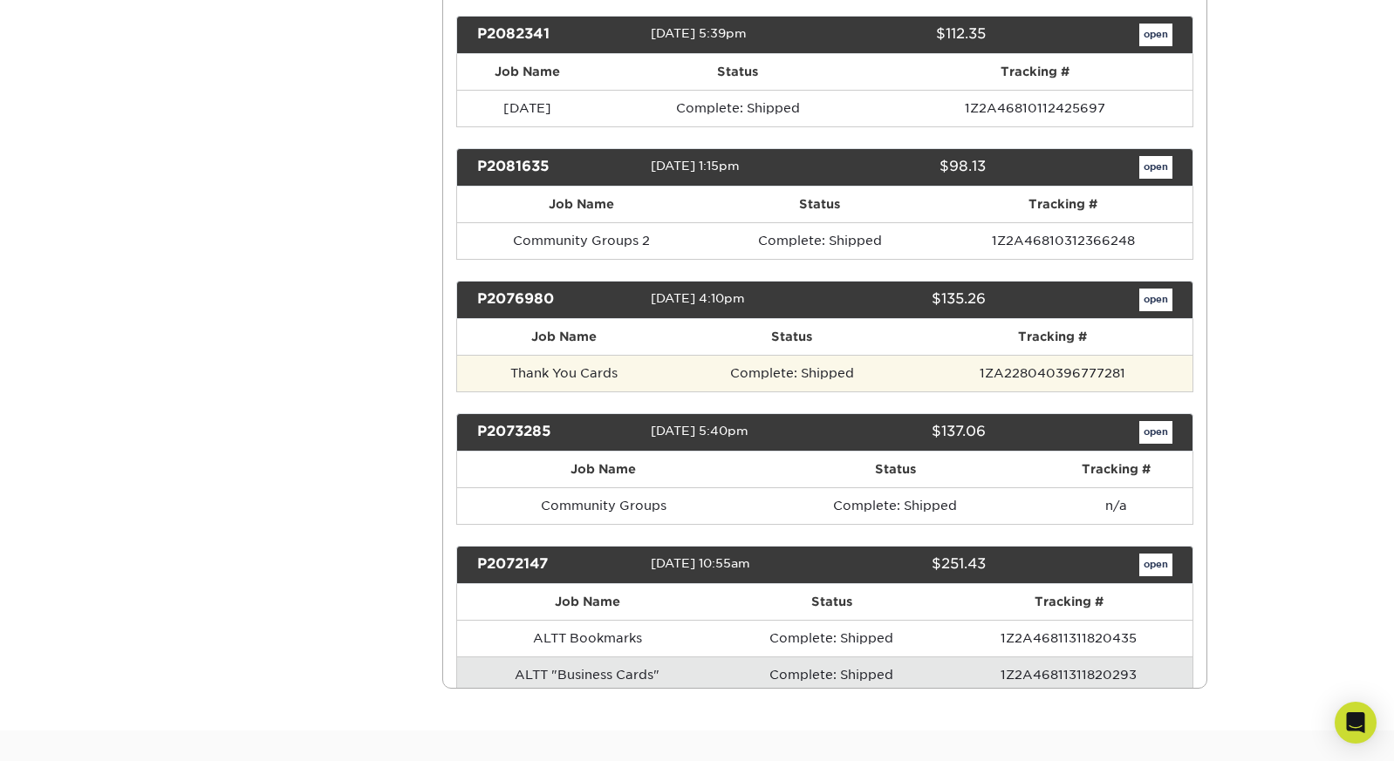
scroll to position [7571, 0]
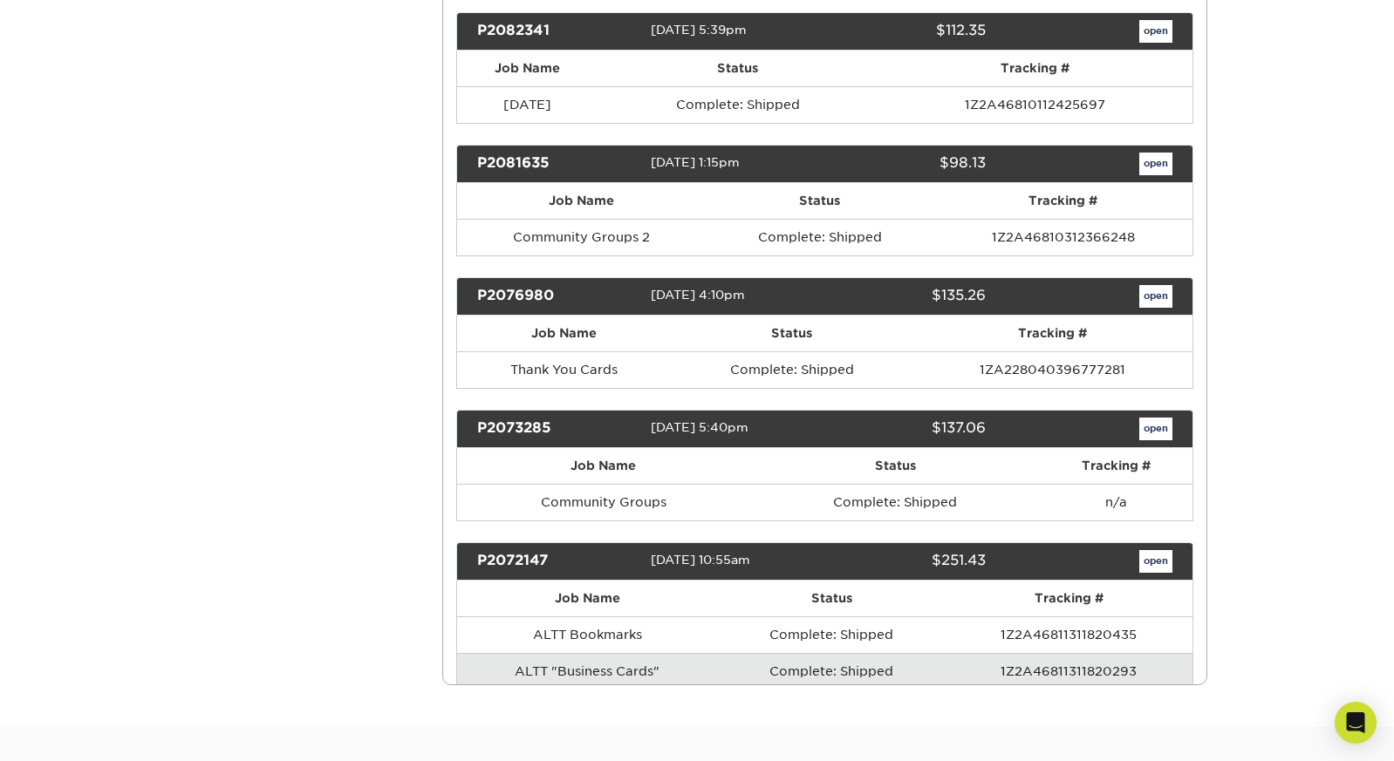
click at [1151, 550] on link "open" at bounding box center [1155, 561] width 33 height 23
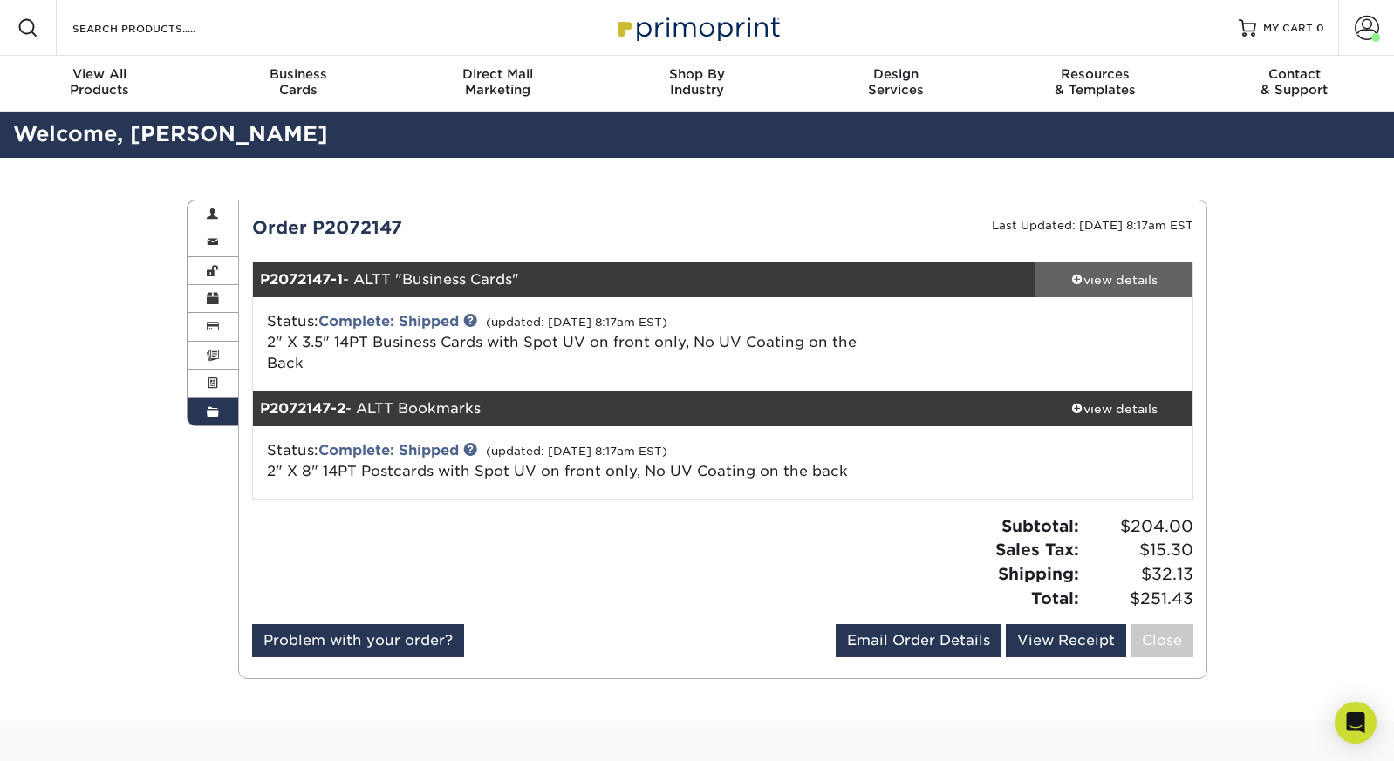
click at [1137, 276] on div "view details" at bounding box center [1113, 279] width 157 height 17
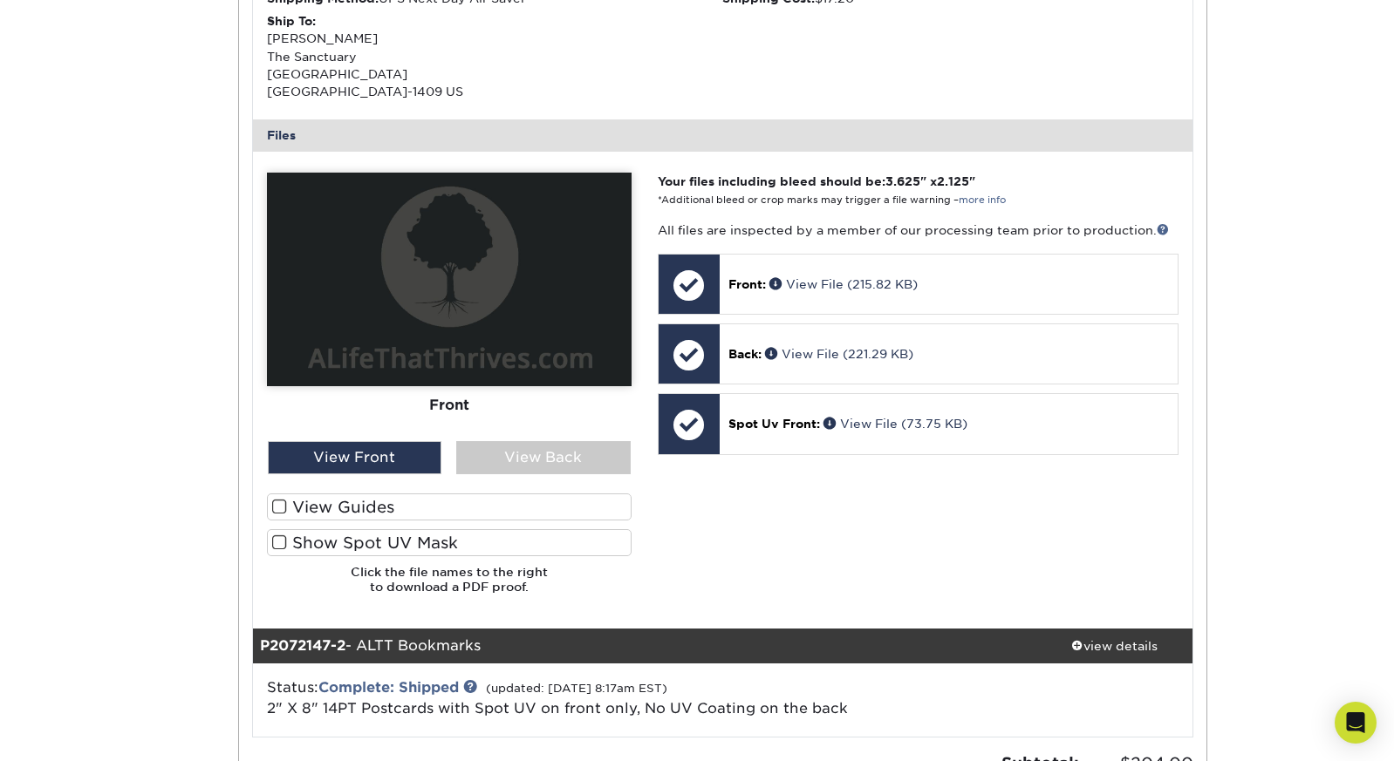
scroll to position [603, 0]
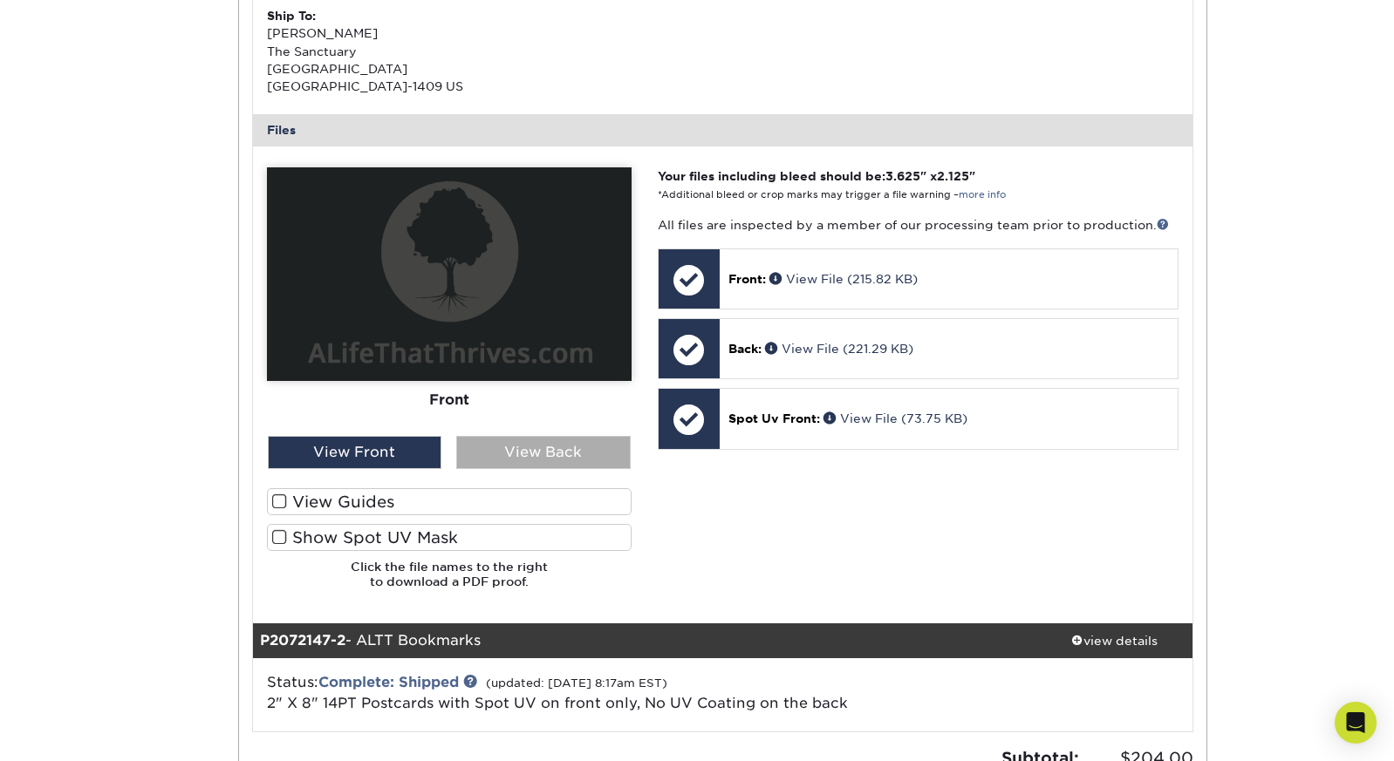
click at [562, 444] on div "View Back" at bounding box center [543, 452] width 174 height 33
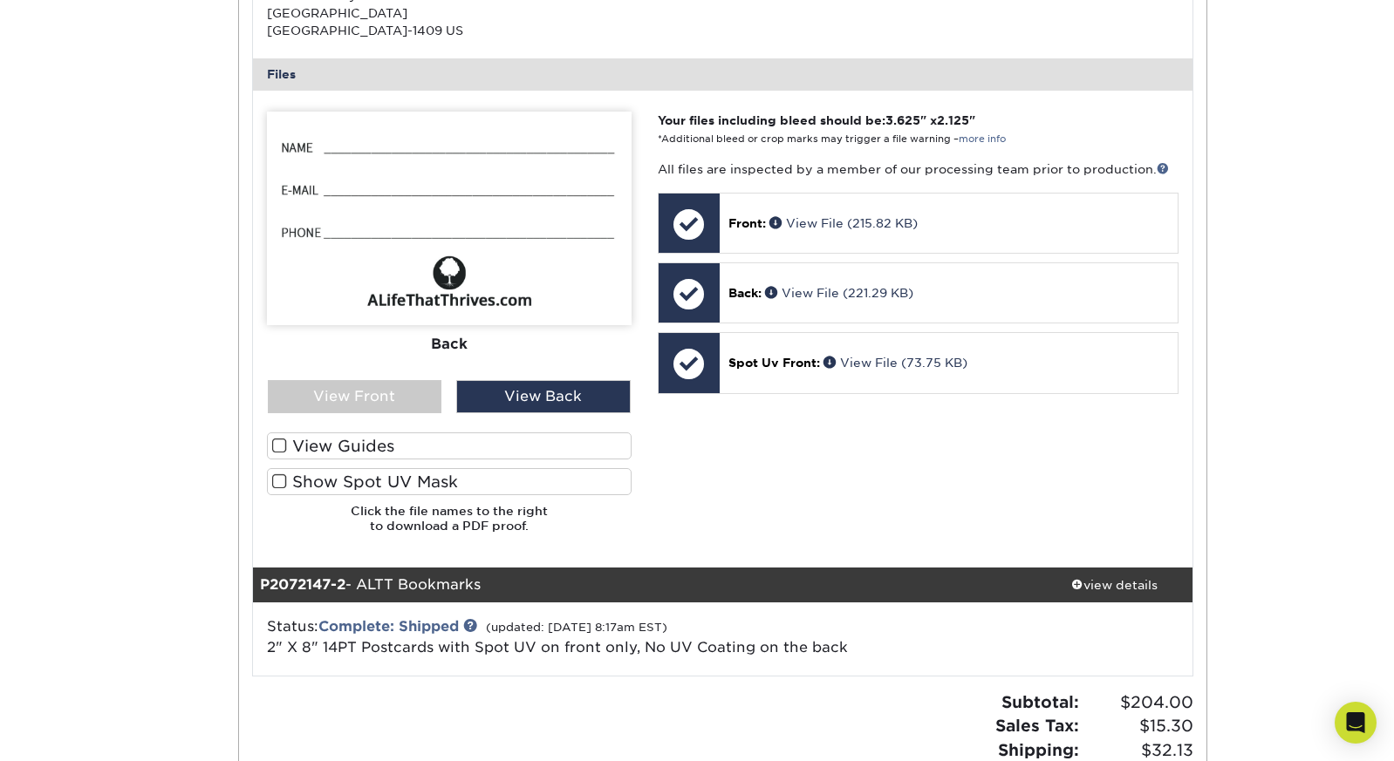
scroll to position [687, 0]
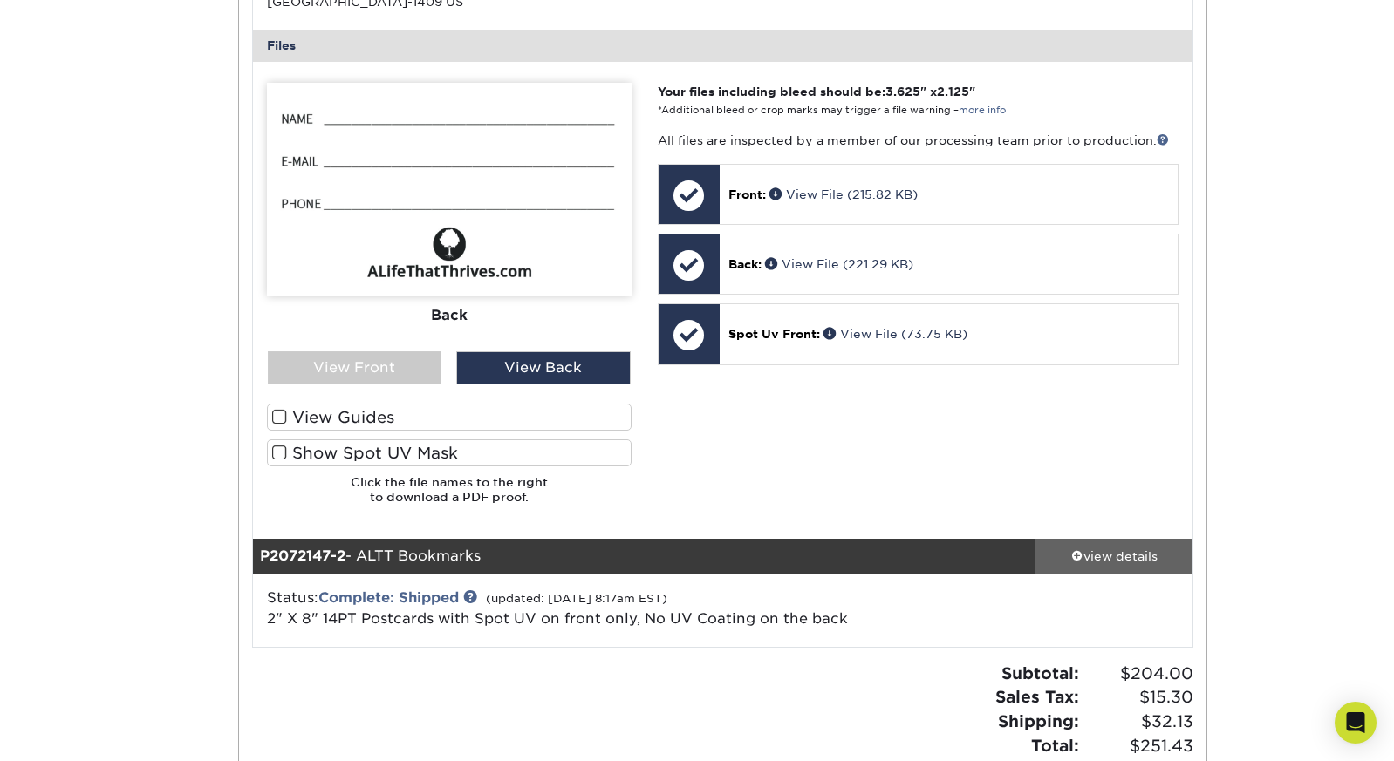
click at [1081, 548] on div "view details" at bounding box center [1113, 556] width 157 height 17
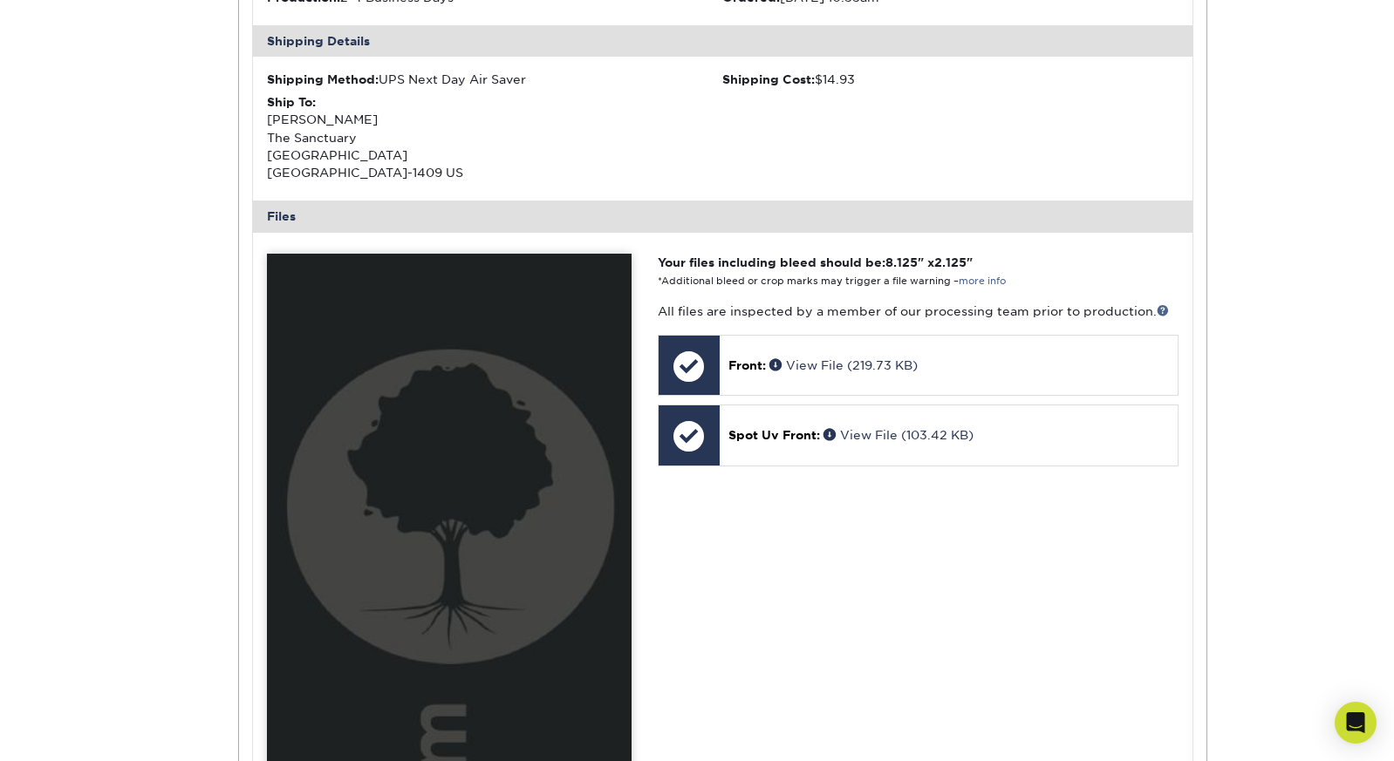
scroll to position [1404, 0]
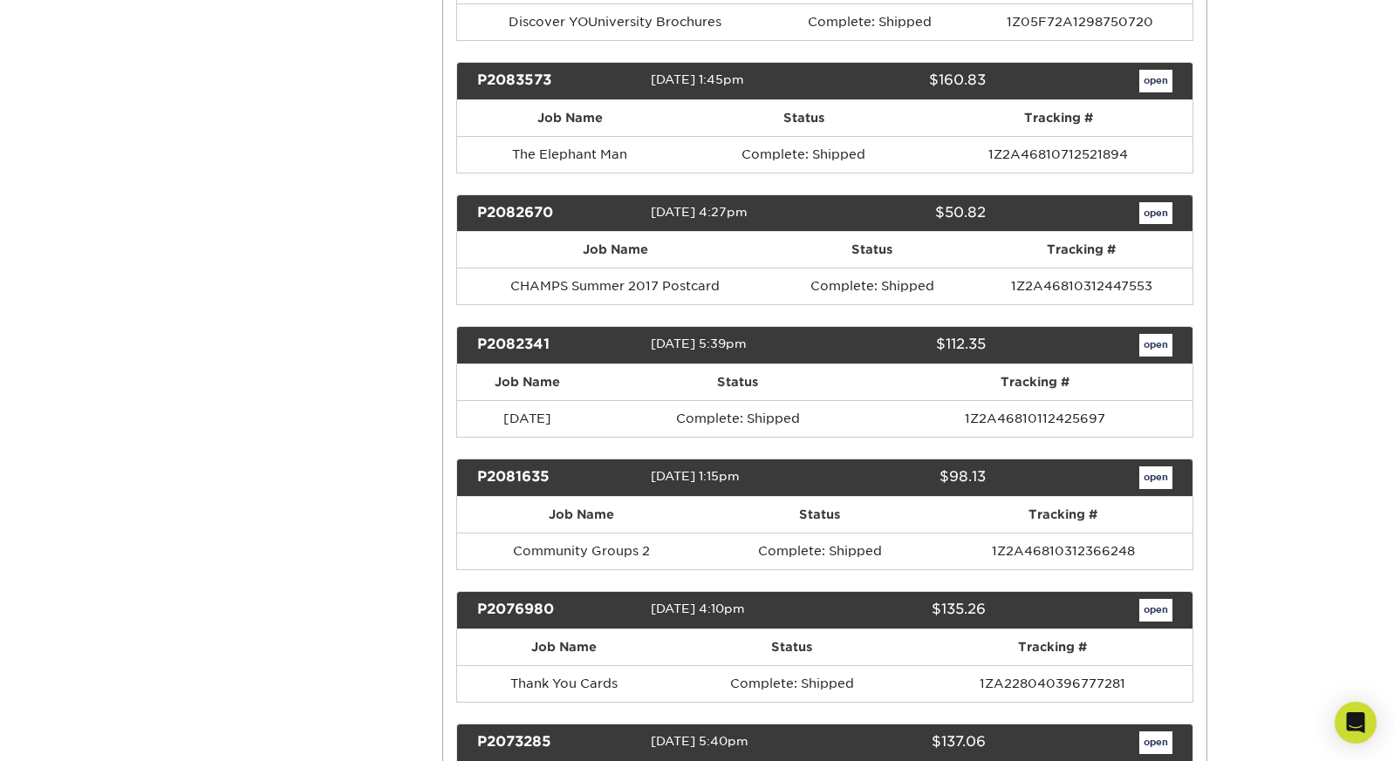
scroll to position [7257, 0]
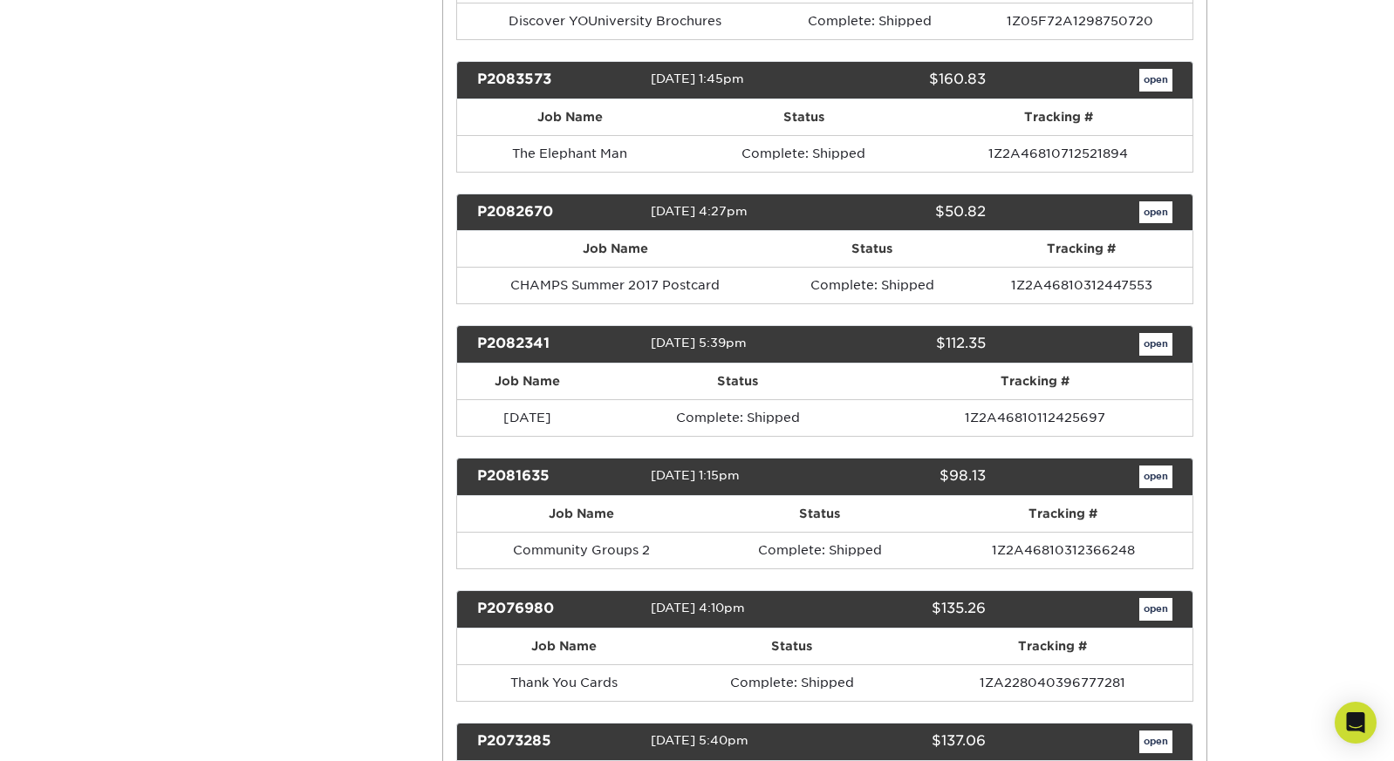
click at [1161, 598] on link "open" at bounding box center [1155, 609] width 33 height 23
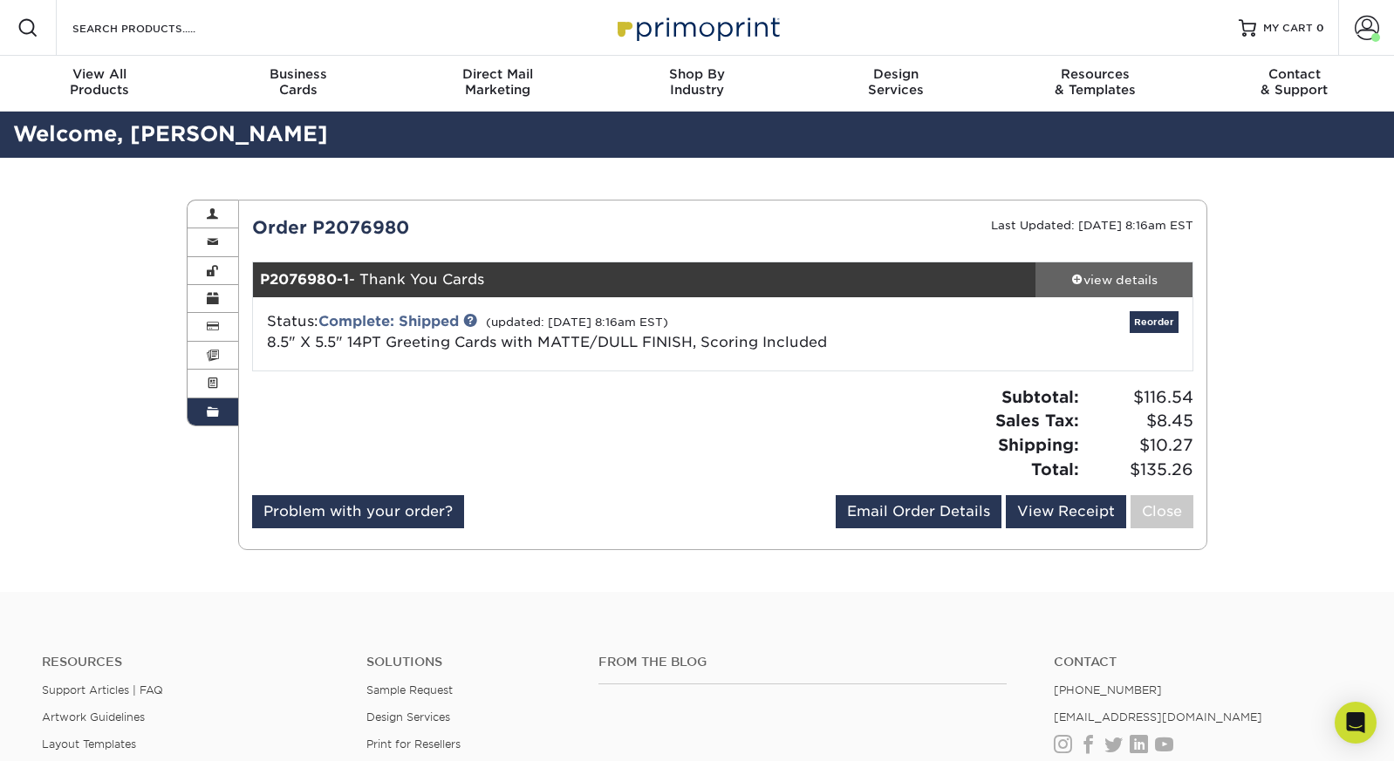
click at [1147, 273] on div "view details" at bounding box center [1113, 279] width 157 height 17
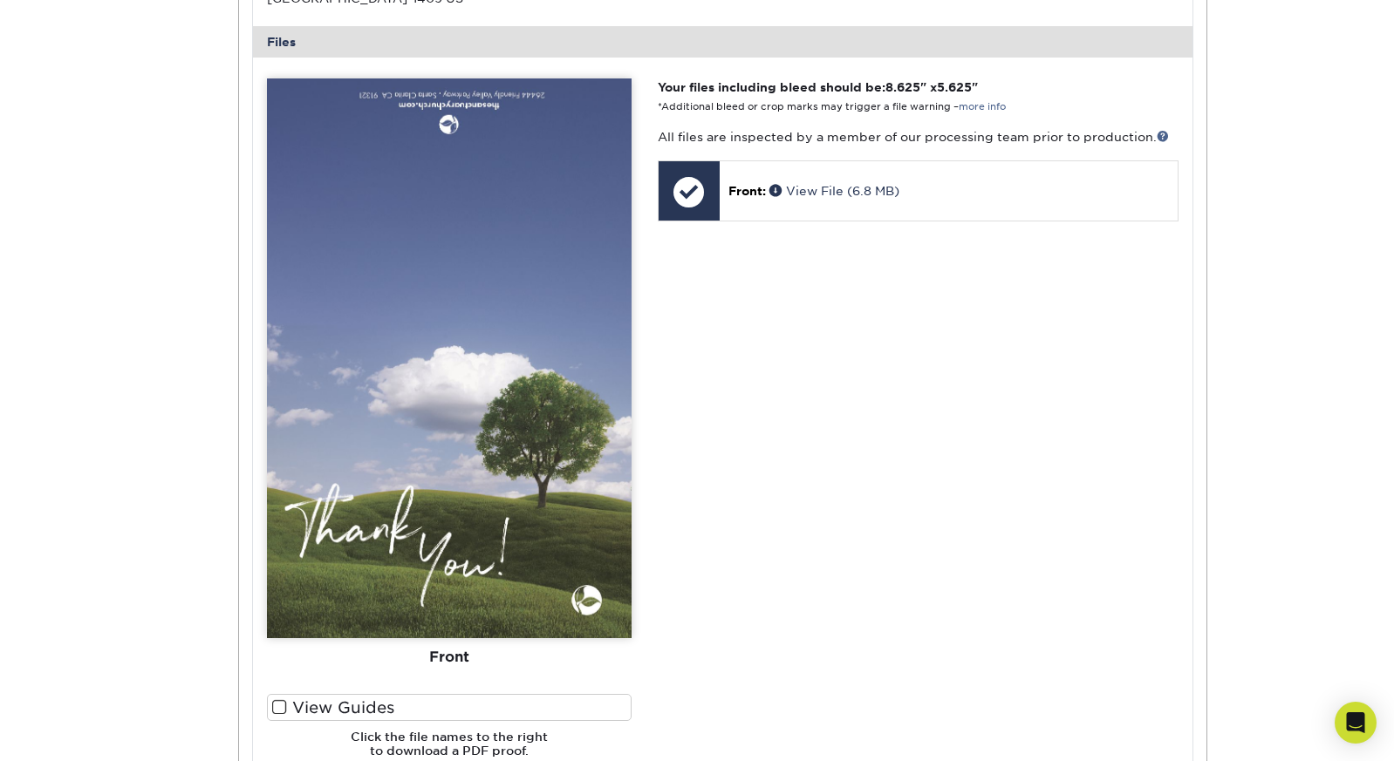
scroll to position [662, 0]
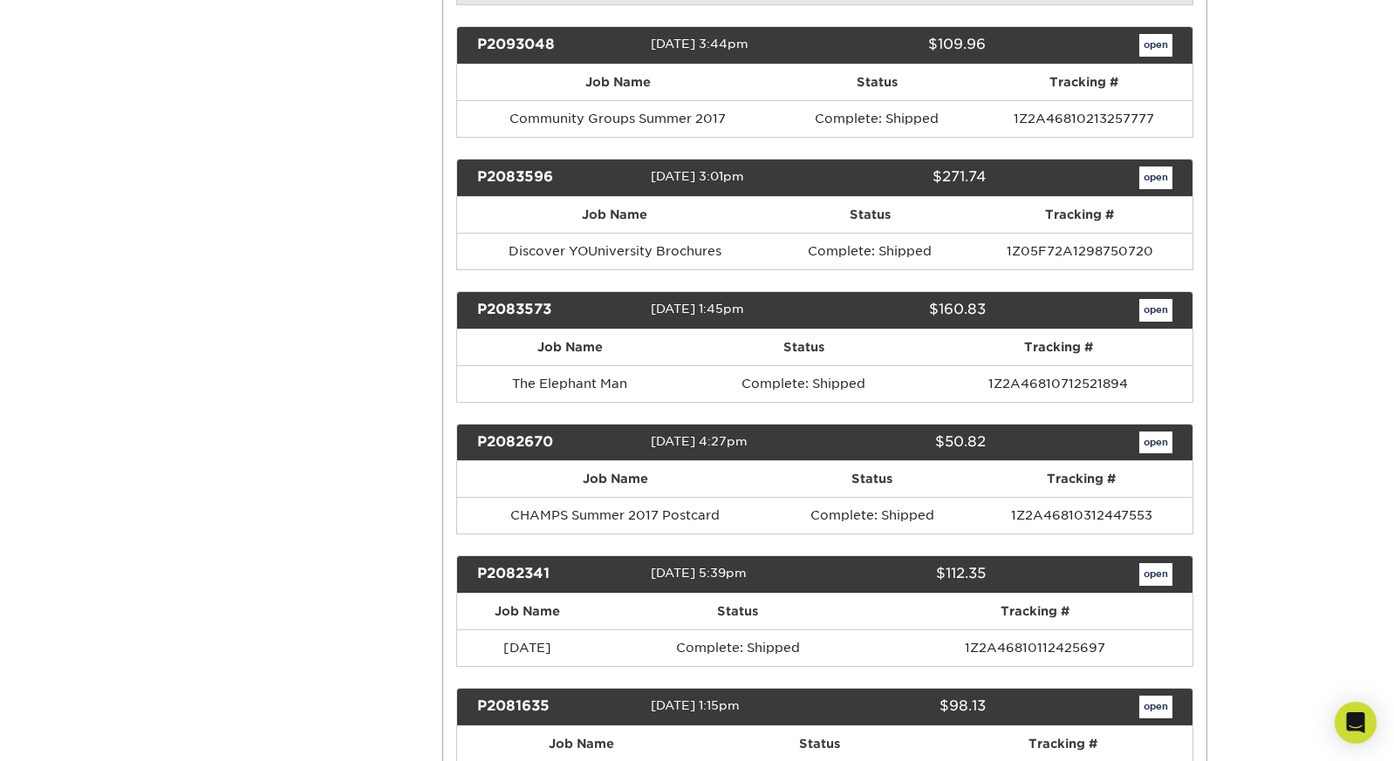
scroll to position [7025, 0]
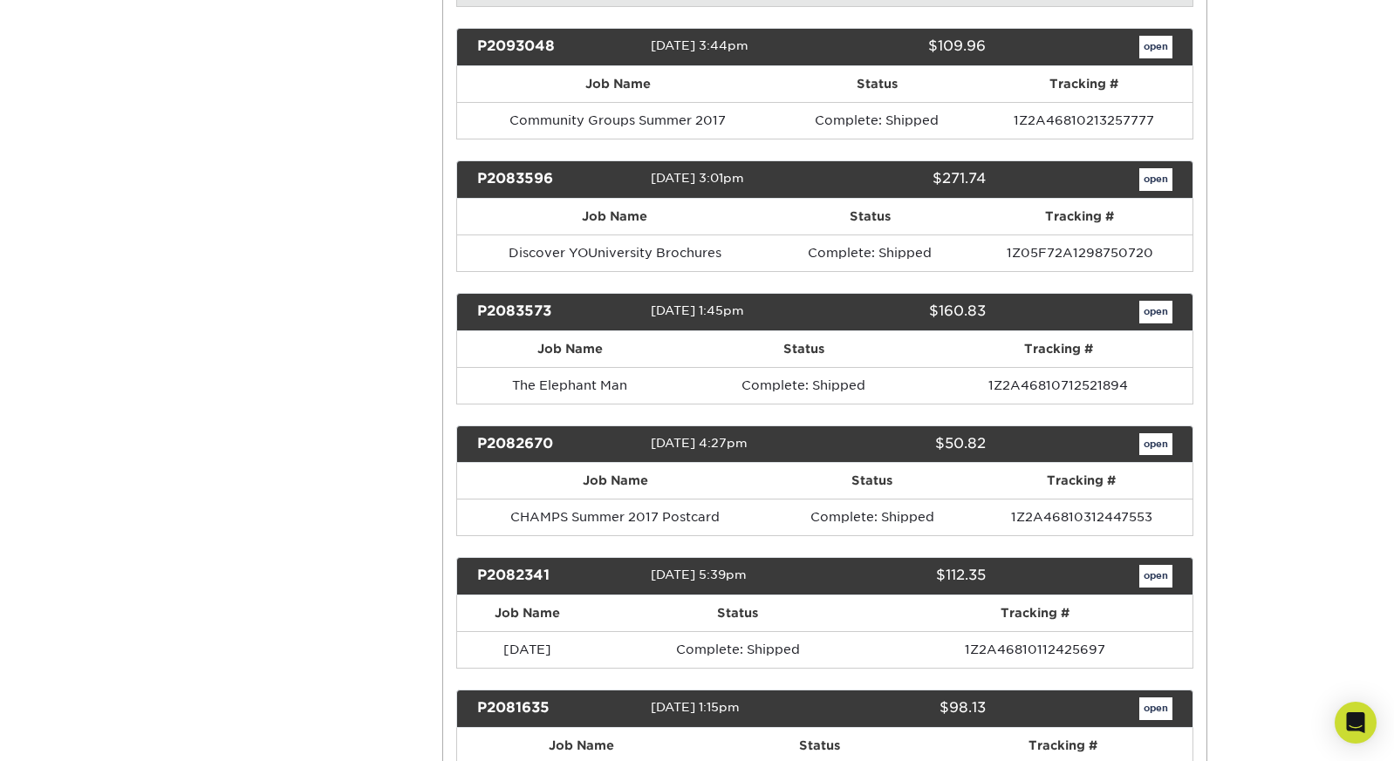
click at [1162, 301] on link "open" at bounding box center [1155, 312] width 33 height 23
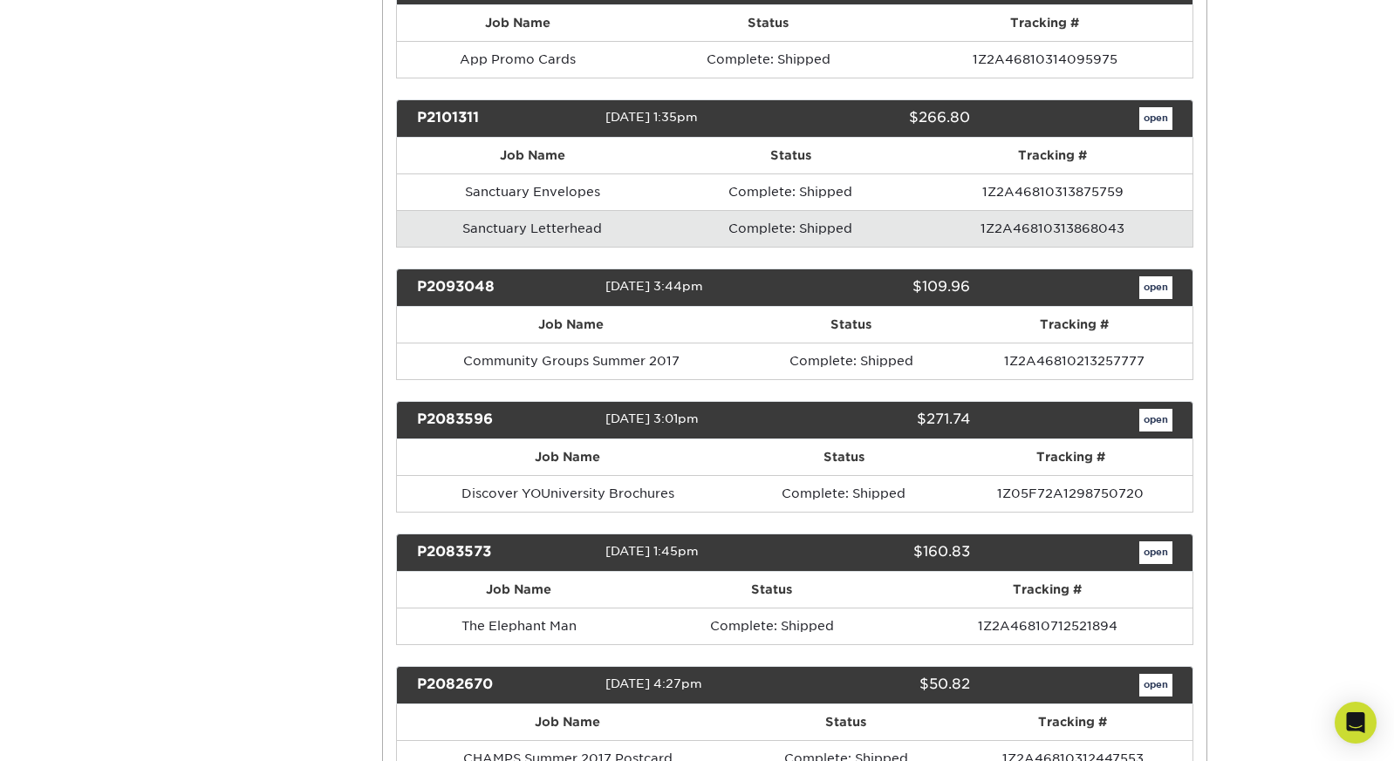
scroll to position [0, 0]
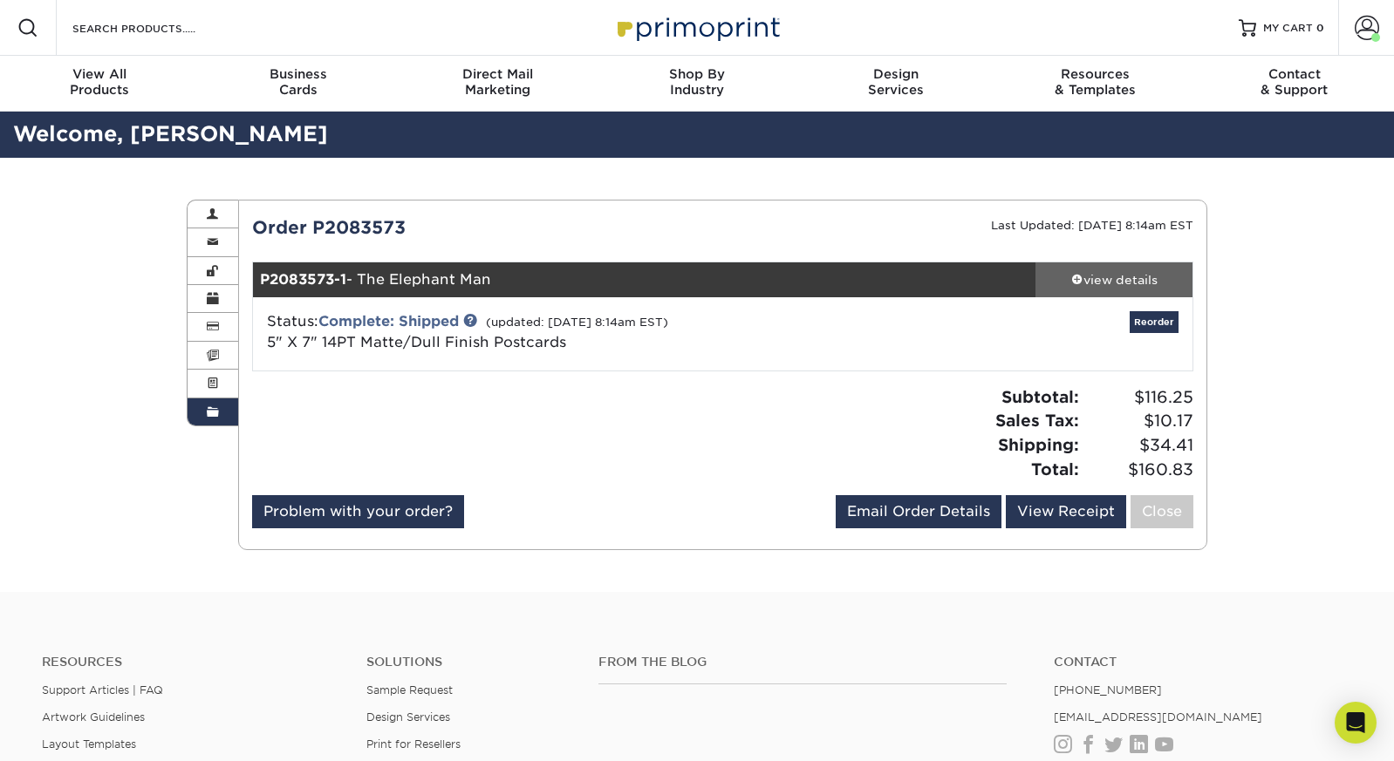
click at [1137, 276] on div "view details" at bounding box center [1113, 279] width 157 height 17
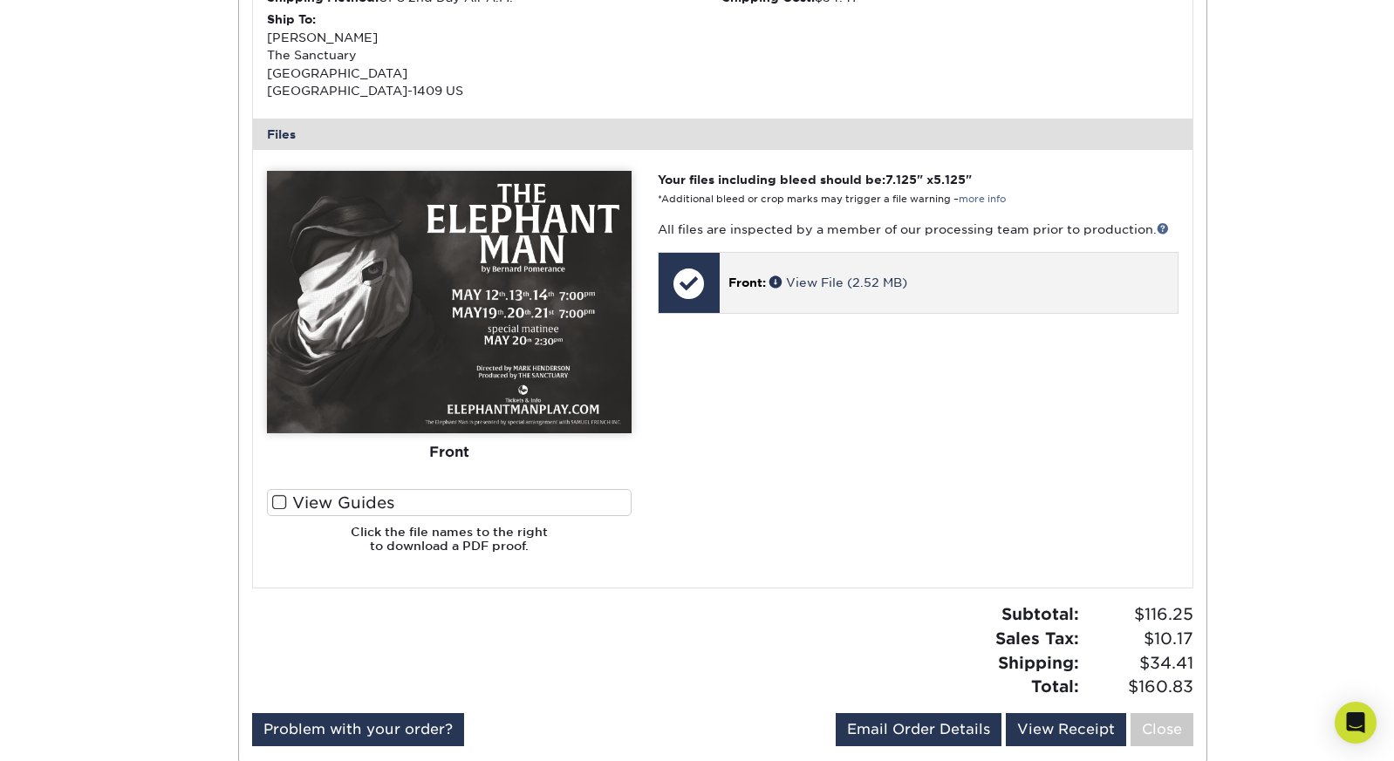
scroll to position [621, 0]
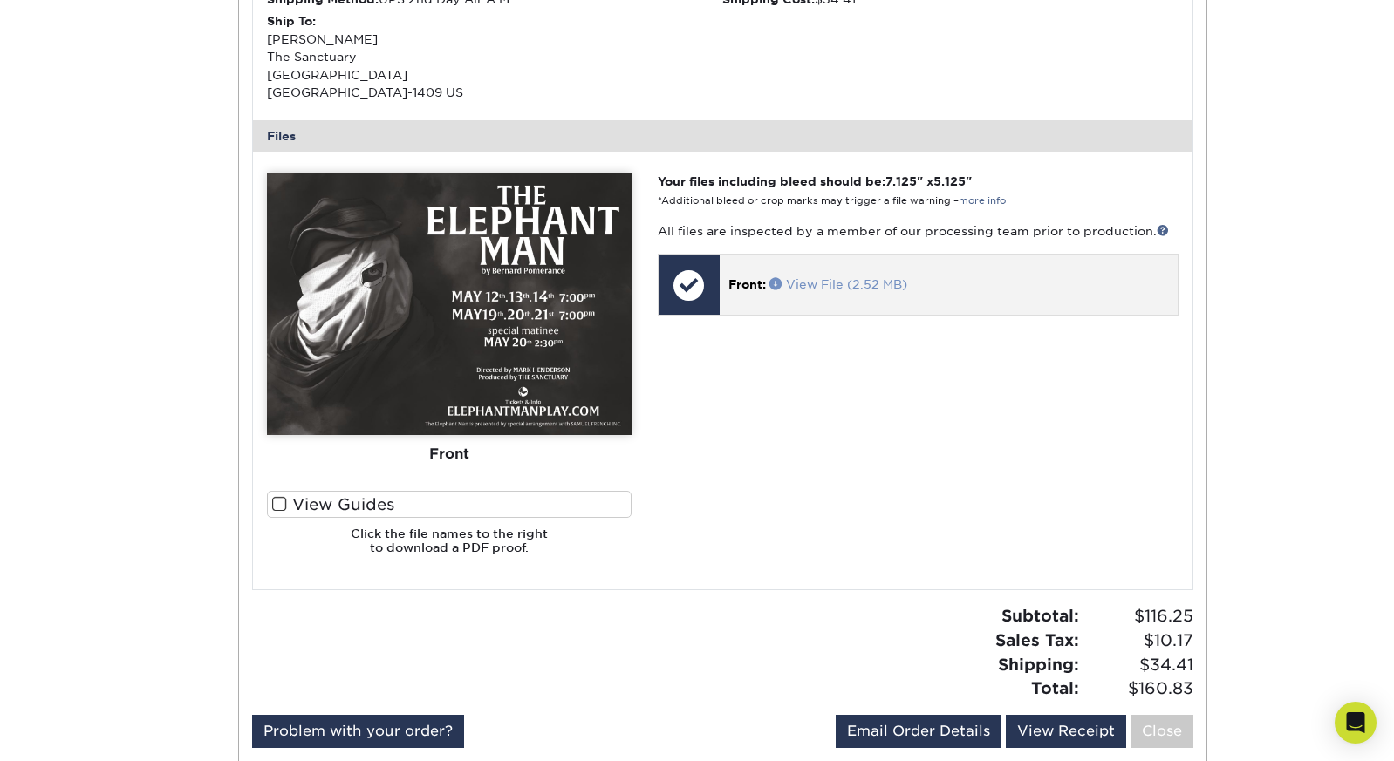
click at [843, 277] on link "View File (2.52 MB)" at bounding box center [838, 284] width 138 height 14
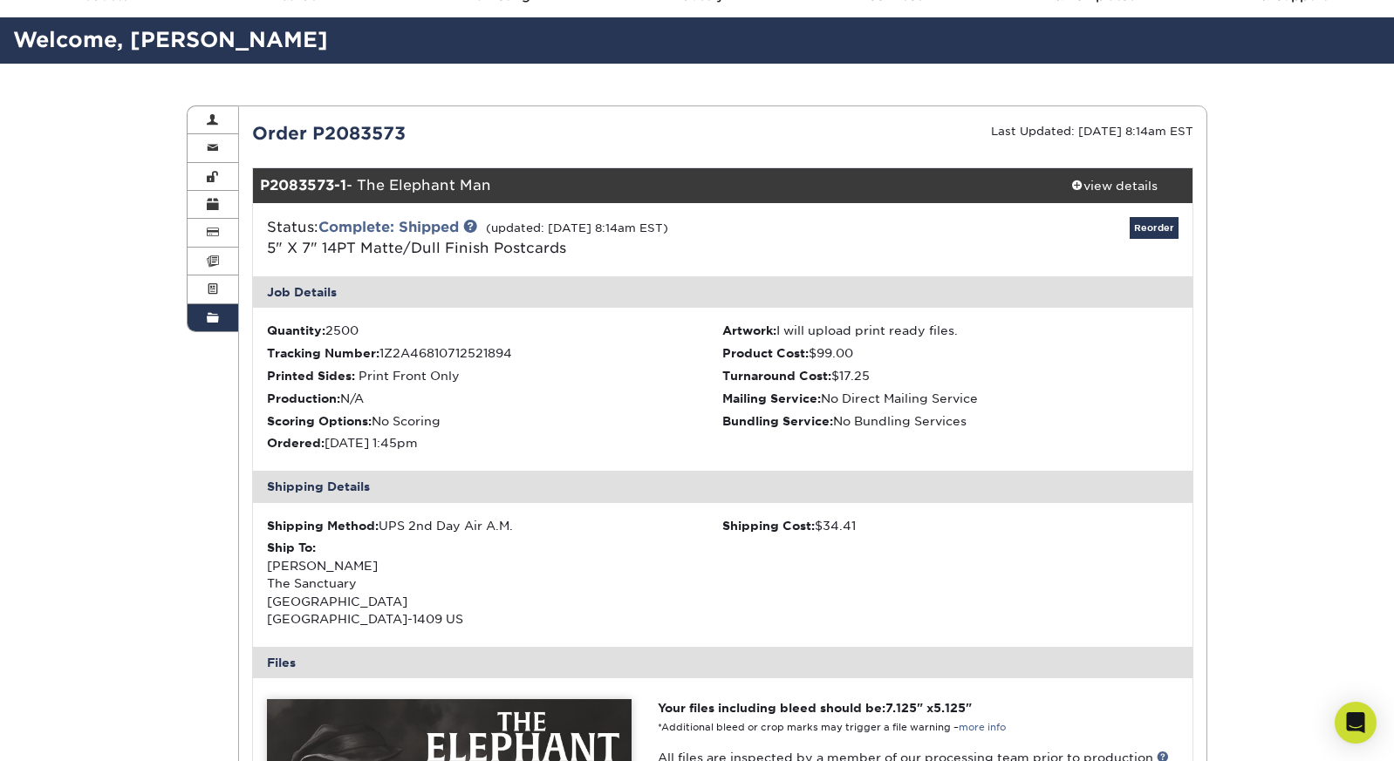
scroll to position [90, 0]
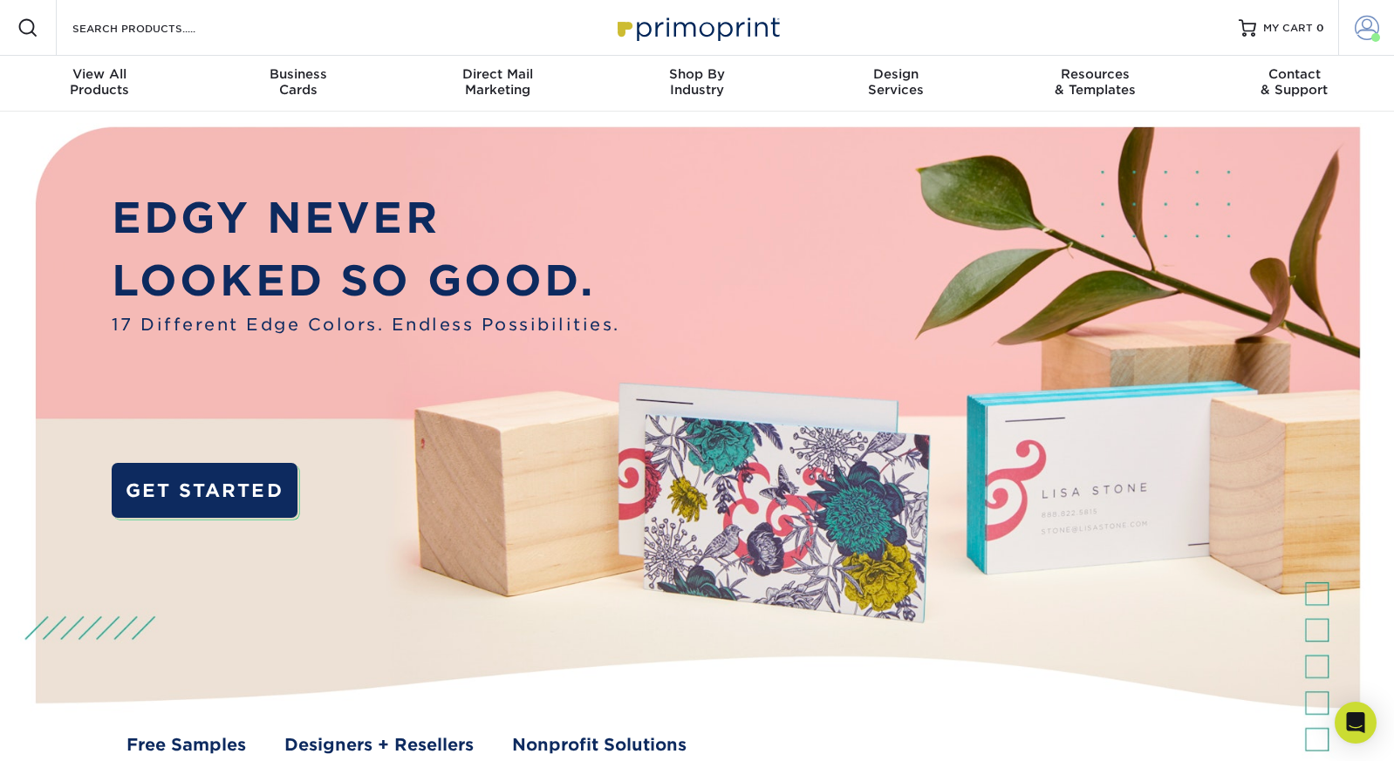
click at [1357, 24] on span at bounding box center [1366, 28] width 24 height 24
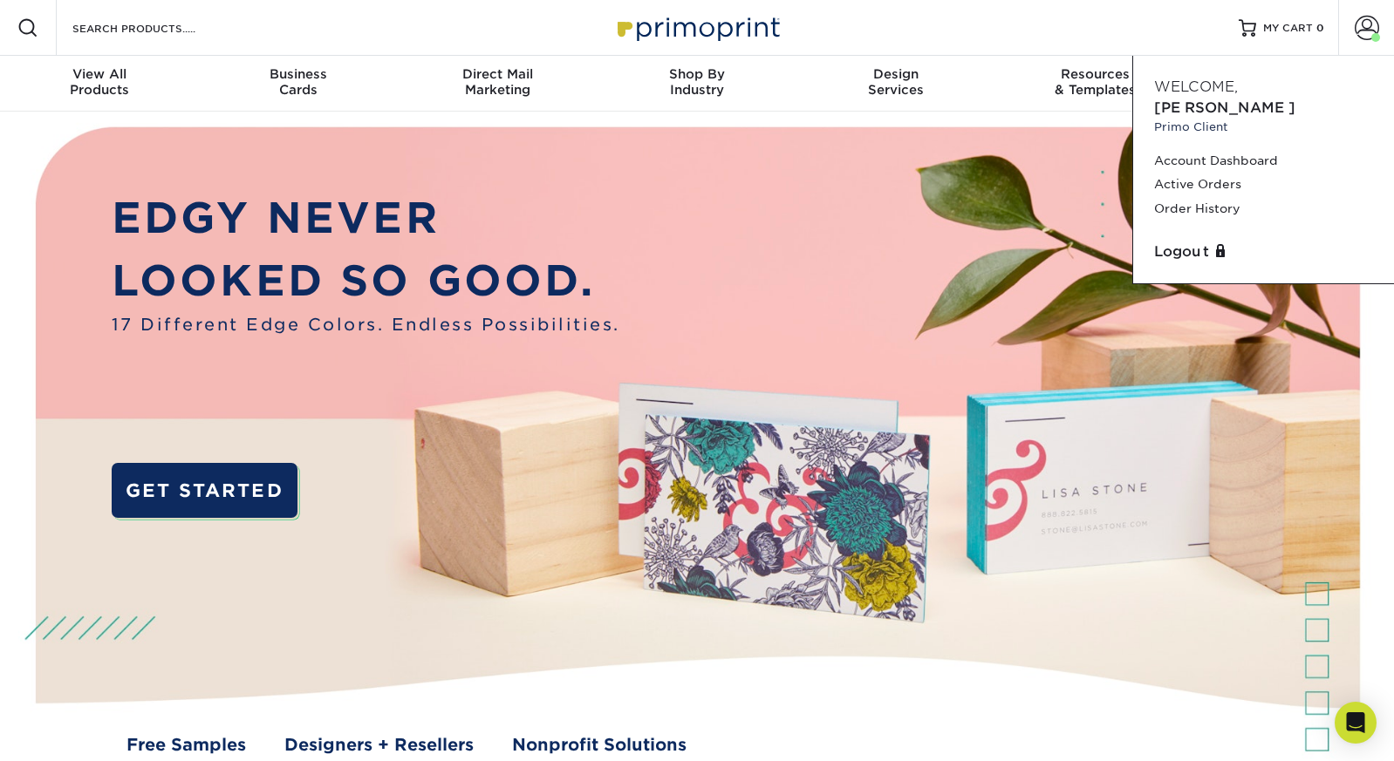
click at [1217, 92] on span "Welcome," at bounding box center [1196, 86] width 84 height 17
click at [1180, 119] on small "Primo Client" at bounding box center [1263, 127] width 219 height 17
click at [1203, 149] on link "Account Dashboard" at bounding box center [1263, 161] width 219 height 24
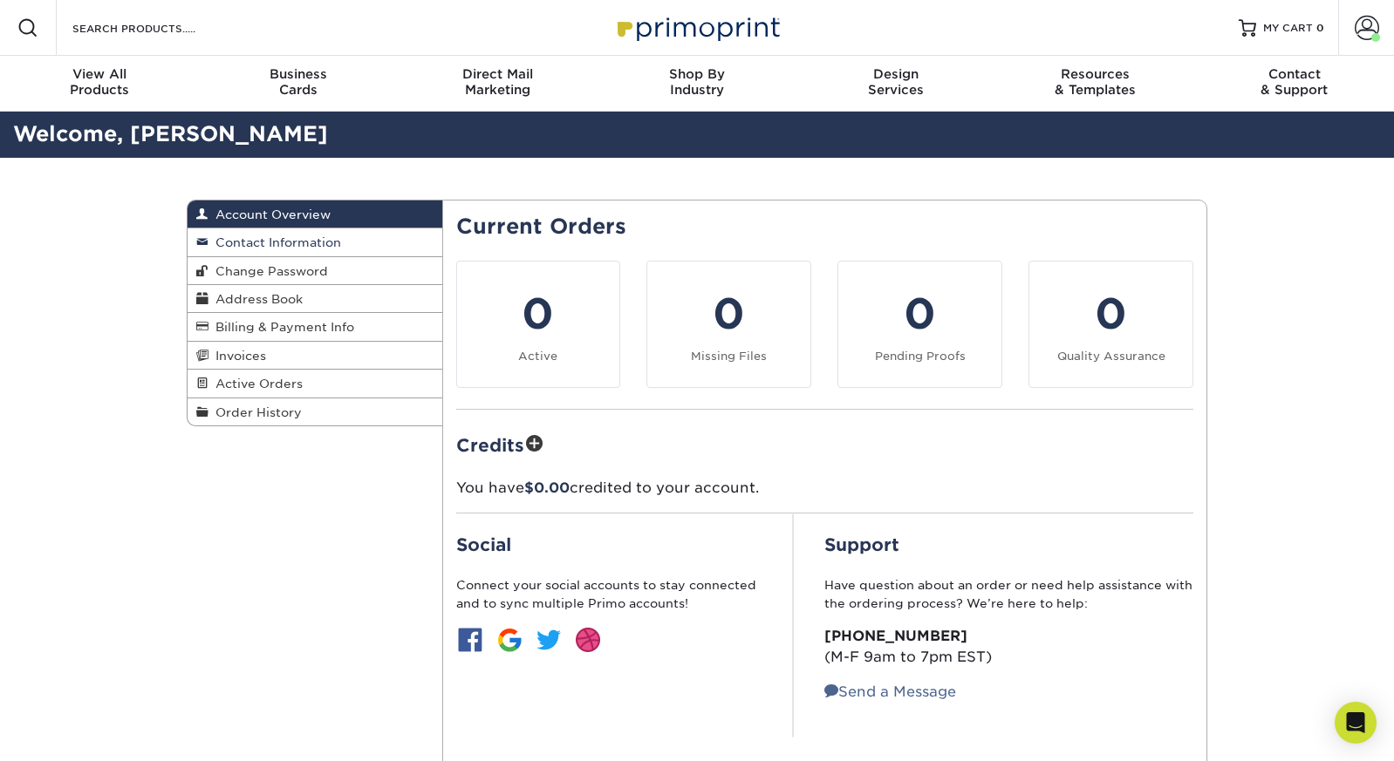
click at [380, 241] on link "Contact Information" at bounding box center [314, 242] width 255 height 28
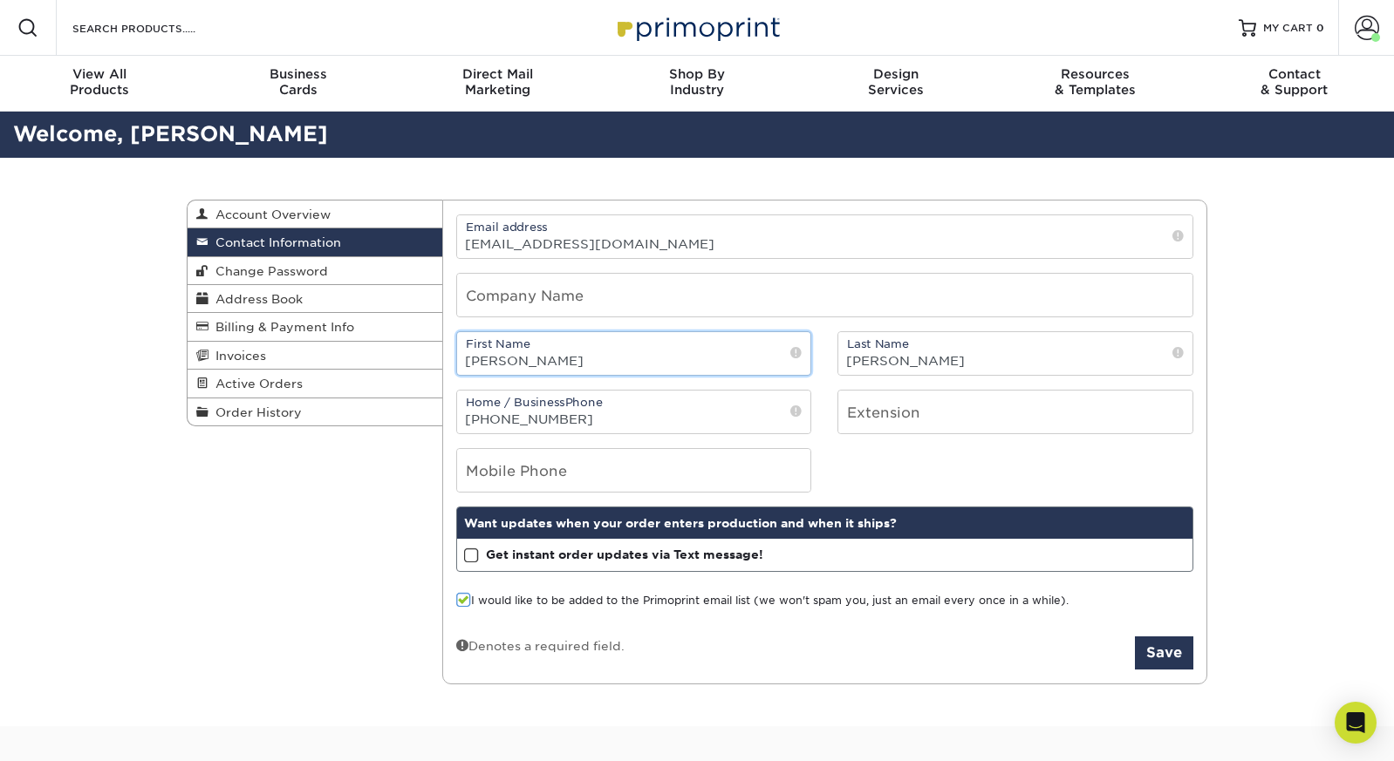
drag, startPoint x: 546, startPoint y: 365, endPoint x: 453, endPoint y: 358, distance: 93.6
type input "[PERSON_NAME]"
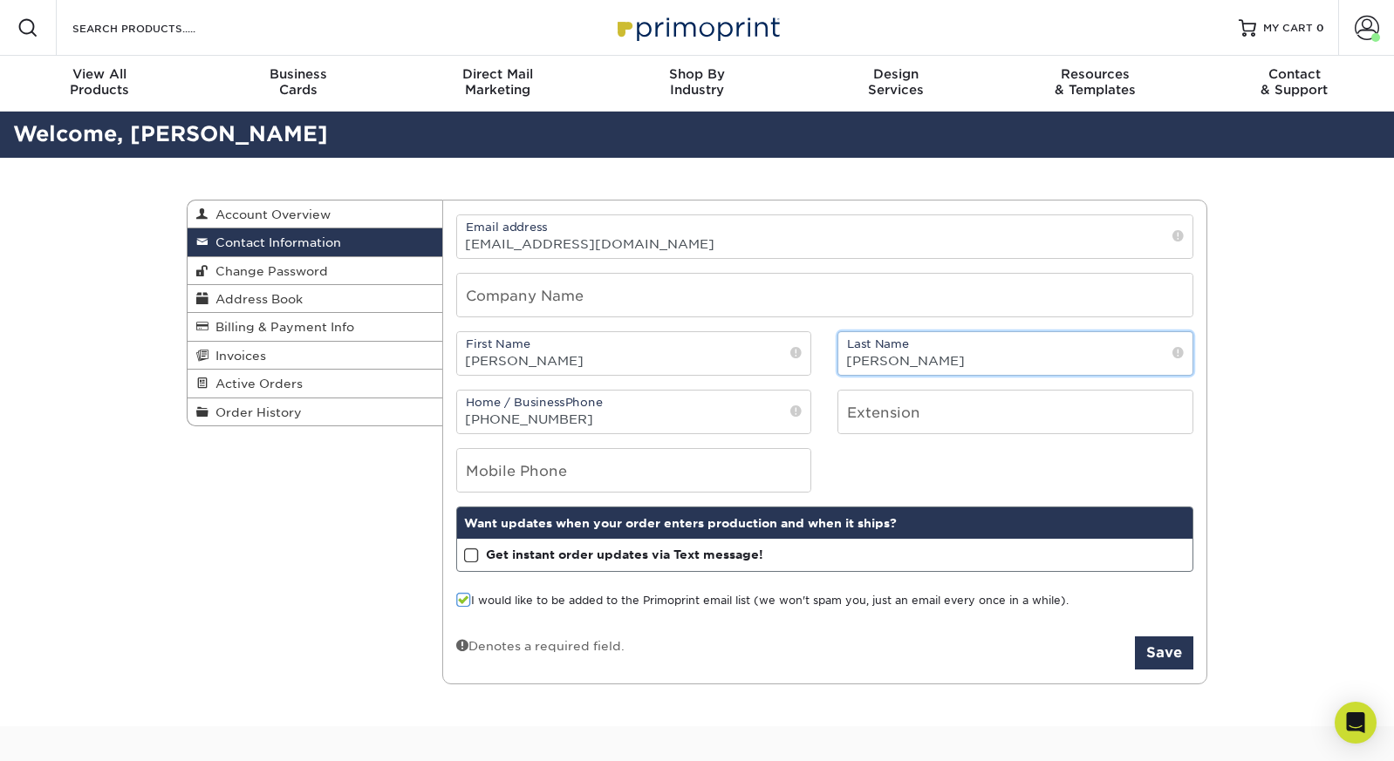
drag, startPoint x: 938, startPoint y: 365, endPoint x: 829, endPoint y: 366, distance: 109.0
type input "[PERSON_NAME]"
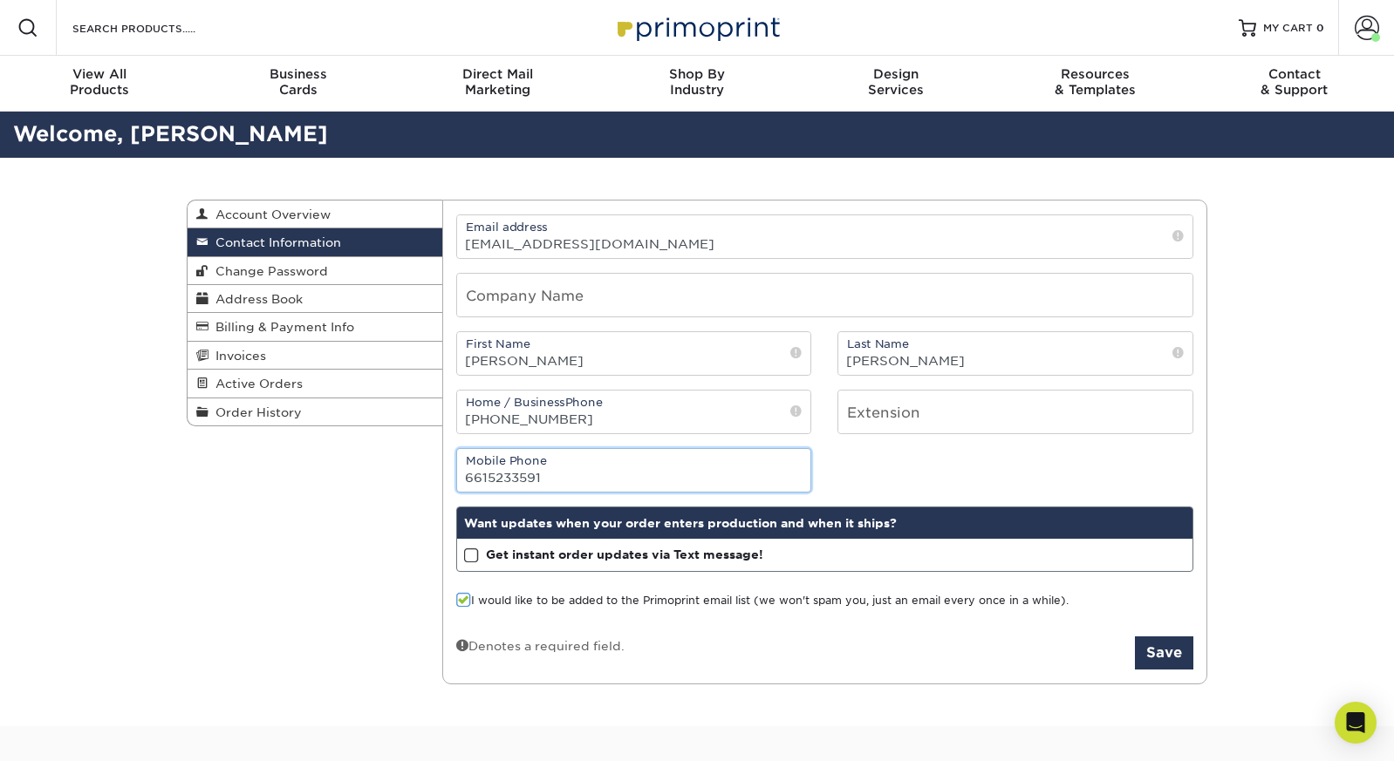
type input "6615233591"
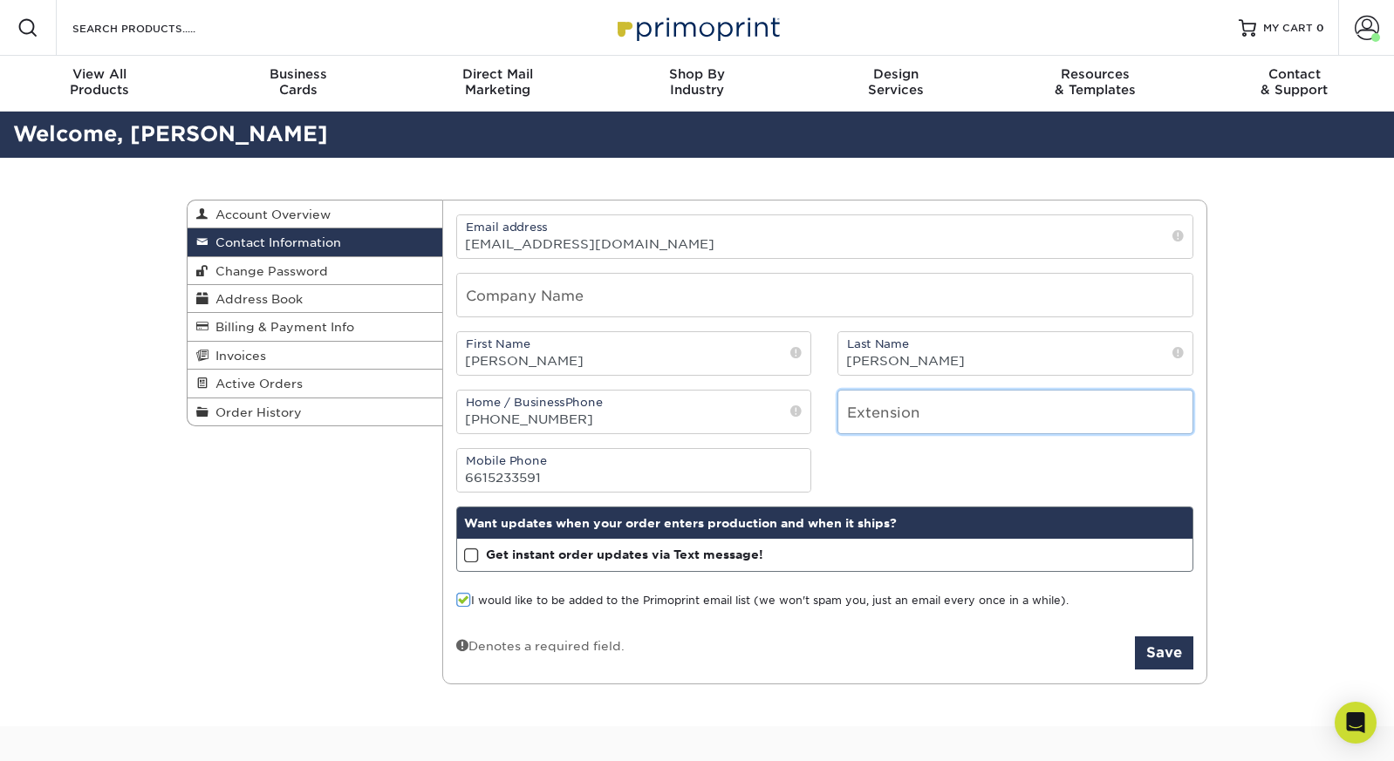
click at [926, 419] on input "number" at bounding box center [1015, 412] width 354 height 43
type input "309"
click at [378, 508] on div "Contact Information Account Overview Contact Information Change Password Addres…" at bounding box center [697, 442] width 1046 height 569
click at [464, 605] on span at bounding box center [463, 600] width 15 height 17
click at [0, 0] on input "I would like to be added to the Primoprint email list (we won't spam you, just …" at bounding box center [0, 0] width 0 height 0
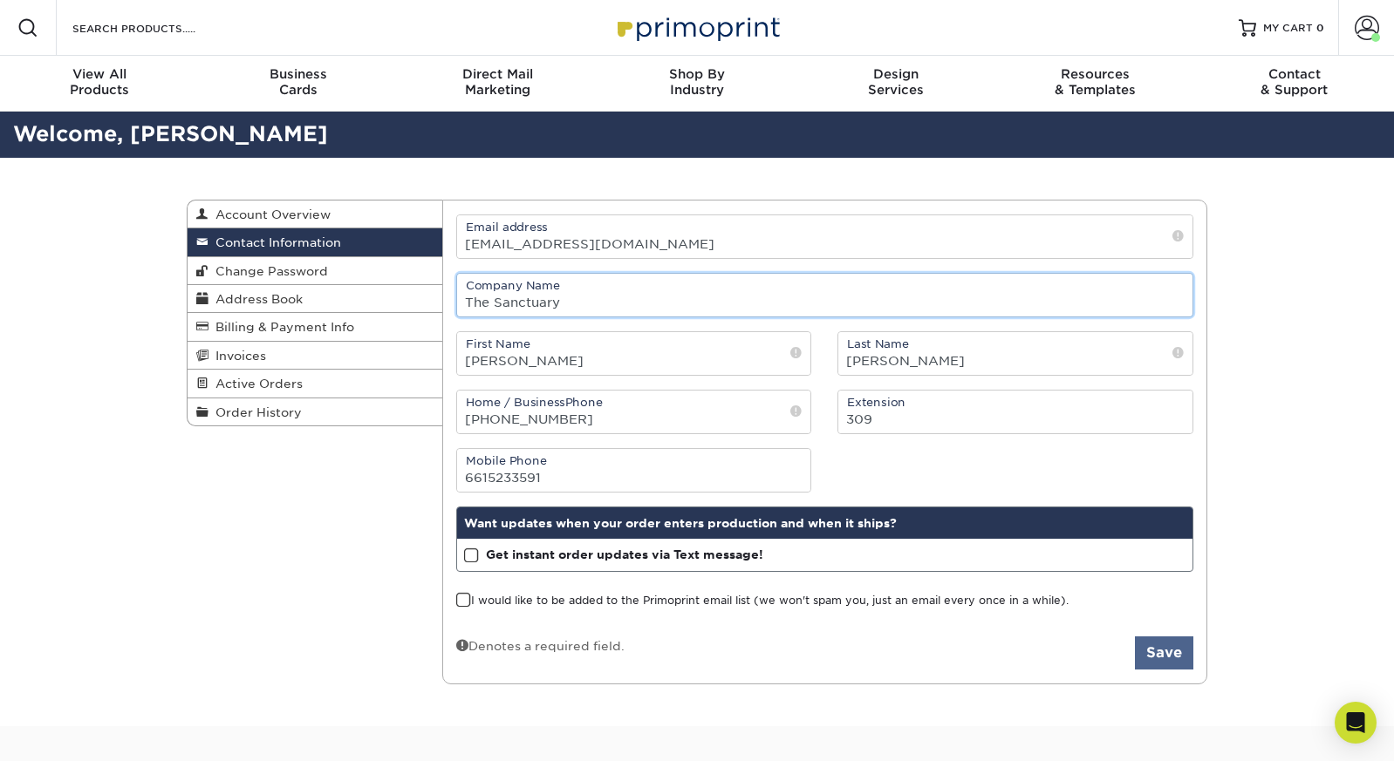
type input "The Sanctuary"
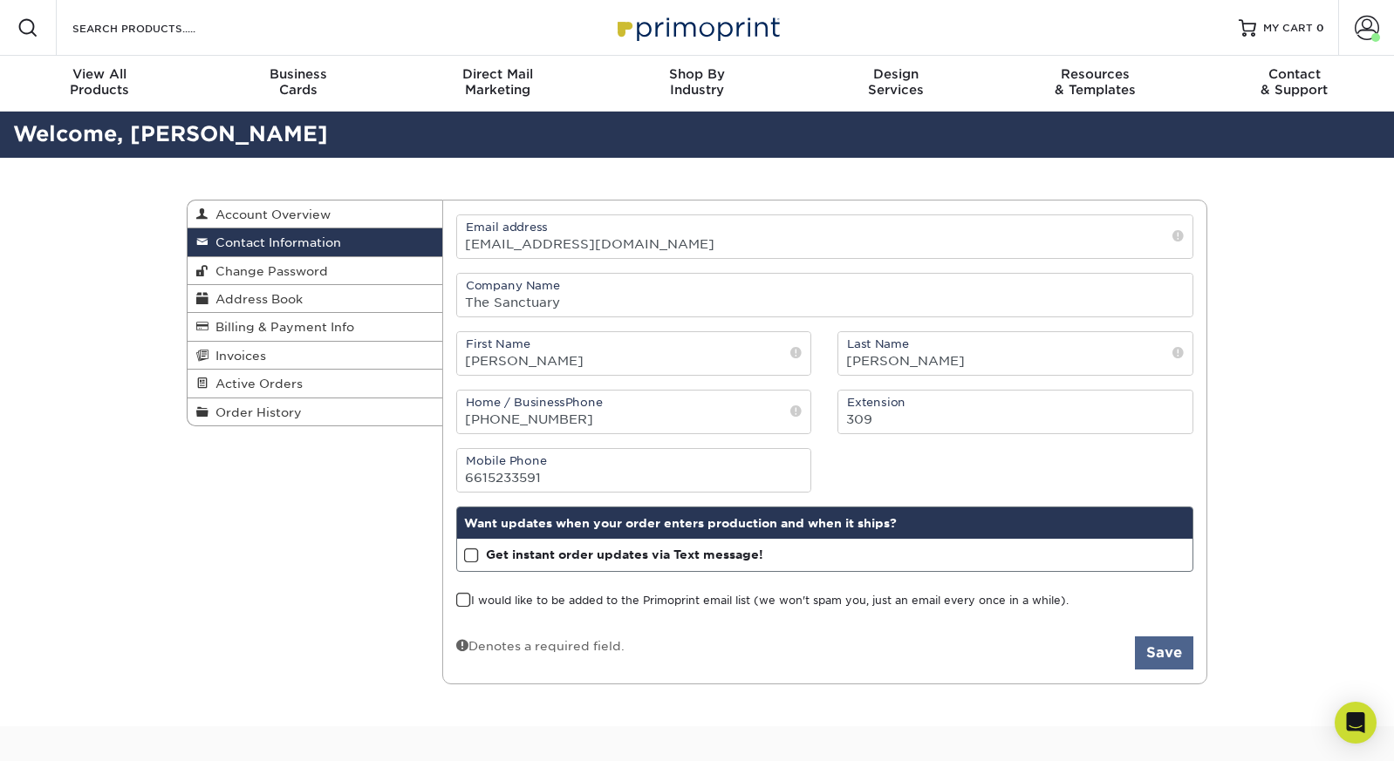
click at [1165, 658] on button "Save" at bounding box center [1164, 653] width 58 height 33
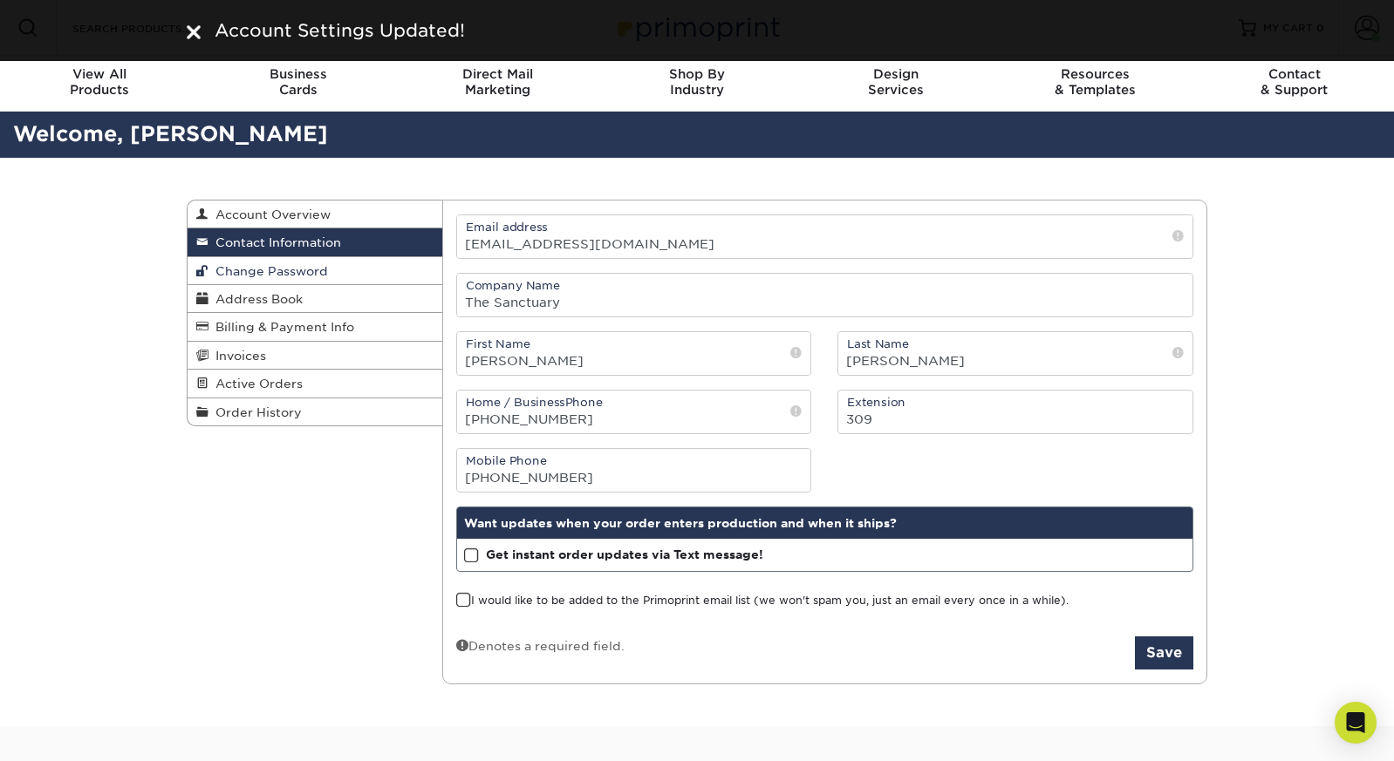
click at [376, 264] on link "Change Password" at bounding box center [314, 271] width 255 height 28
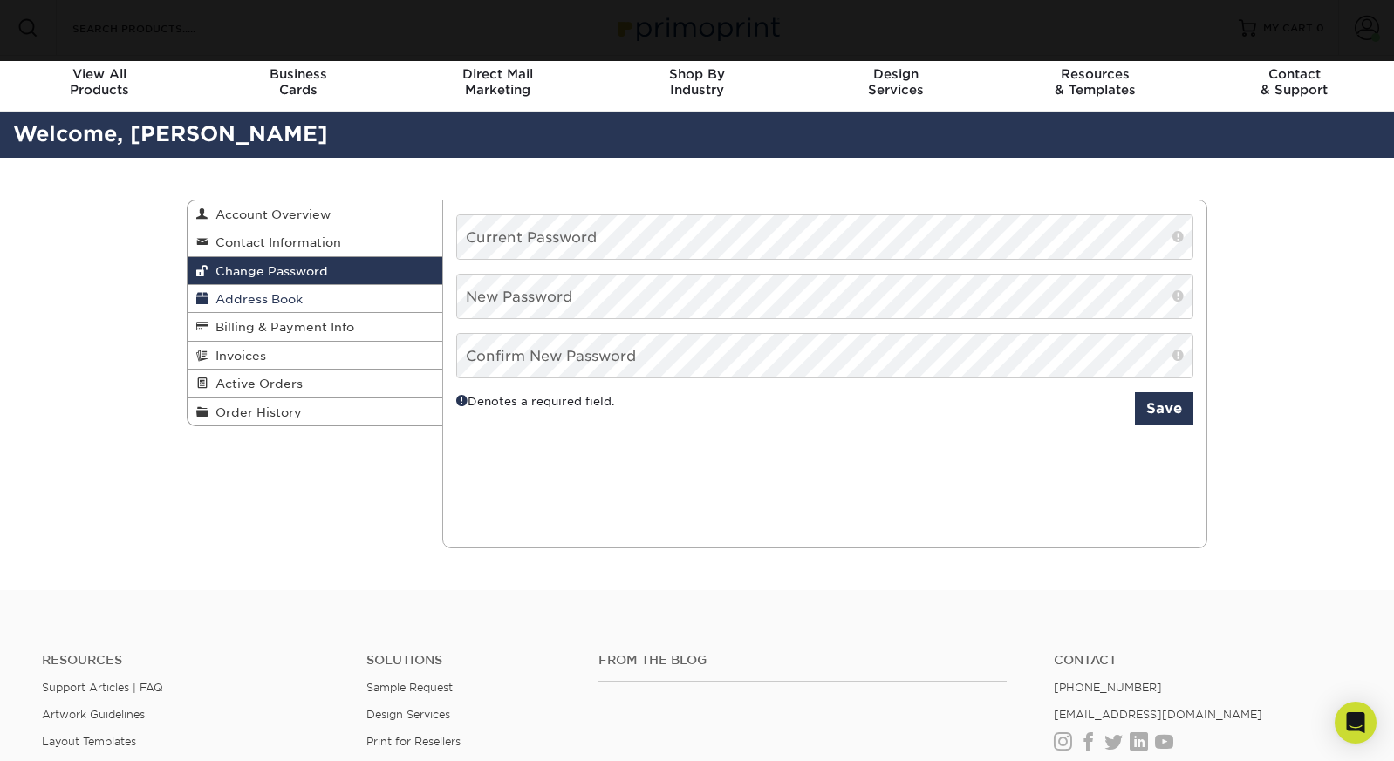
click at [376, 297] on link "Address Book" at bounding box center [314, 299] width 255 height 28
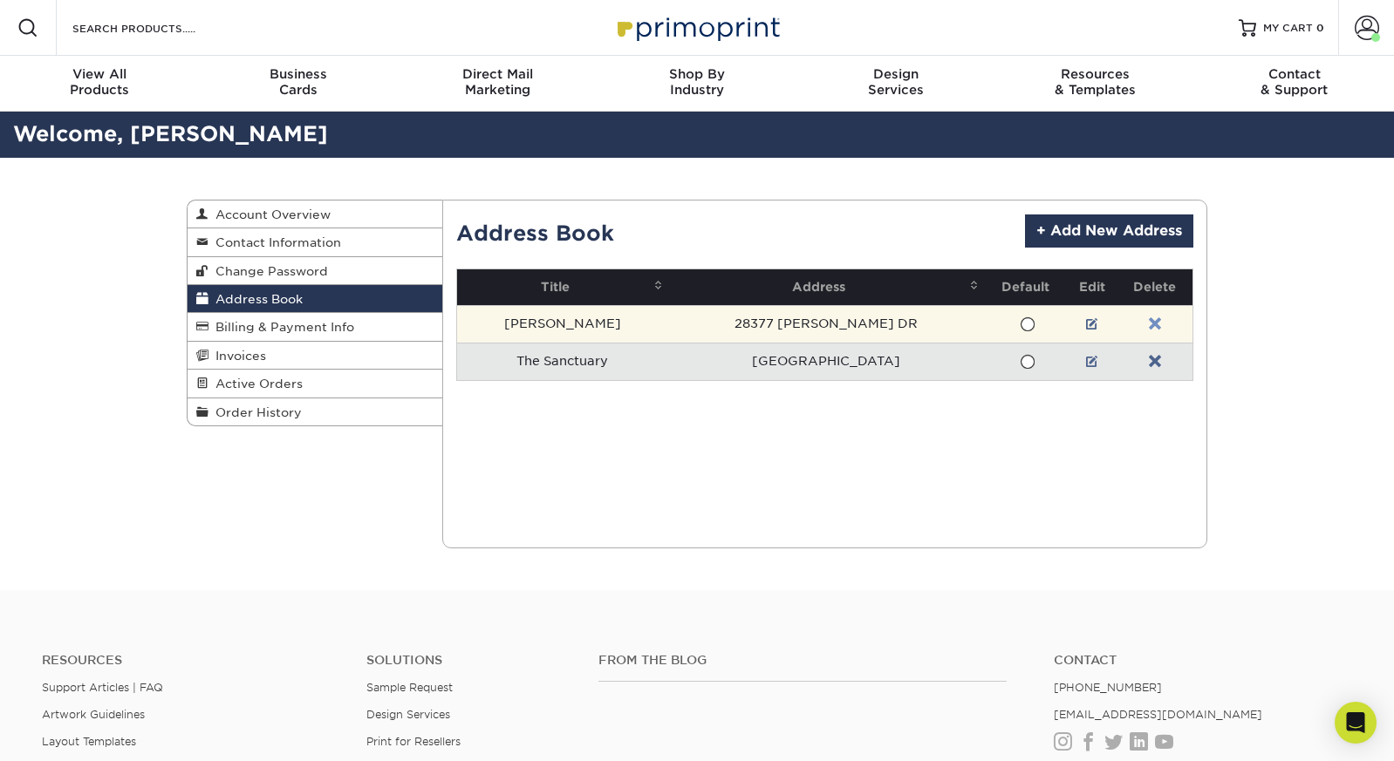
click at [1156, 319] on link at bounding box center [1155, 324] width 12 height 14
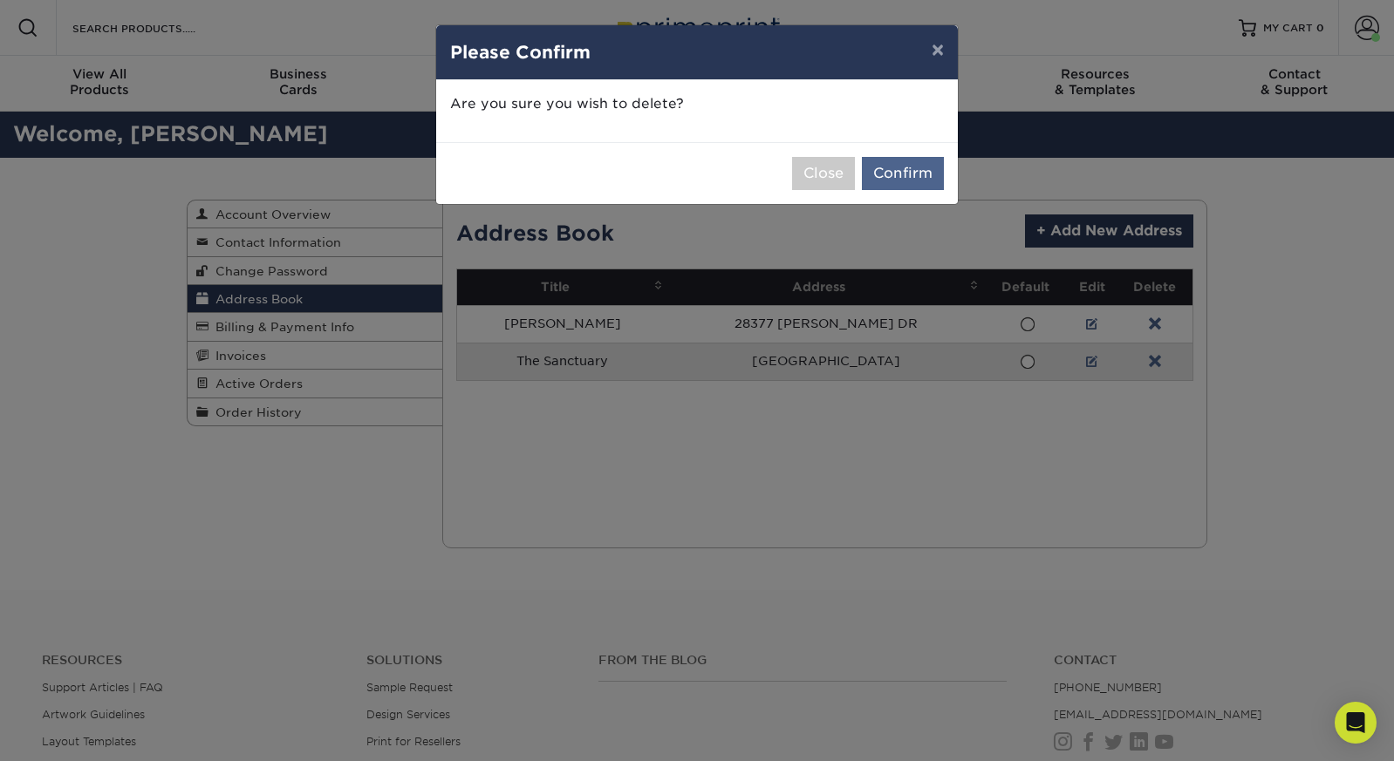
click at [919, 165] on button "Confirm" at bounding box center [903, 173] width 82 height 33
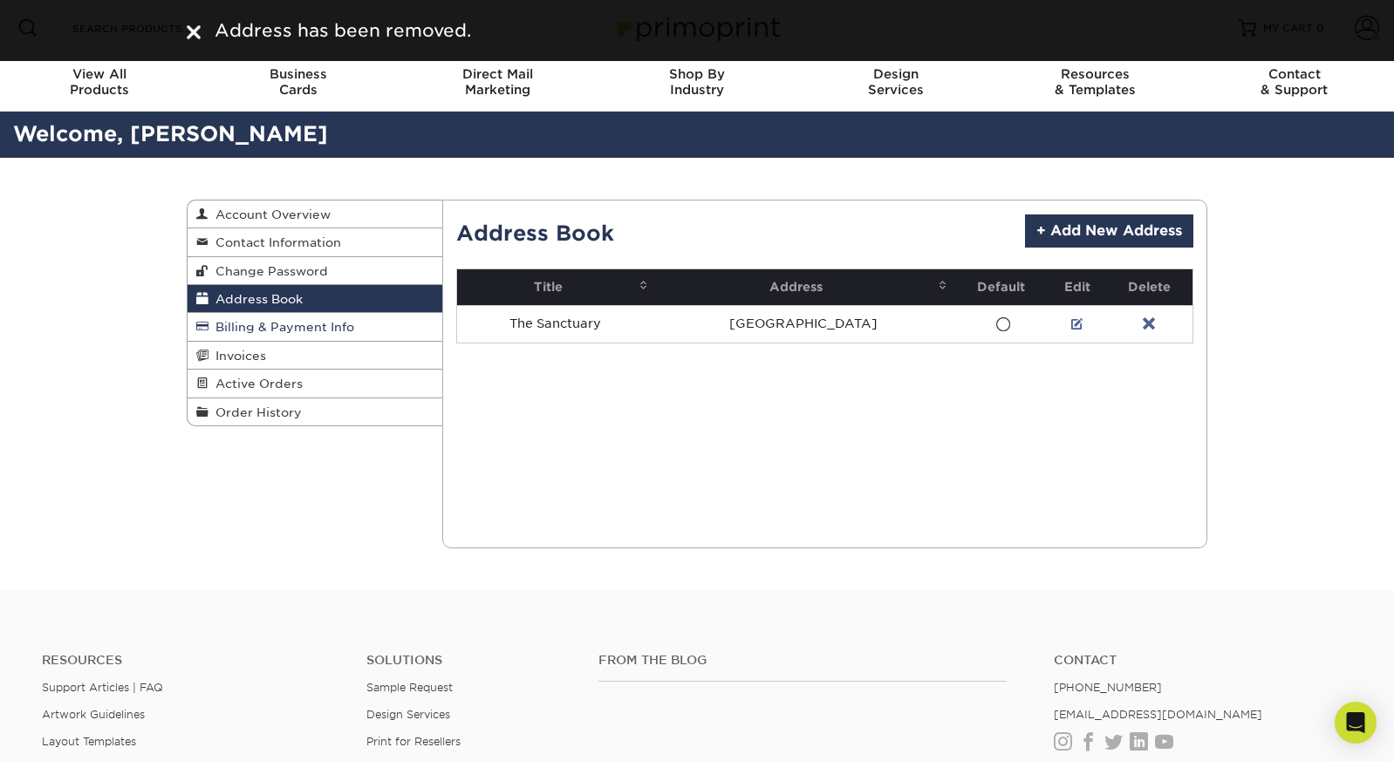
click at [376, 325] on link "Billing & Payment Info" at bounding box center [314, 327] width 255 height 28
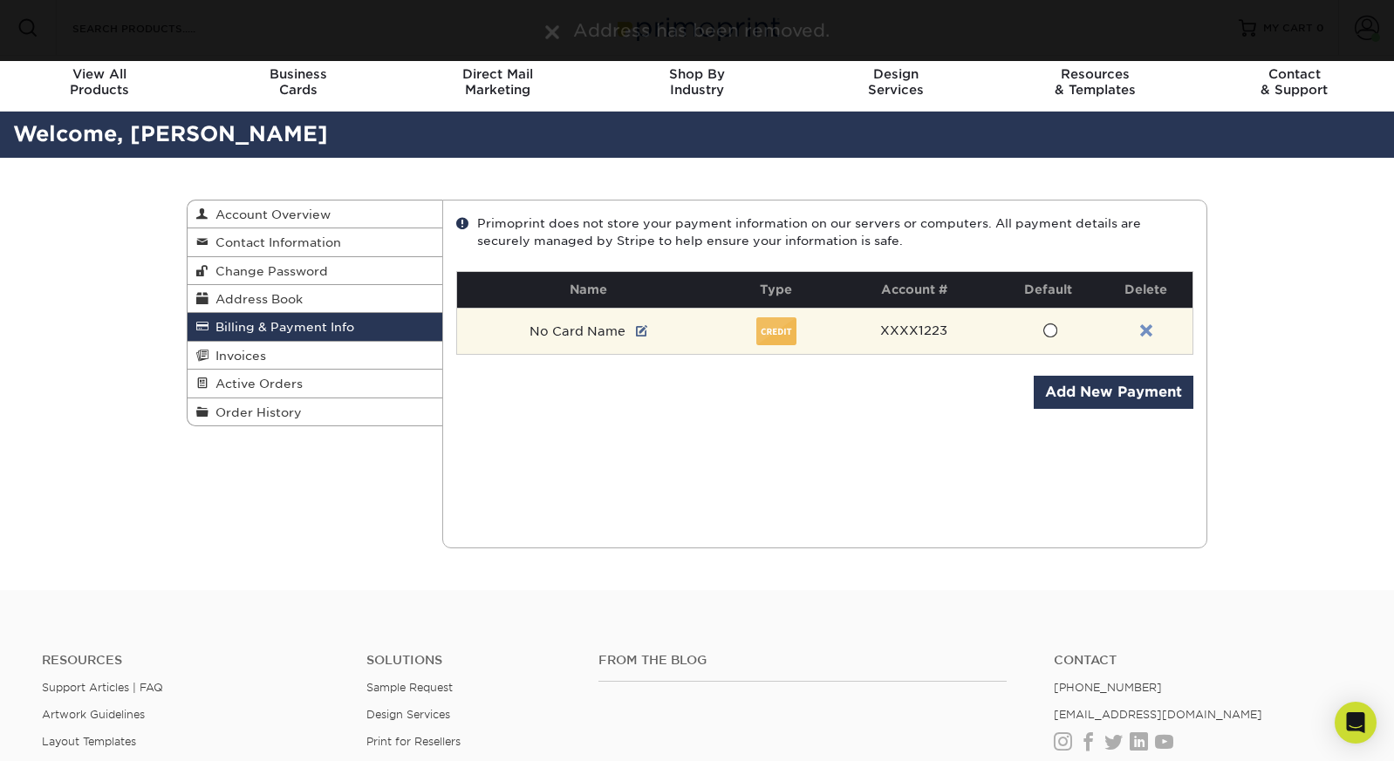
click at [1144, 324] on link at bounding box center [1146, 331] width 12 height 14
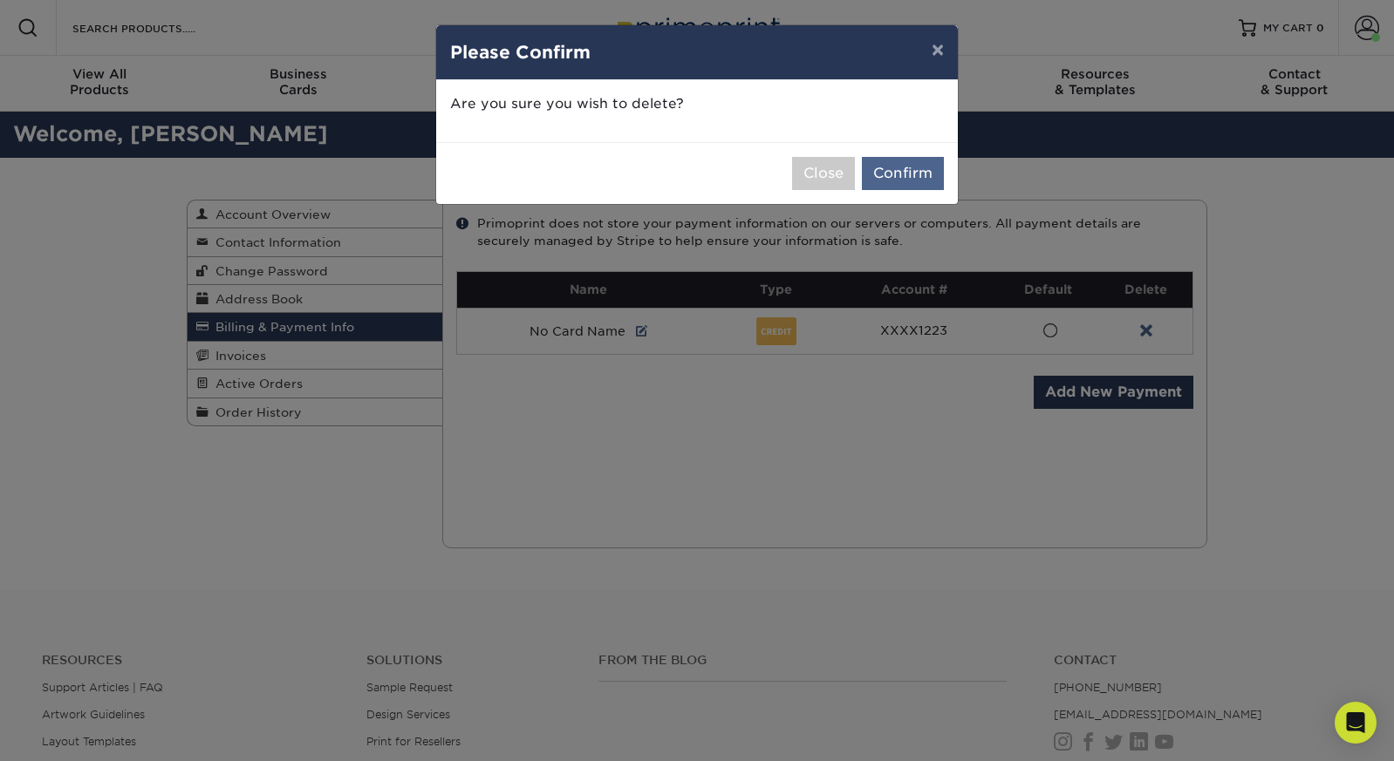
click at [907, 167] on button "Confirm" at bounding box center [903, 173] width 82 height 33
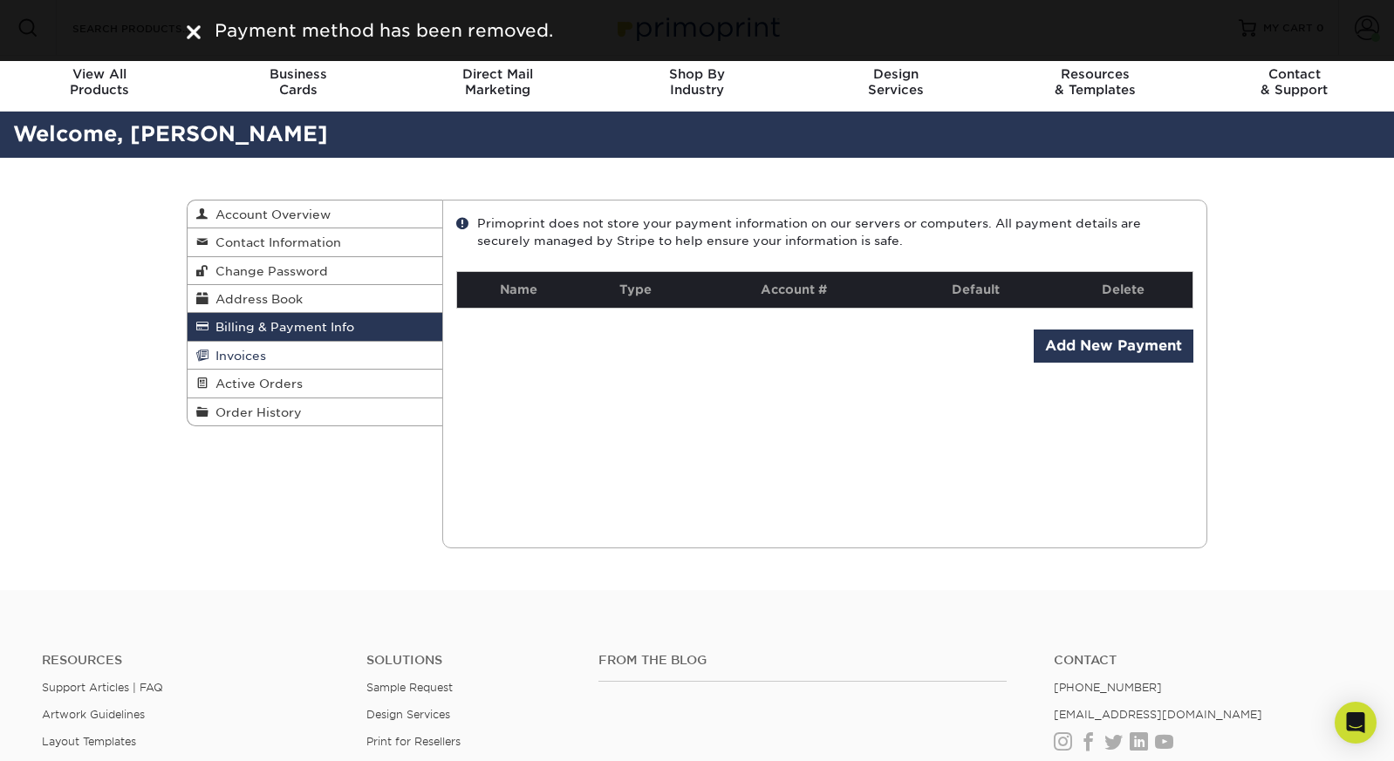
click at [341, 356] on link "Invoices" at bounding box center [314, 356] width 255 height 28
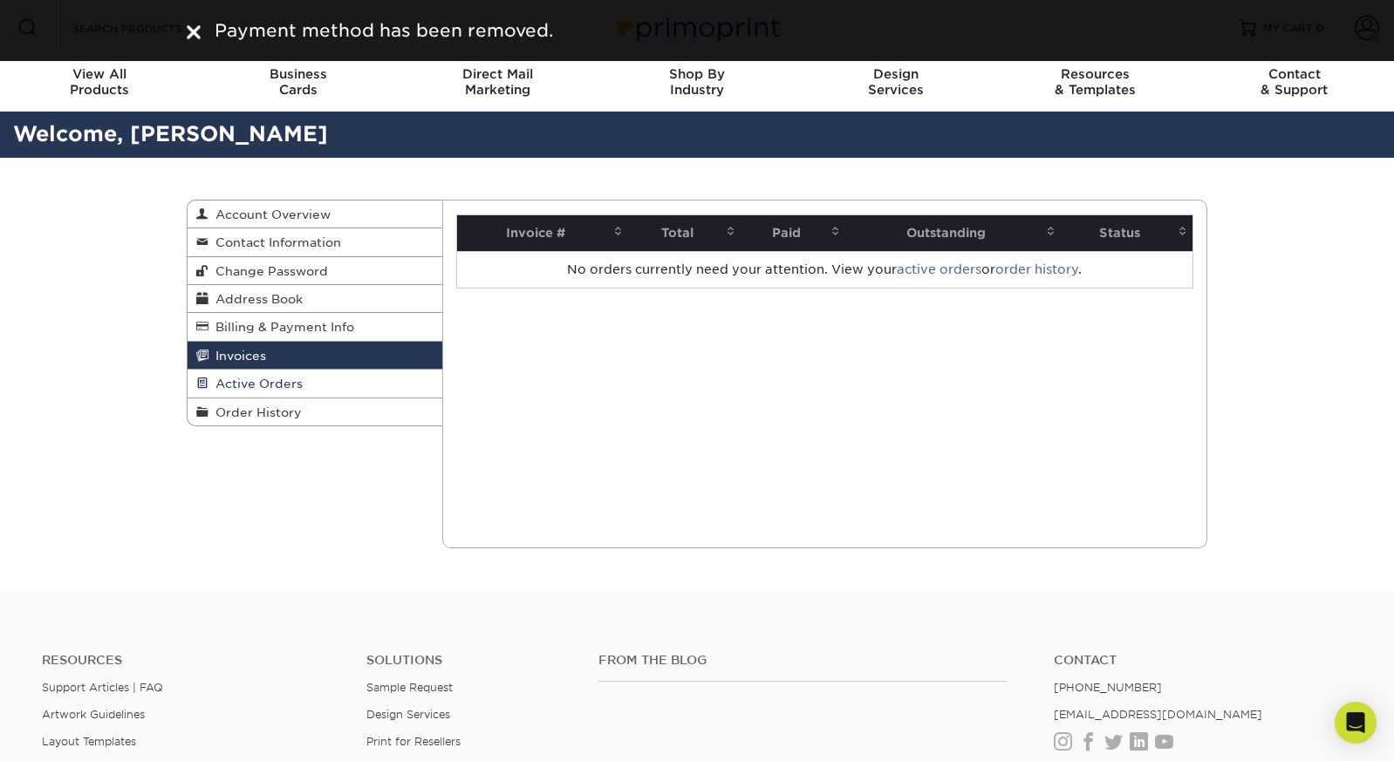
click at [347, 375] on link "Active Orders" at bounding box center [314, 384] width 255 height 28
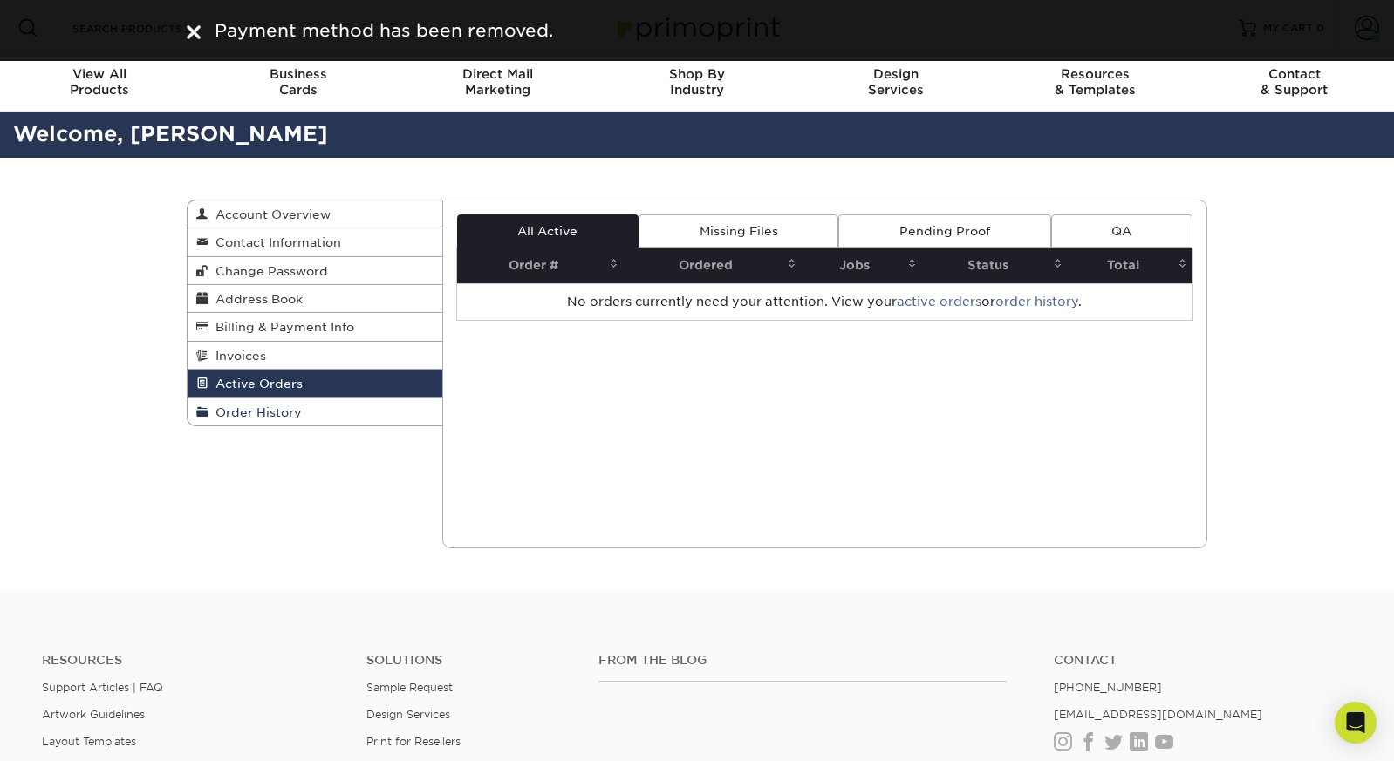
click at [355, 402] on link "Order History" at bounding box center [314, 412] width 255 height 27
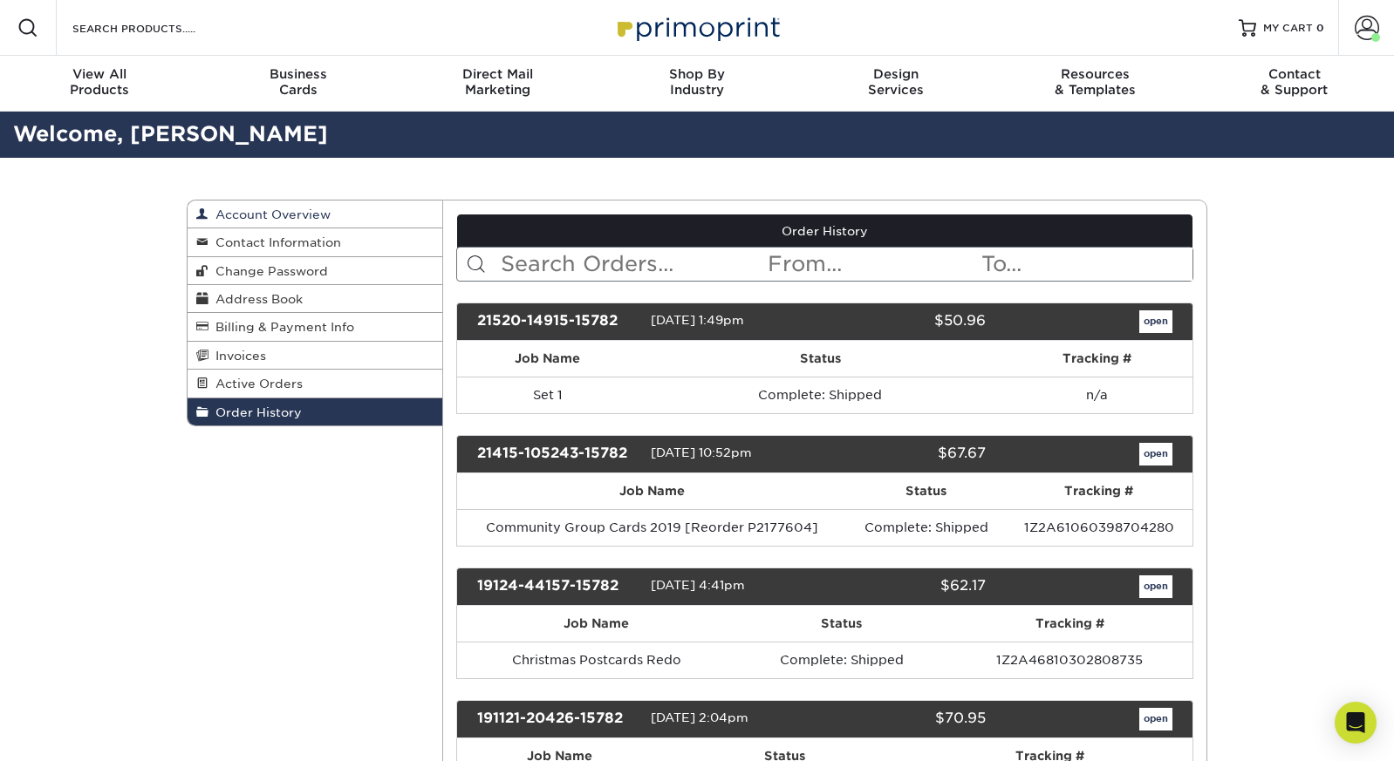
click at [367, 215] on link "Account Overview" at bounding box center [314, 215] width 255 height 28
